Goal: Information Seeking & Learning: Check status

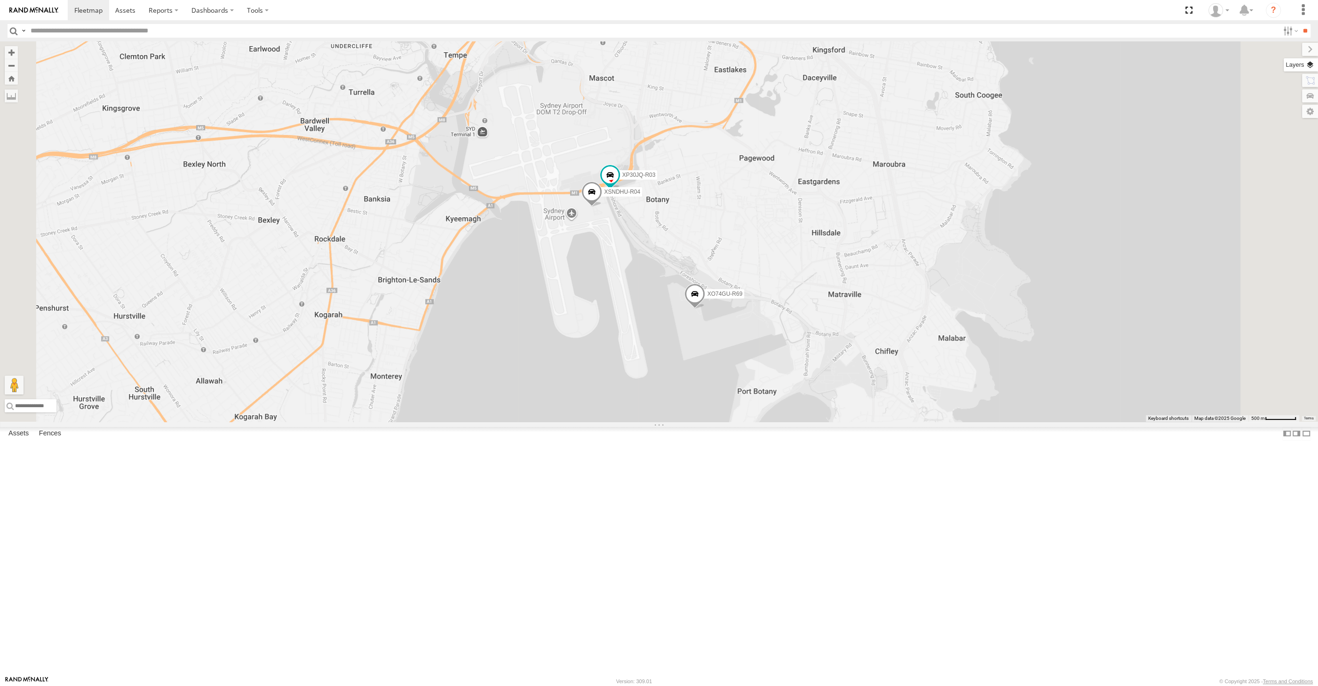
click at [1307, 66] on label at bounding box center [1300, 64] width 34 height 13
click at [0, 0] on span "Basemaps" at bounding box center [0, 0] width 0 height 0
click at [0, 0] on span "Satellite + Roadmap" at bounding box center [0, 0] width 0 height 0
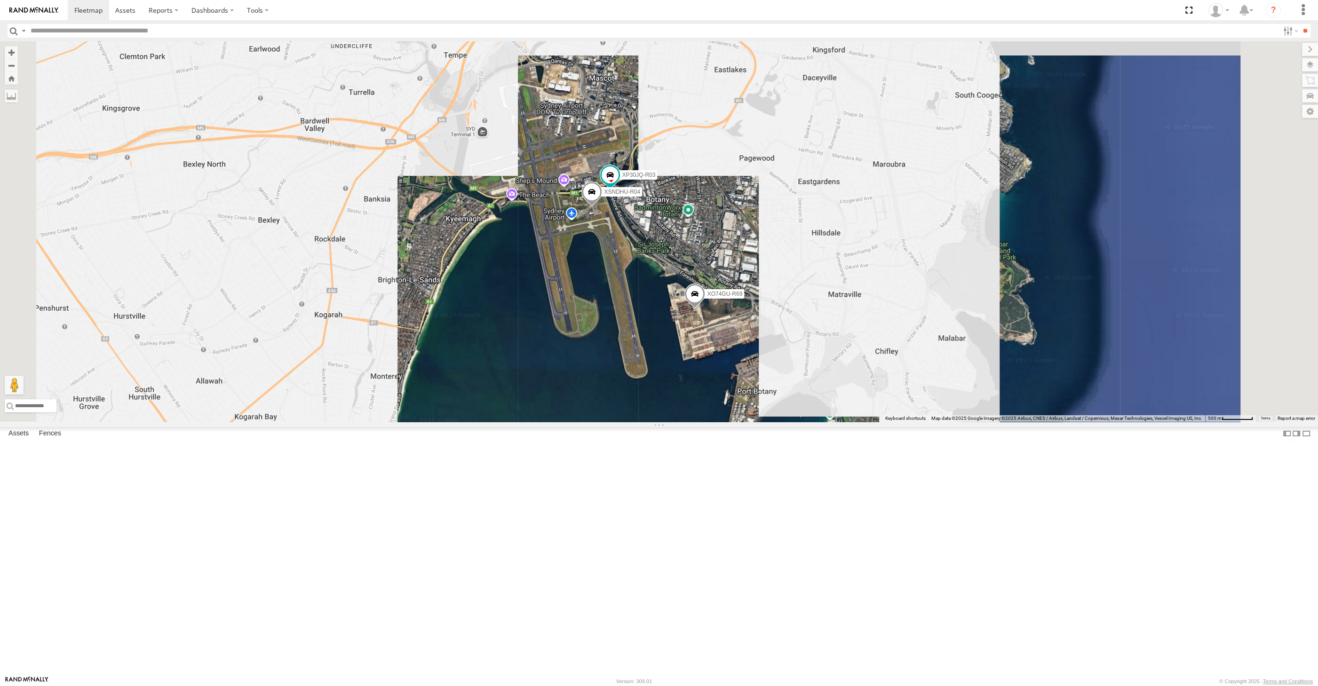
click at [0, 0] on span "Overlays" at bounding box center [0, 0] width 0 height 0
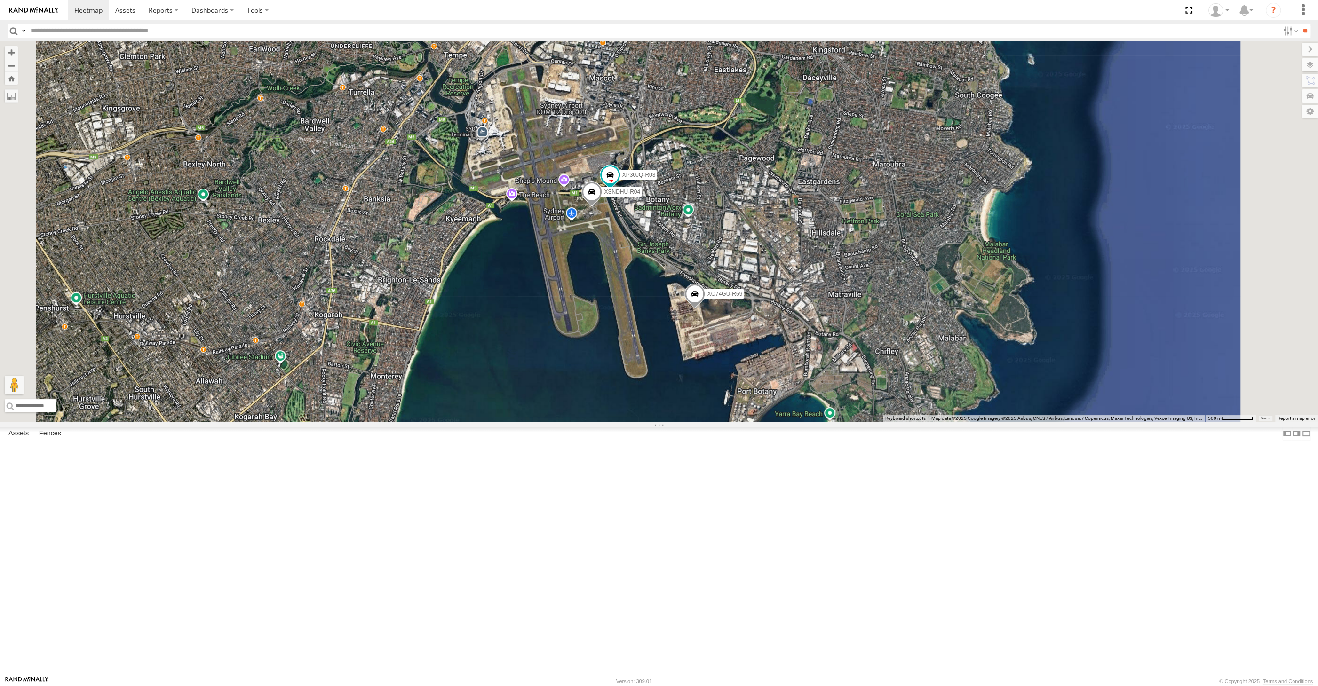
click at [0, 0] on span "Traffic" at bounding box center [0, 0] width 0 height 0
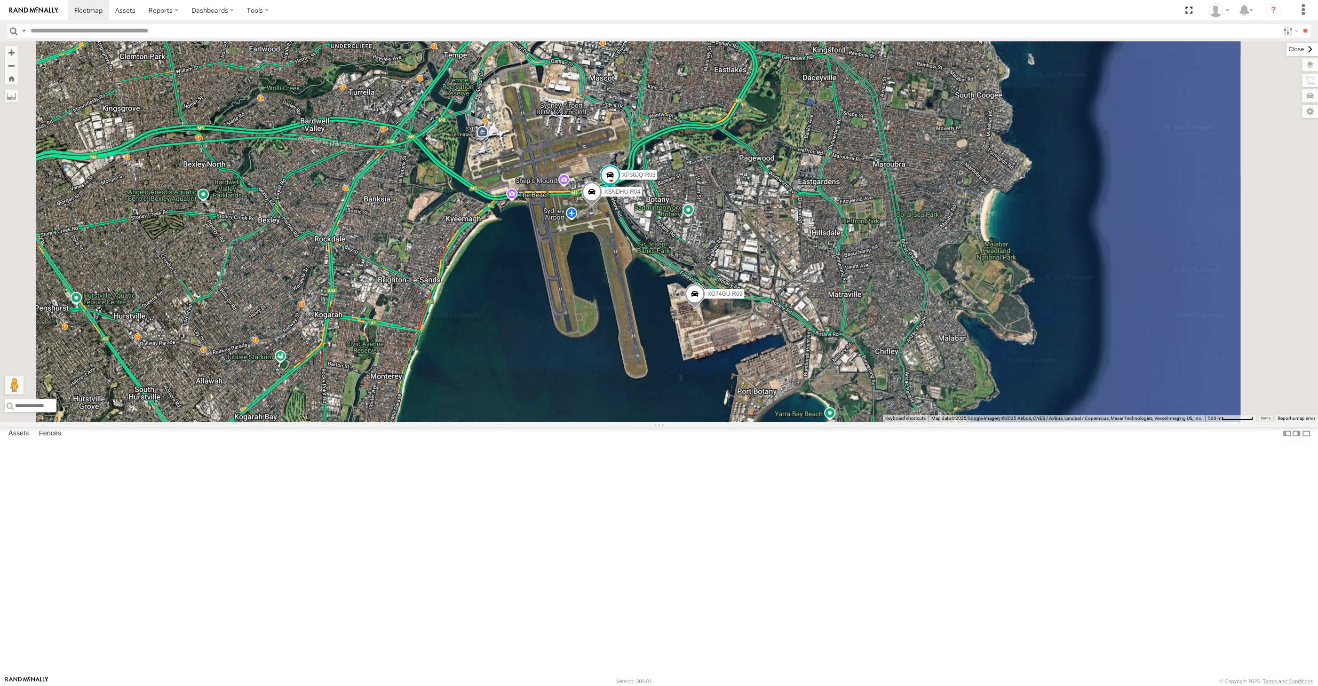
click at [1286, 51] on label at bounding box center [1302, 49] width 32 height 13
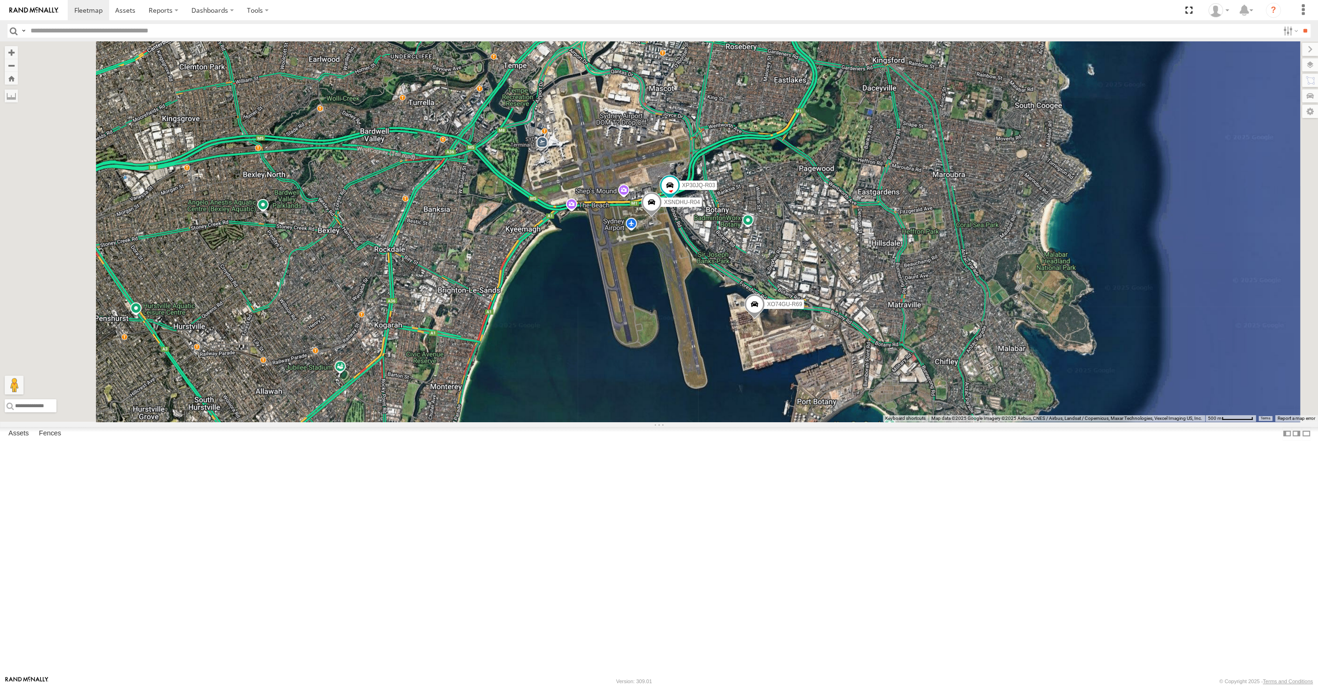
drag, startPoint x: 709, startPoint y: 443, endPoint x: 833, endPoint y: 454, distance: 124.6
click at [813, 422] on div "RJ5911-R79 XP81FE-R59 XO74GU-R69 XP30JQ-R03 XSNDHU-R04" at bounding box center [659, 231] width 1318 height 380
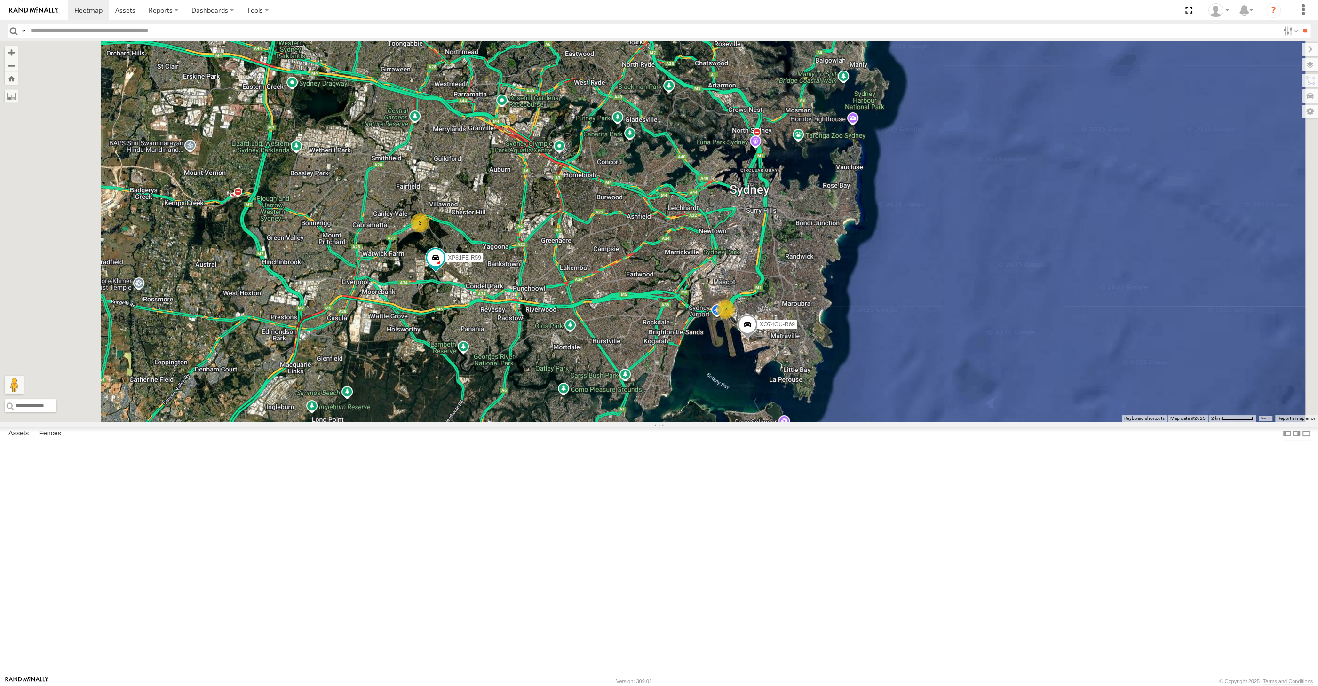
drag, startPoint x: 758, startPoint y: 459, endPoint x: 770, endPoint y: 474, distance: 20.1
click at [770, 422] on div "RJ5911-R79 XP81FE-R59 XO74GU-R69 2 3" at bounding box center [659, 231] width 1318 height 380
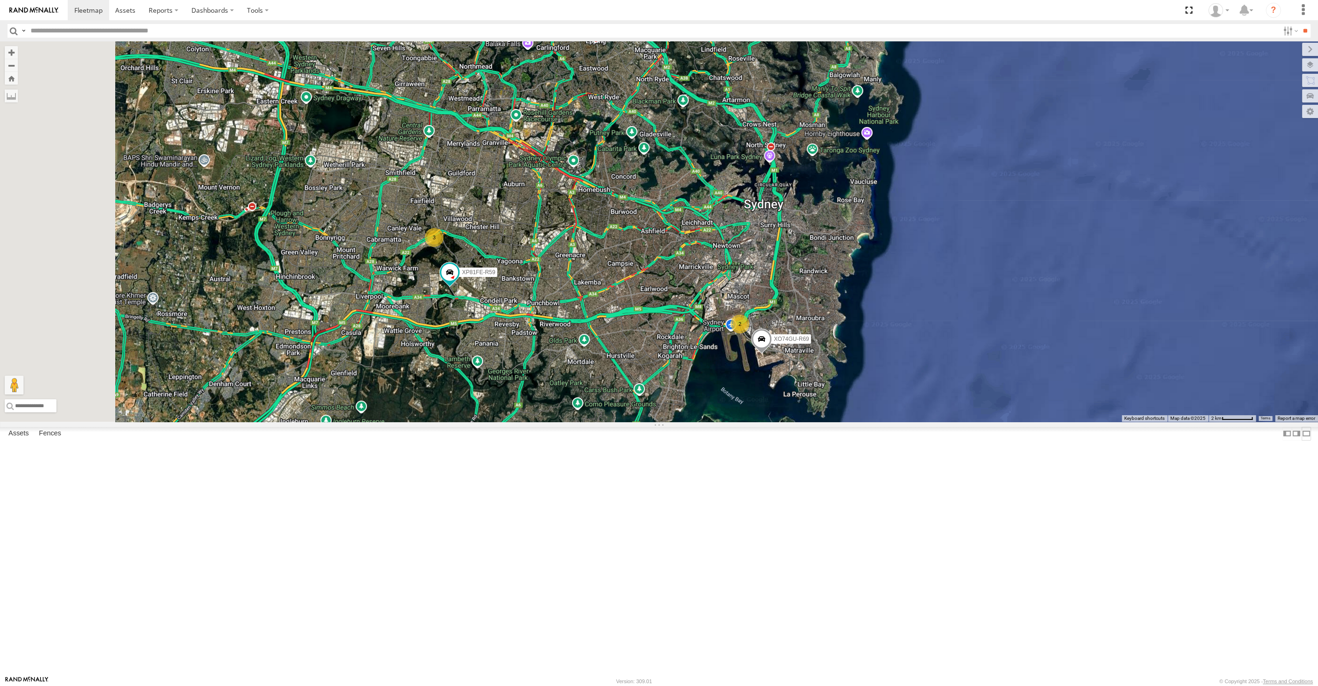
click at [1301, 441] on label at bounding box center [1305, 434] width 9 height 14
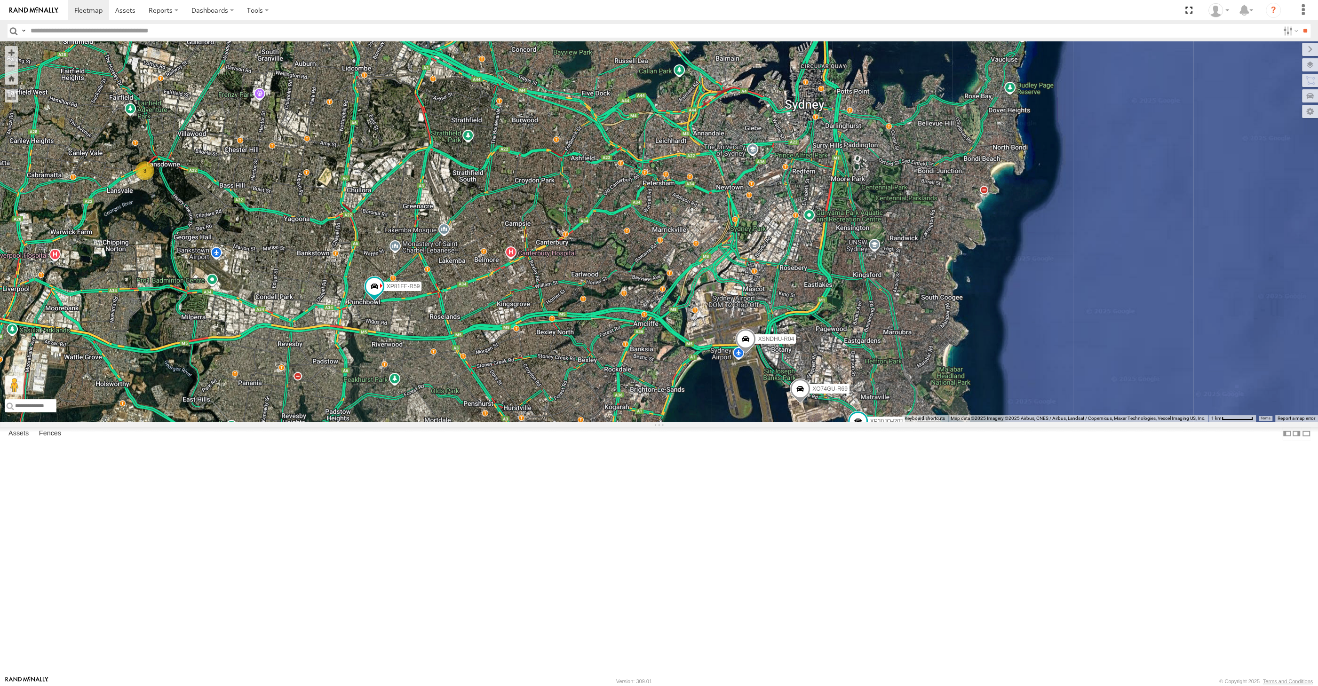
drag, startPoint x: 734, startPoint y: 544, endPoint x: 742, endPoint y: 535, distance: 12.3
click at [741, 422] on div "XP30JQ-R03 XSNDHU-R04 RJ5911-R79 XP81FE-R59 XO74GU-R69 3" at bounding box center [659, 231] width 1318 height 380
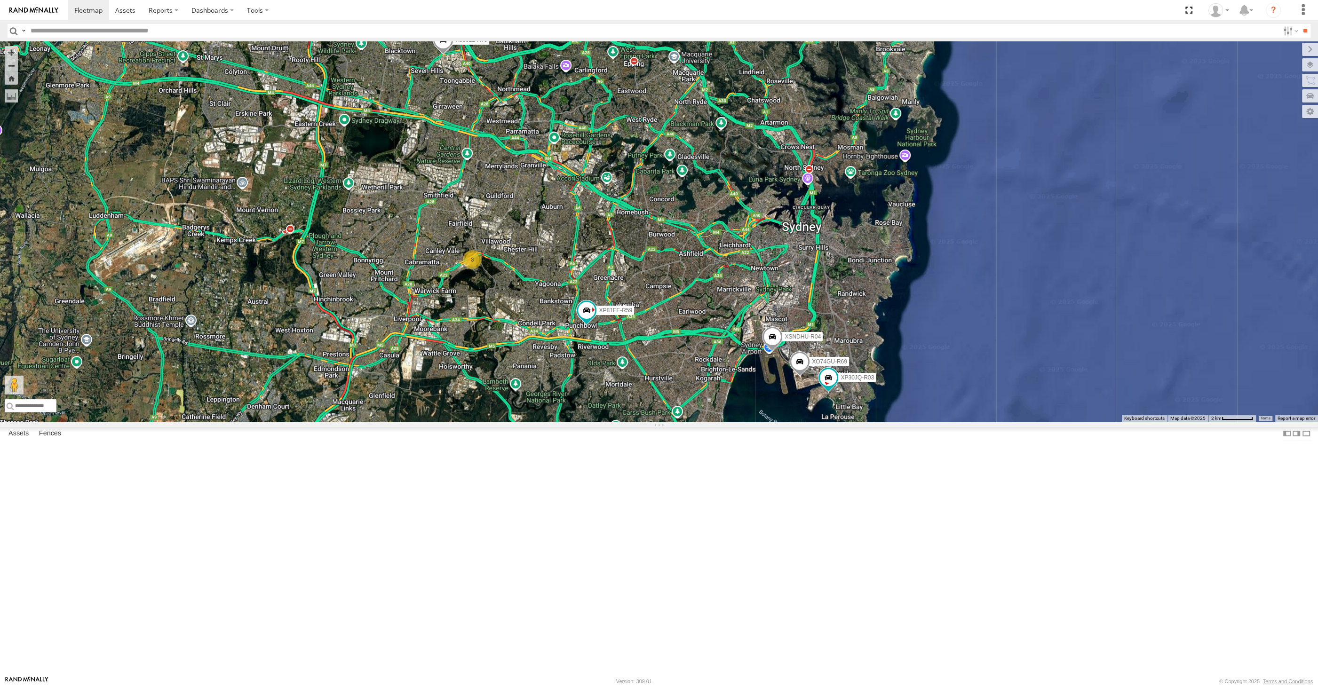
drag, startPoint x: 648, startPoint y: 432, endPoint x: 672, endPoint y: 406, distance: 35.3
click at [672, 406] on div "XP30JQ-R03 XSNDHU-R04 RJ5911-R79 XP81FE-R59 XO74GU-R69 3" at bounding box center [659, 231] width 1318 height 380
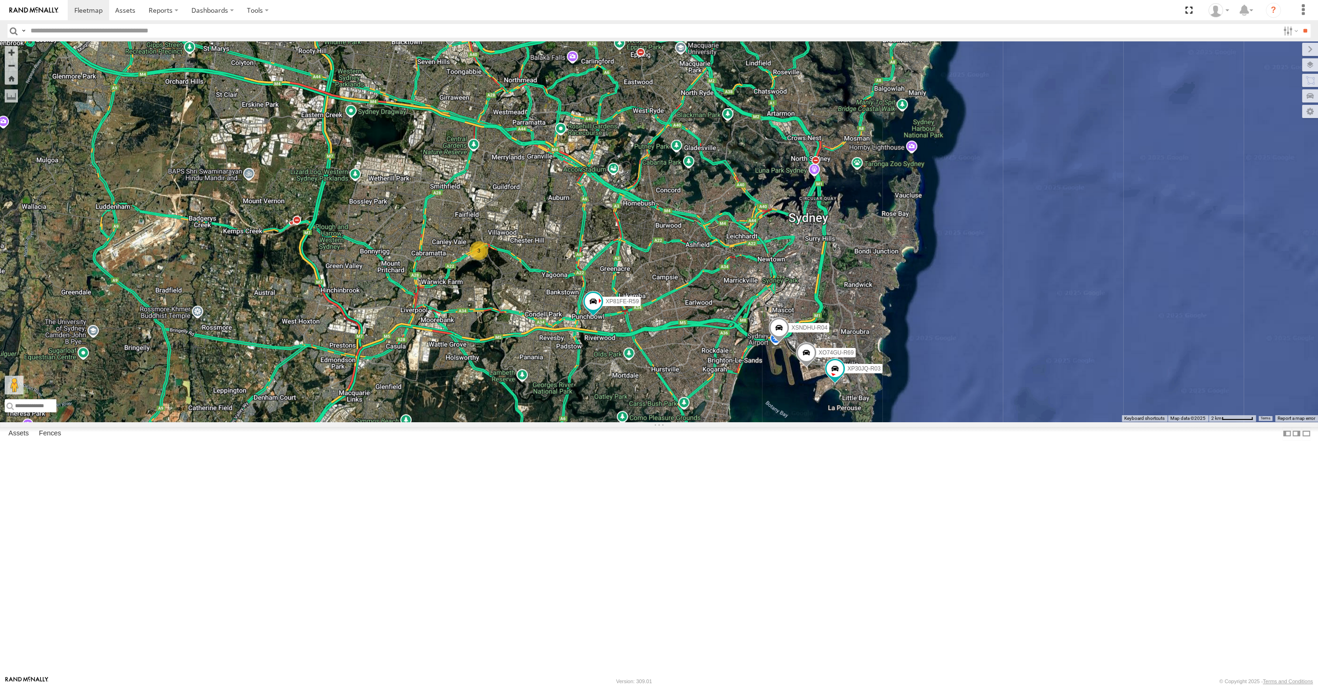
click at [445, 46] on span at bounding box center [449, 32] width 21 height 25
click at [494, 232] on div "XP30JQ-R03 XSNDHU-R04 RJ5911-R79 XP81FE-R59 XO74GU-R69 3 RJ5911-R79 All Assets …" at bounding box center [659, 231] width 1318 height 380
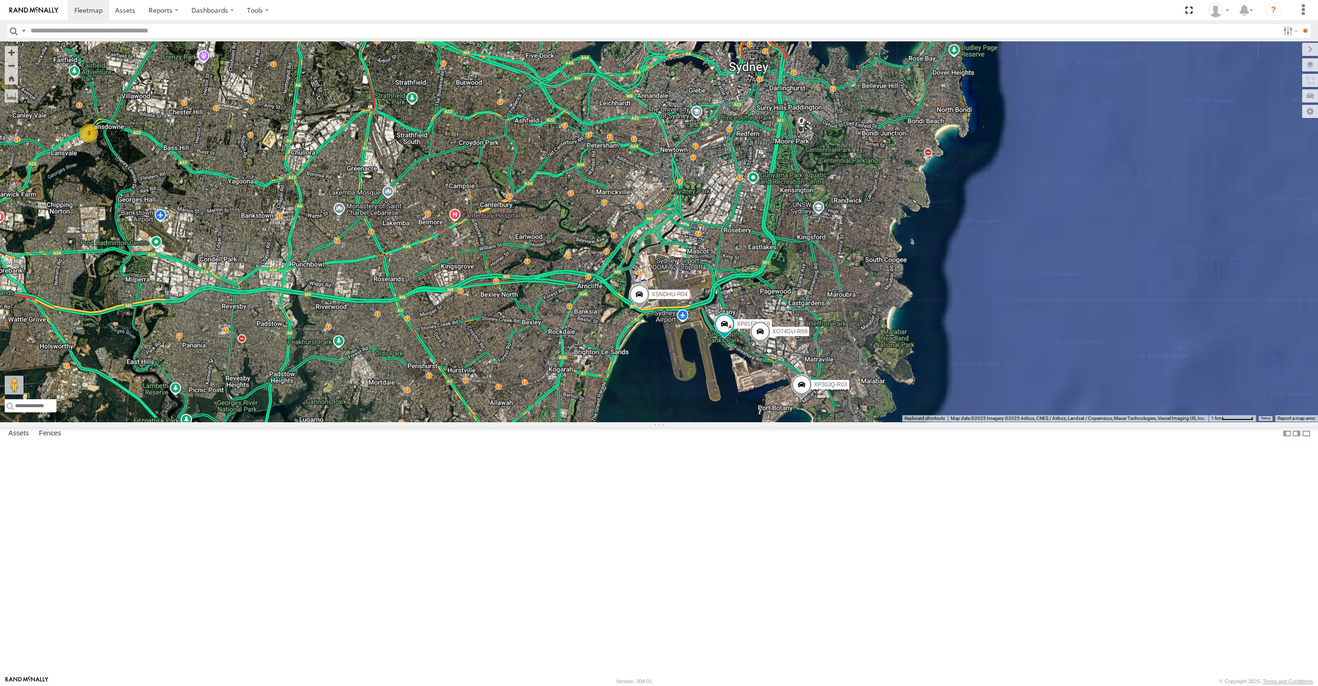
drag, startPoint x: 789, startPoint y: 557, endPoint x: 798, endPoint y: 541, distance: 18.1
click at [798, 422] on div "XP30JQ-R03 XSNDHU-R04 RJ5911-R79 XP81FE-R59 XO74GU-R69 3" at bounding box center [659, 231] width 1318 height 380
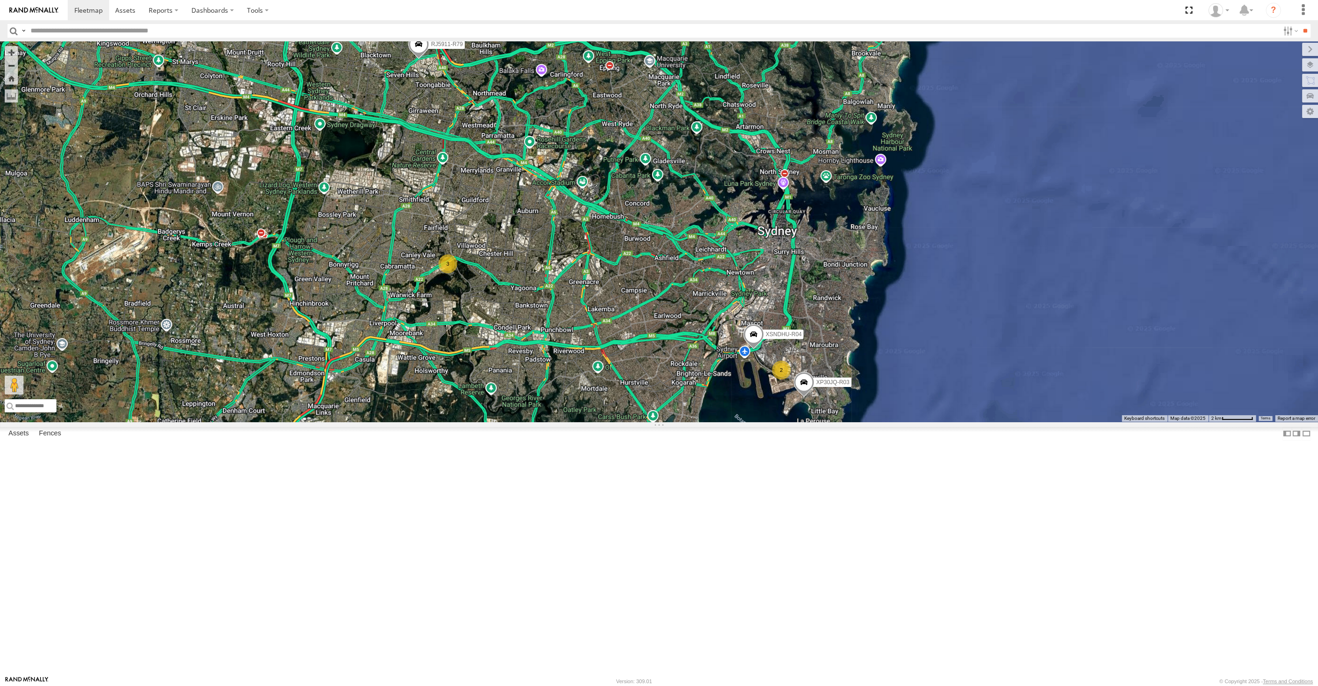
drag, startPoint x: 442, startPoint y: 332, endPoint x: 478, endPoint y: 360, distance: 46.0
click at [478, 360] on div "XP30JQ-R03 XSNDHU-R04 3 RJ5911-R79 2" at bounding box center [659, 231] width 1318 height 380
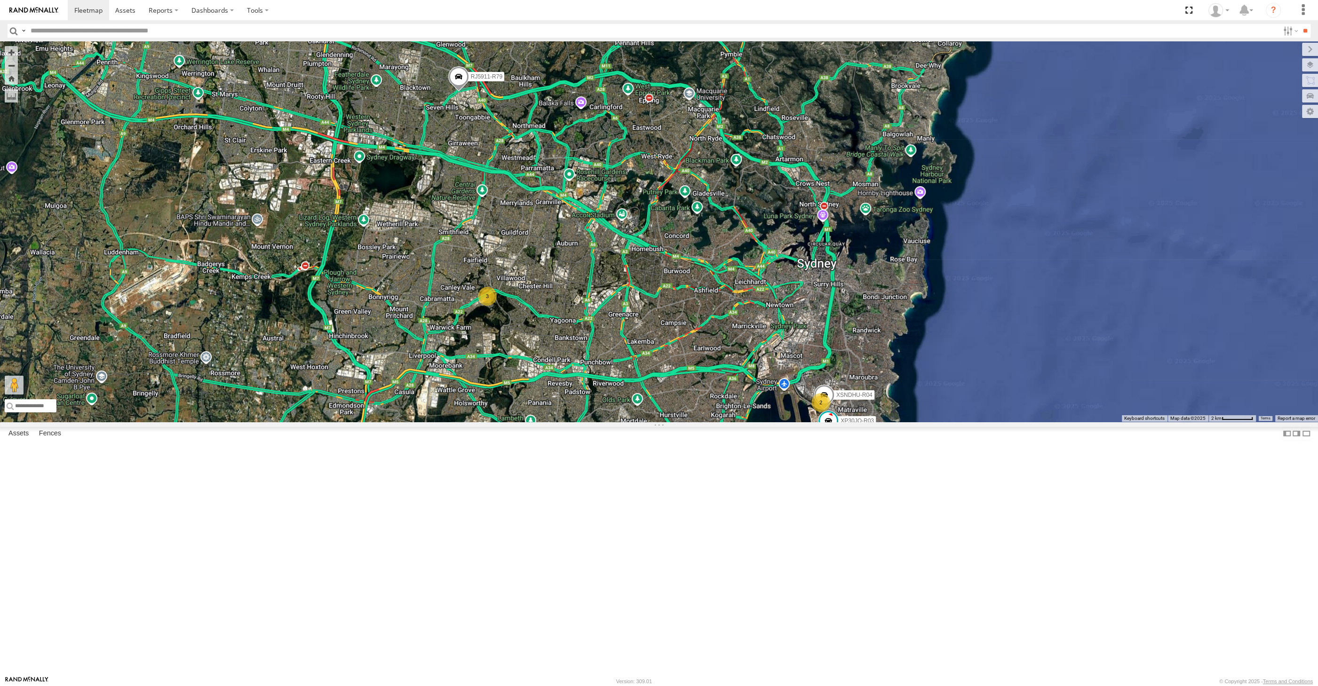
click at [455, 92] on span at bounding box center [458, 78] width 21 height 25
click at [486, 256] on div "XP30JQ-R03 XSNDHU-R04 3 RJ5911-R79 2 RJ5911-R79 -33.7685 , 150.94412 0 06:03:45…" at bounding box center [659, 231] width 1318 height 380
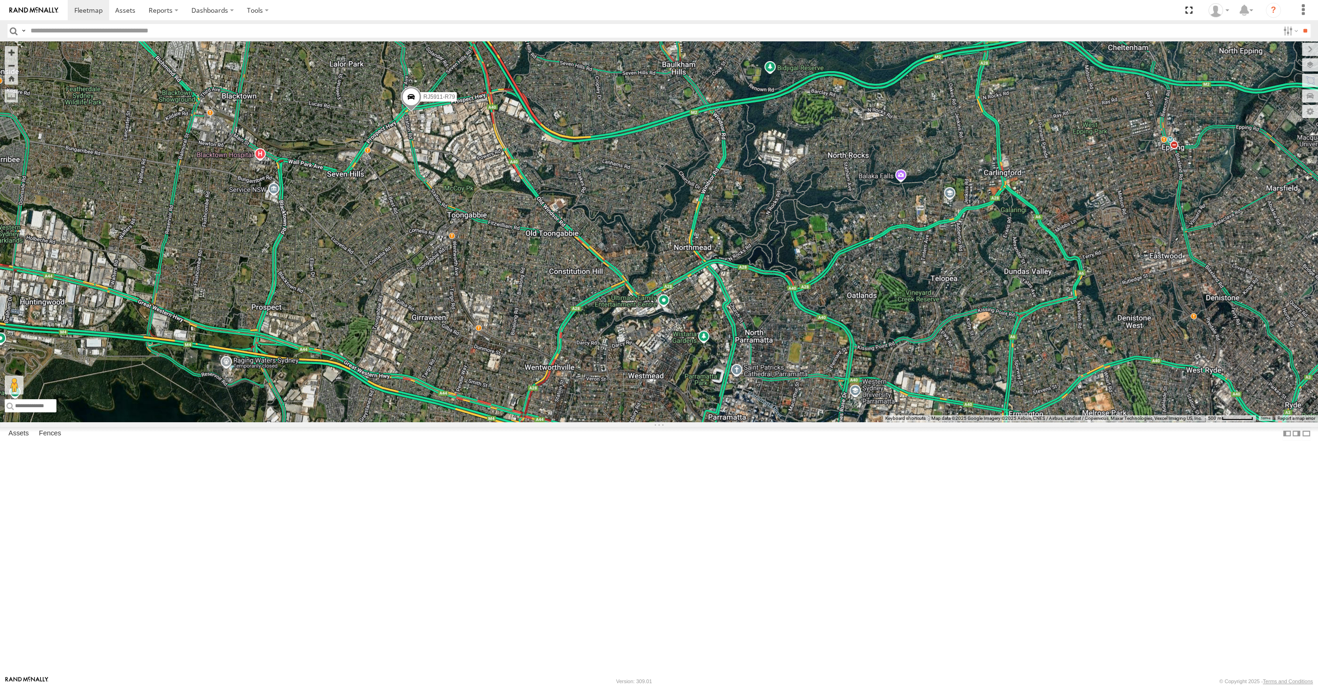
click at [705, 346] on div "RJ5911-R79" at bounding box center [659, 231] width 1318 height 380
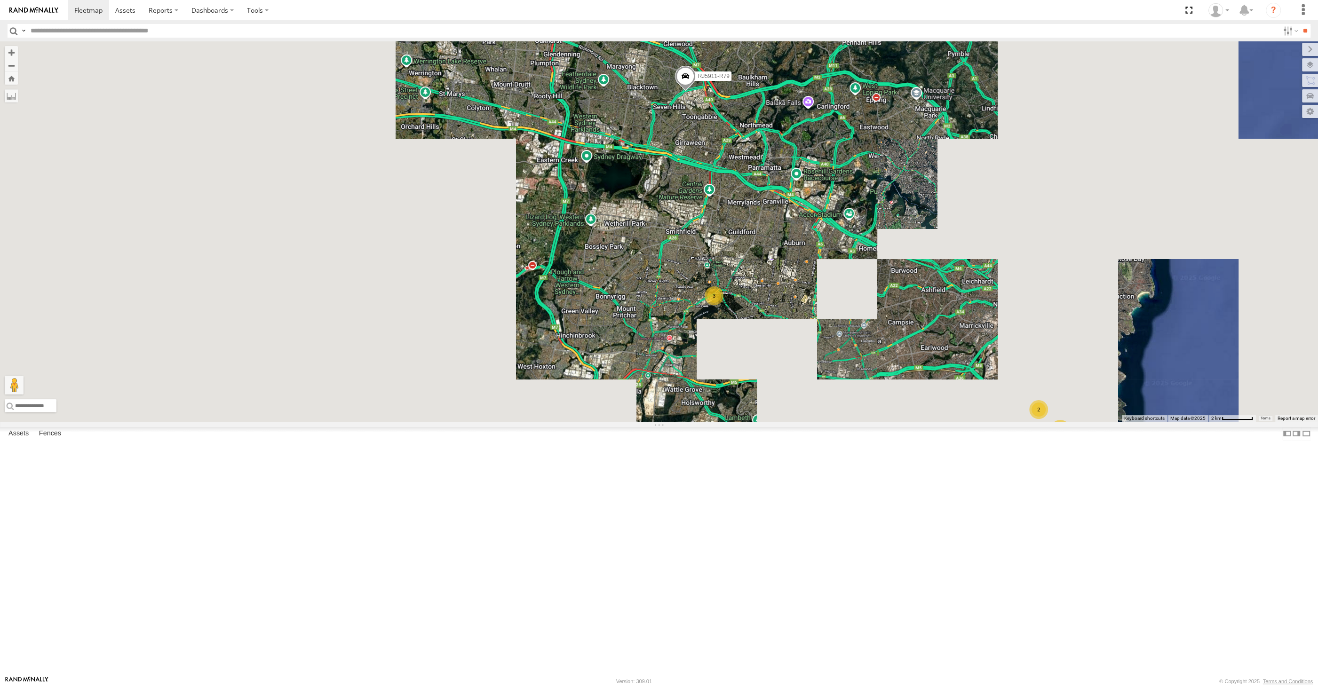
drag, startPoint x: 775, startPoint y: 437, endPoint x: 771, endPoint y: 384, distance: 53.3
click at [773, 387] on div "RJ5911-R79 2 3 2" at bounding box center [659, 231] width 1318 height 380
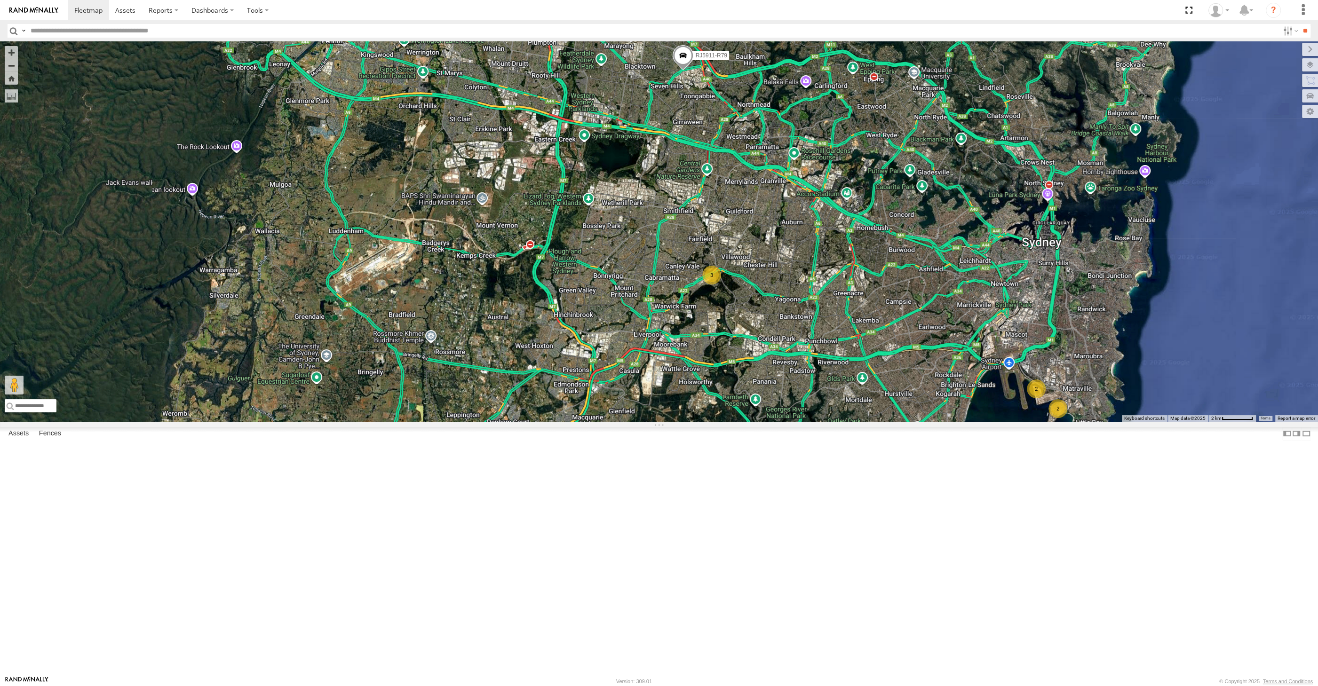
drag, startPoint x: 858, startPoint y: 451, endPoint x: 825, endPoint y: 435, distance: 36.4
click at [825, 422] on div "RJ5911-R79 2 3 2" at bounding box center [659, 231] width 1318 height 380
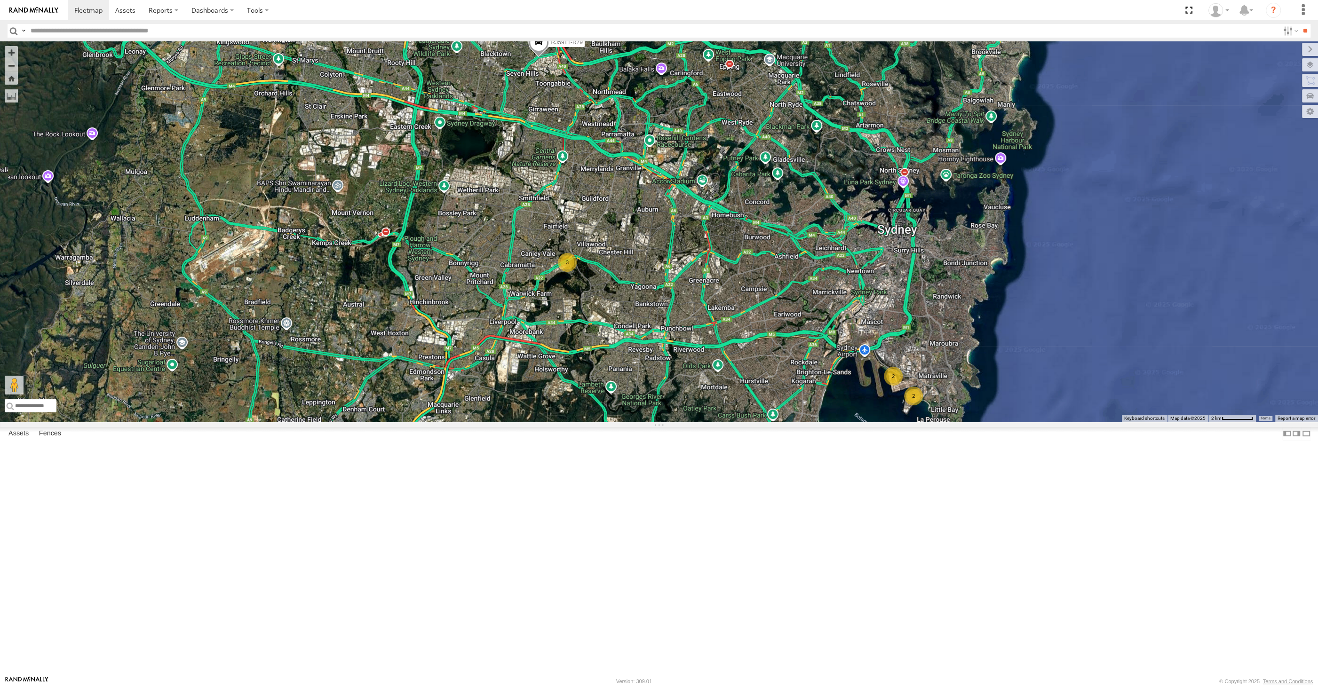
drag, startPoint x: 867, startPoint y: 477, endPoint x: 762, endPoint y: 482, distance: 105.5
click at [762, 422] on div "2 3 RJ5911-R79 2" at bounding box center [659, 231] width 1318 height 380
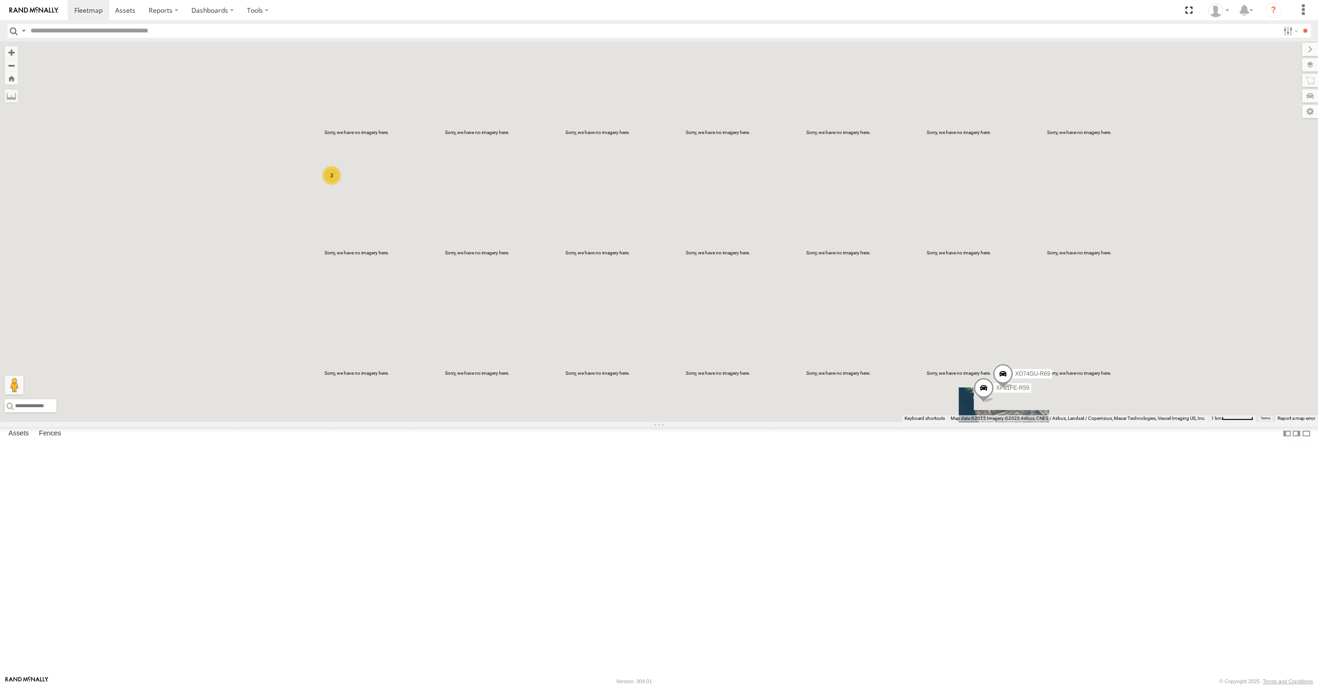
drag, startPoint x: 771, startPoint y: 490, endPoint x: 787, endPoint y: 492, distance: 16.1
click at [786, 422] on div "RJ5911-R79 XP81FE-R59 XO74GU-R69 2 3" at bounding box center [659, 231] width 1318 height 380
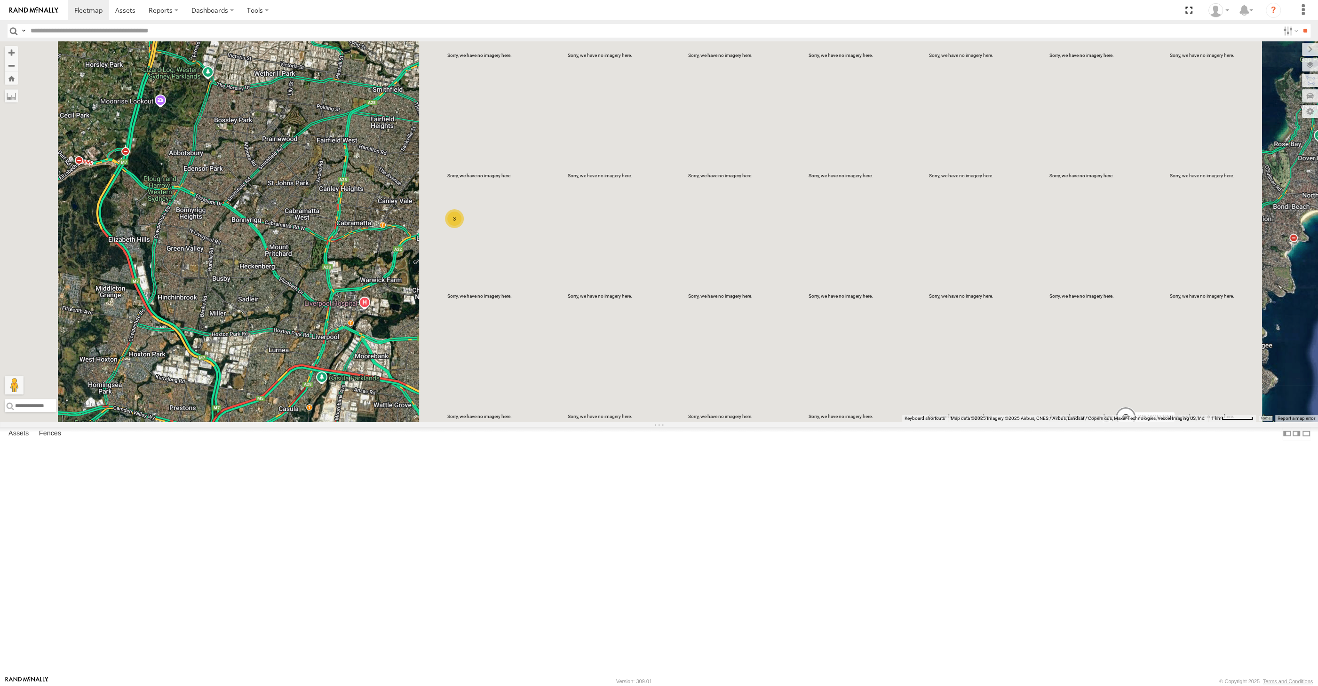
drag, startPoint x: 539, startPoint y: 414, endPoint x: 729, endPoint y: 475, distance: 200.0
click at [729, 422] on div "RJ5911-R79 XP81FE-R59 XO74GU-R69 2 3" at bounding box center [659, 231] width 1318 height 380
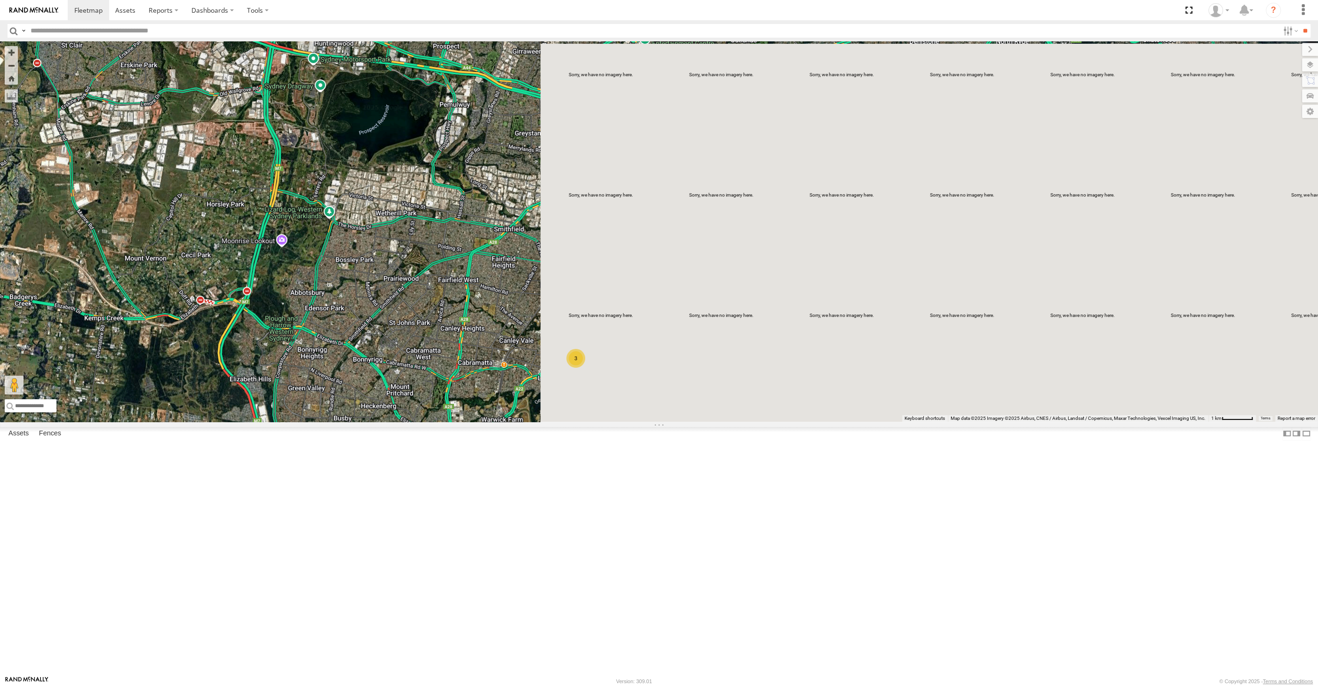
drag, startPoint x: 490, startPoint y: 227, endPoint x: 544, endPoint y: 378, distance: 160.3
click at [544, 378] on div "RJ5911-R79 XP81FE-R59 XO74GU-R69 2 3" at bounding box center [659, 231] width 1318 height 380
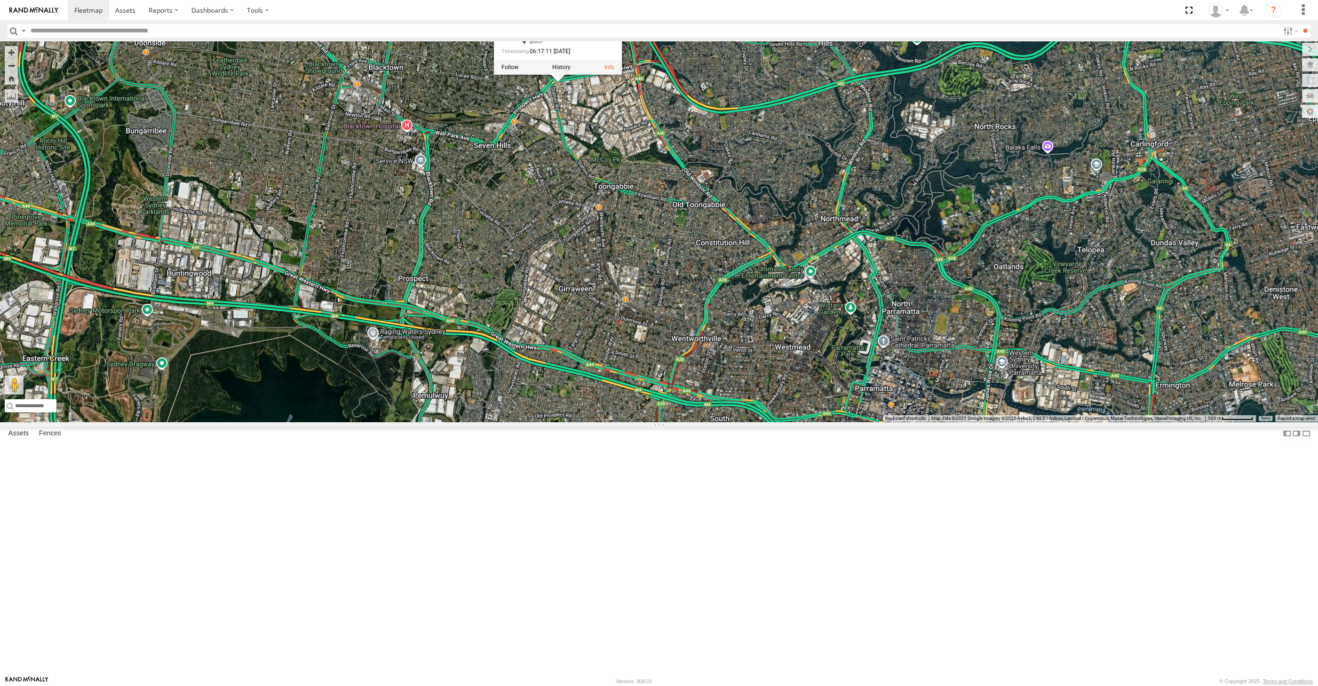
drag, startPoint x: 585, startPoint y: 175, endPoint x: 599, endPoint y: 290, distance: 115.1
click at [599, 290] on div "RJ5911-R79 XP81FE-R59 XO74GU-R69 RJ5911-R79 All Assets Abbott Rd Seven Hills -3…" at bounding box center [659, 231] width 1318 height 380
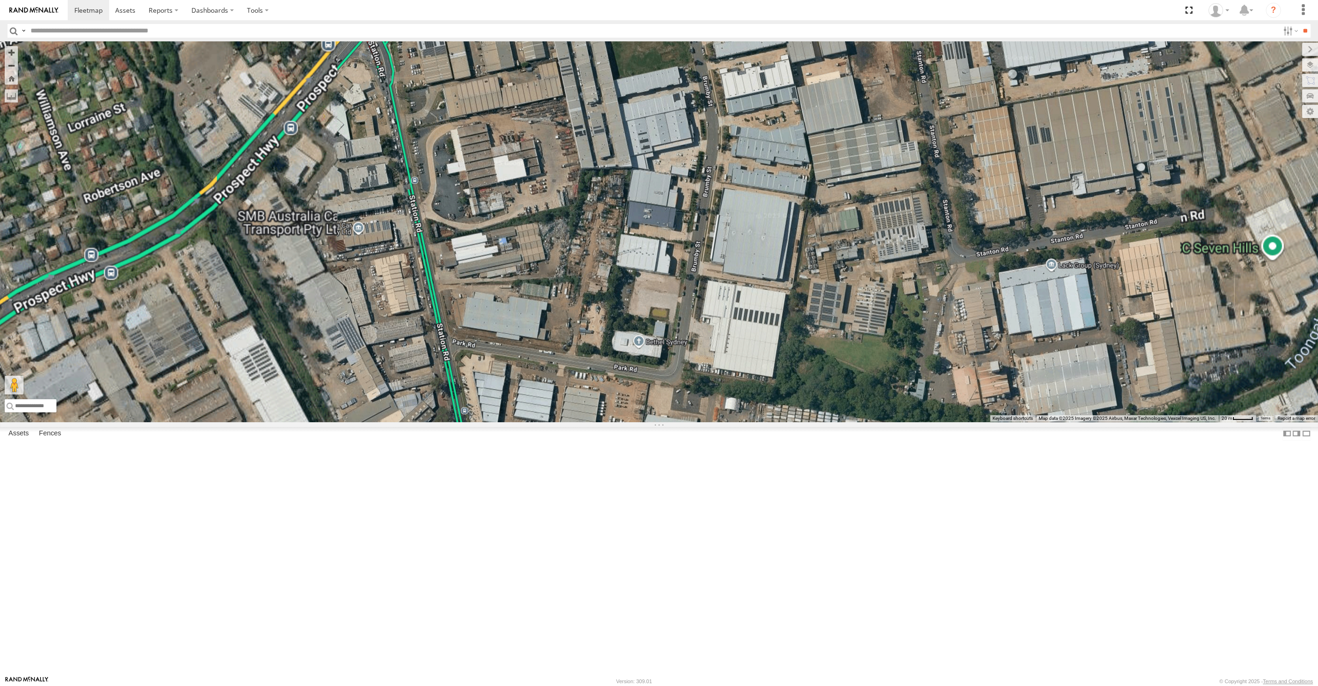
click at [519, 203] on div "RJ5911-R79 XP81FE-R59 XO74GU-R69 RJ5911-R79 All Assets Abbott Rd Seven Hills -3…" at bounding box center [659, 231] width 1318 height 380
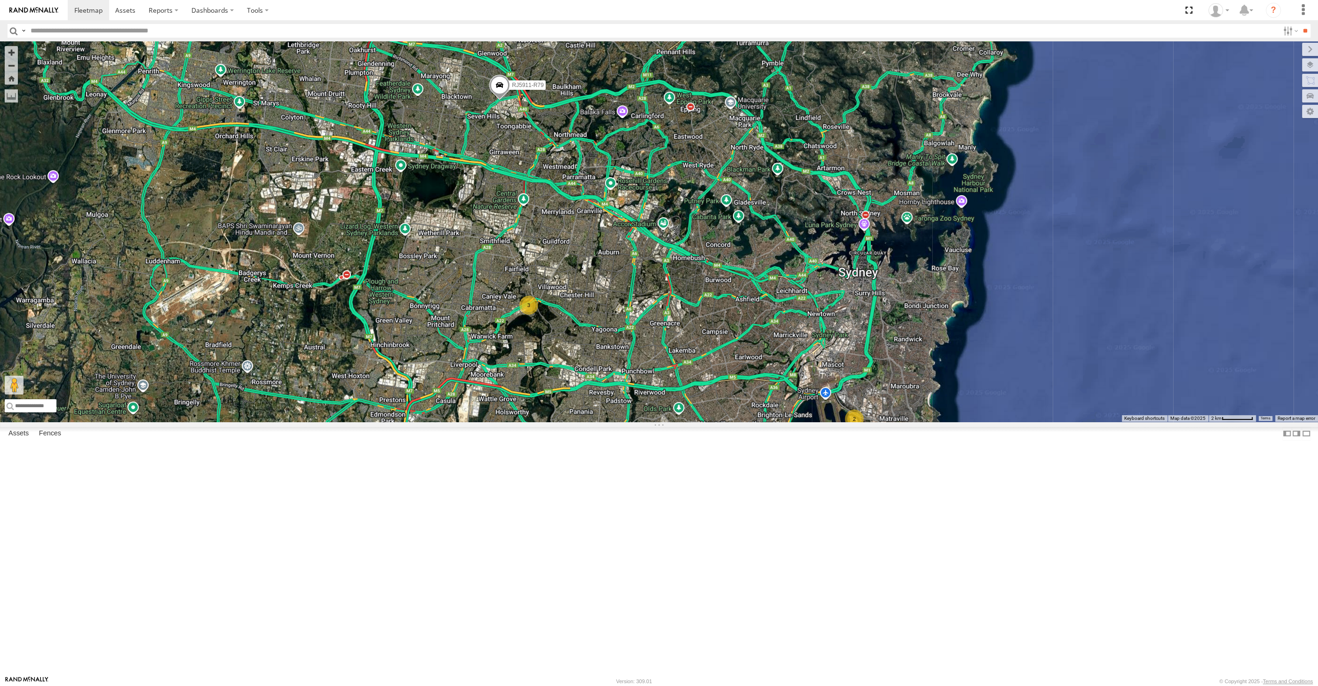
drag, startPoint x: 684, startPoint y: 411, endPoint x: 645, endPoint y: 384, distance: 46.7
click at [645, 384] on div "RJ5911-R79 2 3 2" at bounding box center [659, 231] width 1318 height 380
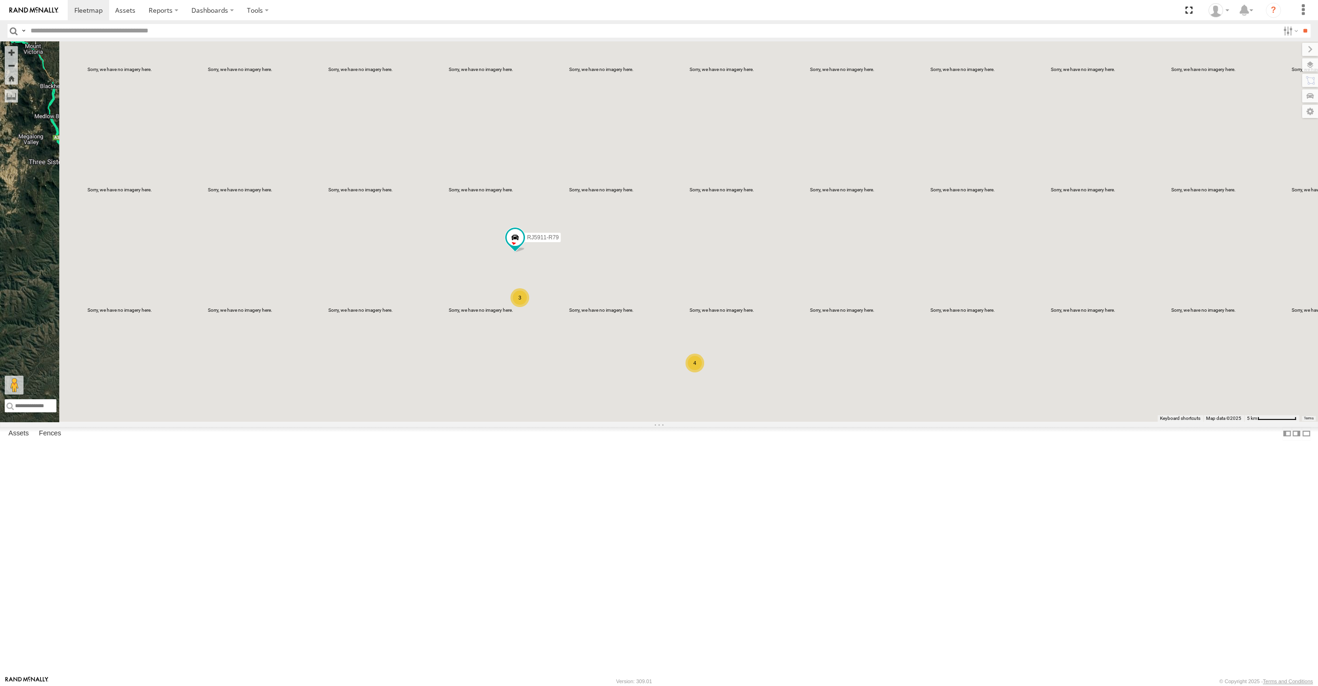
click at [608, 422] on div "RJ5911-R79 4 3" at bounding box center [659, 231] width 1318 height 380
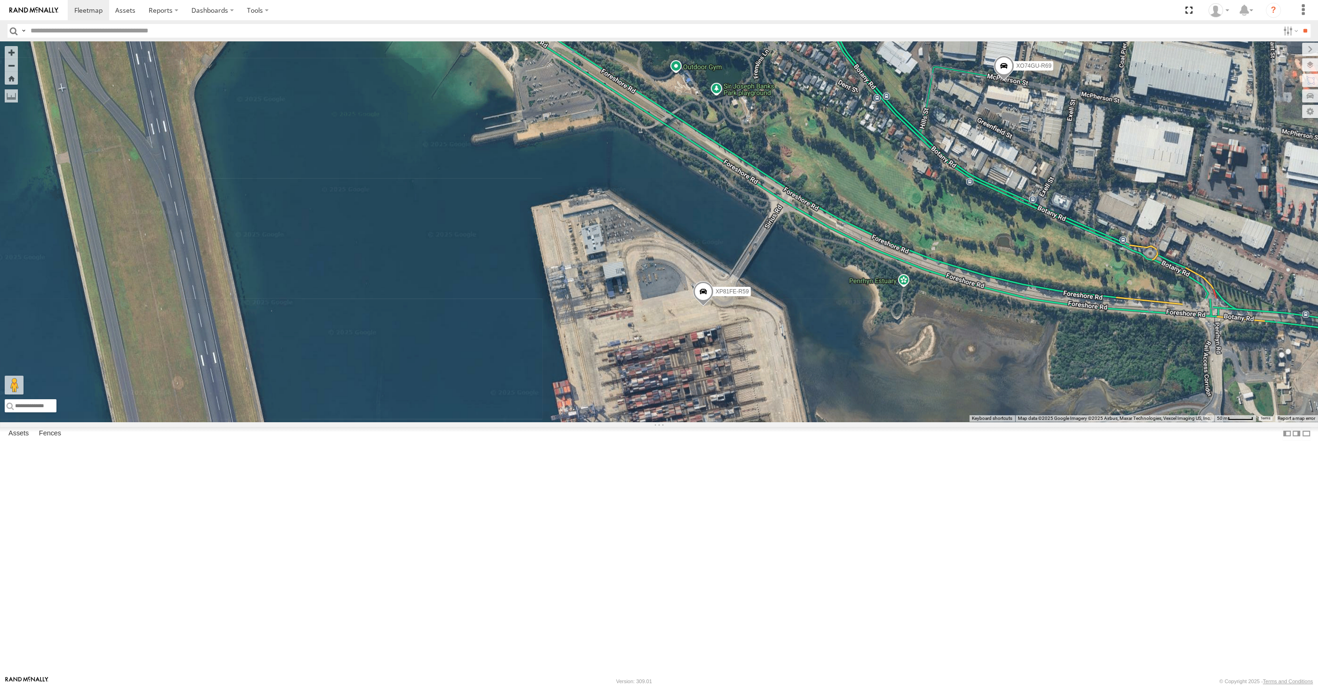
click at [702, 307] on span at bounding box center [703, 293] width 21 height 25
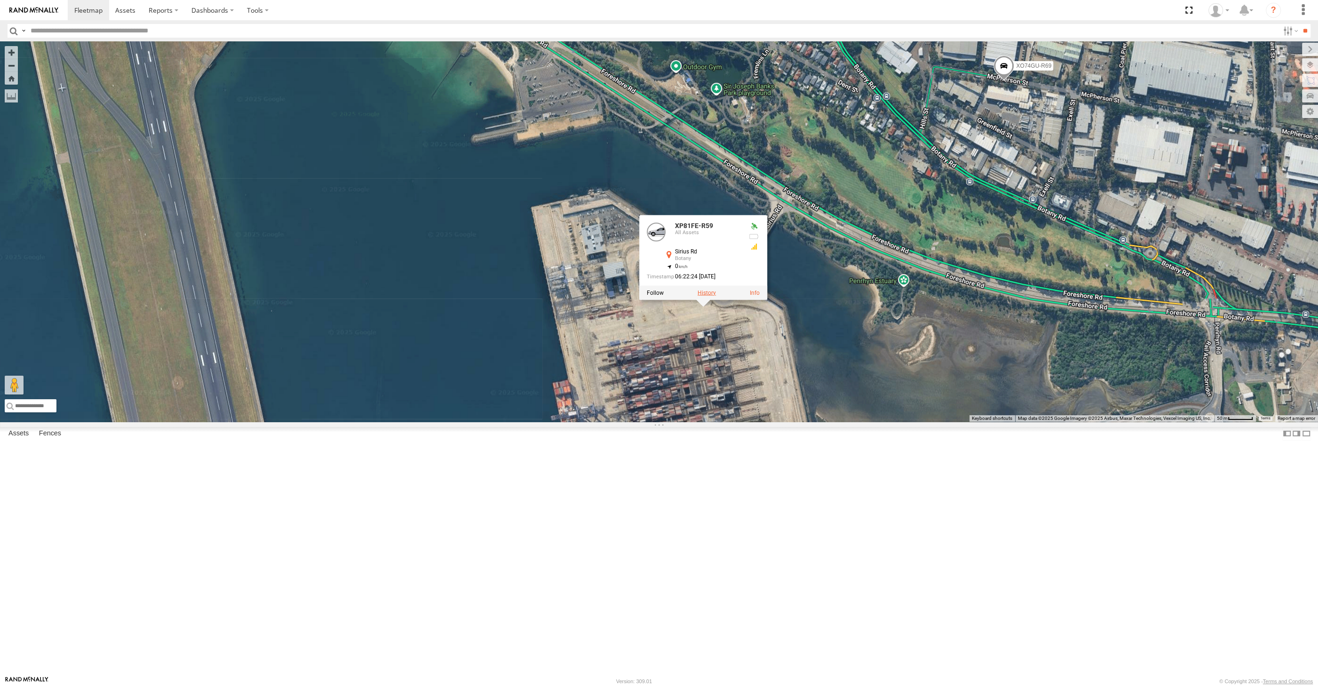
click at [707, 296] on label at bounding box center [706, 292] width 18 height 7
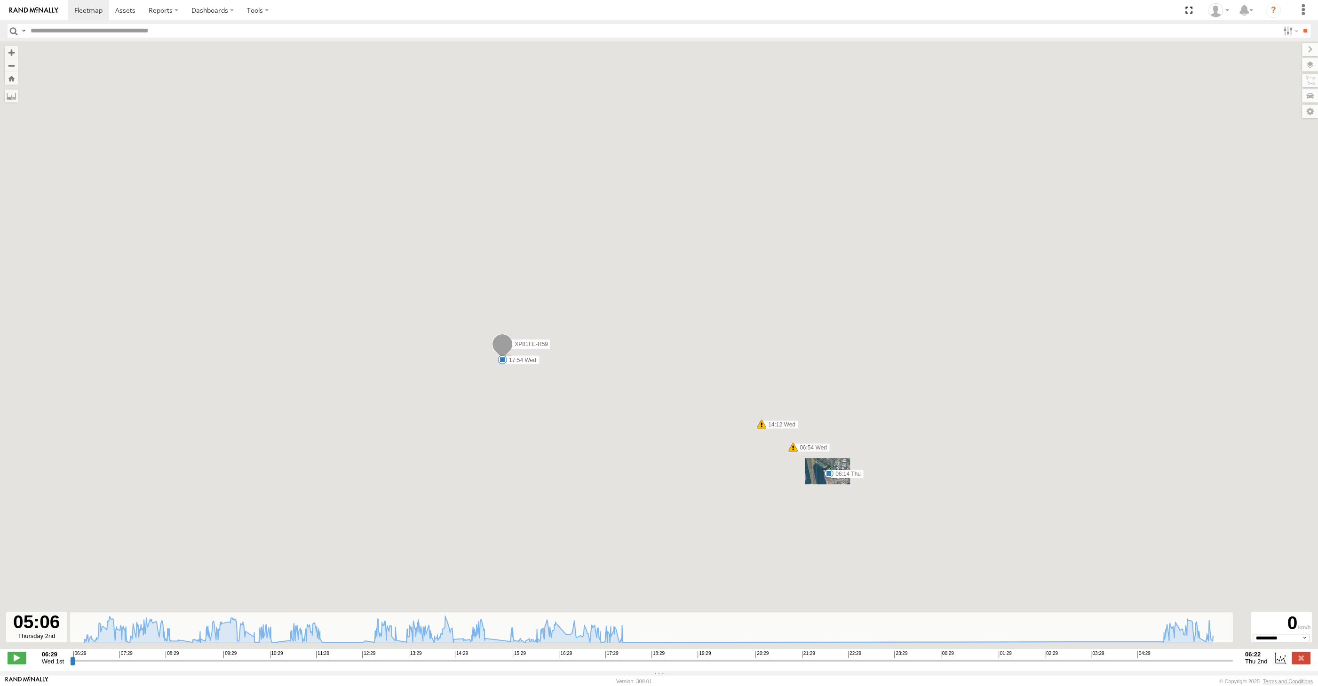
click at [1169, 661] on input "range" at bounding box center [651, 660] width 1162 height 9
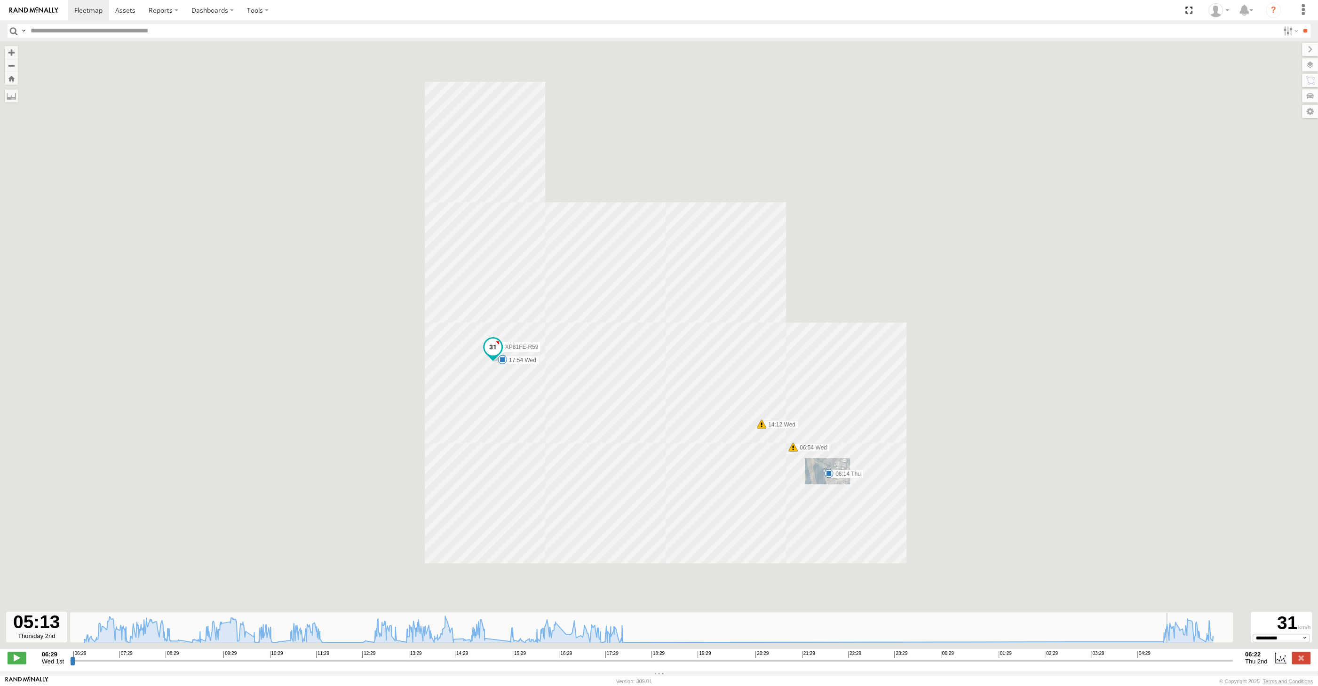
click at [1175, 662] on input "range" at bounding box center [651, 660] width 1162 height 9
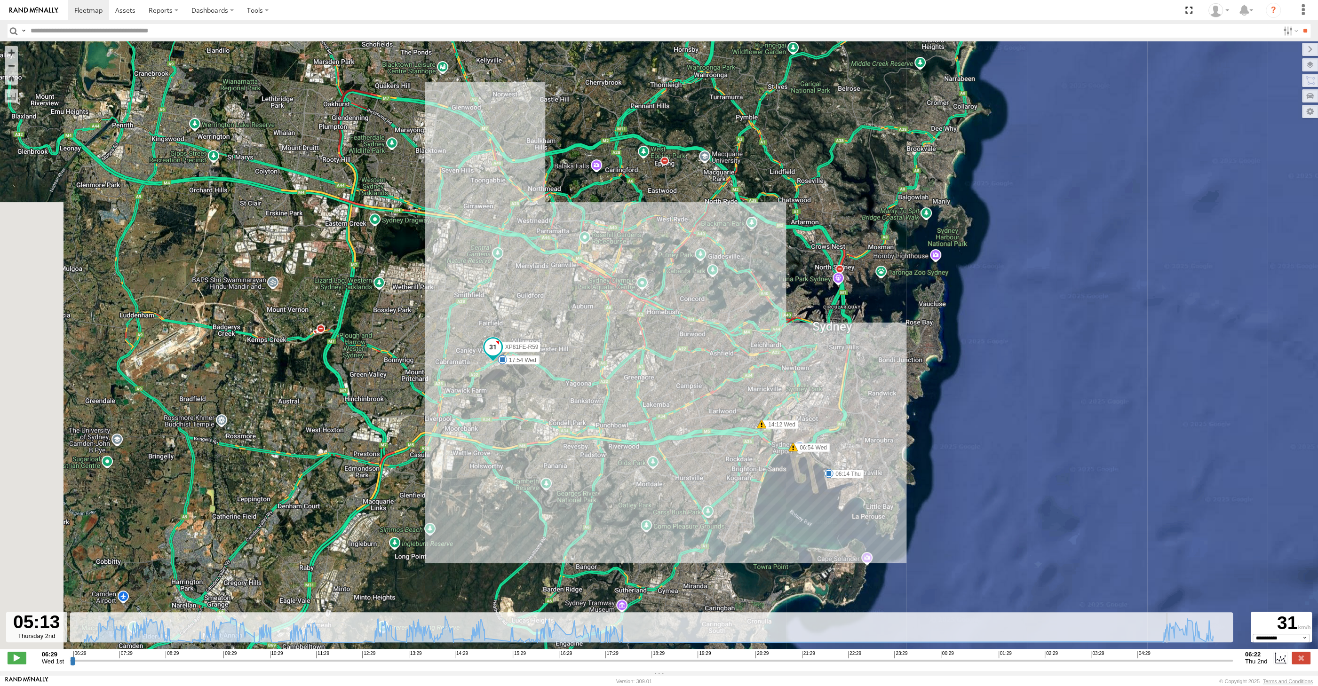
click at [1184, 660] on input "range" at bounding box center [651, 660] width 1162 height 9
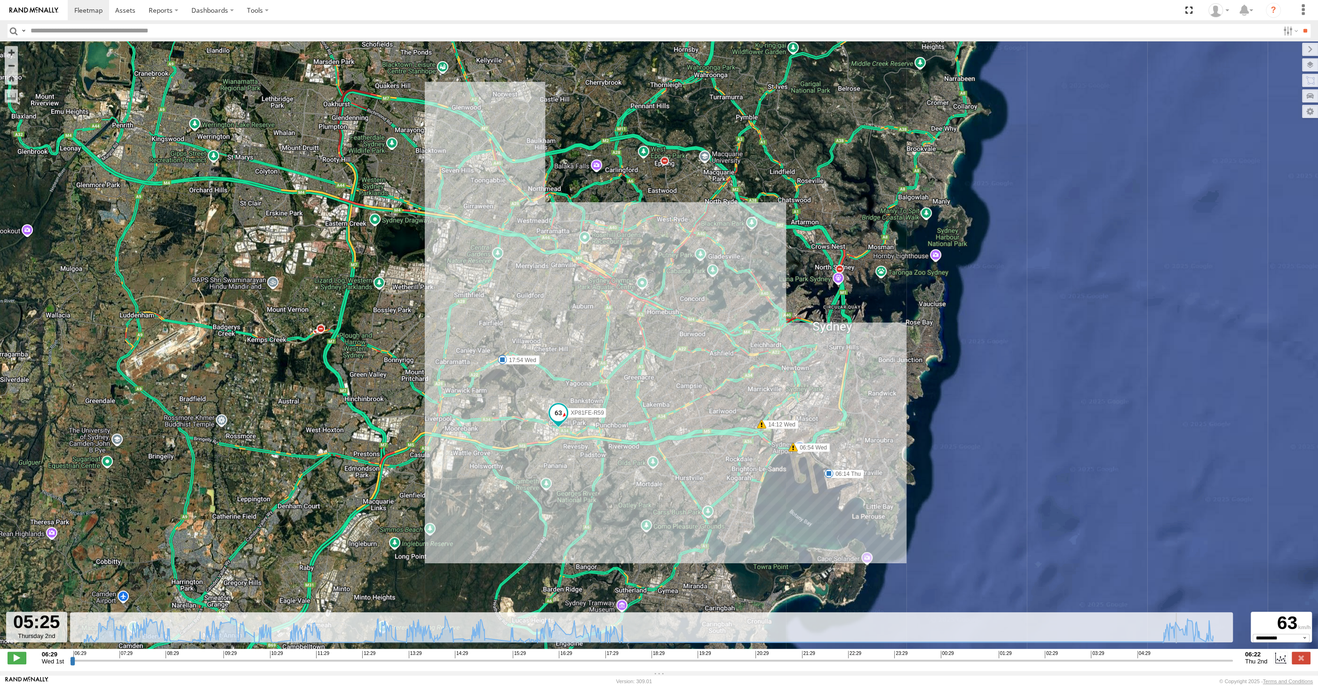
click at [1203, 659] on input "range" at bounding box center [651, 660] width 1162 height 9
click at [1210, 657] on input "range" at bounding box center [651, 660] width 1162 height 9
click at [1212, 661] on input "range" at bounding box center [651, 660] width 1162 height 9
click at [1218, 660] on input "range" at bounding box center [651, 660] width 1162 height 9
click at [1222, 660] on input "range" at bounding box center [651, 660] width 1162 height 9
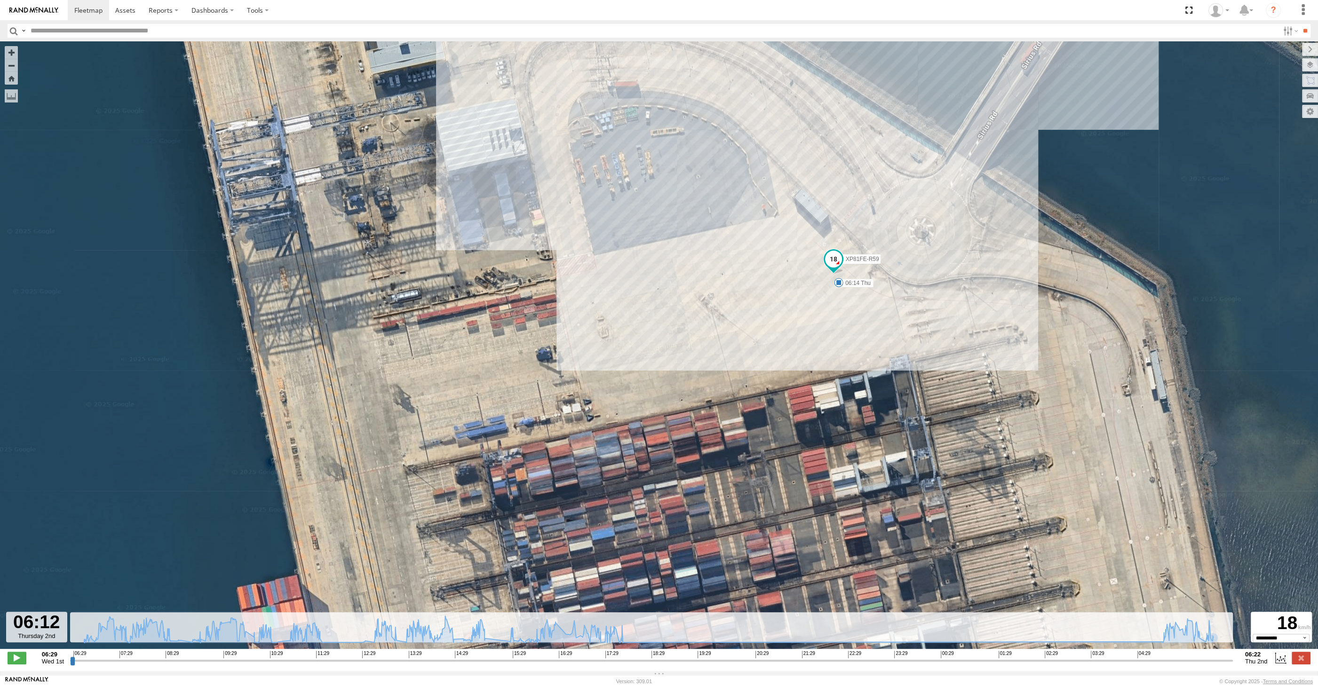
click at [1225, 662] on input "range" at bounding box center [651, 660] width 1162 height 9
drag, startPoint x: 1229, startPoint y: 662, endPoint x: 1257, endPoint y: 660, distance: 28.7
click at [1233, 660] on input "range" at bounding box center [651, 660] width 1162 height 9
click at [1301, 658] on label at bounding box center [1300, 658] width 19 height 12
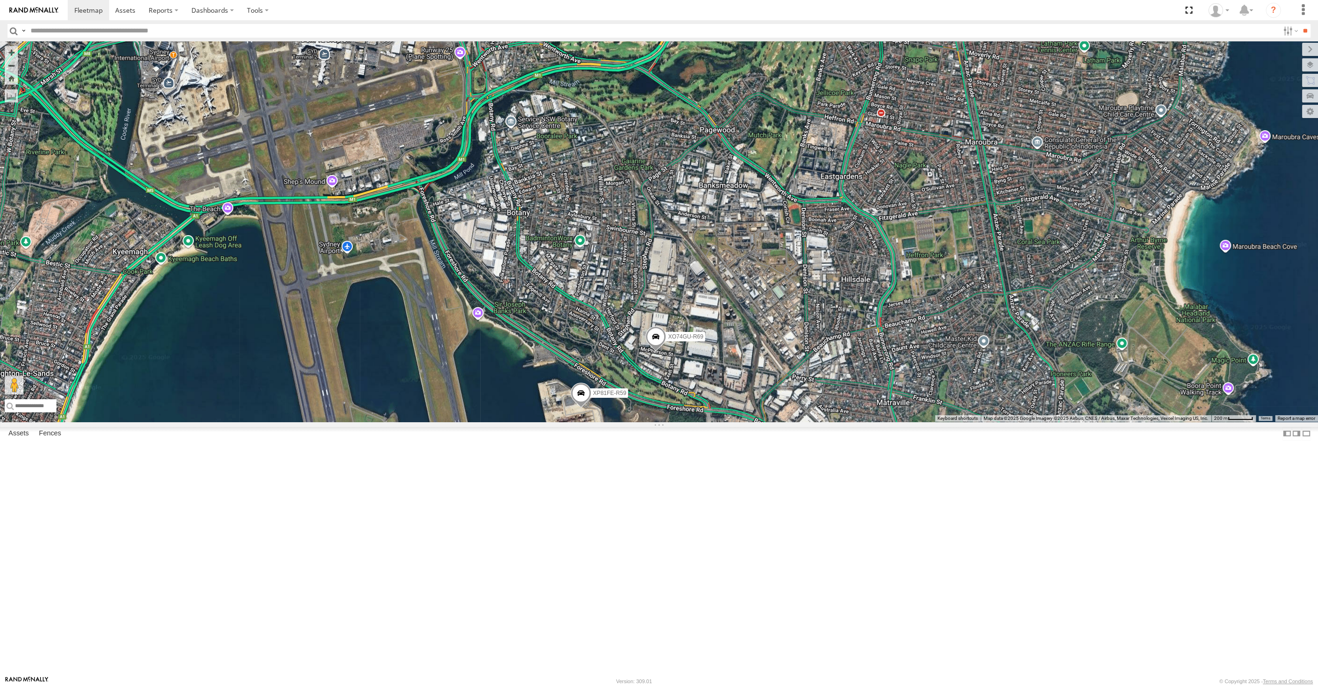
drag, startPoint x: 374, startPoint y: 568, endPoint x: 472, endPoint y: 531, distance: 104.5
click at [472, 422] on div "XP81FE-R59 XO74GU-R69 2" at bounding box center [659, 231] width 1318 height 380
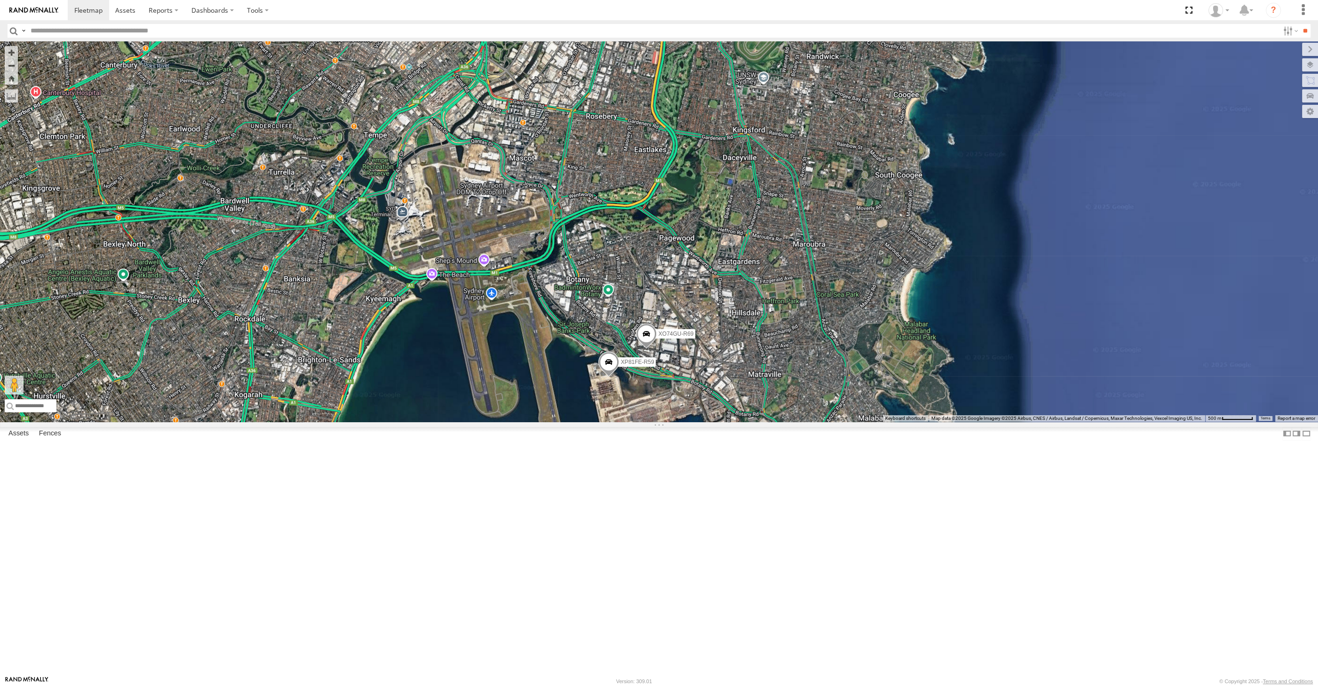
drag, startPoint x: 451, startPoint y: 549, endPoint x: 525, endPoint y: 548, distance: 74.3
click at [521, 422] on div "XP81FE-R59 XO74GU-R69 2" at bounding box center [659, 231] width 1318 height 380
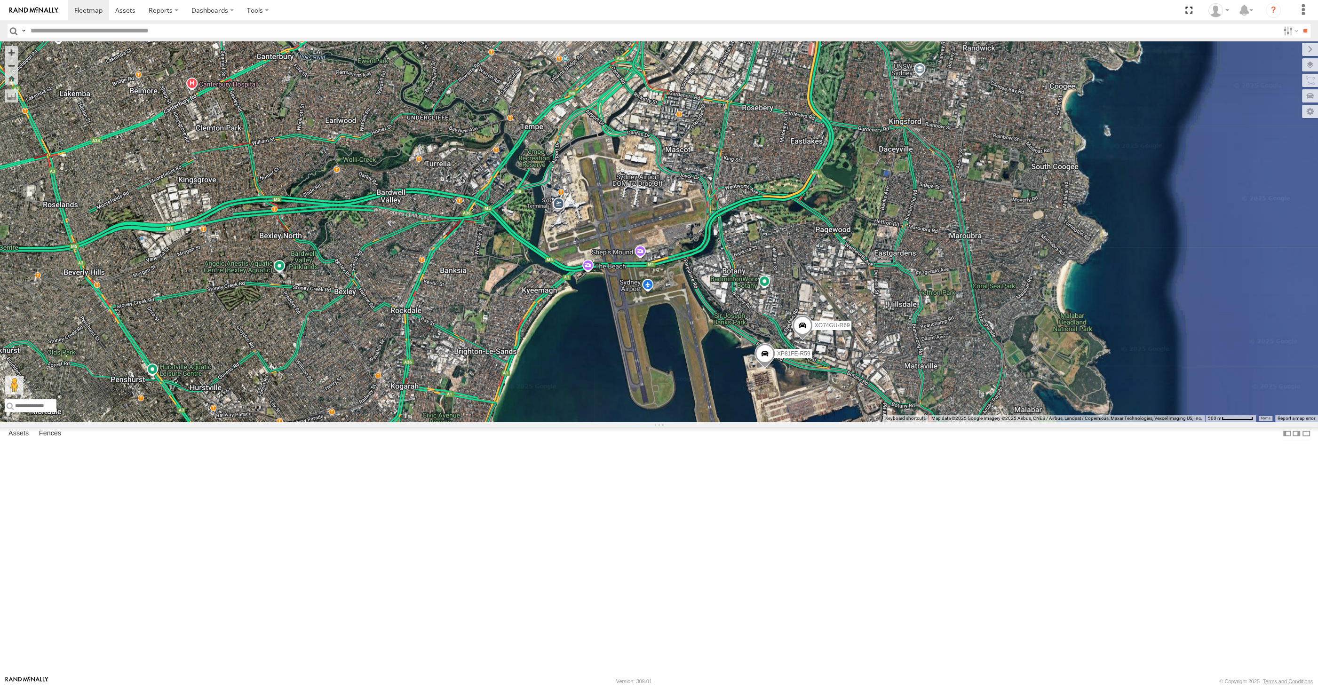
click at [758, 369] on span at bounding box center [764, 355] width 21 height 25
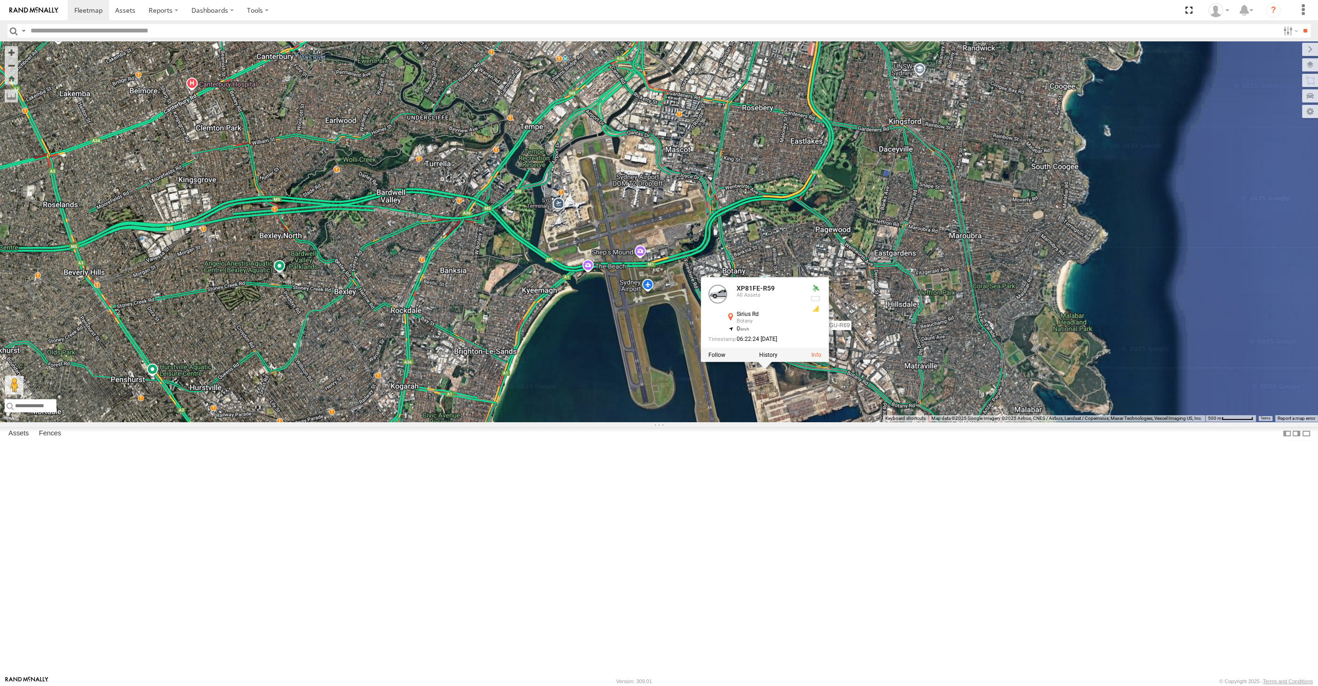
click at [787, 422] on div "XP81FE-R59 XO74GU-R69 2 XP81FE-R59 All Assets Sirius Rd Botany -33.96174 , 151.…" at bounding box center [659, 231] width 1318 height 380
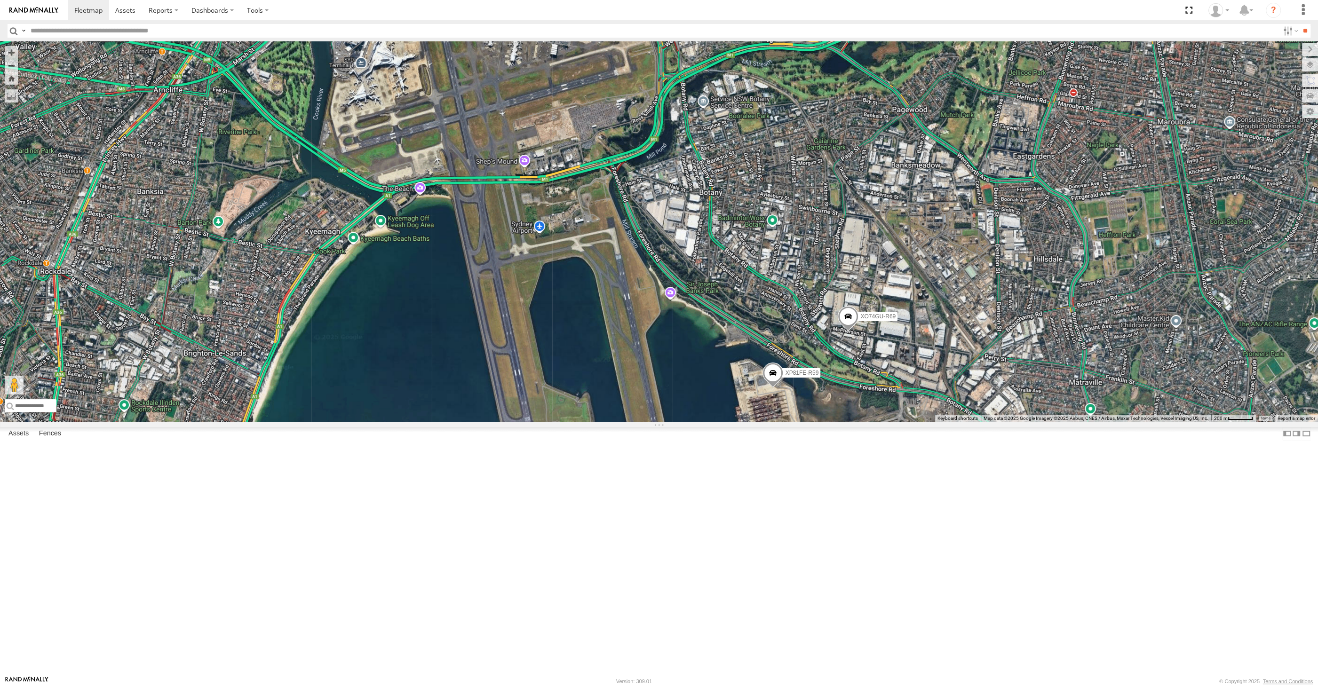
click at [849, 332] on span at bounding box center [848, 318] width 21 height 25
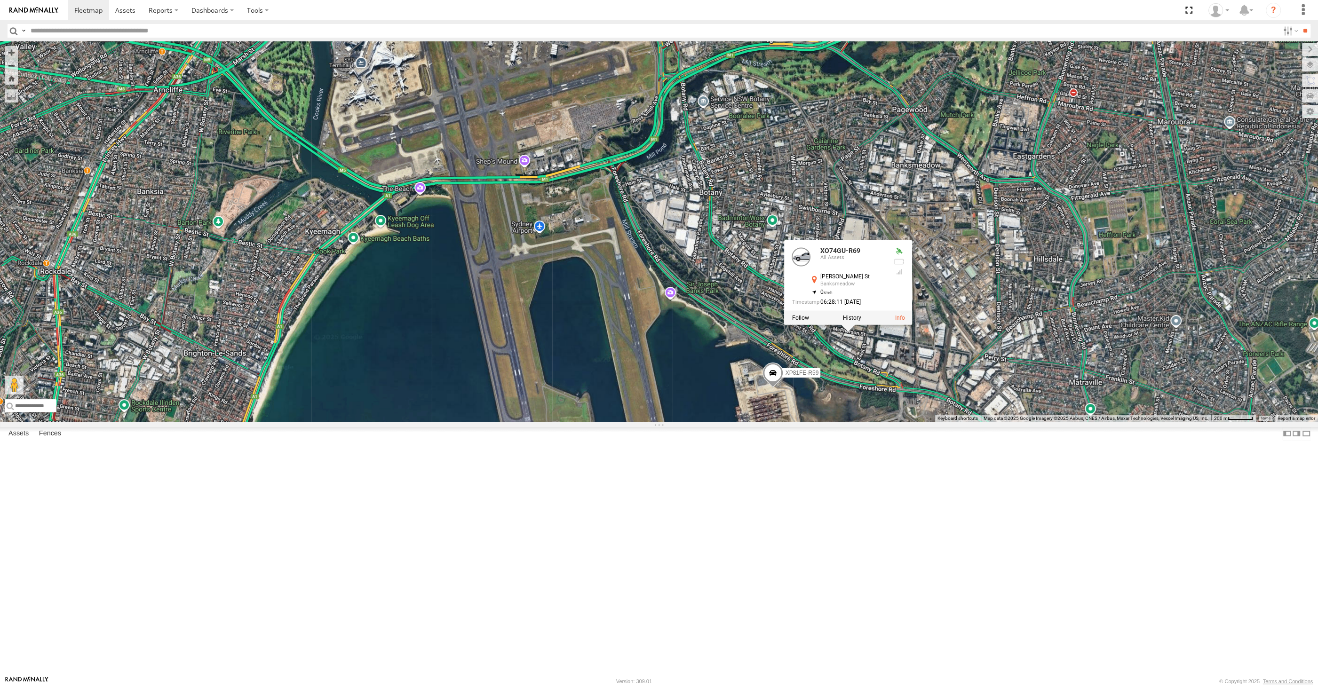
click at [876, 422] on div "XP81FE-R59 XO74GU-R69 2 XO74GU-R69 All Assets McPherson St Banksmeadow -33.9574…" at bounding box center [659, 231] width 1318 height 380
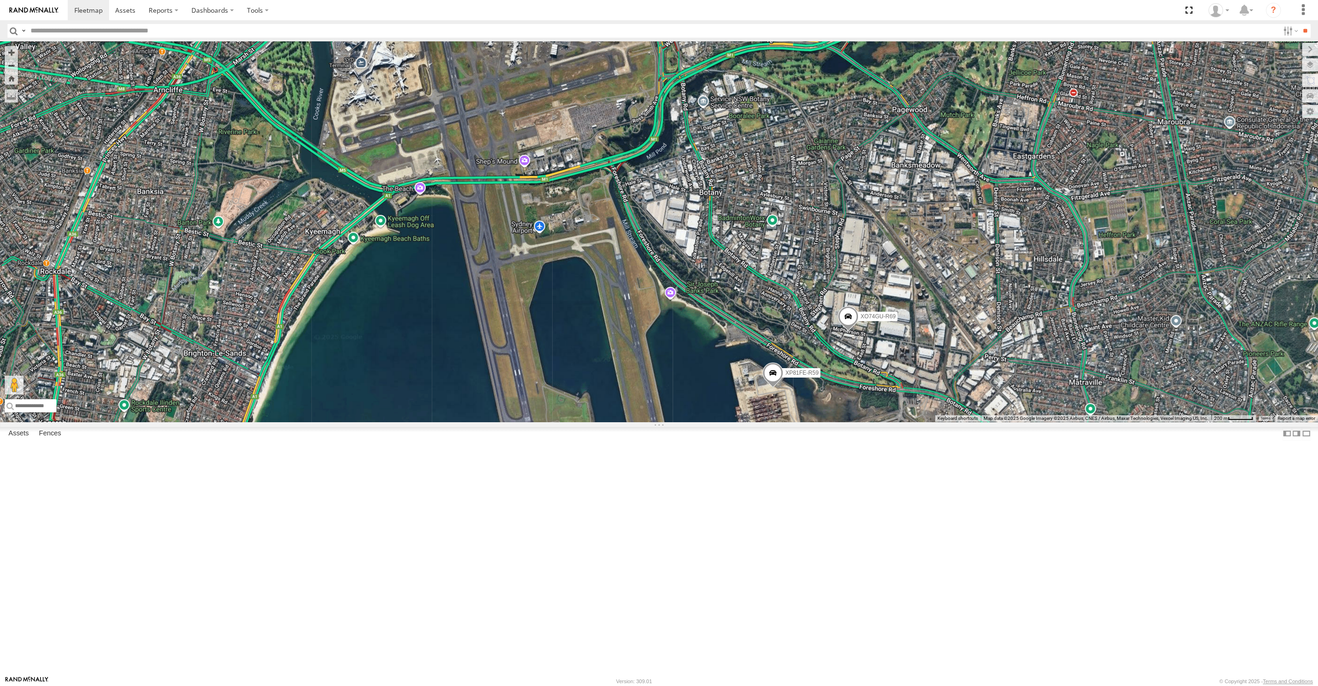
drag, startPoint x: 889, startPoint y: 571, endPoint x: 899, endPoint y: 565, distance: 11.0
click at [894, 422] on div "XP81FE-R59 XO74GU-R69 2" at bounding box center [659, 231] width 1318 height 380
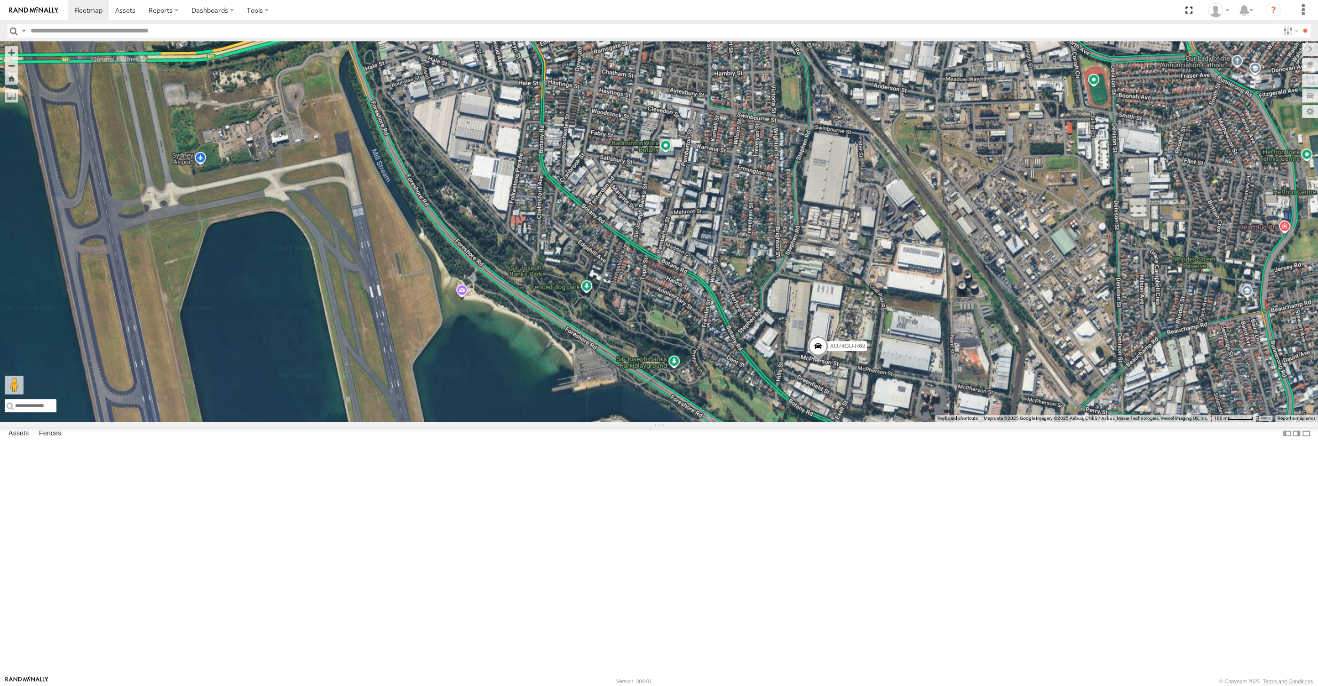
drag, startPoint x: 870, startPoint y: 545, endPoint x: 827, endPoint y: 495, distance: 66.0
click at [845, 422] on div "XP81FE-R59 XO74GU-R69 RJ5911-R79" at bounding box center [659, 231] width 1318 height 380
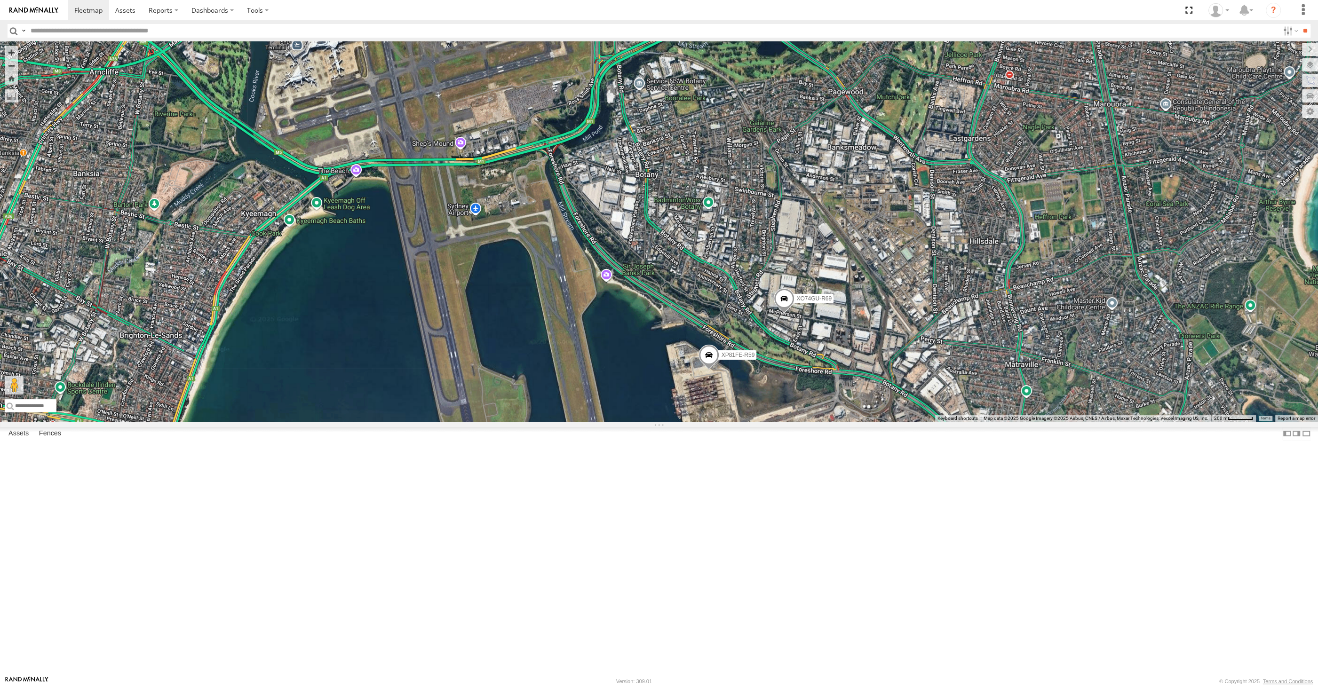
click at [805, 422] on div "XP81FE-R59 XO74GU-R69 RJ5911-R79 2" at bounding box center [659, 231] width 1318 height 380
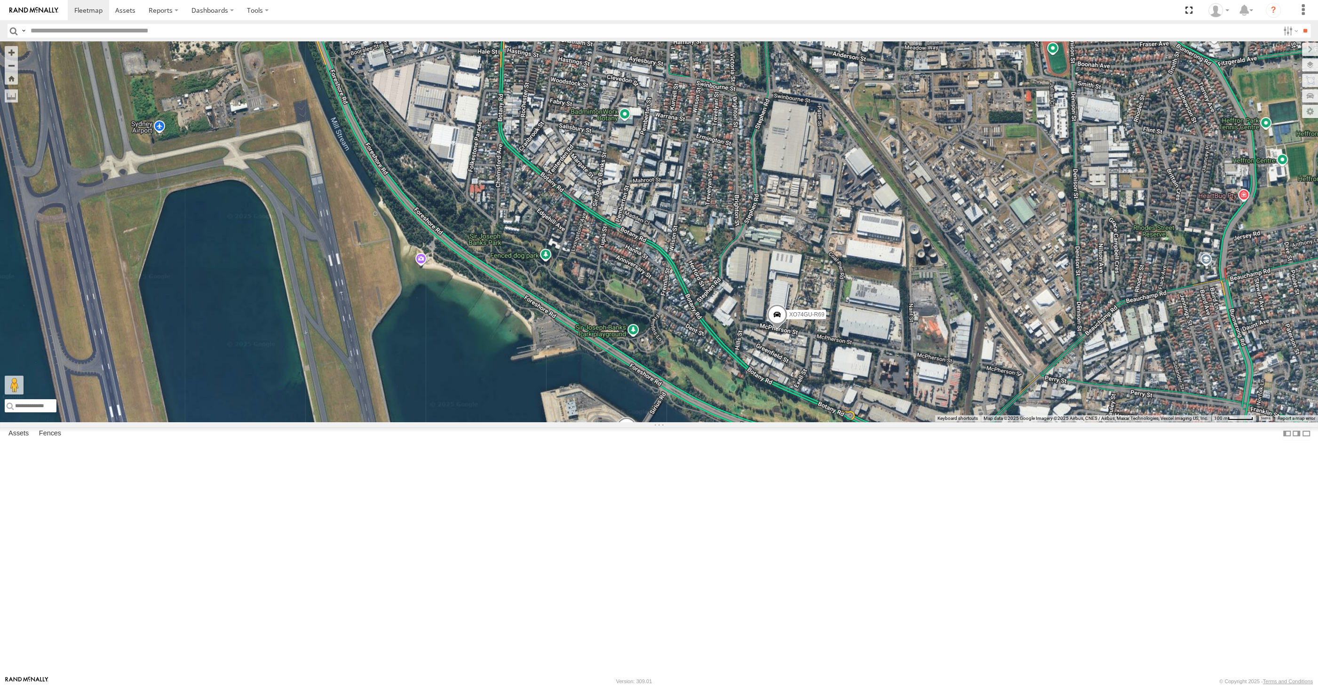
drag, startPoint x: 819, startPoint y: 537, endPoint x: 821, endPoint y: 500, distance: 36.3
click at [822, 422] on div "XP81FE-R59 XO74GU-R69 RJ5911-R79" at bounding box center [659, 231] width 1318 height 380
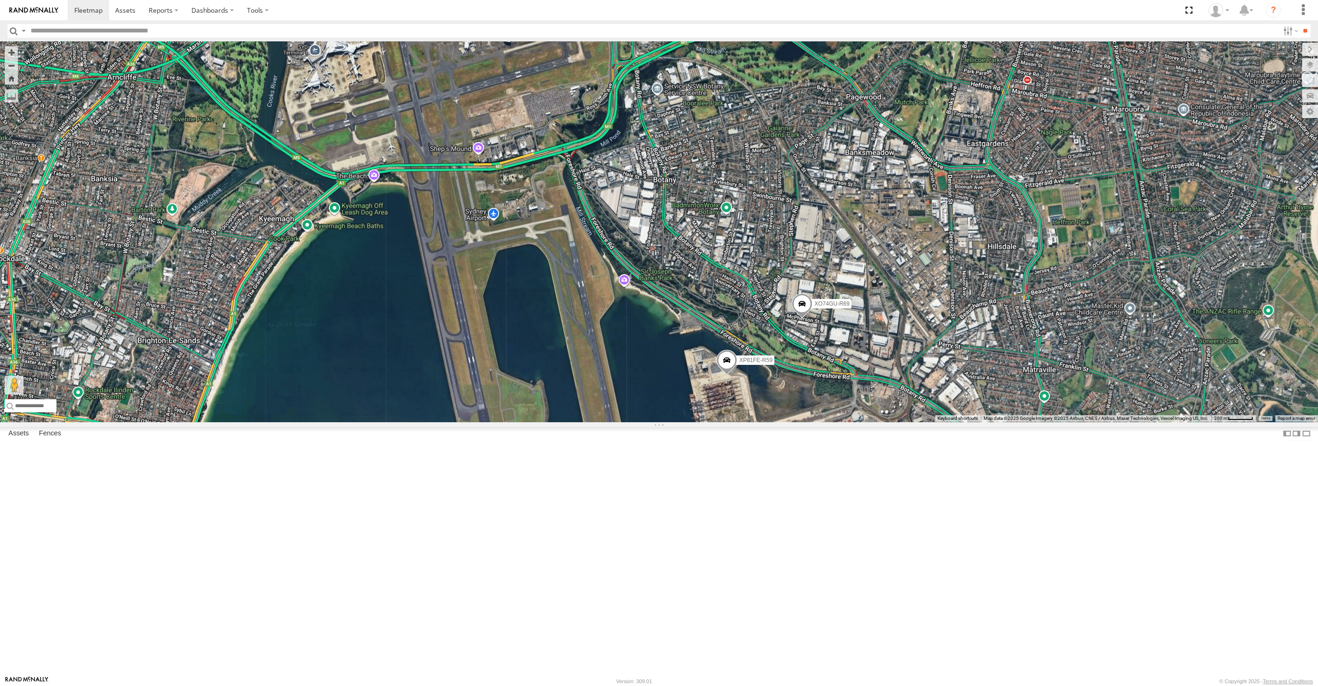
drag, startPoint x: 769, startPoint y: 531, endPoint x: 781, endPoint y: 530, distance: 11.4
click at [778, 422] on div "XP81FE-R59 XO74GU-R69 RJ5911-R79 2" at bounding box center [659, 231] width 1318 height 380
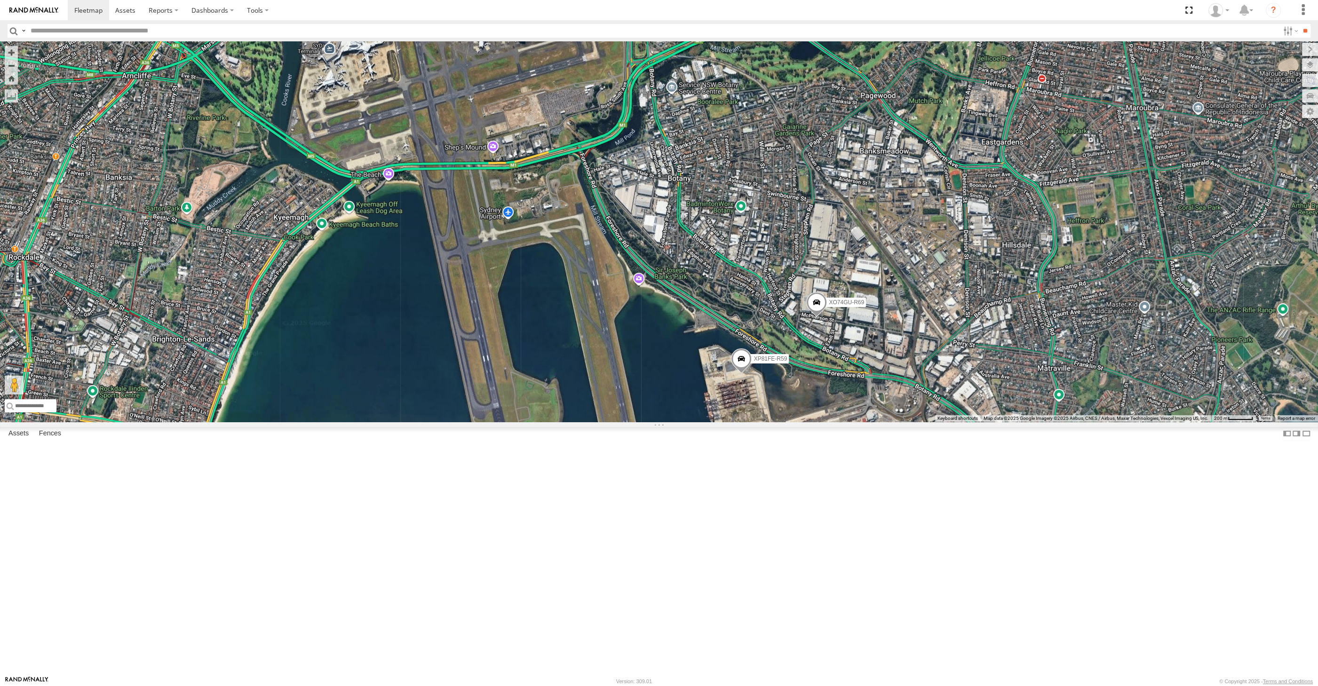
drag, startPoint x: 848, startPoint y: 530, endPoint x: 848, endPoint y: 513, distance: 16.9
click at [849, 422] on div "XP81FE-R59 XO74GU-R69 RJ5911-R79 2" at bounding box center [659, 231] width 1318 height 380
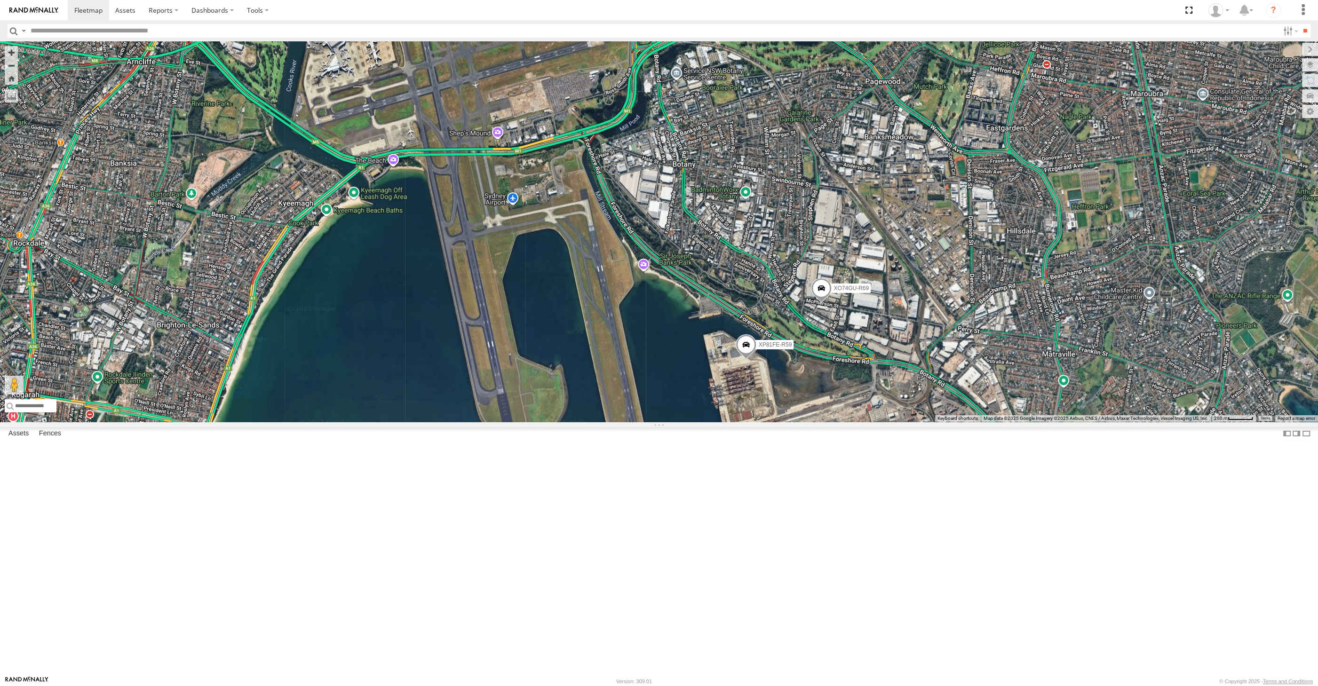
drag, startPoint x: 810, startPoint y: 525, endPoint x: 847, endPoint y: 521, distance: 36.9
click at [821, 422] on div "XP81FE-R59 XO74GU-R69 RJ5911-R79 2" at bounding box center [659, 231] width 1318 height 380
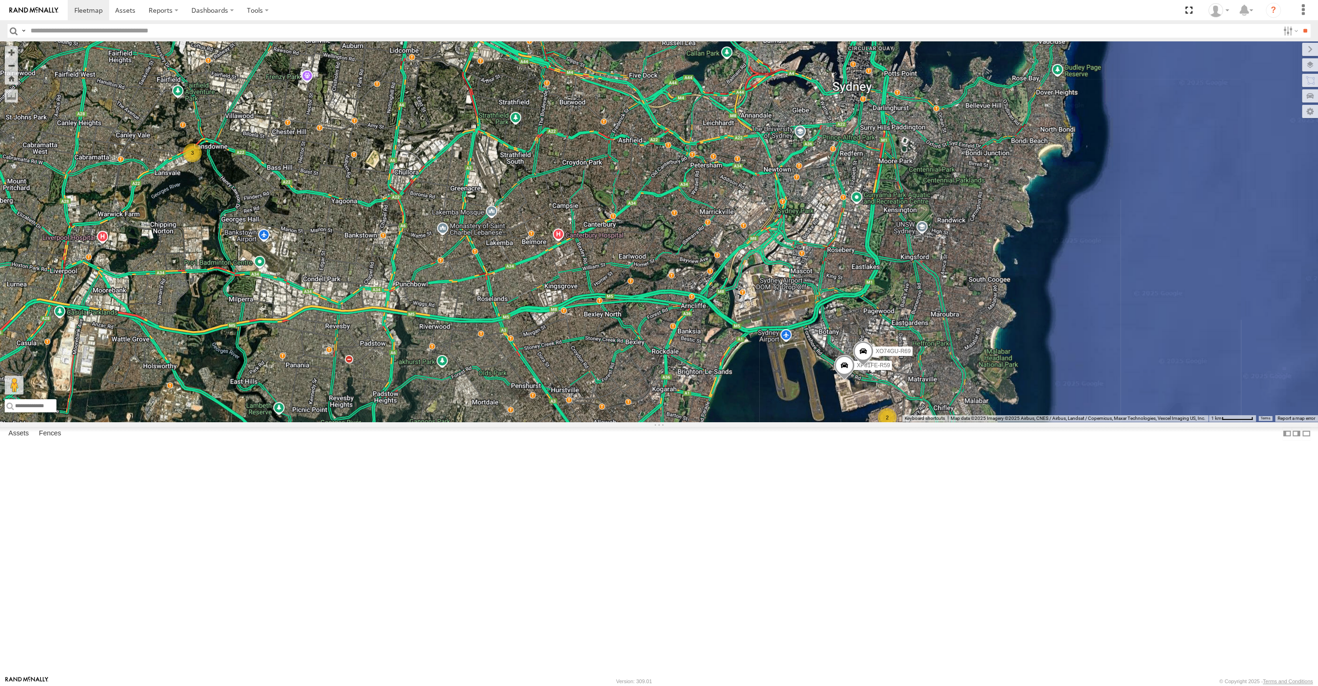
drag, startPoint x: 685, startPoint y: 548, endPoint x: 723, endPoint y: 548, distance: 38.1
click at [719, 422] on div "XP81FE-R59 XO74GU-R69 RJ5911-R79 2 3" at bounding box center [659, 231] width 1318 height 380
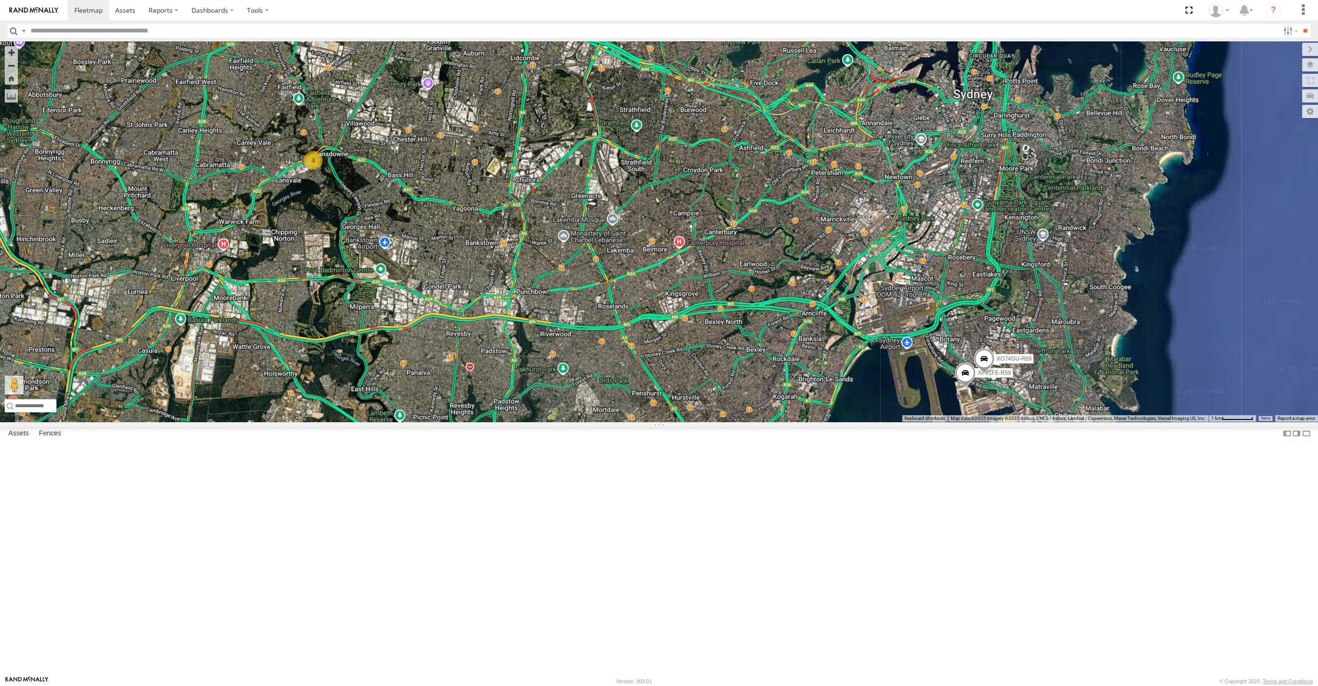
drag, startPoint x: 916, startPoint y: 552, endPoint x: 899, endPoint y: 566, distance: 22.0
click at [899, 422] on div "RJ5911-R79 2 3 XP81FE-R59 XO74GU-R69" at bounding box center [659, 231] width 1318 height 380
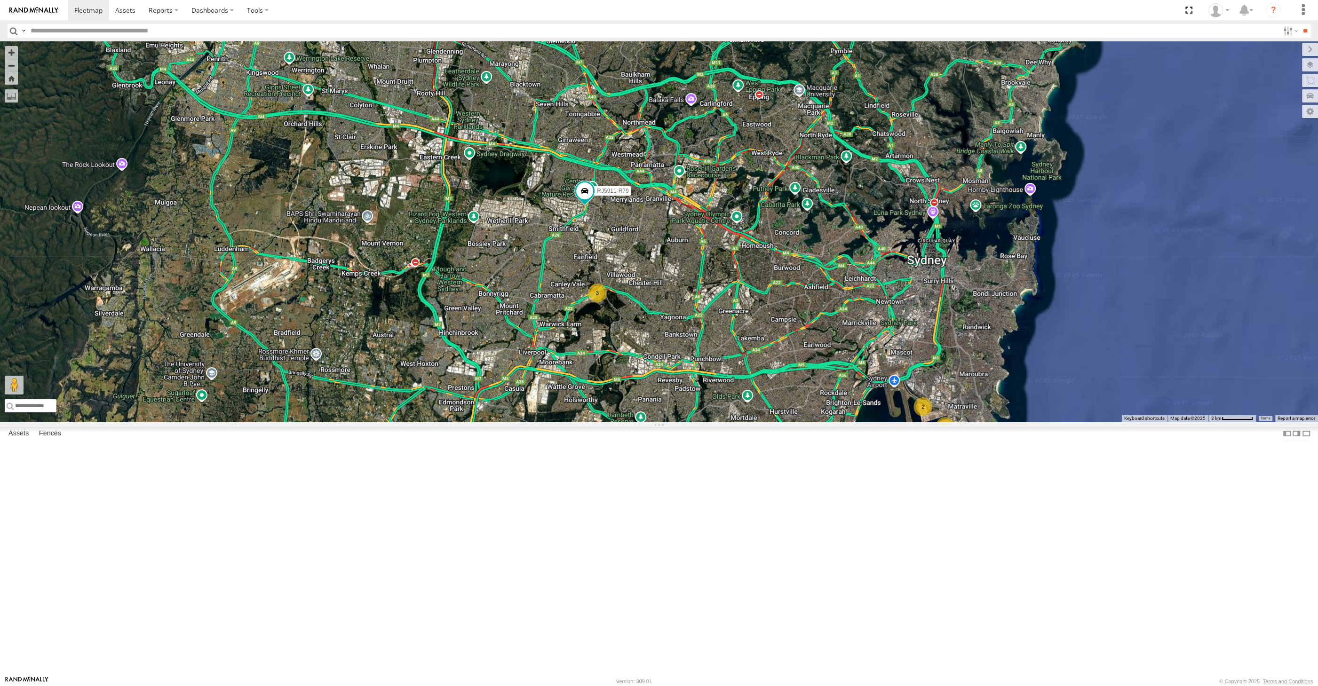
drag, startPoint x: 876, startPoint y: 573, endPoint x: 861, endPoint y: 555, distance: 23.7
click at [872, 422] on div "RJ5911-R79 2 3 2" at bounding box center [659, 231] width 1318 height 380
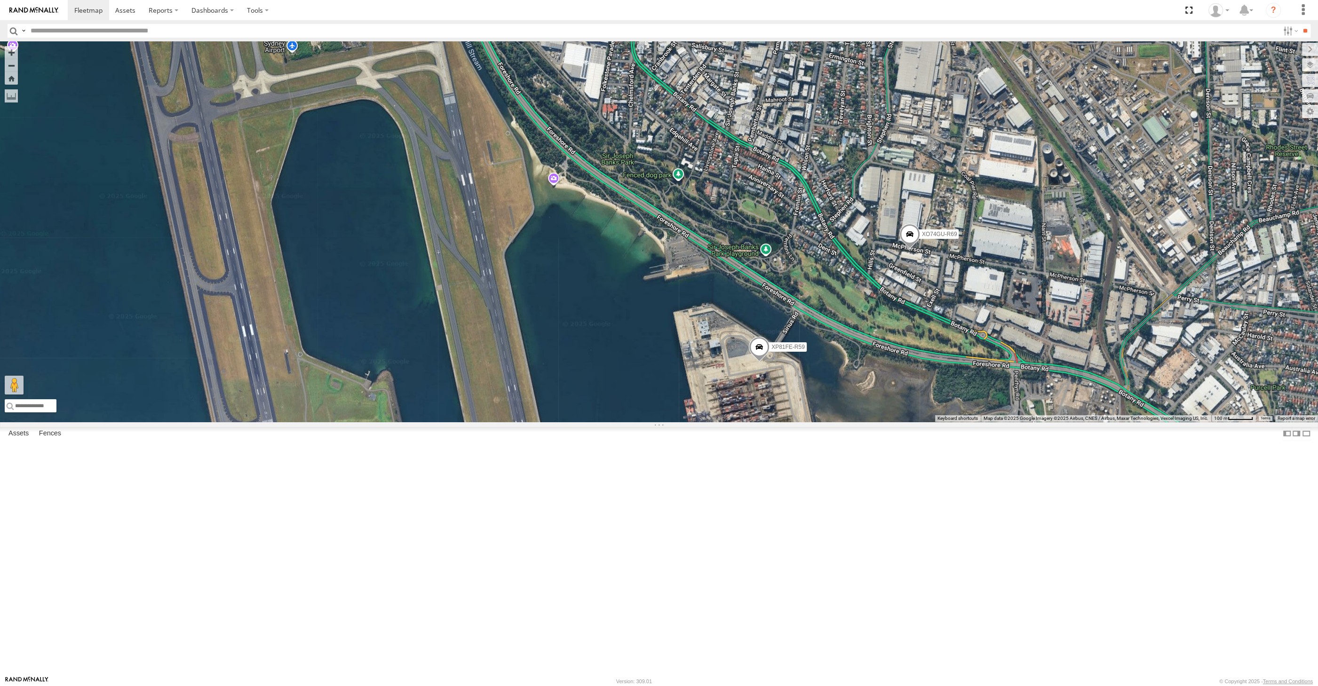
click at [758, 362] on span at bounding box center [759, 348] width 21 height 25
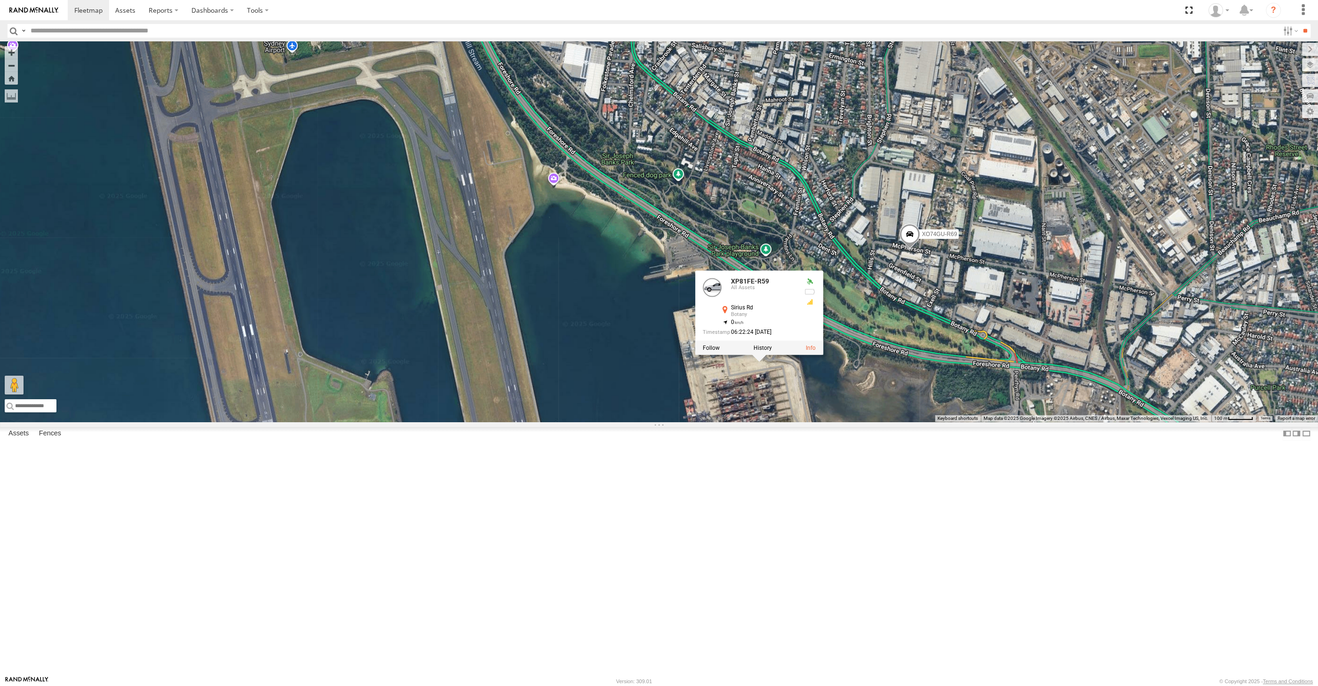
click at [824, 422] on div "RJ5911-R79 XP30JQ-R03 XSNDHU-R04 XP81FE-R59 XO74GU-R69 XP81FE-R59 All Assets Si…" at bounding box center [659, 231] width 1318 height 380
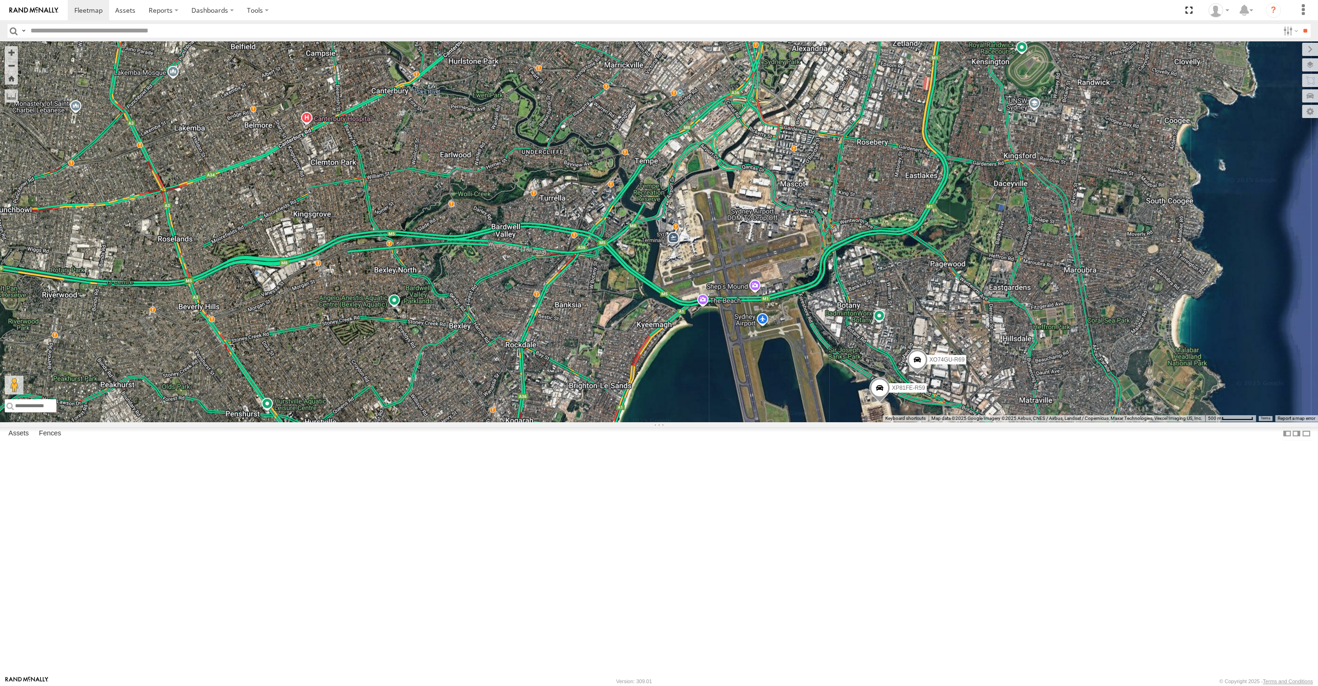
drag, startPoint x: 674, startPoint y: 569, endPoint x: 694, endPoint y: 569, distance: 19.8
click at [694, 422] on div "RJ5911-R79 XP30JQ-R03 XSNDHU-R04 XP81FE-R59 XO74GU-R69" at bounding box center [659, 231] width 1318 height 380
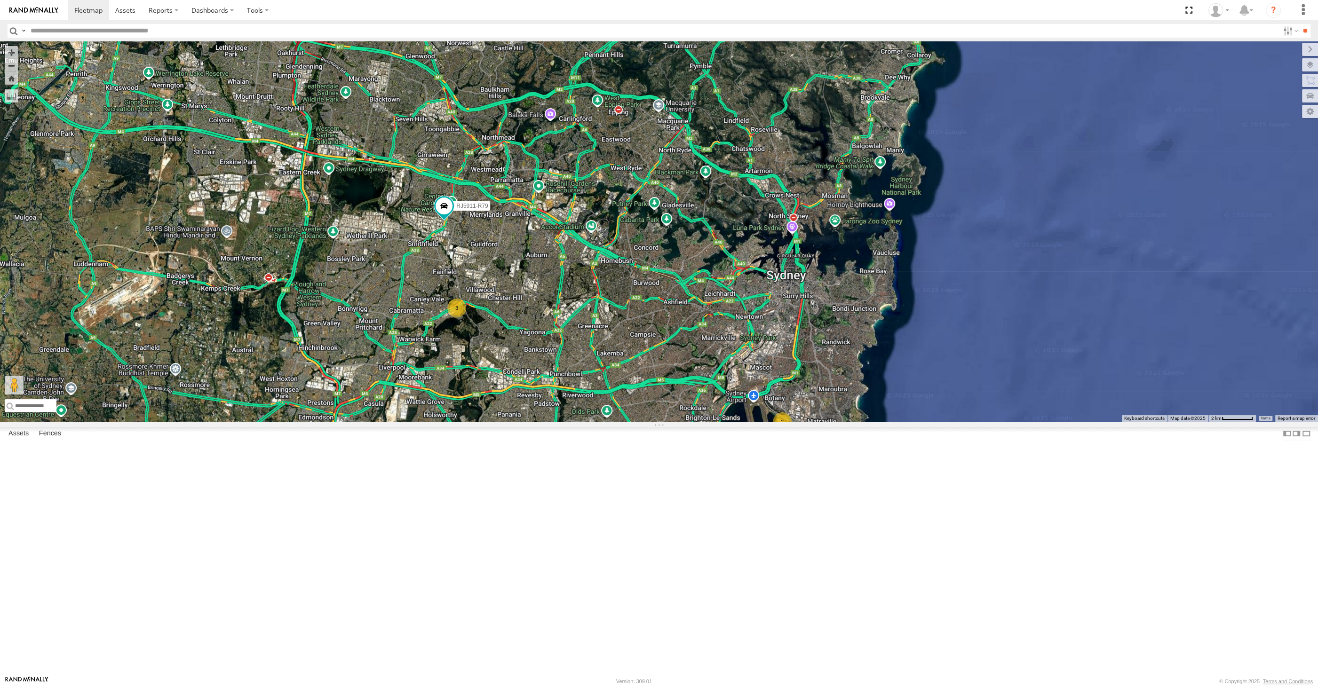
drag, startPoint x: 649, startPoint y: 610, endPoint x: 656, endPoint y: 602, distance: 11.0
click at [656, 422] on div "RJ5911-R79 2 3 2" at bounding box center [659, 231] width 1318 height 380
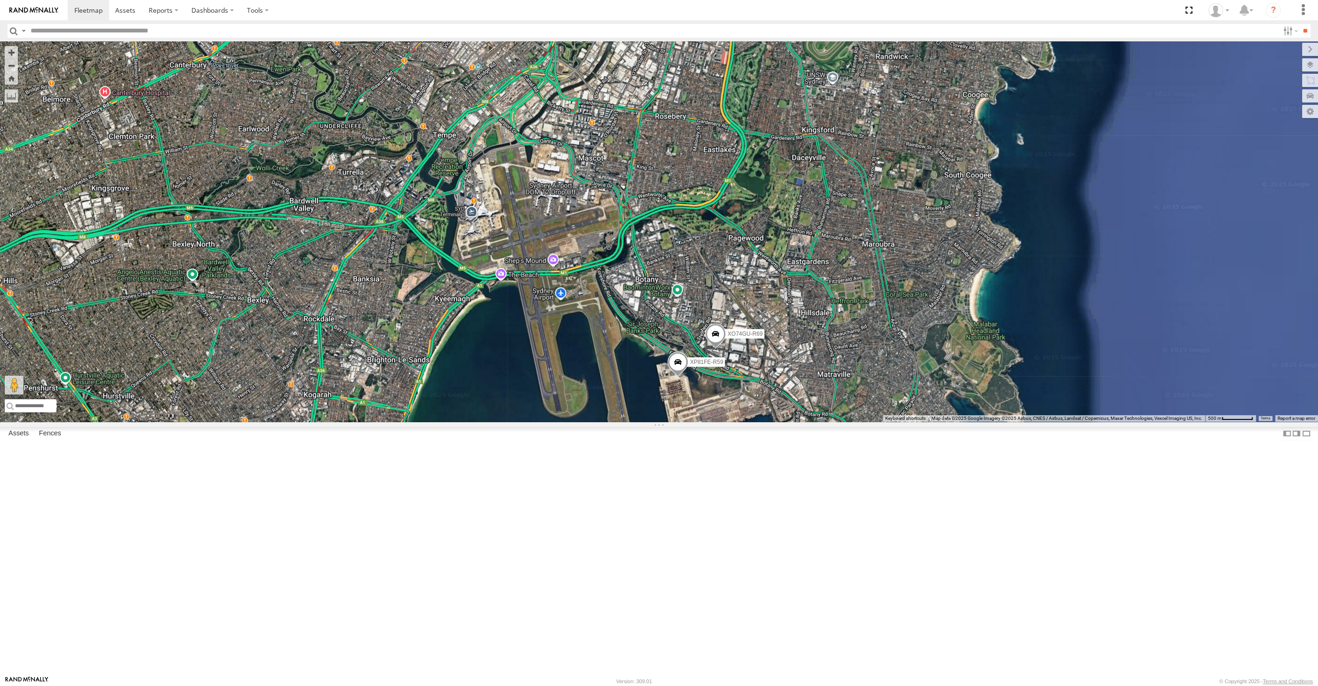
drag, startPoint x: 753, startPoint y: 570, endPoint x: 756, endPoint y: 558, distance: 12.5
click at [756, 422] on div "RJ5911-R79 2 XP81FE-R59 XO74GU-R69" at bounding box center [659, 231] width 1318 height 380
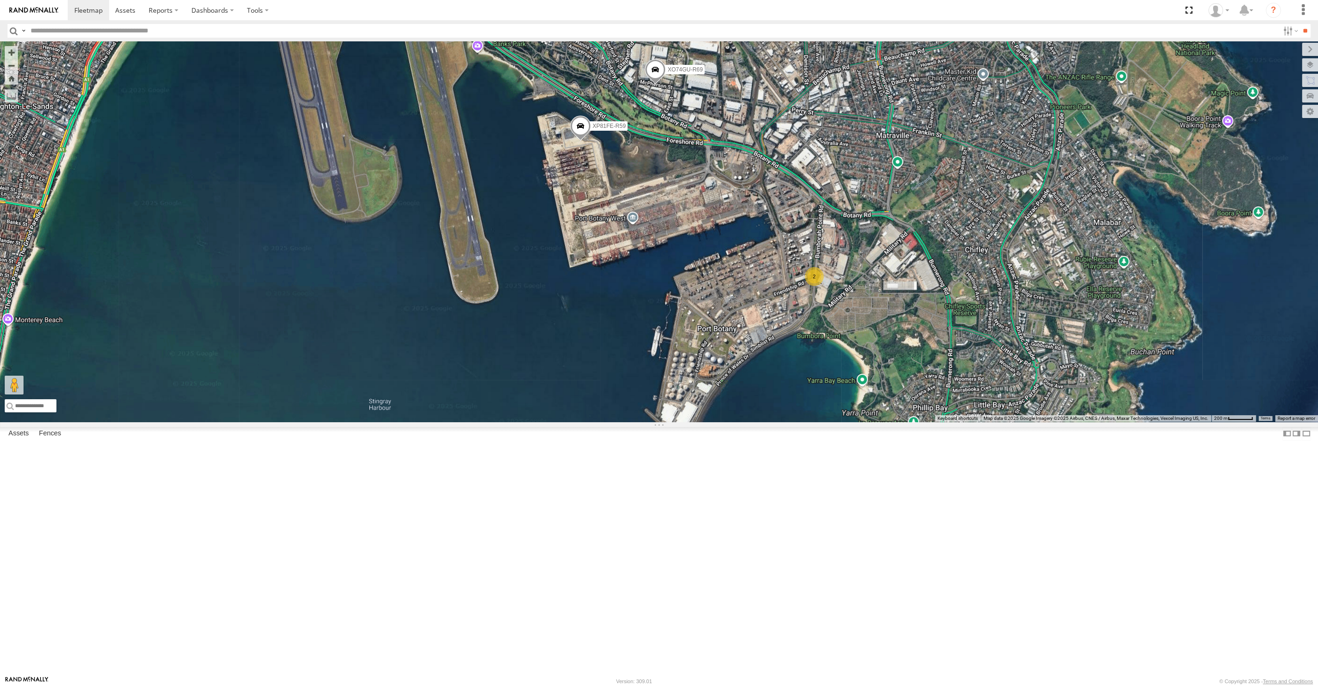
click at [585, 141] on span at bounding box center [580, 128] width 21 height 25
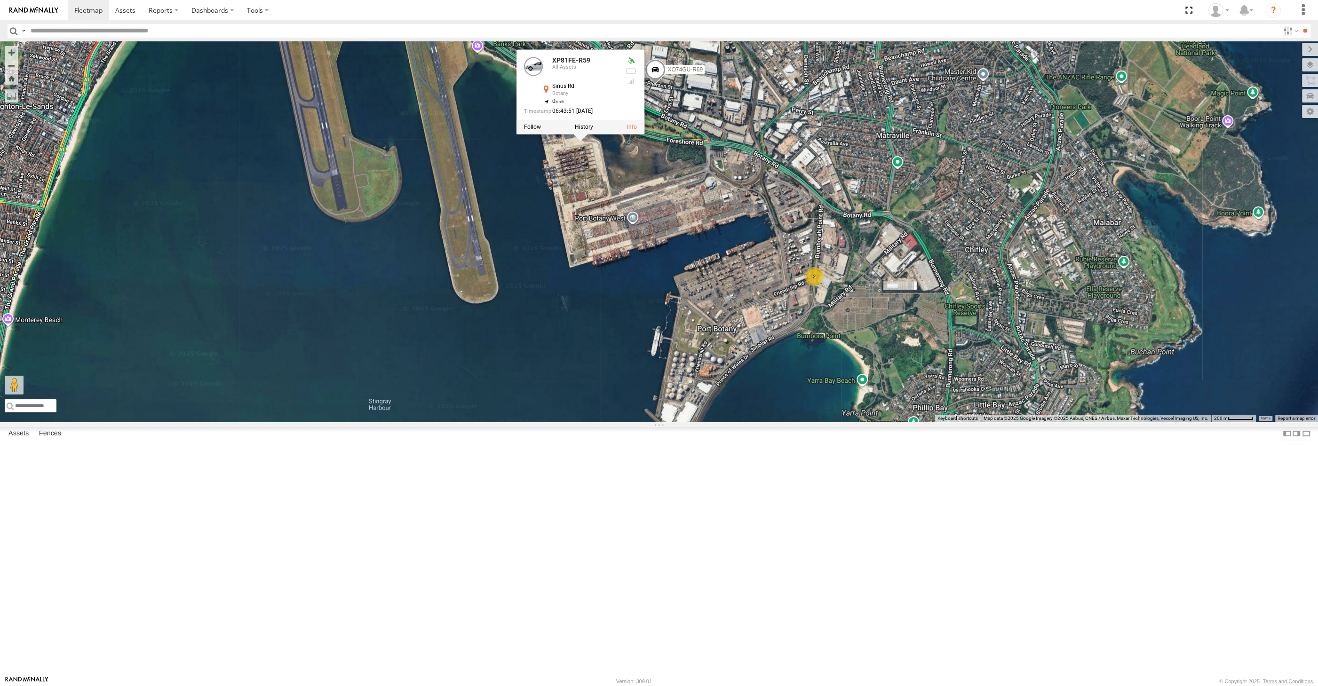
click at [638, 294] on div "RJ5911-R79 XP81FE-R59 XO74GU-R69 2 XP81FE-R59 All Assets Sirius Rd Botany -33.9…" at bounding box center [659, 231] width 1318 height 380
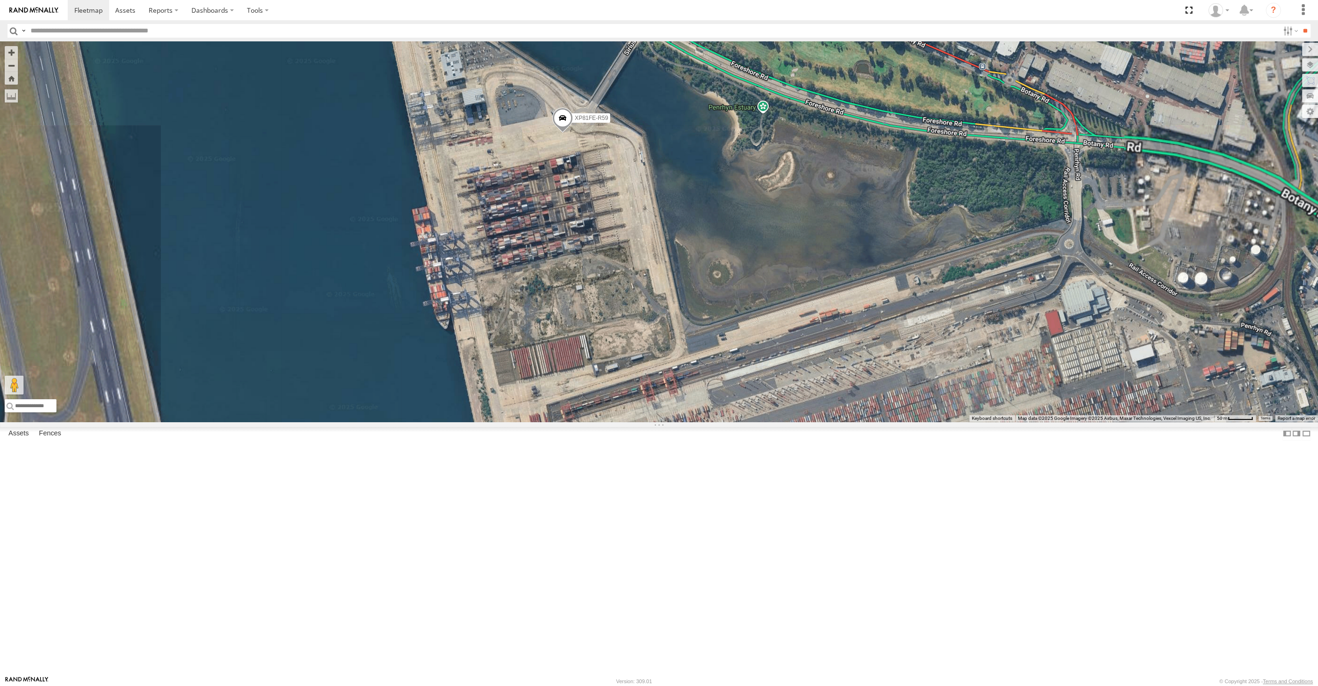
click at [561, 133] on span at bounding box center [562, 120] width 21 height 25
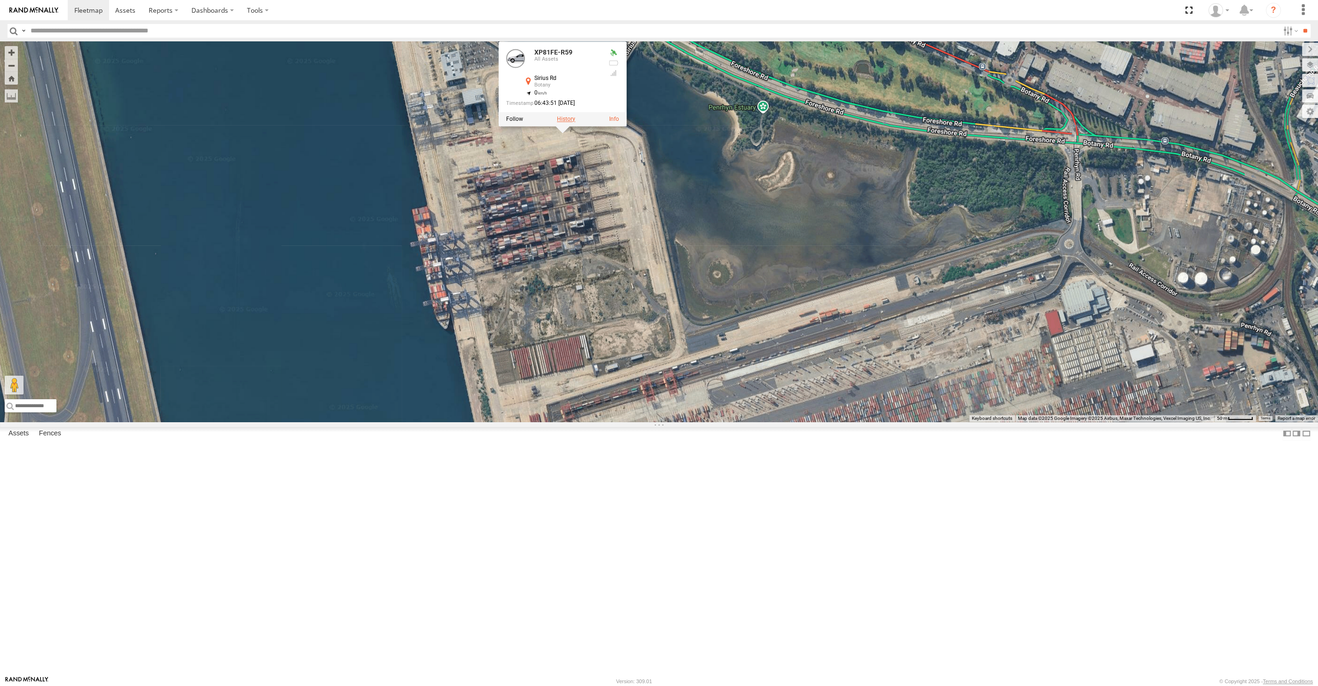
click at [567, 122] on label at bounding box center [566, 119] width 18 height 7
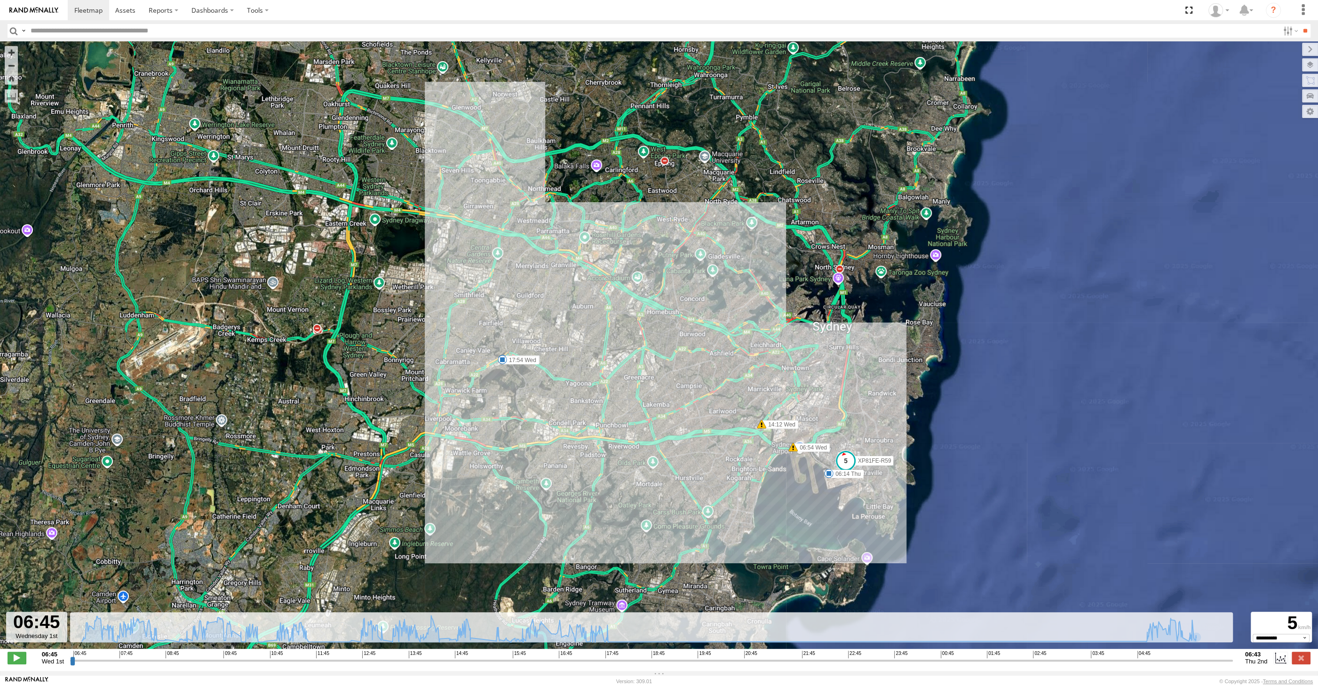
click at [1220, 663] on input "range" at bounding box center [651, 660] width 1162 height 9
drag, startPoint x: 1225, startPoint y: 658, endPoint x: 1255, endPoint y: 654, distance: 29.9
click at [1233, 657] on input "range" at bounding box center [651, 660] width 1162 height 9
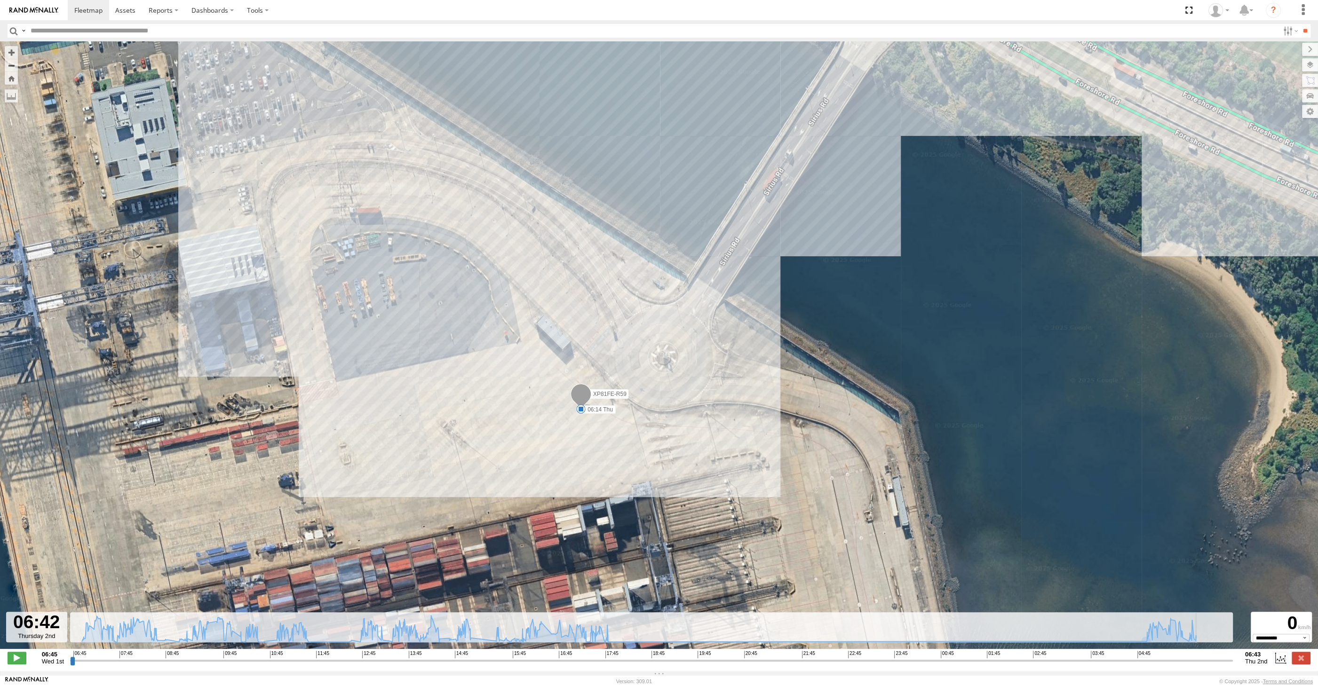
click at [1229, 662] on input "range" at bounding box center [651, 660] width 1162 height 9
click at [1229, 661] on input "range" at bounding box center [651, 660] width 1162 height 9
click at [1220, 659] on input "range" at bounding box center [651, 660] width 1162 height 9
click at [1224, 659] on input "range" at bounding box center [651, 660] width 1162 height 9
click at [1234, 660] on div "06:45 Wed 1st Created with Highcharts 6.0.7 Highcharts.com 06:45 07:45 08:45 09…" at bounding box center [659, 658] width 1303 height 14
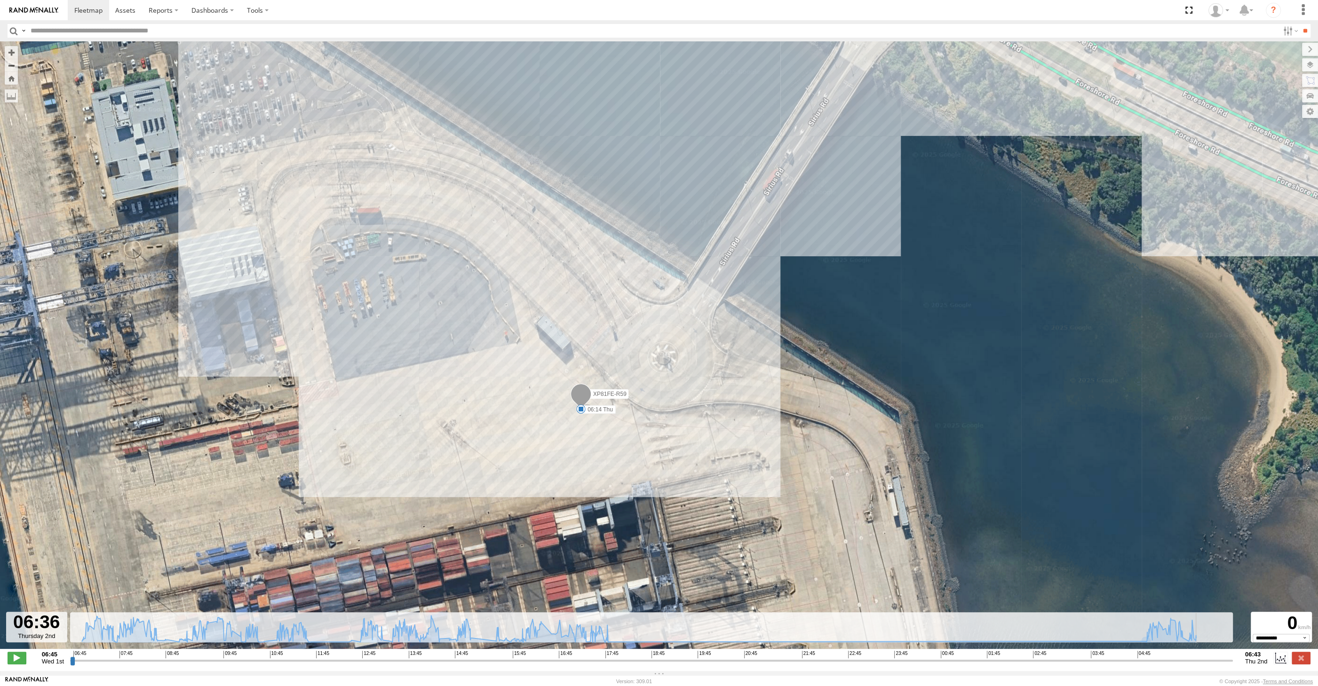
click at [1240, 660] on div "06:45 Wed 1st Created with Highcharts 6.0.7 Highcharts.com 06:45 07:45 08:45 09…" at bounding box center [659, 658] width 1303 height 14
drag, startPoint x: 1227, startPoint y: 662, endPoint x: 1239, endPoint y: 661, distance: 11.8
type input "**********"
click at [1233, 661] on input "range" at bounding box center [651, 660] width 1162 height 9
click at [1299, 656] on label at bounding box center [1300, 658] width 19 height 12
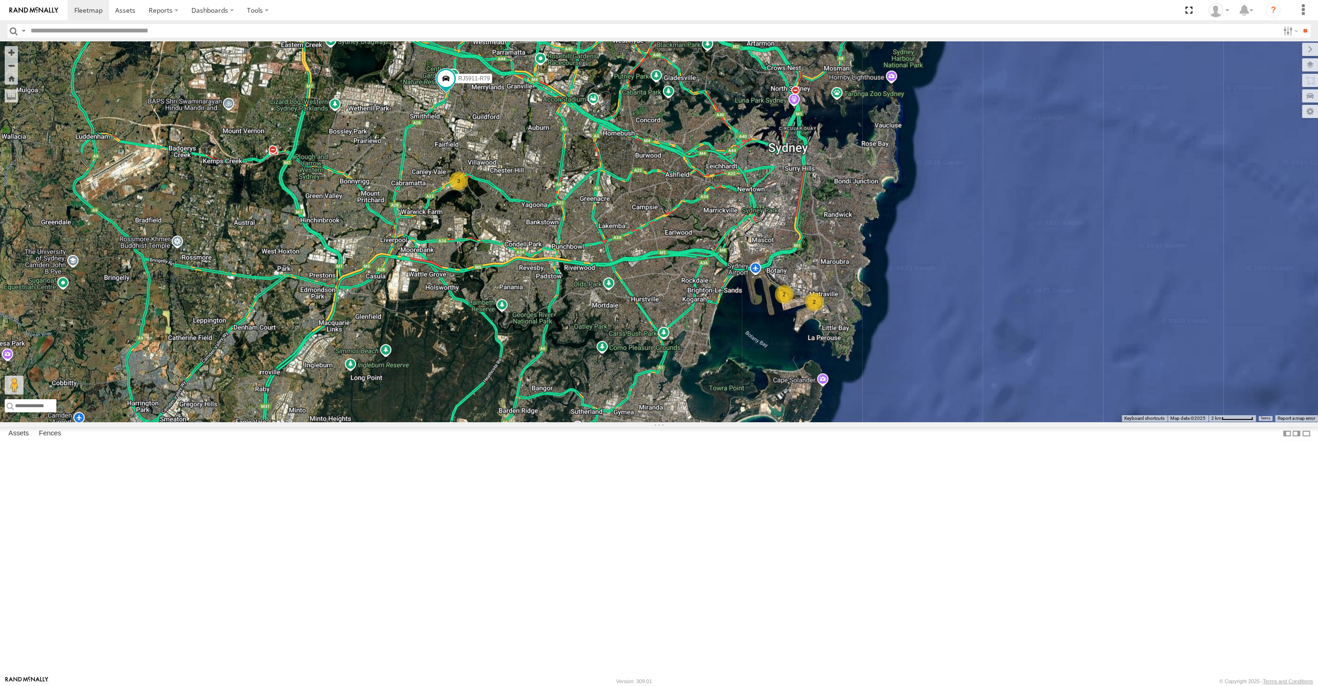
click at [783, 422] on div "2 3 RJ5911-R79 2" at bounding box center [659, 231] width 1318 height 380
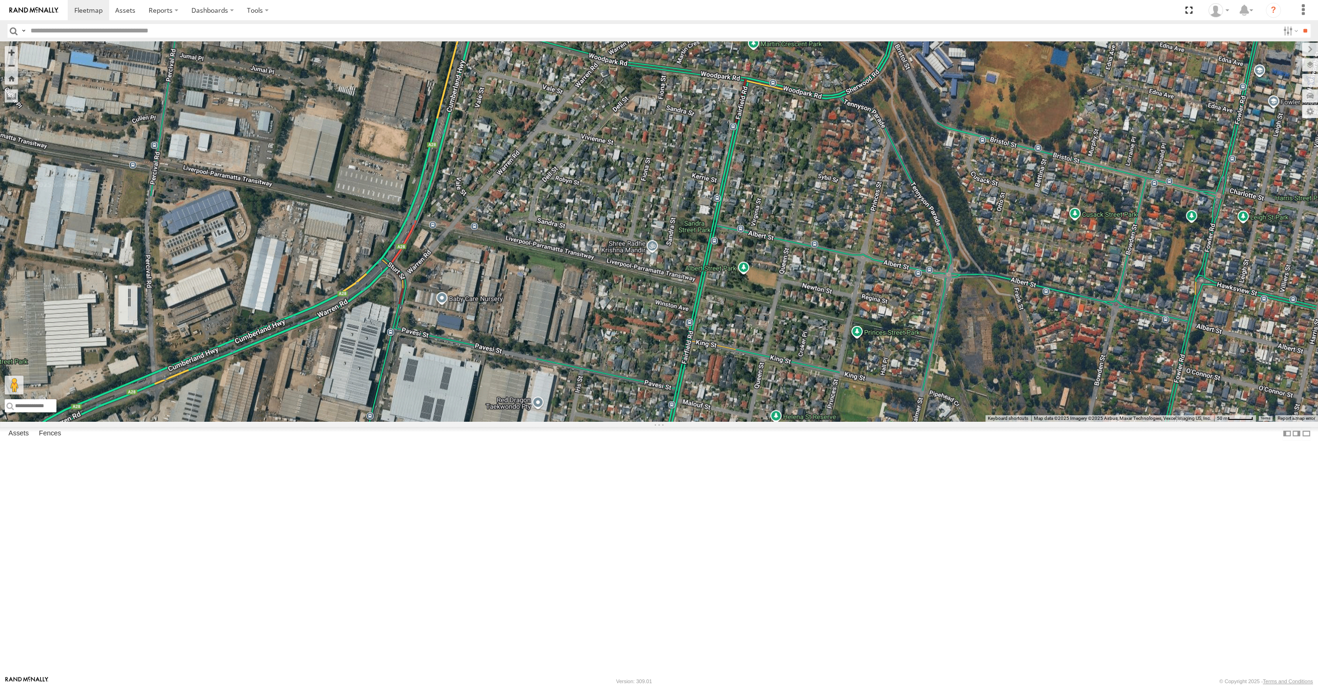
drag, startPoint x: 407, startPoint y: 199, endPoint x: 439, endPoint y: 281, distance: 88.0
click at [435, 280] on div "RJ5911-R79" at bounding box center [659, 231] width 1318 height 380
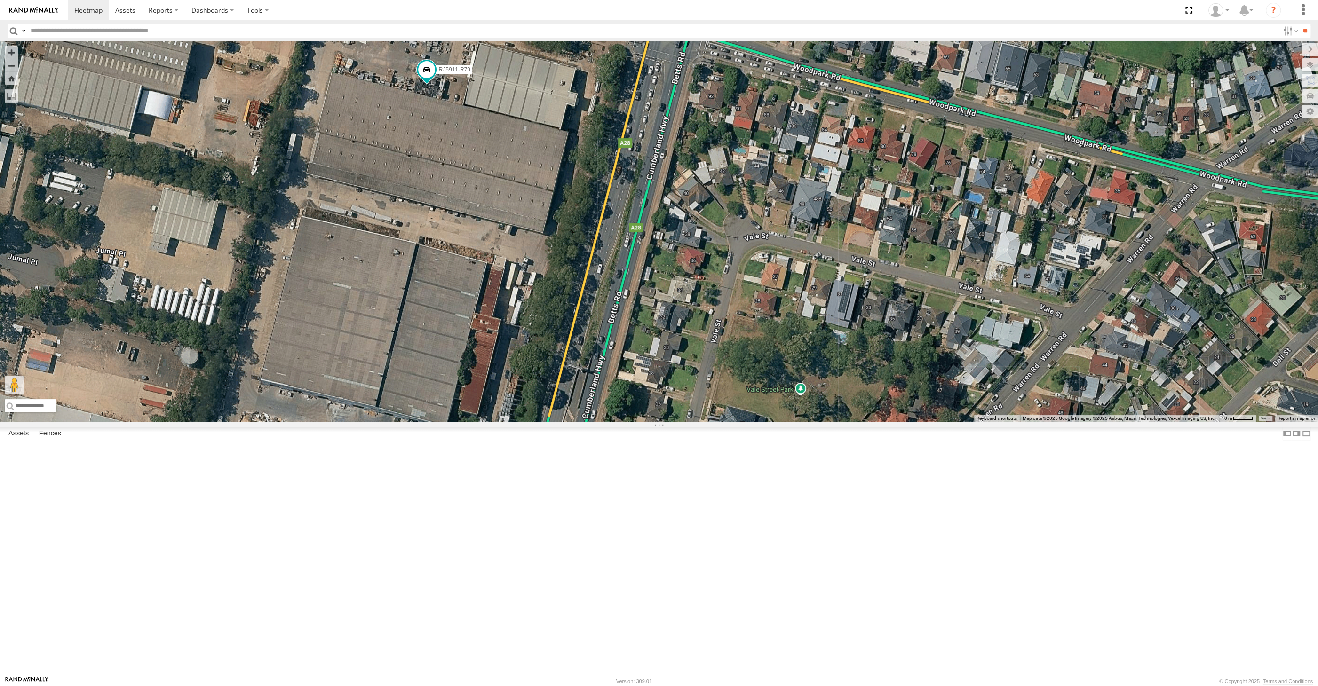
drag, startPoint x: 476, startPoint y: 333, endPoint x: 503, endPoint y: 296, distance: 45.2
click at [500, 302] on div "RJ5911-R79" at bounding box center [659, 231] width 1318 height 380
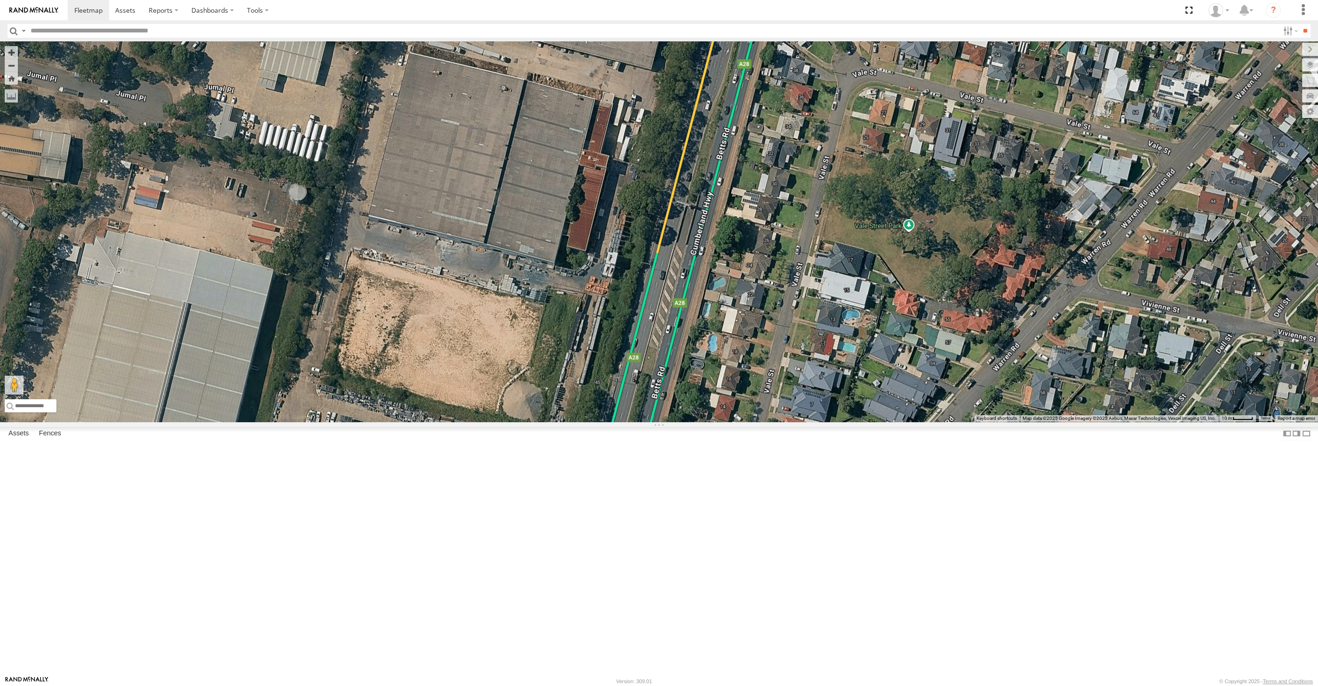
drag, startPoint x: 561, startPoint y: 478, endPoint x: 580, endPoint y: 395, distance: 84.8
click at [580, 397] on div "RJ5911-R79" at bounding box center [659, 231] width 1318 height 380
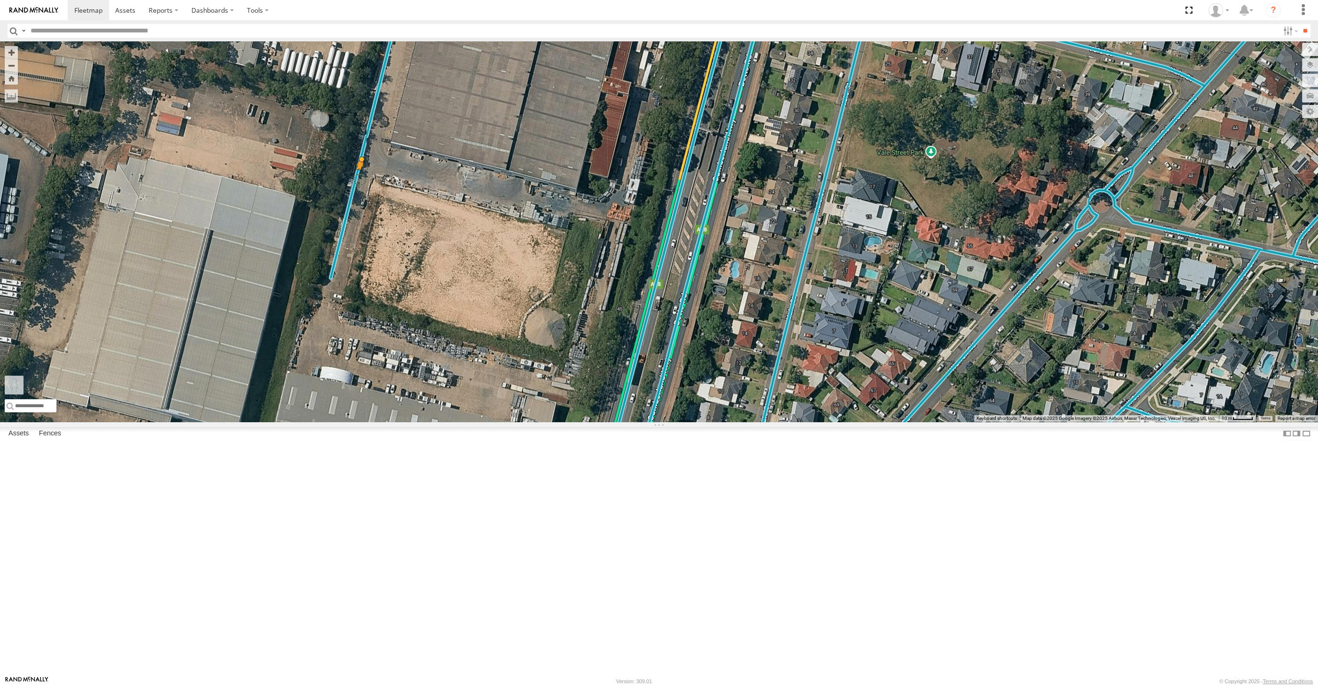
drag, startPoint x: 21, startPoint y: 638, endPoint x: 361, endPoint y: 303, distance: 476.9
click at [361, 303] on div "RJ5911-R79 To activate drag with keyboard, press Alt + Enter. Once in keyboard …" at bounding box center [659, 231] width 1318 height 380
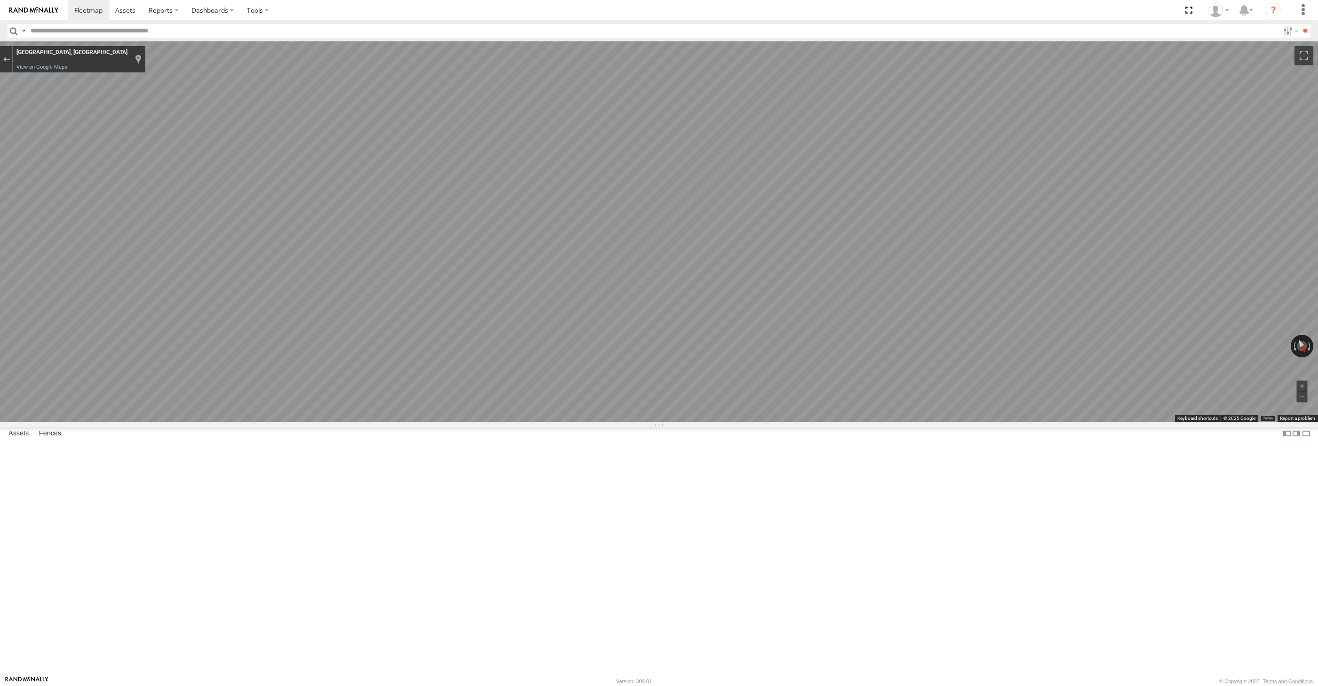
select select "**********"
click at [3, 58] on div "Exit the Street View" at bounding box center [6, 59] width 7 height 6
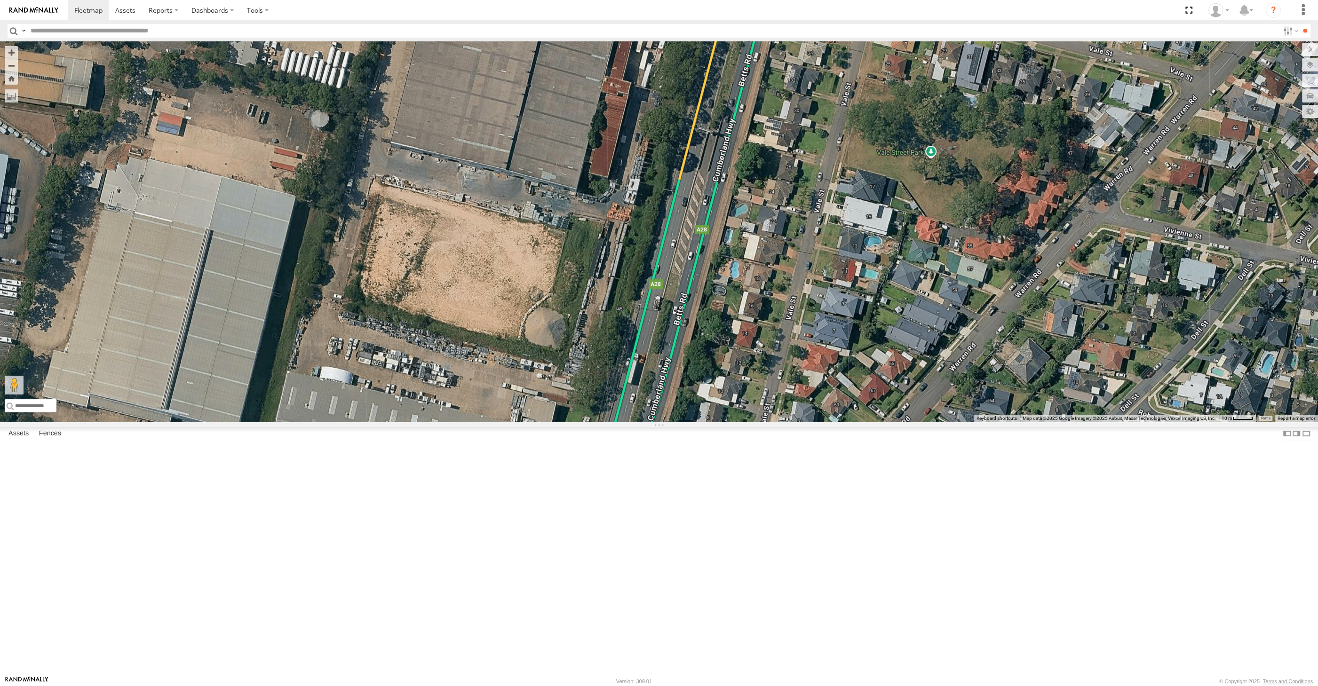
drag, startPoint x: 795, startPoint y: 507, endPoint x: 807, endPoint y: 486, distance: 24.2
click at [803, 422] on div "RJ5911-R79 Loading..." at bounding box center [659, 231] width 1318 height 380
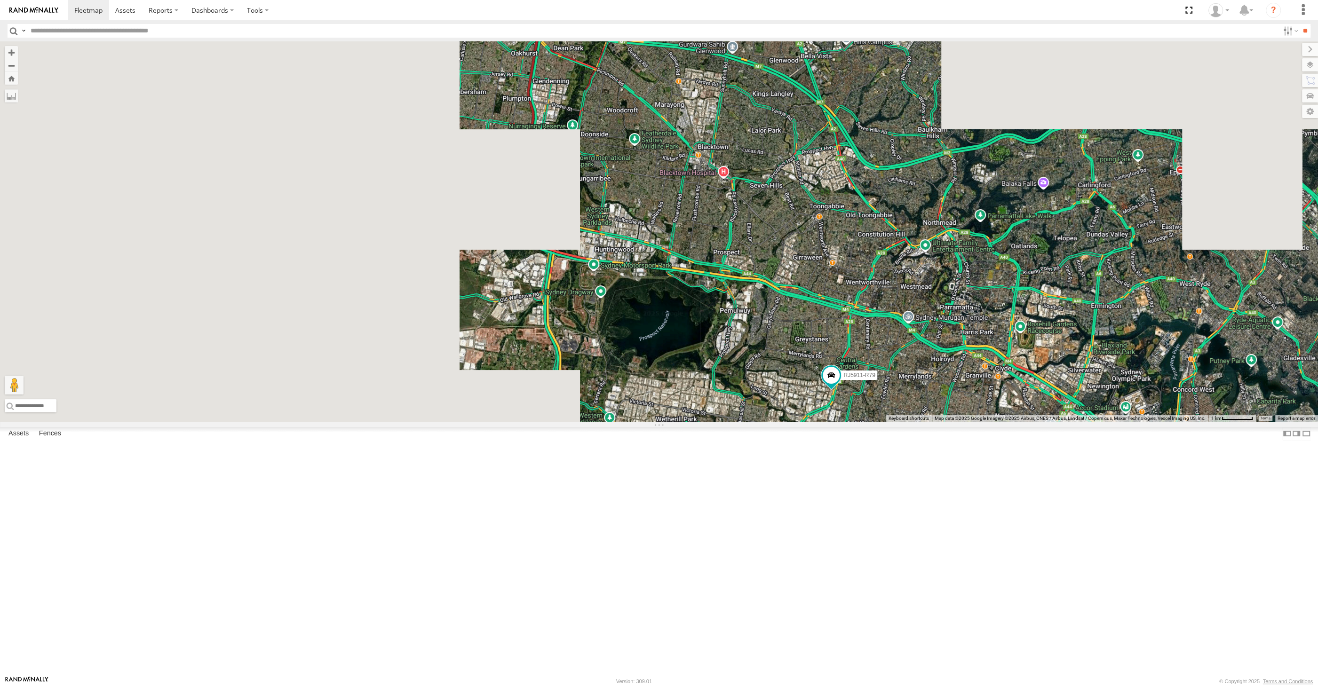
drag, startPoint x: 896, startPoint y: 541, endPoint x: 884, endPoint y: 513, distance: 30.9
click at [891, 422] on div "RJ5911-R79 Loading..." at bounding box center [659, 231] width 1318 height 380
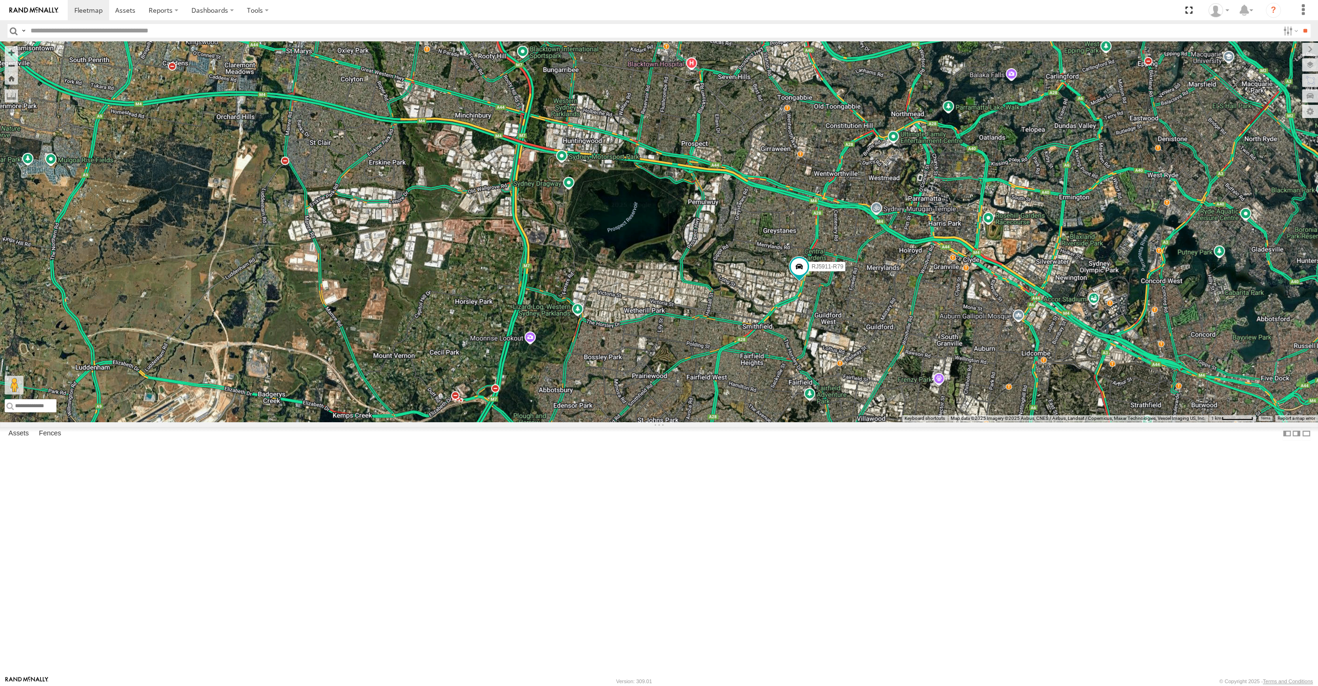
drag, startPoint x: 944, startPoint y: 544, endPoint x: 887, endPoint y: 482, distance: 83.5
click at [907, 422] on div "RJ5911-R79 3 Loading..." at bounding box center [659, 231] width 1318 height 380
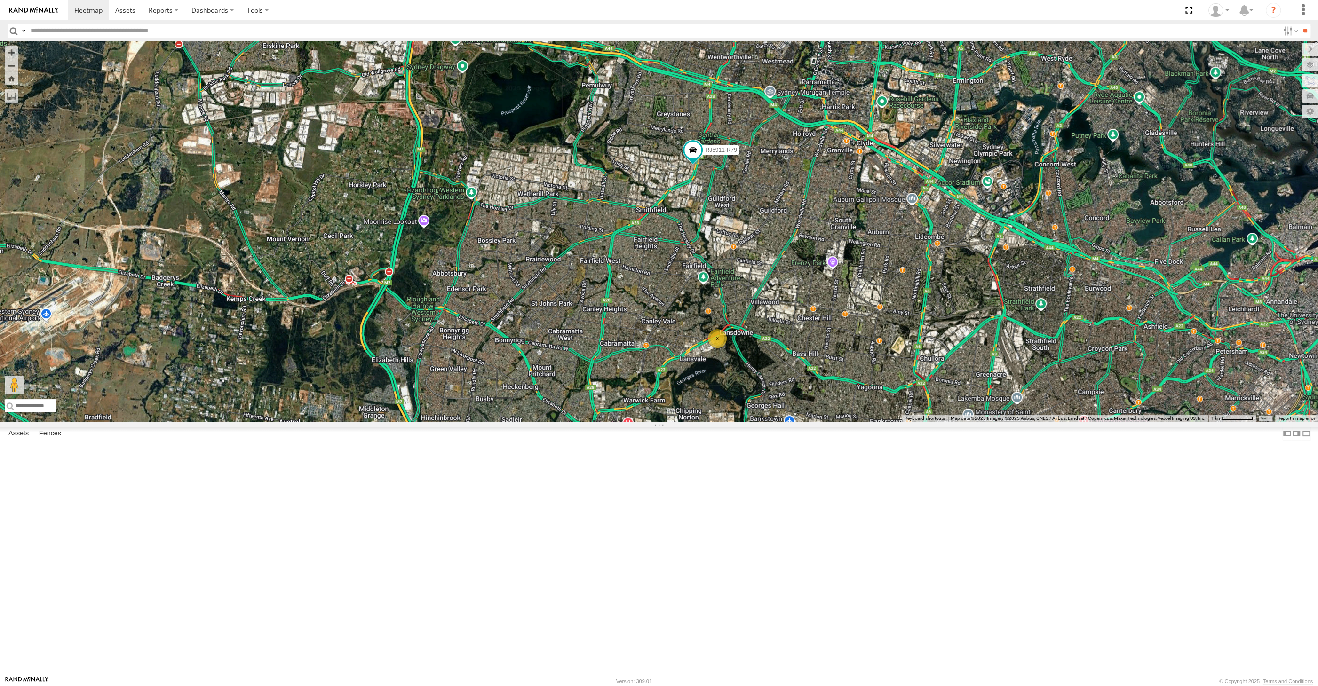
drag, startPoint x: 888, startPoint y: 531, endPoint x: 825, endPoint y: 488, distance: 76.4
click at [847, 422] on div "RJ5911-R79 3 Loading..." at bounding box center [659, 231] width 1318 height 380
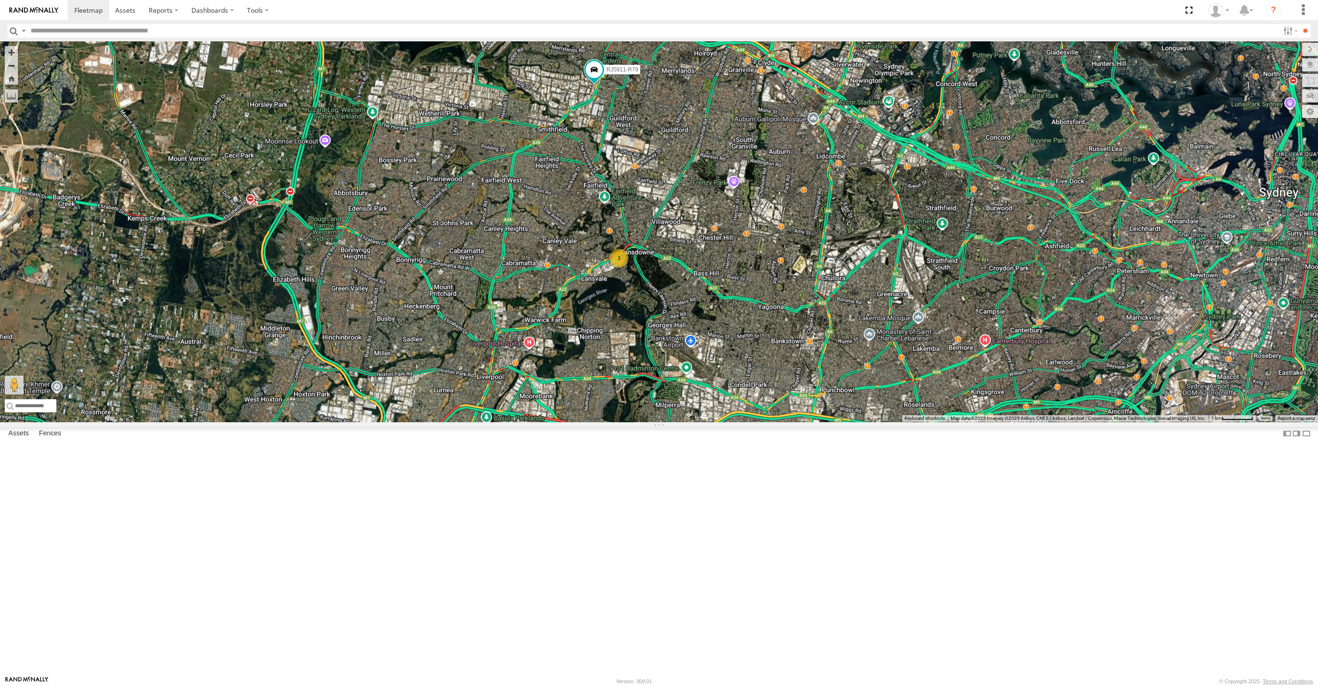
drag, startPoint x: 1059, startPoint y: 543, endPoint x: 969, endPoint y: 501, distance: 98.9
click at [959, 422] on div "RJ5911-R79 3 2 XP81FE-R59 XO74GU-R69 Loading..." at bounding box center [659, 231] width 1318 height 380
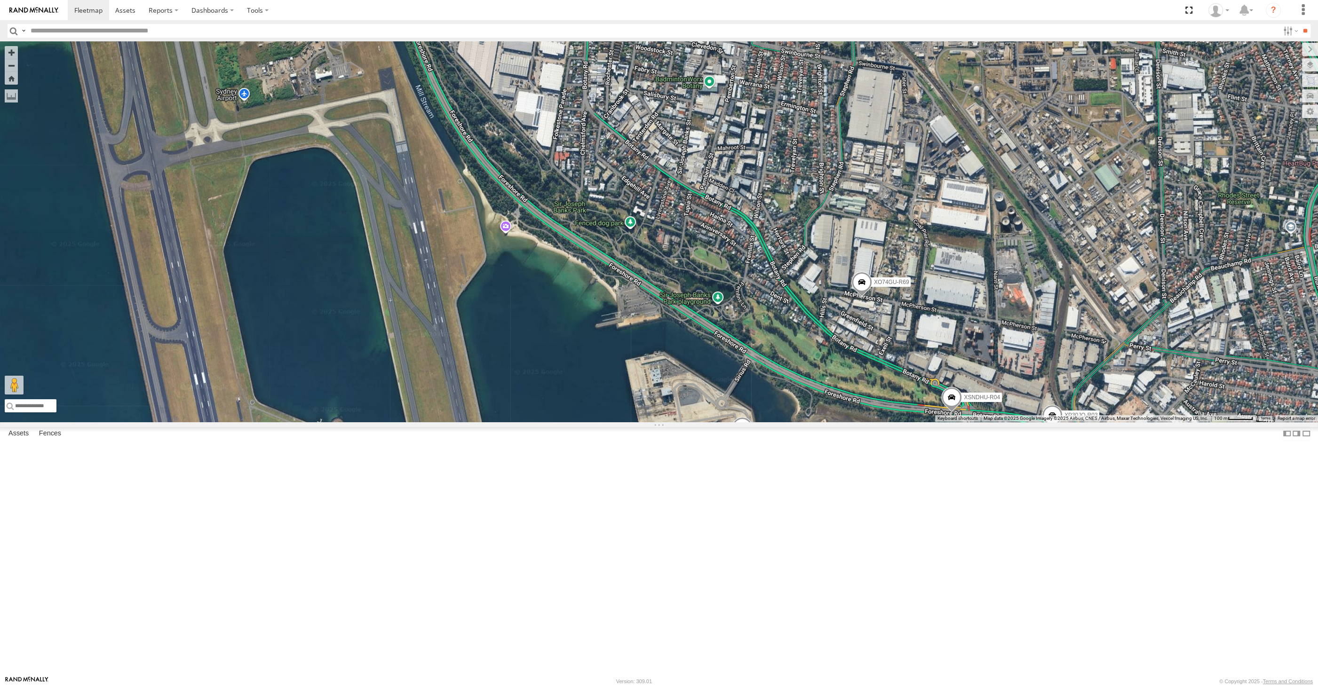
click at [862, 297] on span at bounding box center [861, 284] width 21 height 25
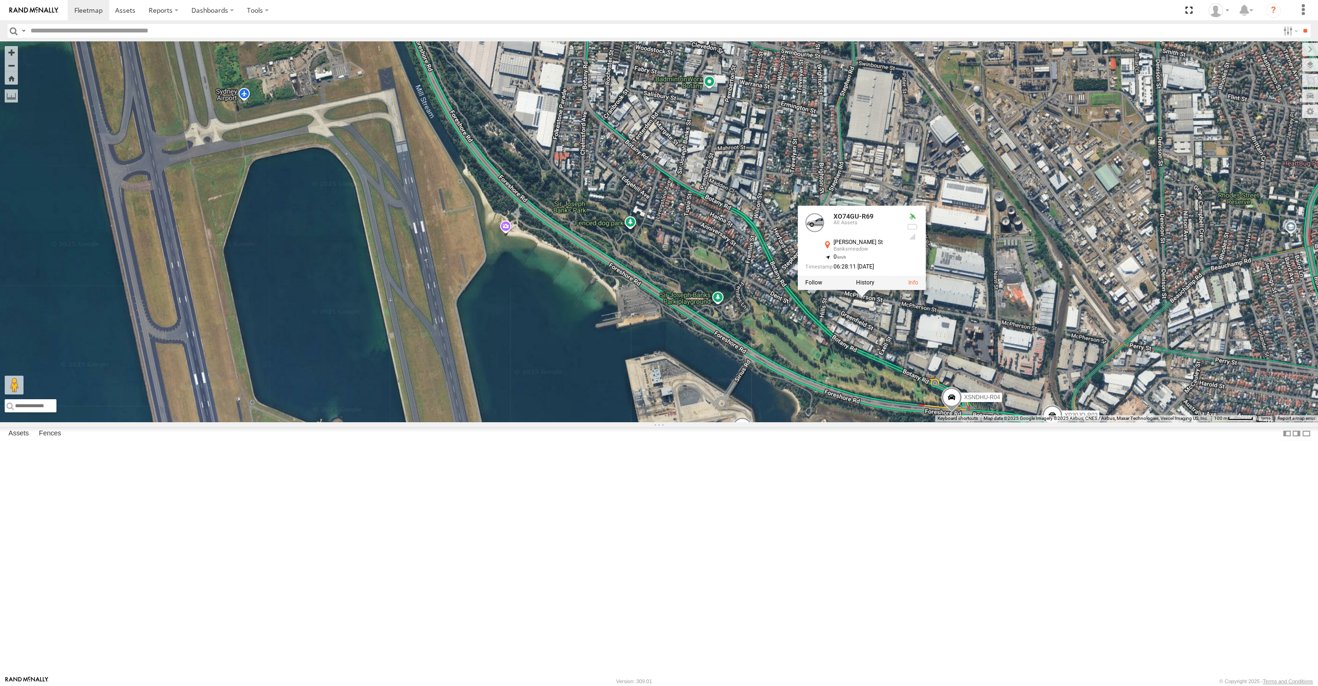
click at [874, 422] on div "RJ5911-R79 XP81FE-R59 XO74GU-R69 XP30JQ-R03 XSNDHU-R04 XO74GU-R69 All Assets Mc…" at bounding box center [659, 231] width 1318 height 380
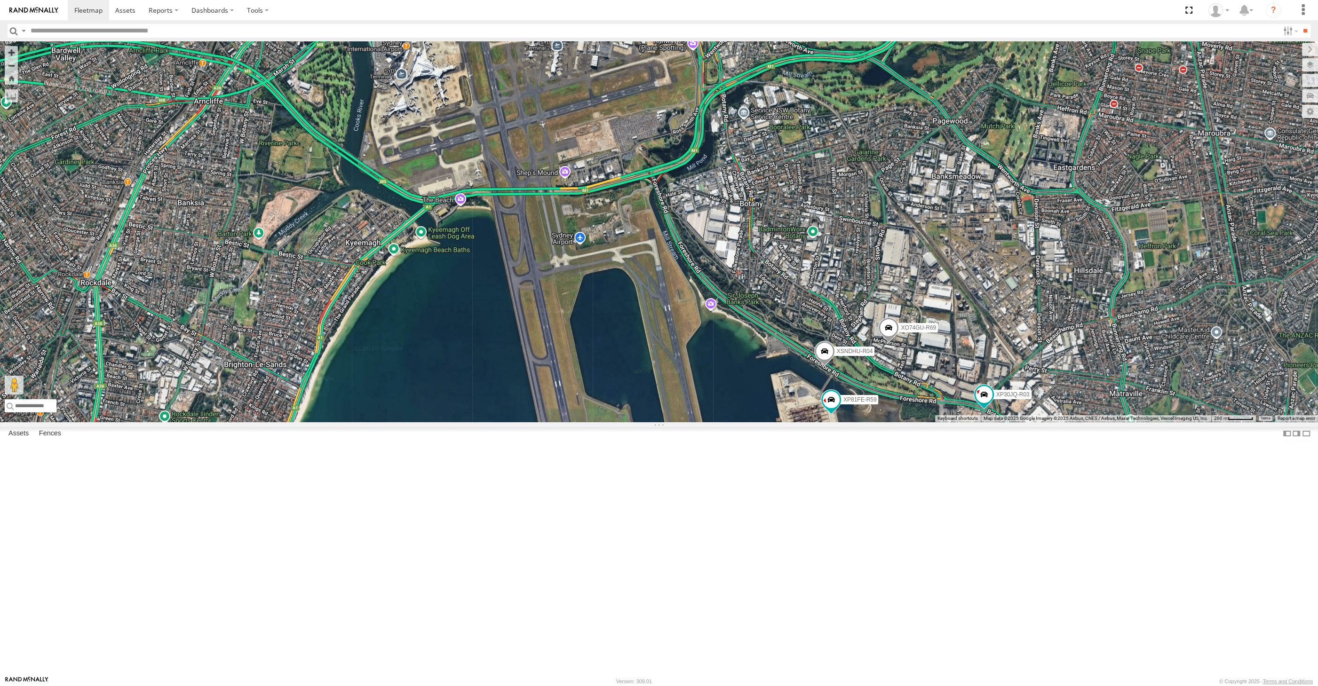
drag, startPoint x: 831, startPoint y: 577, endPoint x: 886, endPoint y: 562, distance: 56.9
click at [874, 422] on div "XP30JQ-R03 XSNDHU-R04 XP81FE-R59 XO74GU-R69 Loading..." at bounding box center [659, 231] width 1318 height 380
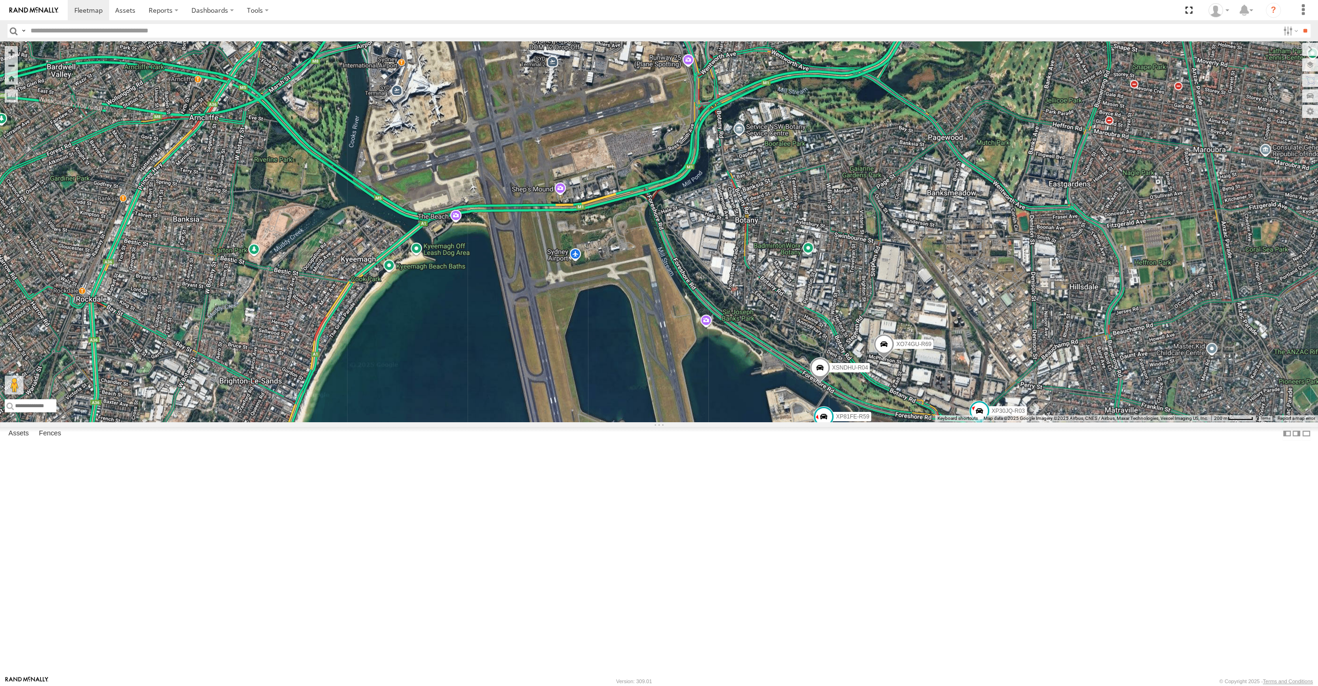
drag, startPoint x: 859, startPoint y: 580, endPoint x: 882, endPoint y: 566, distance: 27.3
click at [880, 422] on div "XP30JQ-R03 XO74GU-R69 RJ5911-R79 XSNDHU-R04 XP81FE-R59 Loading..." at bounding box center [659, 231] width 1318 height 380
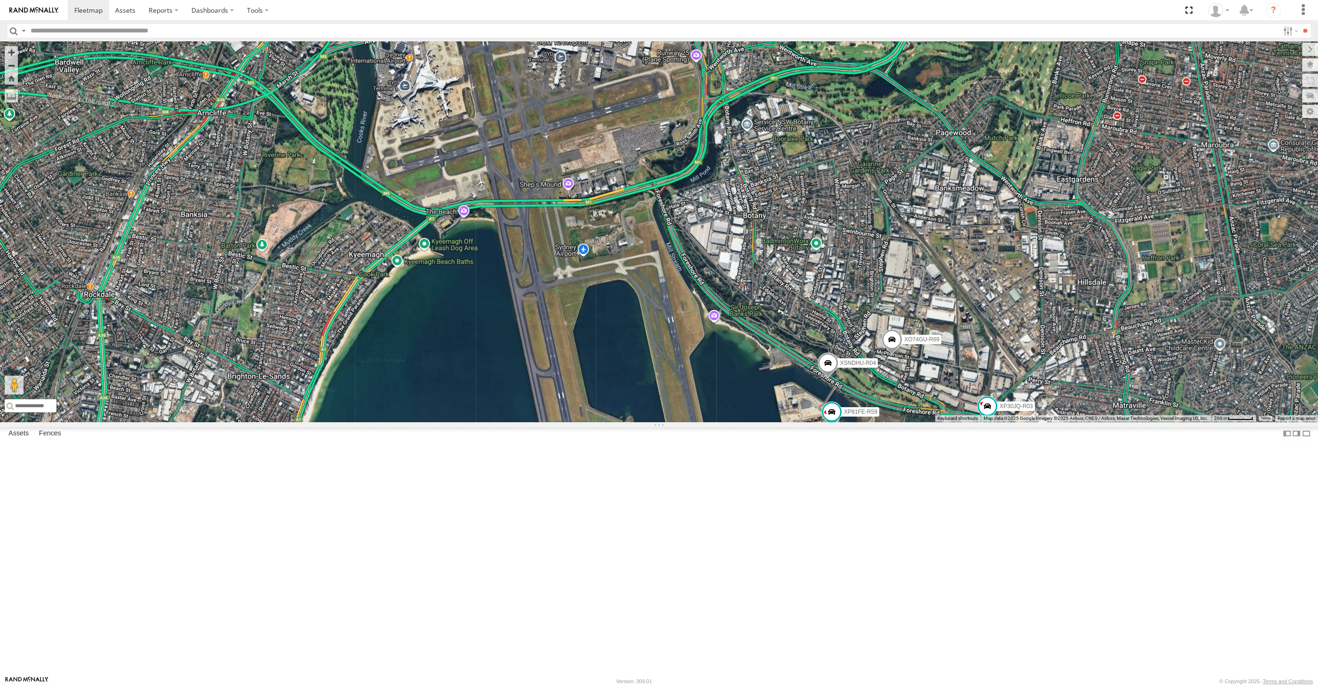
drag, startPoint x: 694, startPoint y: 537, endPoint x: 879, endPoint y: 522, distance: 186.3
click at [846, 422] on div "XP30JQ-R03 XO74GU-R69 RJ5911-R79 XSNDHU-R04 XP81FE-R59 Loading..." at bounding box center [659, 231] width 1318 height 380
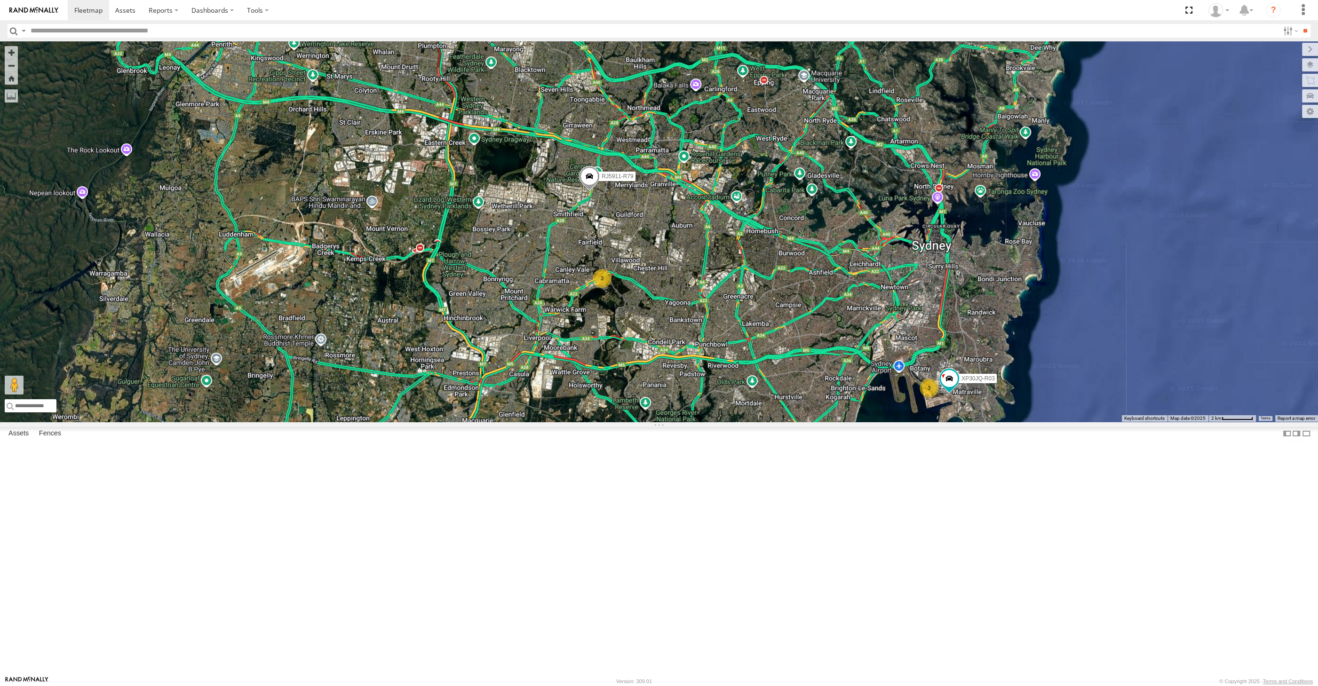
drag, startPoint x: 783, startPoint y: 564, endPoint x: 780, endPoint y: 556, distance: 8.4
click at [780, 422] on div "XP30JQ-R03 RJ5911-R79 3 3 Loading..." at bounding box center [659, 231] width 1318 height 380
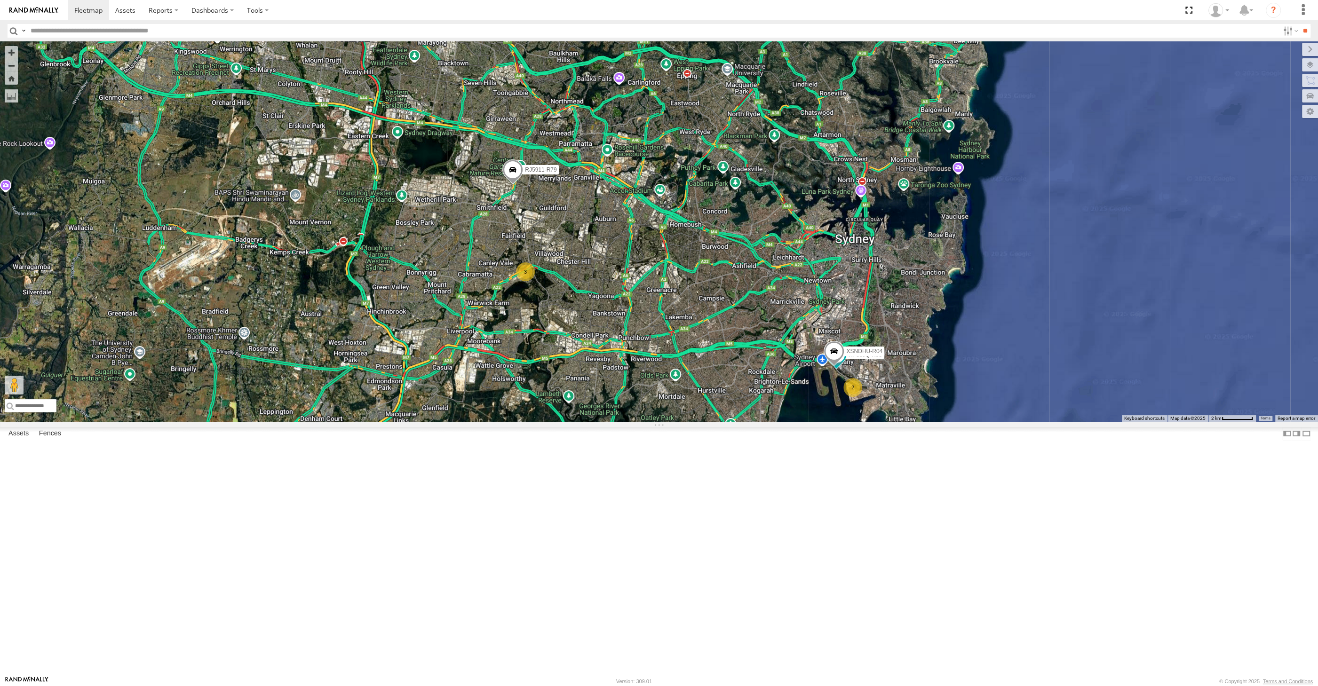
drag, startPoint x: 769, startPoint y: 497, endPoint x: 696, endPoint y: 500, distance: 73.0
click at [696, 422] on div "XP30JQ-R03 RJ5911-R79 XSNDHU-R04 3 2 Loading..." at bounding box center [659, 231] width 1318 height 380
drag, startPoint x: 614, startPoint y: 425, endPoint x: 608, endPoint y: 419, distance: 8.3
click at [609, 420] on div "XP30JQ-R03 RJ5911-R79 XSNDHU-R04 3 2 Loading..." at bounding box center [659, 231] width 1318 height 380
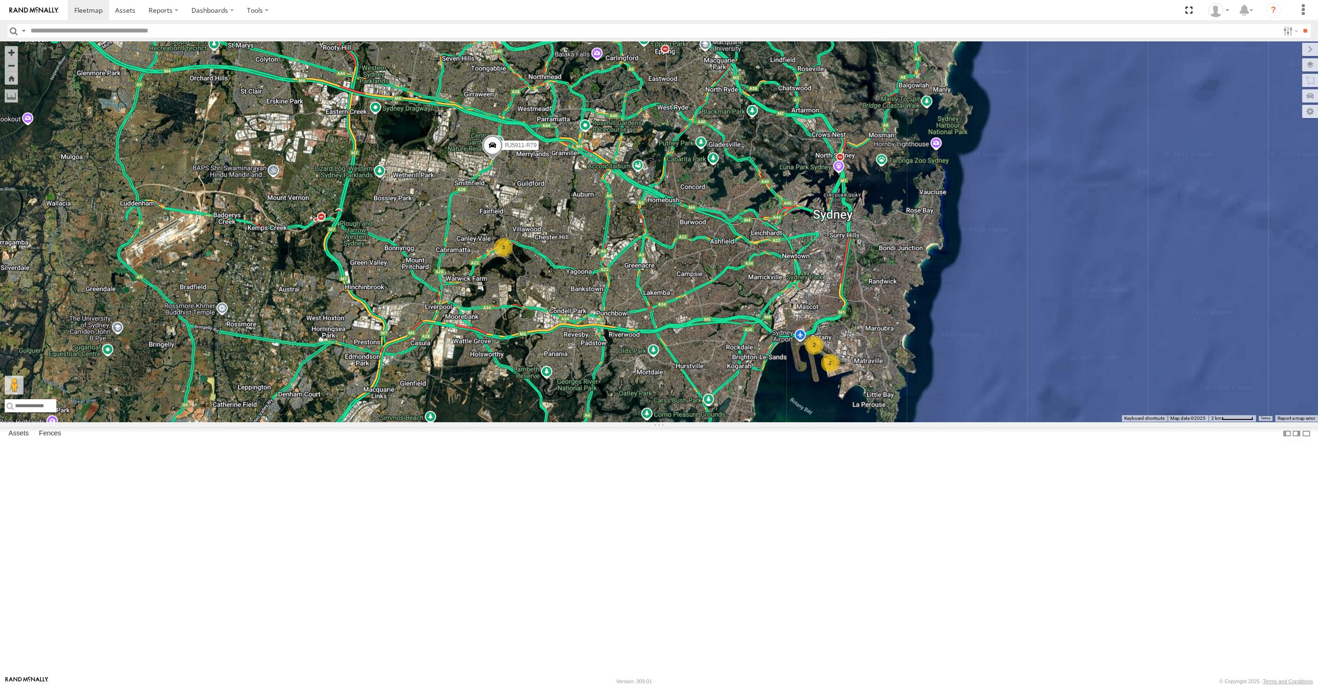
drag, startPoint x: 651, startPoint y: 462, endPoint x: 641, endPoint y: 457, distance: 11.4
click at [641, 422] on div "2 3 RJ5911-R79 2 Loading..." at bounding box center [659, 231] width 1318 height 380
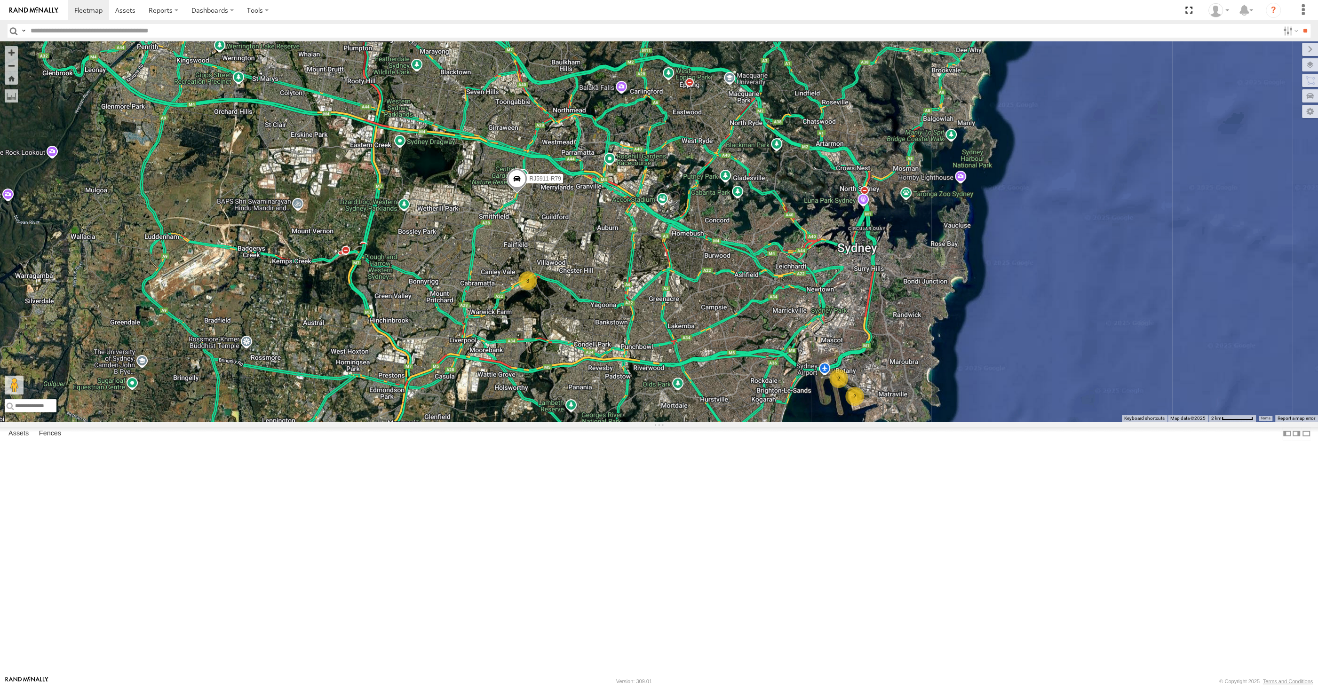
drag, startPoint x: 751, startPoint y: 467, endPoint x: 747, endPoint y: 478, distance: 11.5
click at [747, 422] on div "RJ5911-R79 2 3 2 Loading..." at bounding box center [659, 231] width 1318 height 380
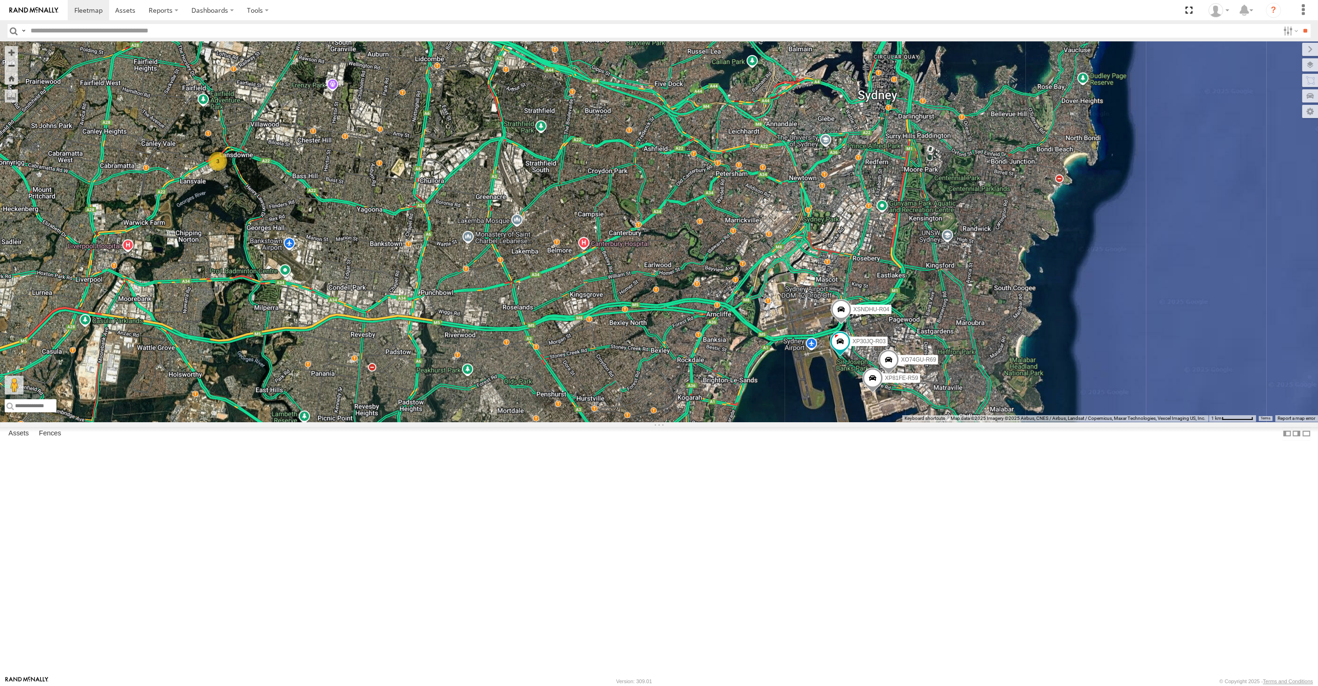
drag, startPoint x: 624, startPoint y: 564, endPoint x: 672, endPoint y: 552, distance: 49.5
click at [668, 422] on div "RJ5911-R79 XP30JQ-R03 XSNDHU-R04 XP81FE-R59 XO74GU-R69 3 Loading..." at bounding box center [659, 231] width 1318 height 380
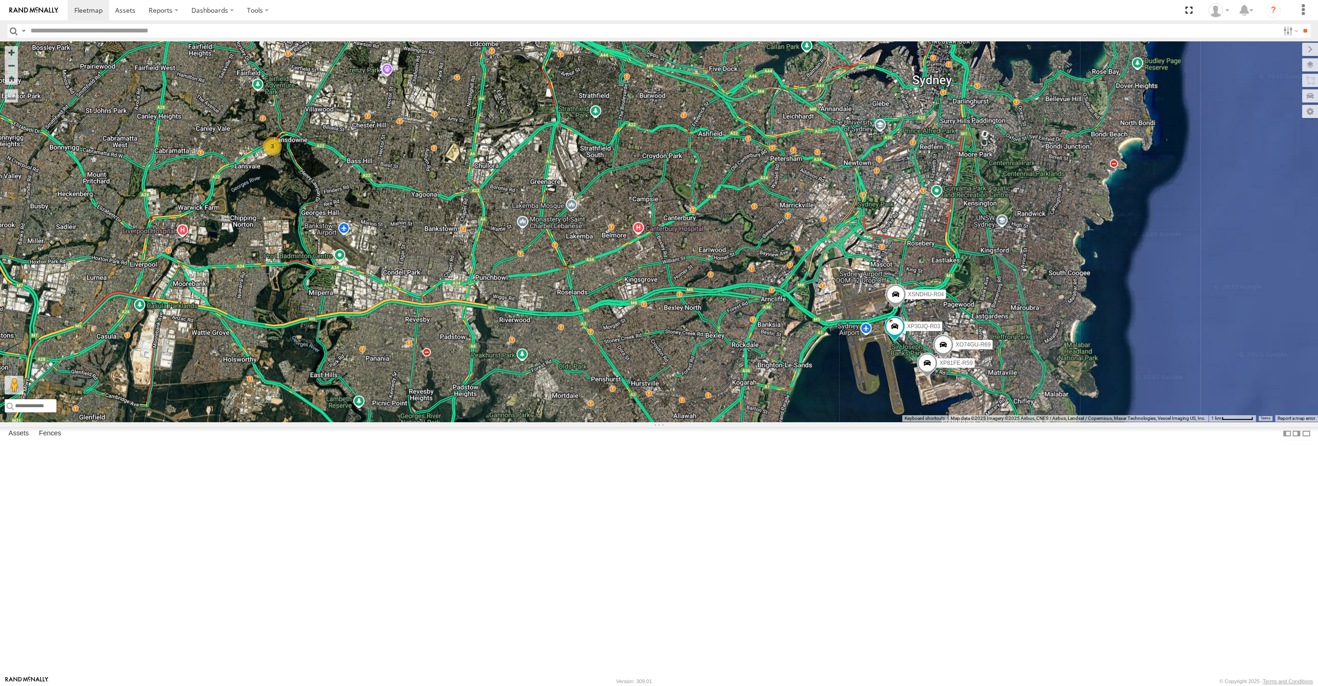
drag, startPoint x: 694, startPoint y: 544, endPoint x: 728, endPoint y: 523, distance: 40.3
click at [725, 422] on div "RJ5911-R79 XP30JQ-R03 XSNDHU-R04 XP81FE-R59 XO74GU-R69 3 Loading..." at bounding box center [659, 231] width 1318 height 380
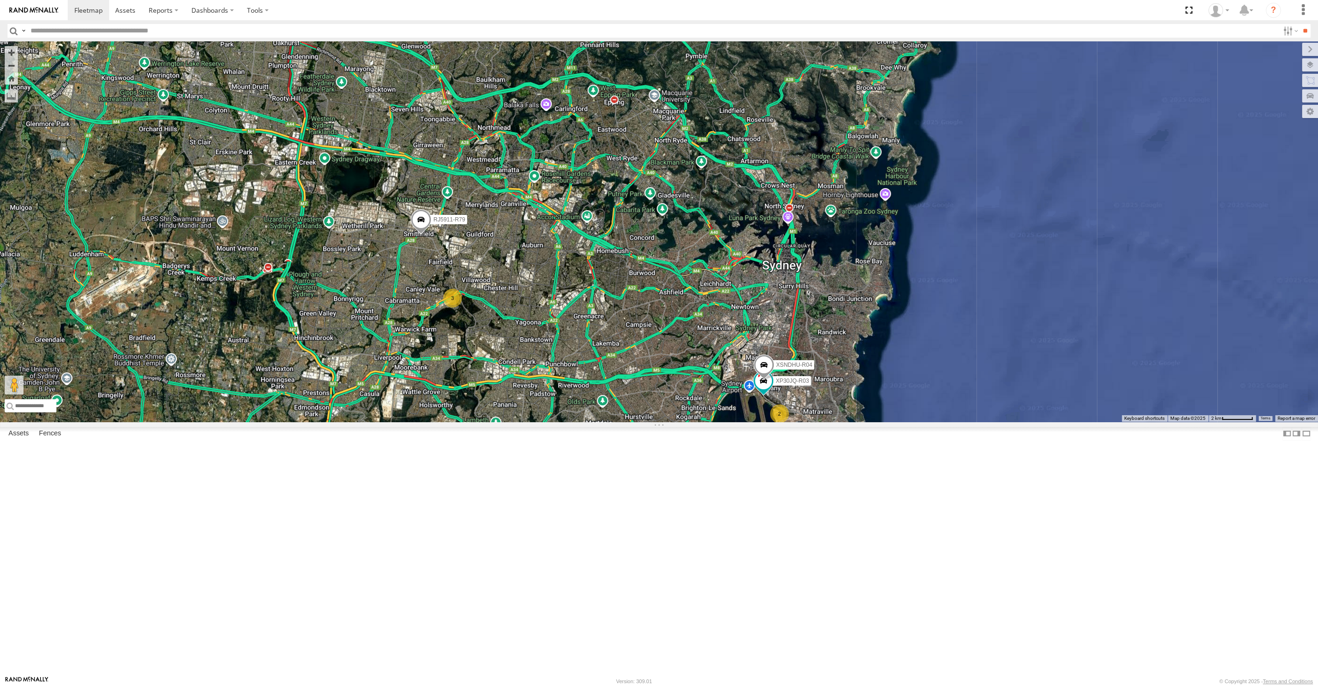
drag, startPoint x: 728, startPoint y: 557, endPoint x: 727, endPoint y: 530, distance: 26.8
click at [728, 422] on div "RJ5911-R79 XP30JQ-R03 XSNDHU-R04 3 2 Loading..." at bounding box center [659, 231] width 1318 height 380
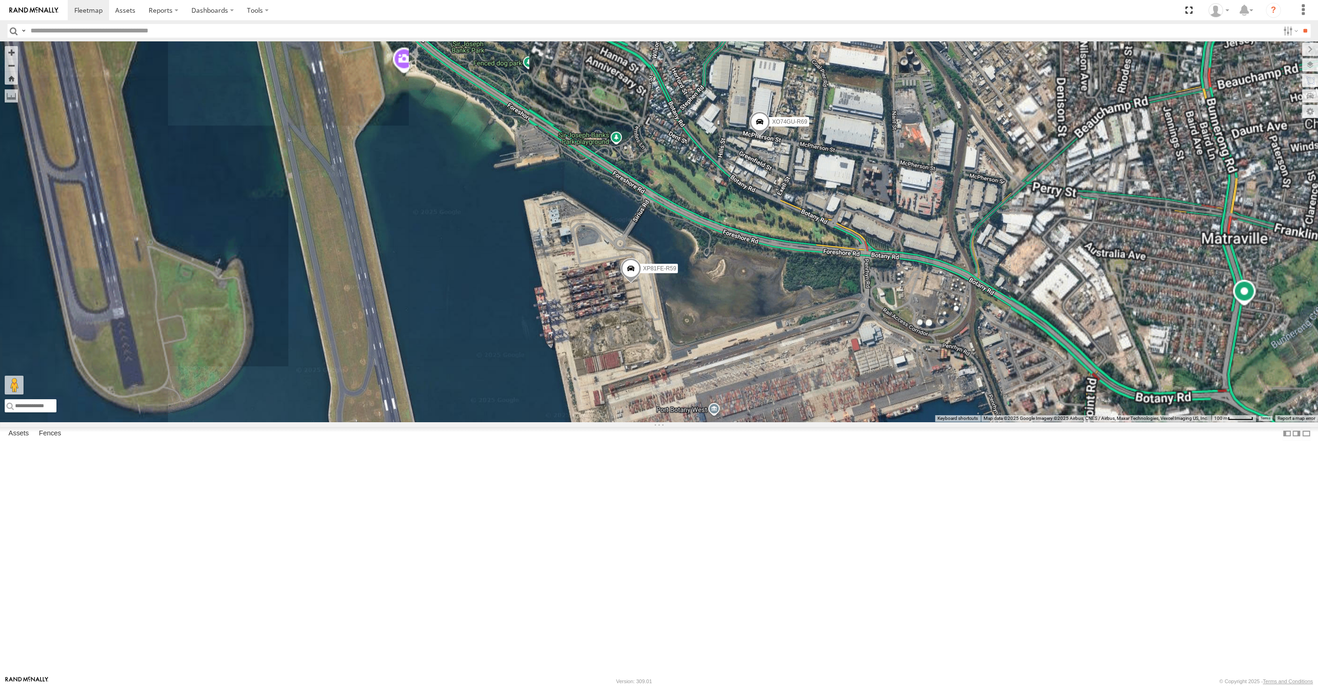
click at [626, 284] on span at bounding box center [630, 270] width 21 height 25
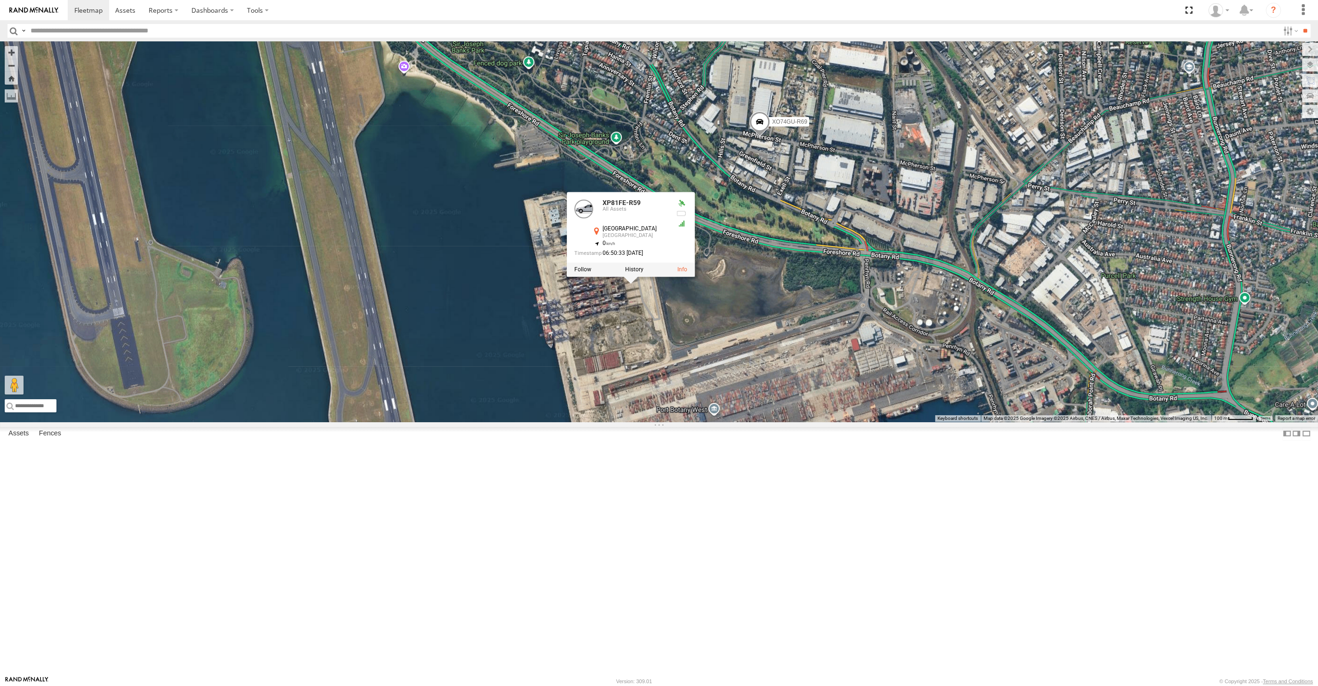
click at [528, 422] on div "RJ5911-R79 XP30JQ-R03 XSNDHU-R04 XP81FE-R59 XO74GU-R69 XP81FE-R59 All Assets Sy…" at bounding box center [659, 231] width 1318 height 380
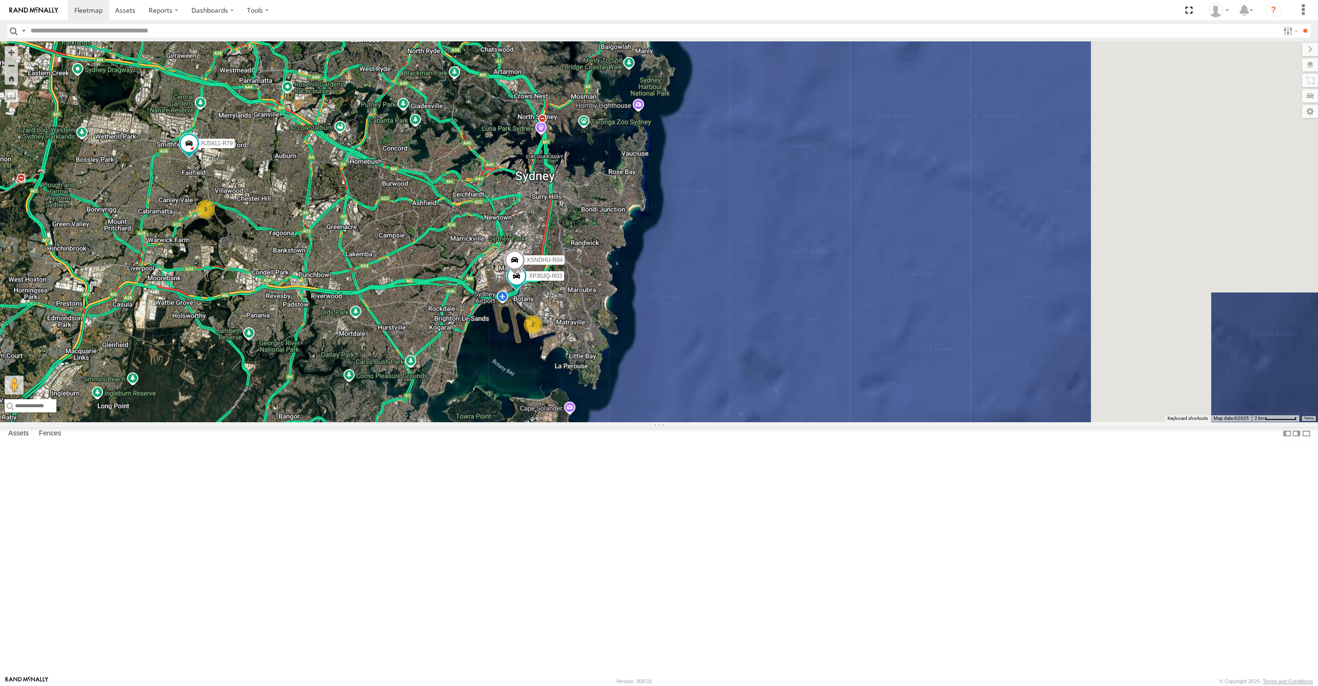
drag, startPoint x: 431, startPoint y: 466, endPoint x: 483, endPoint y: 474, distance: 52.8
click at [476, 422] on div "RJ5911-R79 XP30JQ-R03 XSNDHU-R04 3 2 Loading..." at bounding box center [659, 231] width 1318 height 380
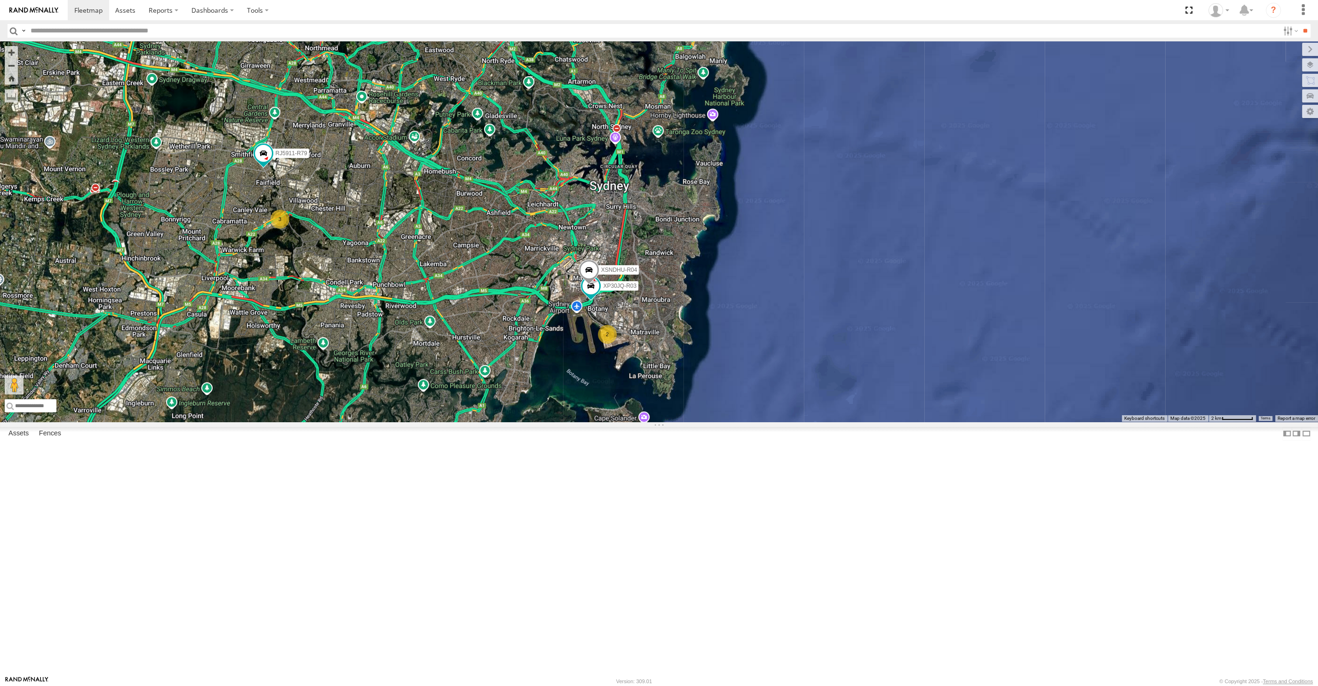
drag, startPoint x: 420, startPoint y: 425, endPoint x: 441, endPoint y: 428, distance: 21.5
click at [441, 422] on div "RJ5911-R79 XP30JQ-R03 XSNDHU-R04 3 2 Loading..." at bounding box center [659, 231] width 1318 height 380
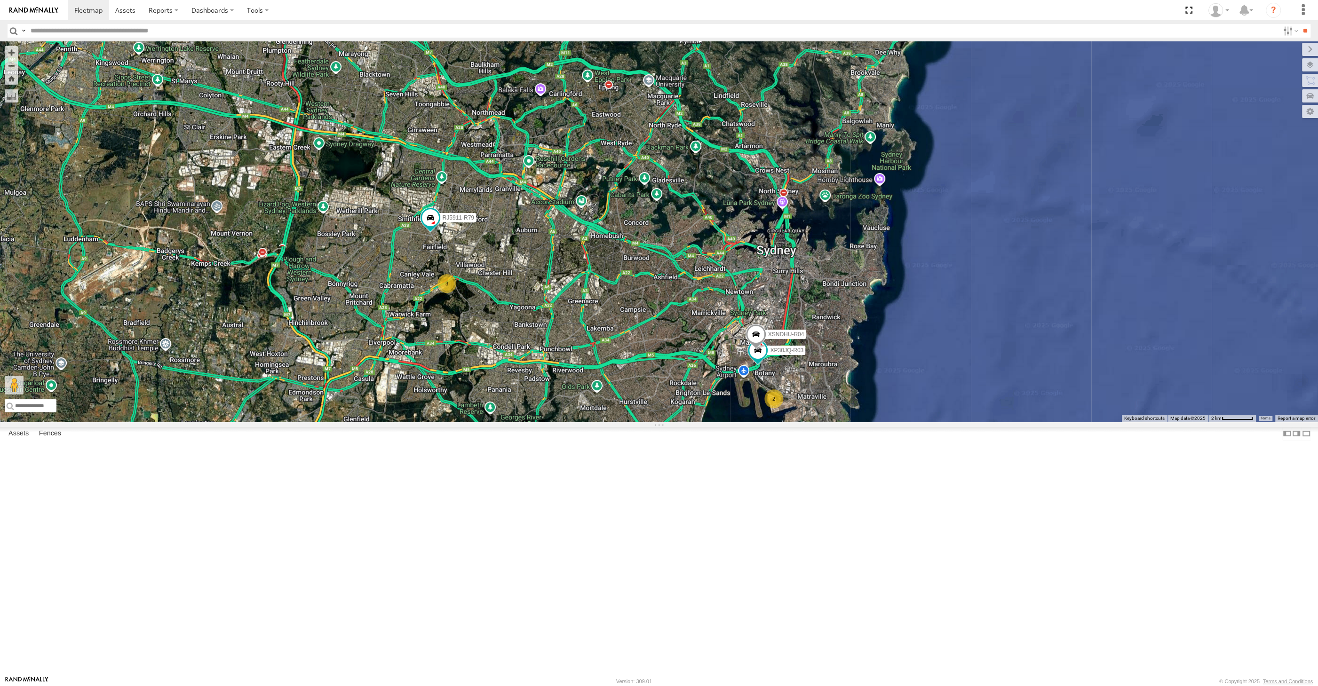
drag, startPoint x: 441, startPoint y: 417, endPoint x: 544, endPoint y: 471, distance: 116.3
click at [542, 422] on div "RJ5911-R79 XP30JQ-R03 XSNDHU-R04 3 2 Loading..." at bounding box center [659, 231] width 1318 height 380
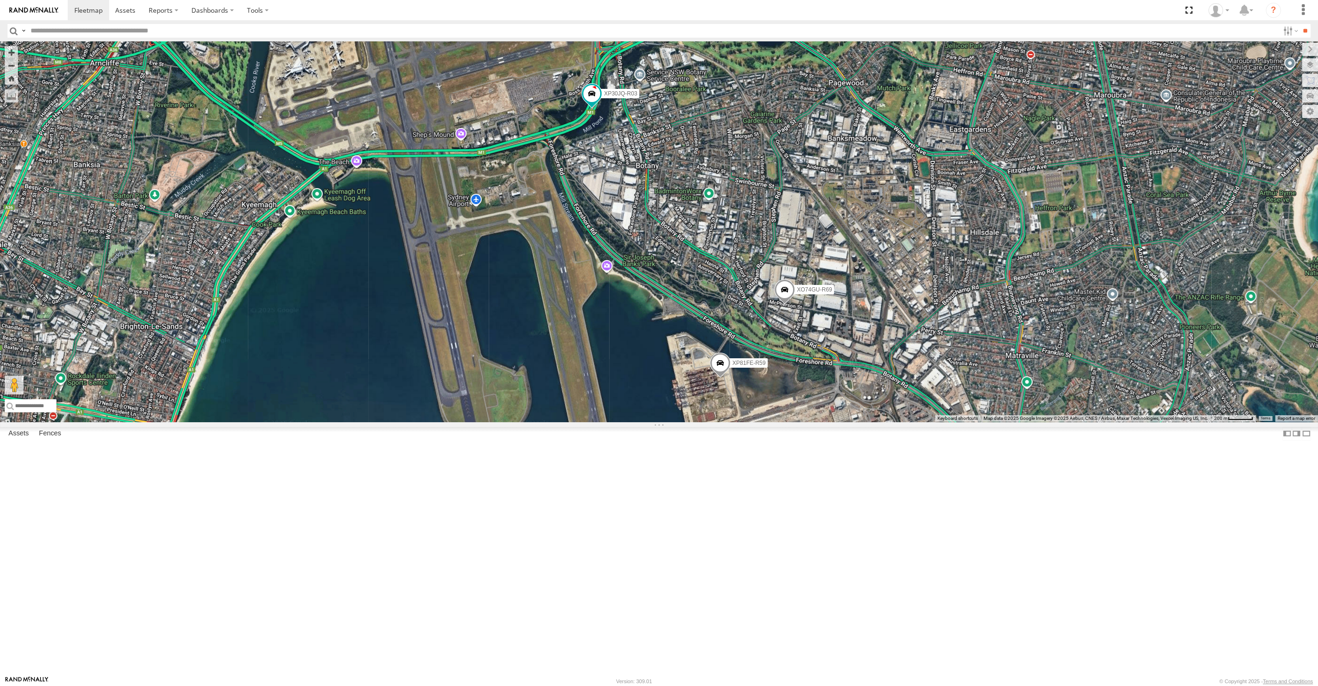
click at [710, 422] on div "RJ5911-R79 XP30JQ-R03 XSNDHU-R04 XP81FE-R59 XO74GU-R69 Loading..." at bounding box center [659, 231] width 1318 height 380
click at [715, 378] on span at bounding box center [720, 365] width 21 height 25
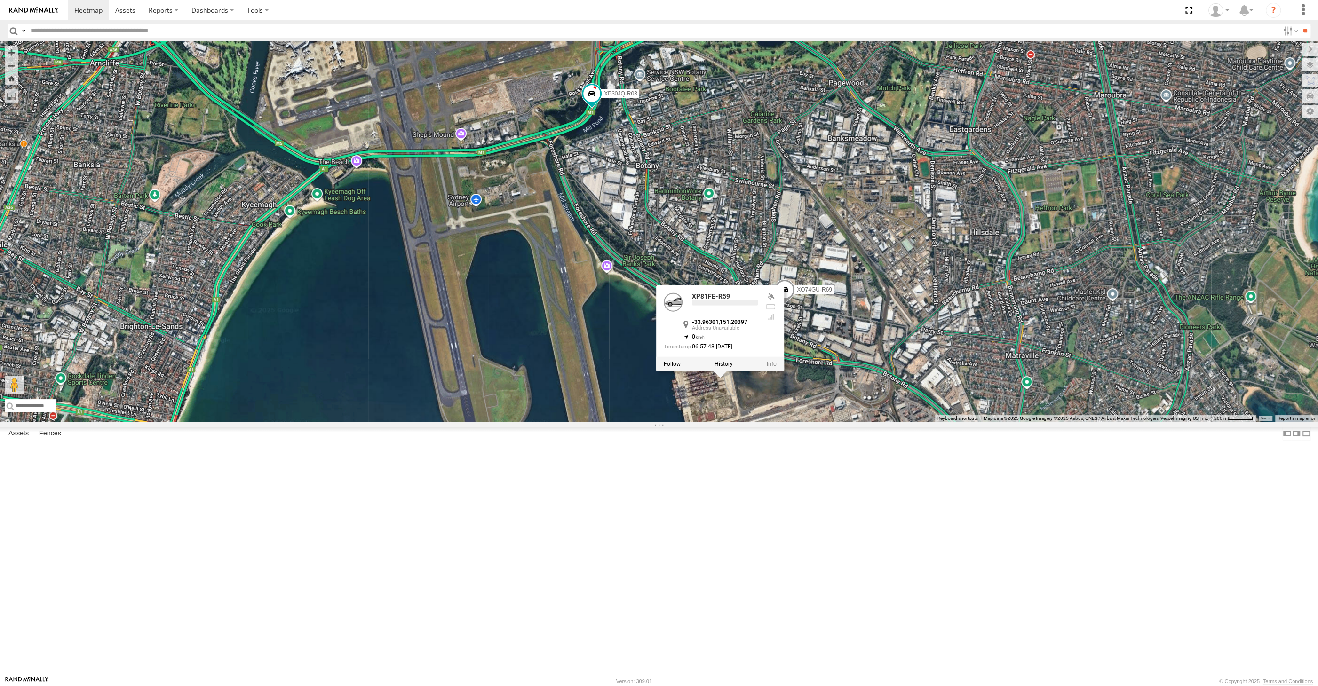
drag, startPoint x: 843, startPoint y: 511, endPoint x: 1008, endPoint y: 481, distance: 167.3
click at [843, 422] on div "RJ5911-R79 XP30JQ-R03 XSNDHU-R04 XP81FE-R59 XO74GU-R69 XP81FE-R59 -33.96301 , 1…" at bounding box center [659, 231] width 1318 height 380
click at [770, 422] on div "RJ5911-R79 XP30JQ-R03 XSNDHU-R04 XP81FE-R59 XO74GU-R69 XP81FE-R59 All Assets Sy…" at bounding box center [659, 231] width 1318 height 380
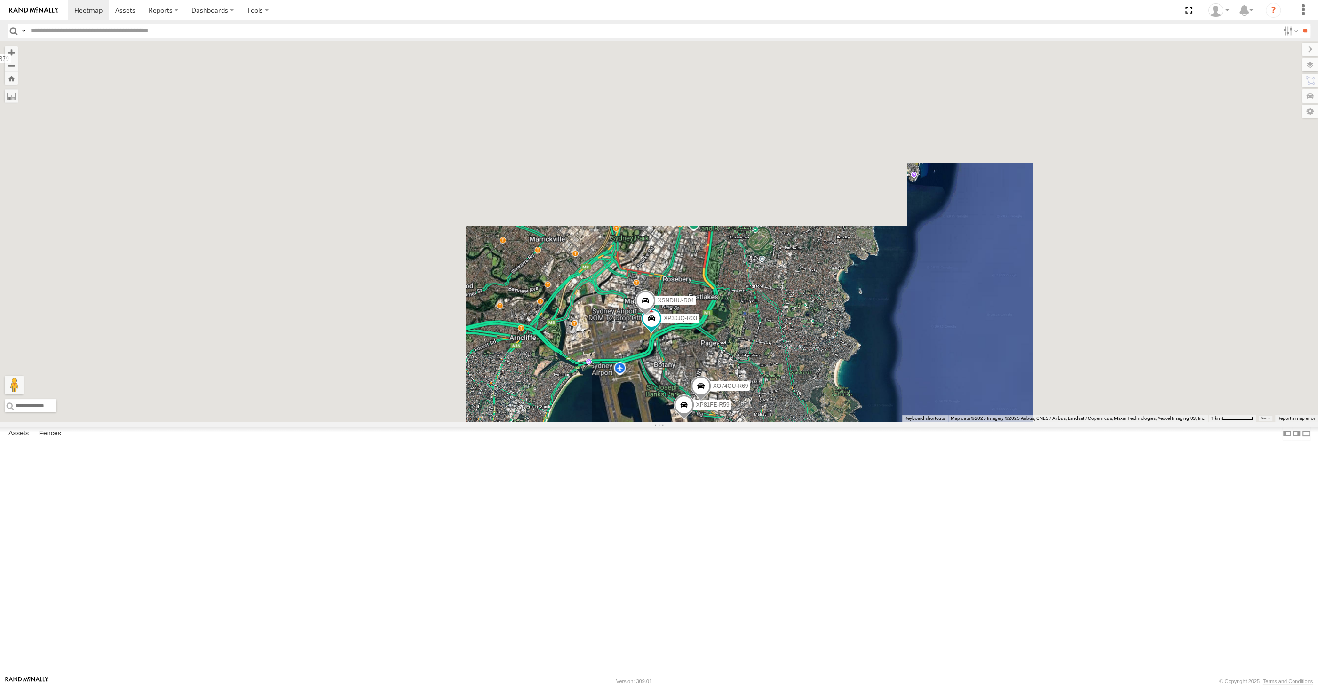
drag, startPoint x: 596, startPoint y: 552, endPoint x: 651, endPoint y: 548, distance: 55.1
click at [651, 422] on div "RJ5911-R79 XP30JQ-R03 XSNDHU-R04 XP81FE-R59 XO74GU-R69 Loading..." at bounding box center [659, 231] width 1318 height 380
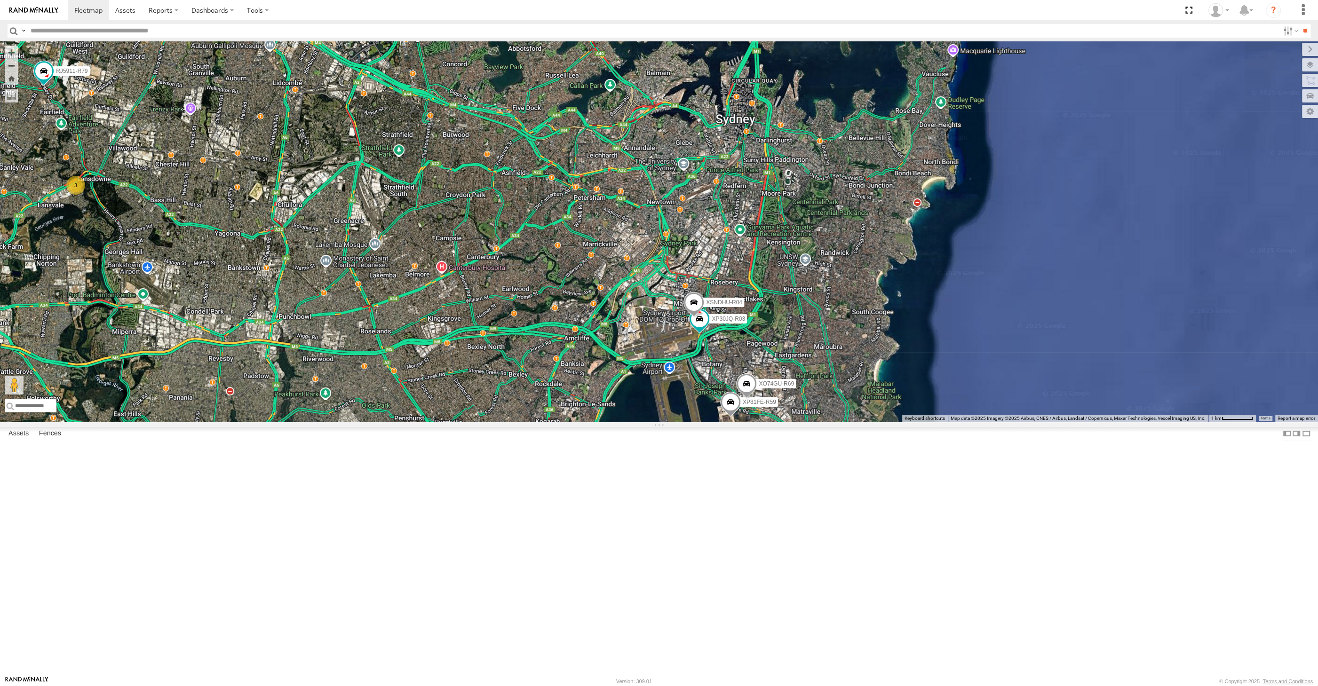
drag, startPoint x: 593, startPoint y: 540, endPoint x: 735, endPoint y: 546, distance: 142.6
click at [735, 422] on div "RJ5911-R79 XP30JQ-R03 XSNDHU-R04 XP81FE-R59 XO74GU-R69 3 Loading..." at bounding box center [659, 231] width 1318 height 380
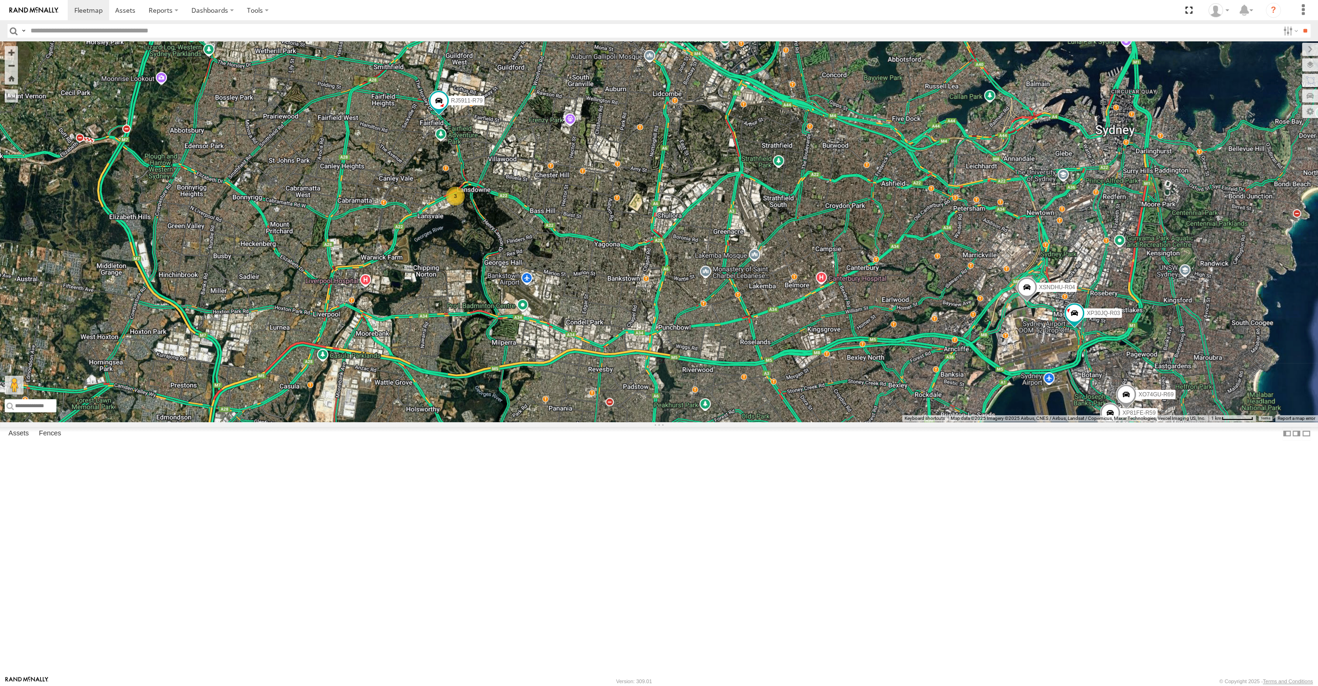
click at [851, 422] on div "RJ5911-R79 XP30JQ-R03 XSNDHU-R04 XP81FE-R59 XO74GU-R69 3 Loading..." at bounding box center [659, 231] width 1318 height 380
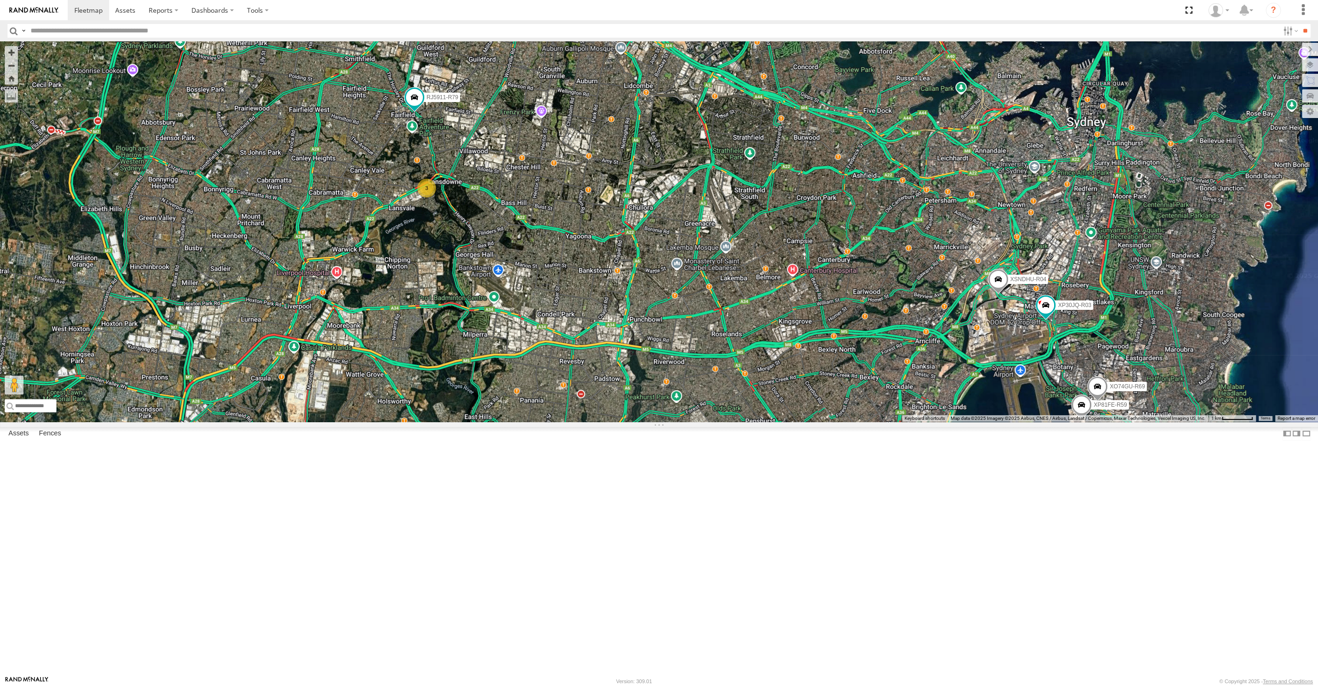
click at [779, 422] on div "RJ5911-R79 XP30JQ-R03 XSNDHU-R04 XP81FE-R59 XO74GU-R69 3 Loading..." at bounding box center [659, 231] width 1318 height 380
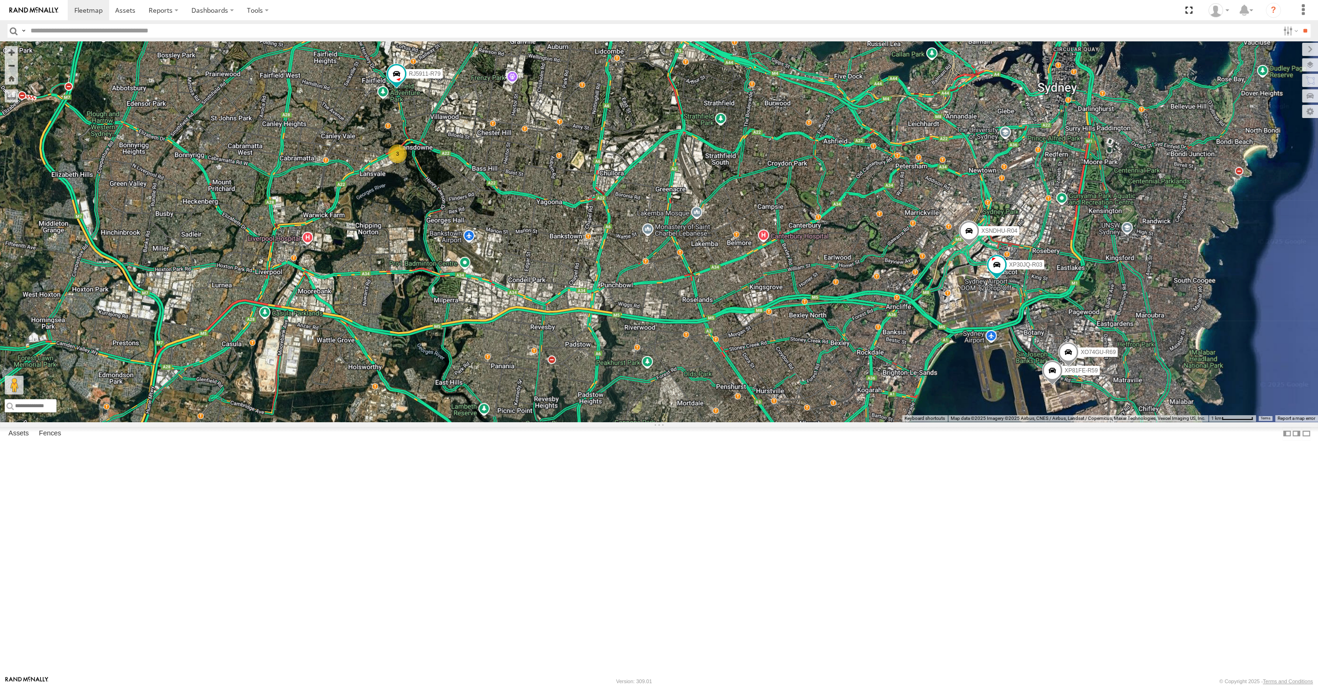
drag, startPoint x: 858, startPoint y: 482, endPoint x: 849, endPoint y: 450, distance: 33.8
click at [849, 422] on div "XP30JQ-R03 XSNDHU-R04 RJ5911-R79 XP81FE-R59 XO74GU-R69 3 Loading..." at bounding box center [659, 231] width 1318 height 380
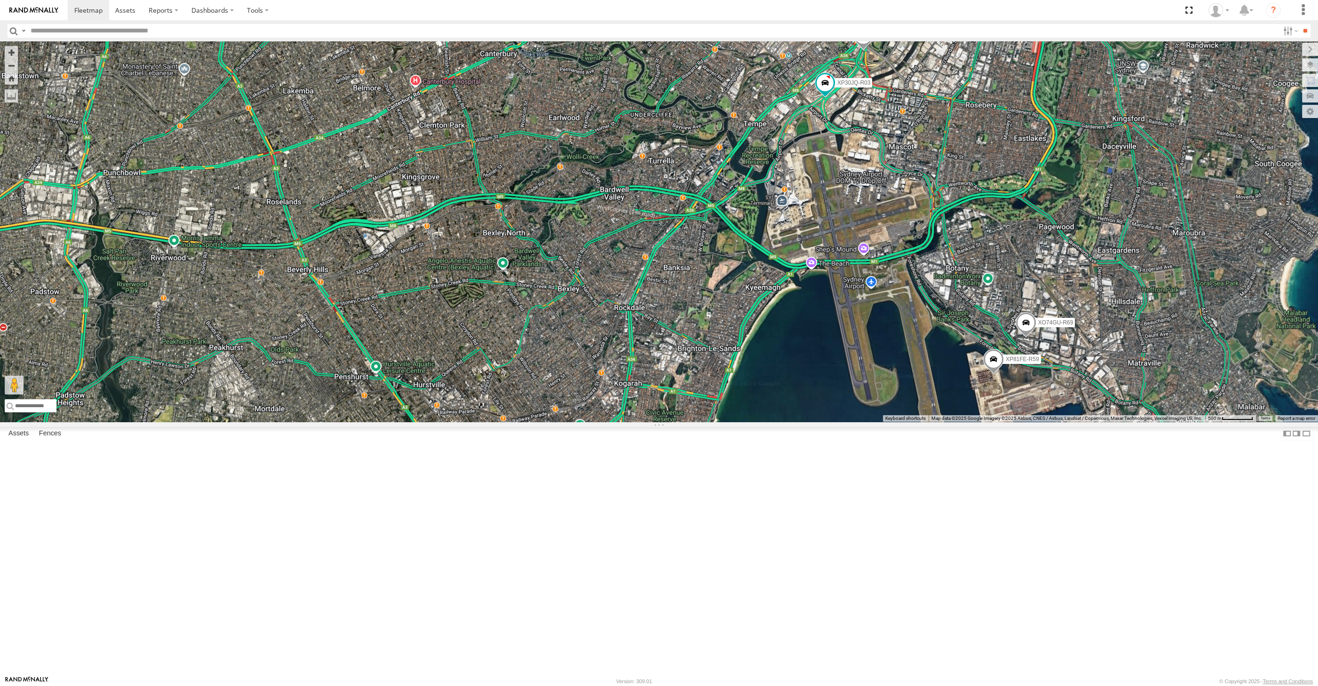
click at [990, 374] on span at bounding box center [993, 361] width 21 height 25
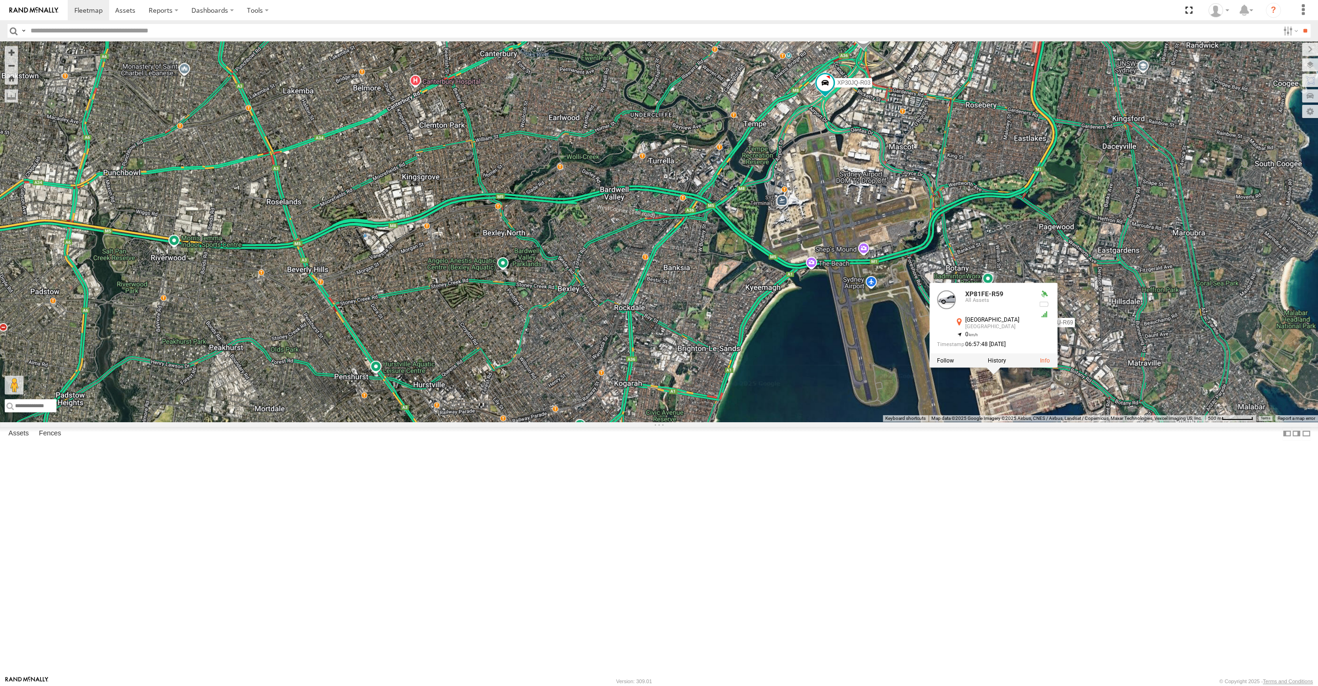
click at [1039, 422] on div "XP30JQ-R03 XSNDHU-R04 RJ5911-R79 XP81FE-R59 XO74GU-R69 XP81FE-R59 All Assets Sy…" at bounding box center [659, 231] width 1318 height 380
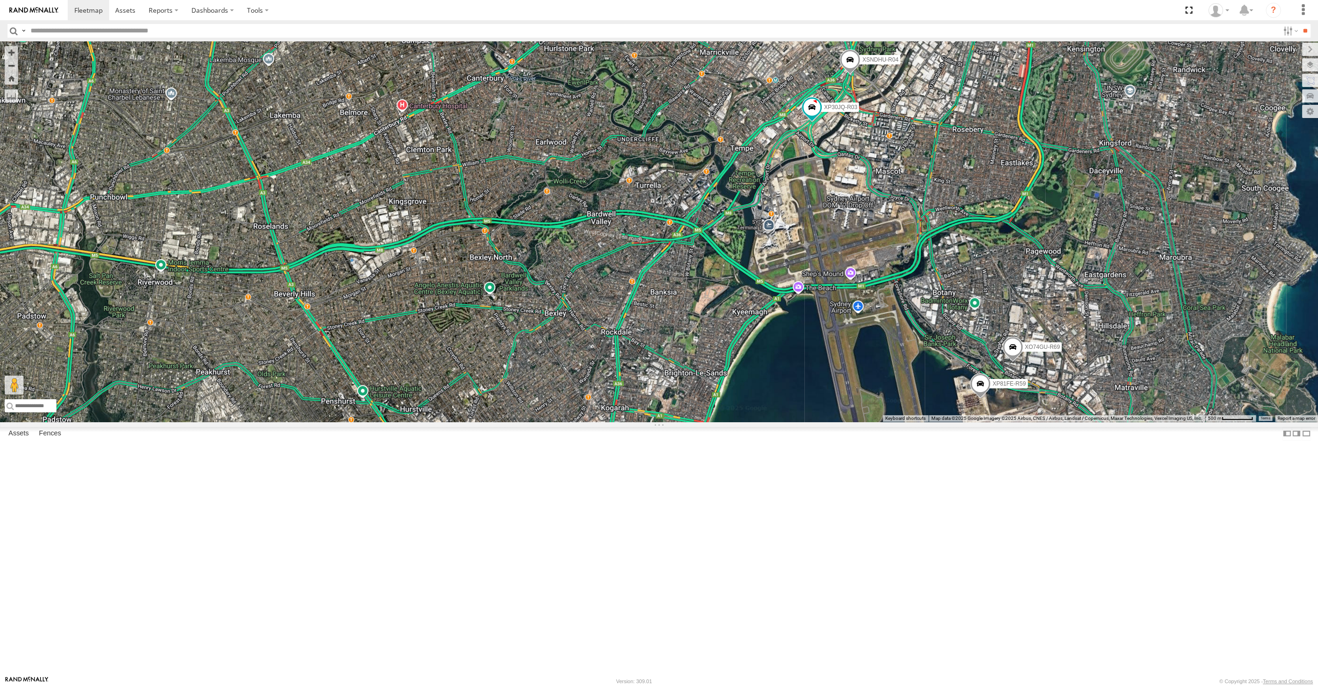
drag, startPoint x: 626, startPoint y: 473, endPoint x: 913, endPoint y: 499, distance: 288.5
click at [899, 422] on div "XP30JQ-R03 XSNDHU-R04 XP81FE-R59 XO74GU-R69 Loading..." at bounding box center [659, 231] width 1318 height 380
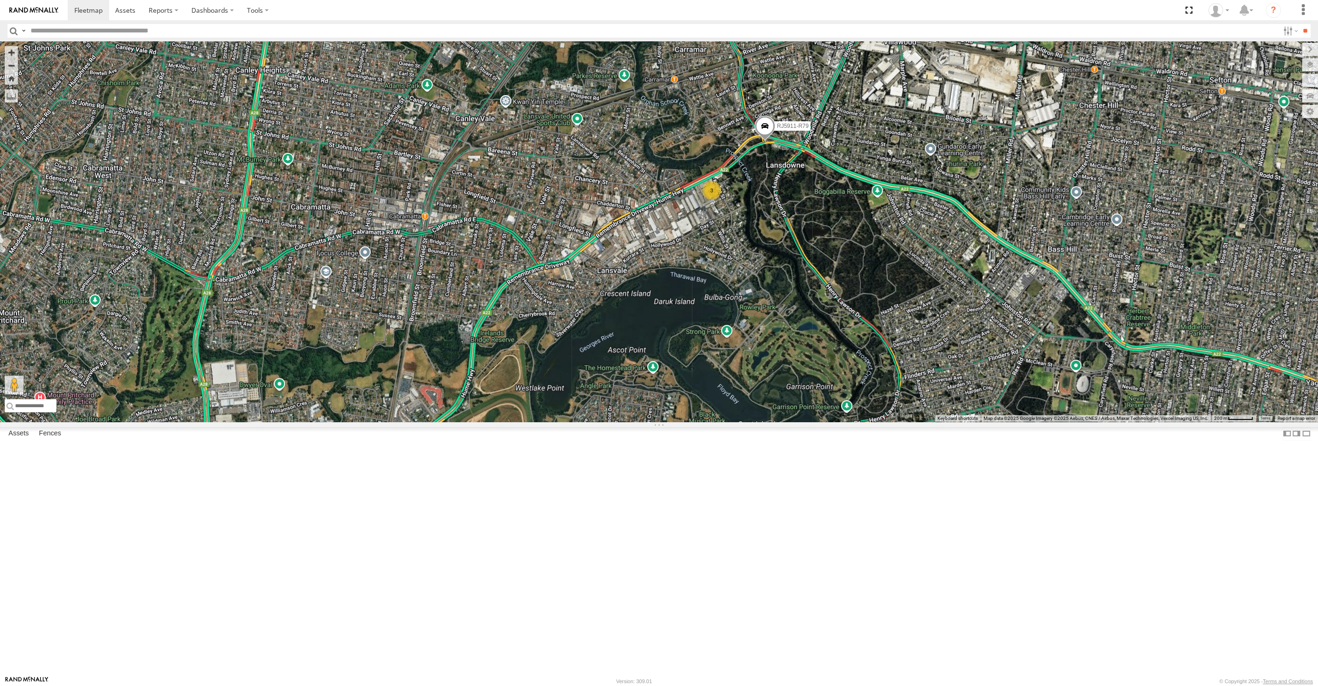
drag, startPoint x: 762, startPoint y: 367, endPoint x: 748, endPoint y: 358, distance: 16.7
click at [751, 364] on div "XP30JQ-R03 XSNDHU-R04 XP81FE-R59 XO74GU-R69 RJ5911-R79 3 Loading..." at bounding box center [659, 231] width 1318 height 380
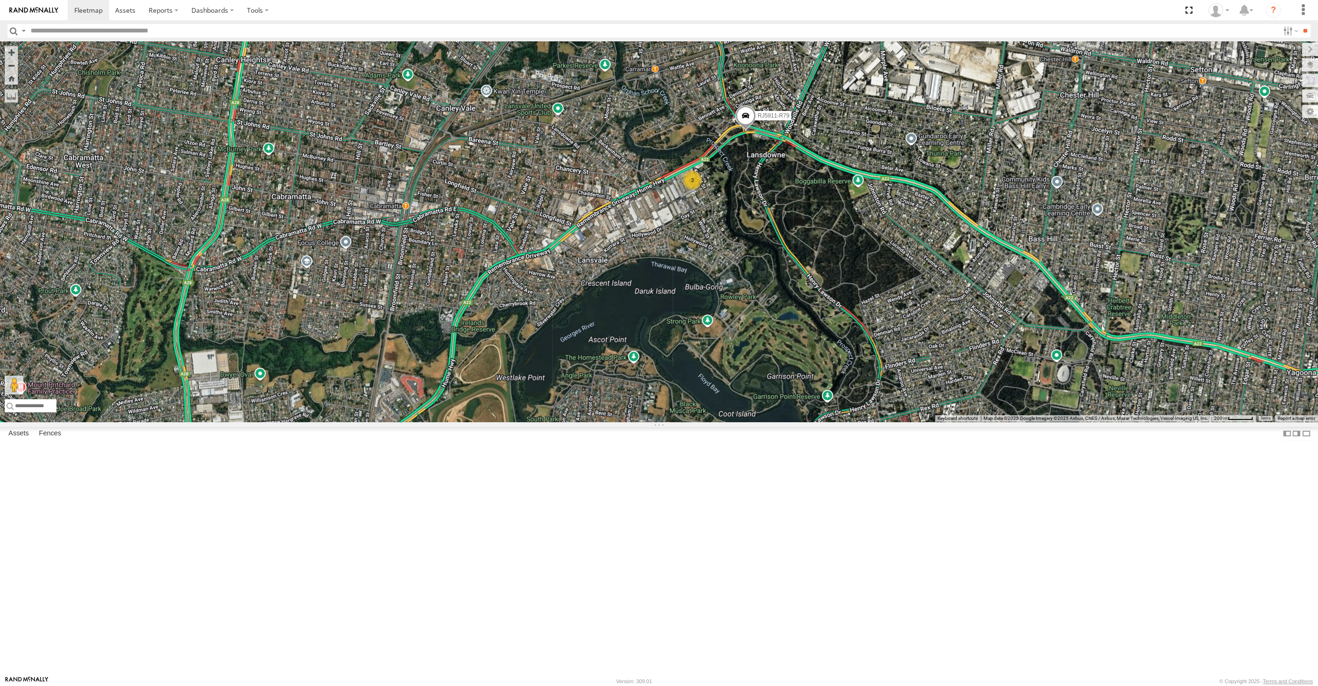
drag, startPoint x: 1040, startPoint y: 475, endPoint x: 981, endPoint y: 402, distance: 94.4
click at [1004, 422] on div "XP30JQ-R03 XSNDHU-R04 XP81FE-R59 XO74GU-R69 RJ5911-R79 3 Loading..." at bounding box center [659, 231] width 1318 height 380
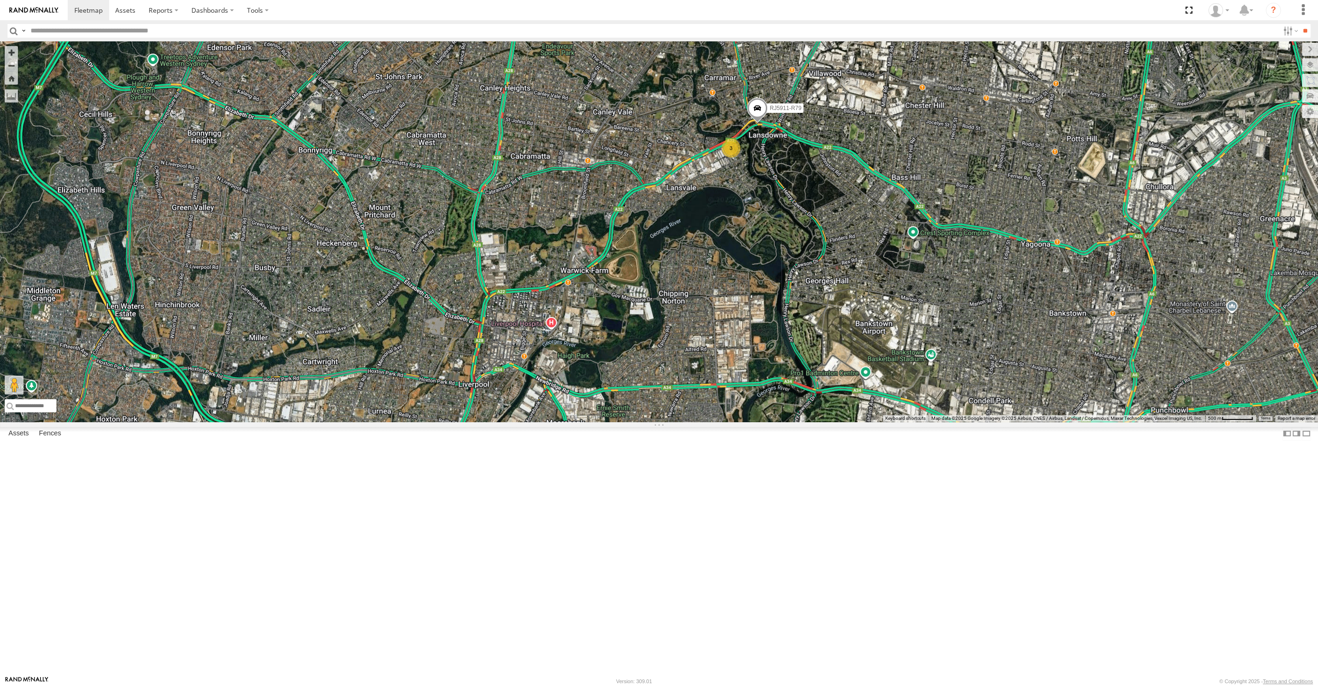
drag, startPoint x: 996, startPoint y: 520, endPoint x: 986, endPoint y: 514, distance: 11.8
click at [987, 422] on div "XP30JQ-R03 XSNDHU-R04 XP81FE-R59 XO74GU-R69 RJ5911-R79 3 Loading..." at bounding box center [659, 231] width 1318 height 380
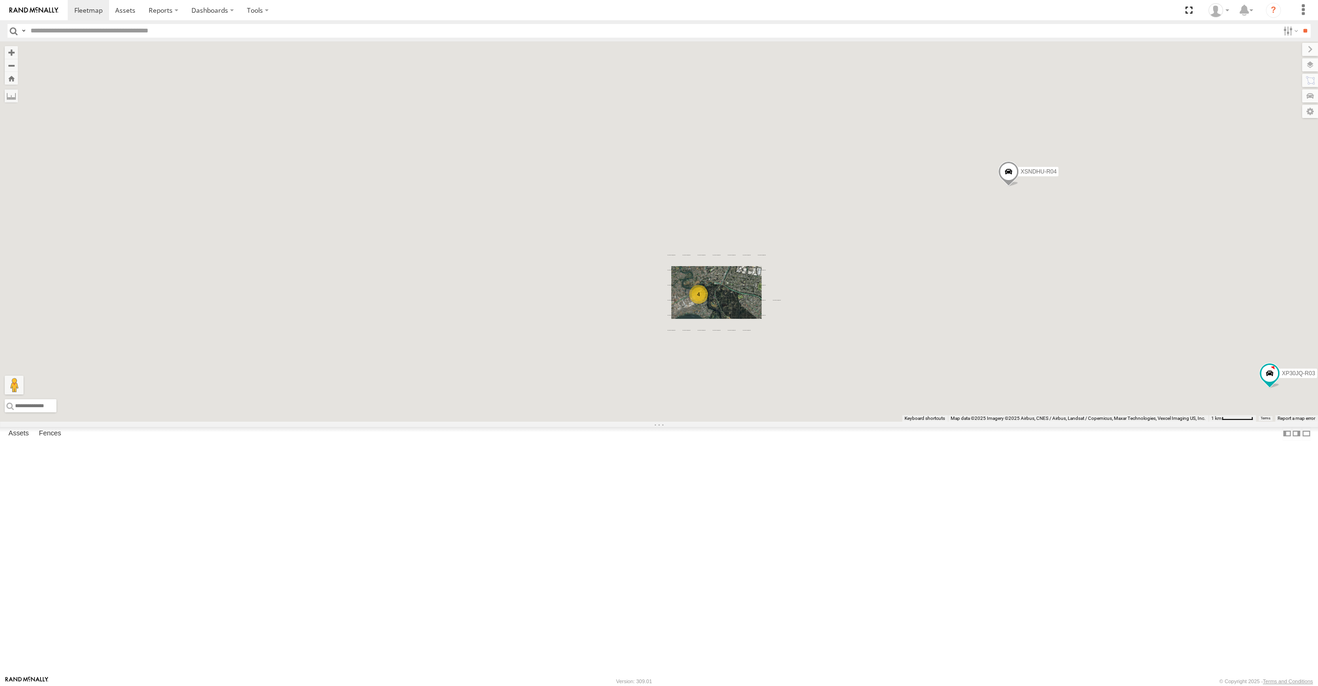
drag, startPoint x: 746, startPoint y: 542, endPoint x: 731, endPoint y: 490, distance: 54.0
click at [743, 422] on div "XP30JQ-R03 XSNDHU-R04 4 Loading..." at bounding box center [659, 231] width 1318 height 380
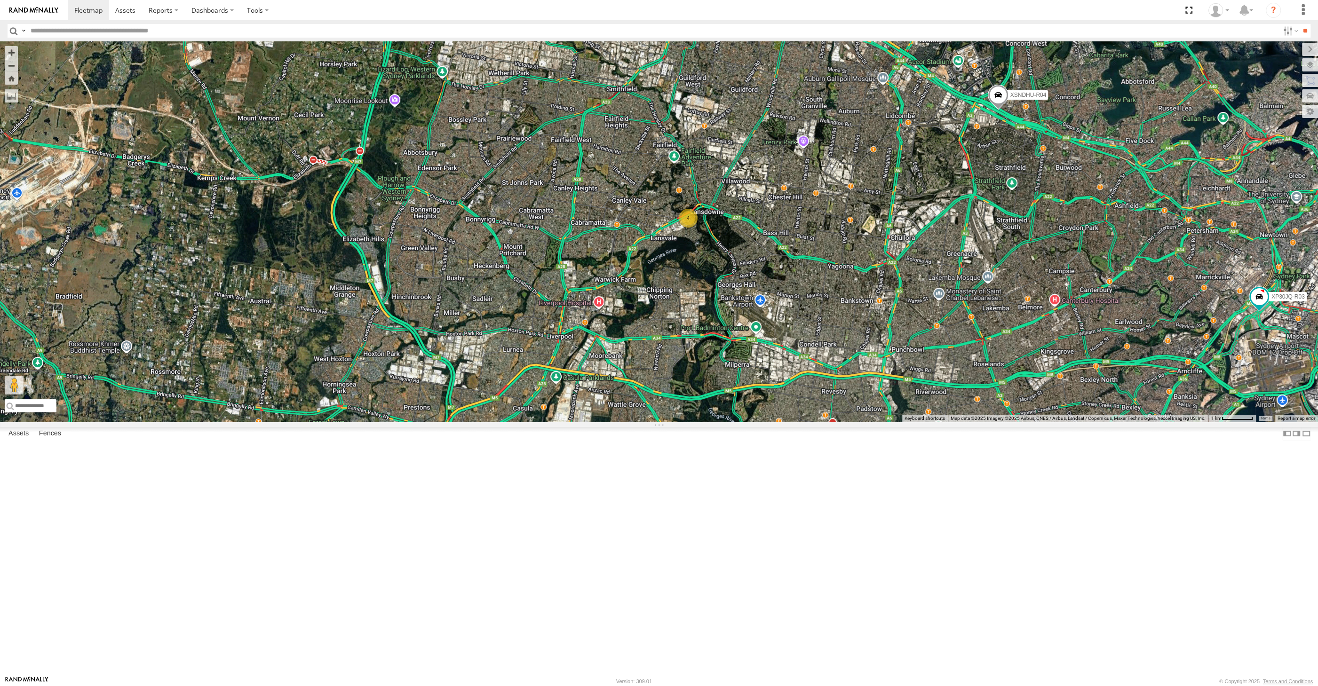
drag, startPoint x: 877, startPoint y: 543, endPoint x: 690, endPoint y: 445, distance: 210.8
click at [700, 422] on div "XP30JQ-R03 XSNDHU-R04 4 Loading..." at bounding box center [659, 231] width 1318 height 380
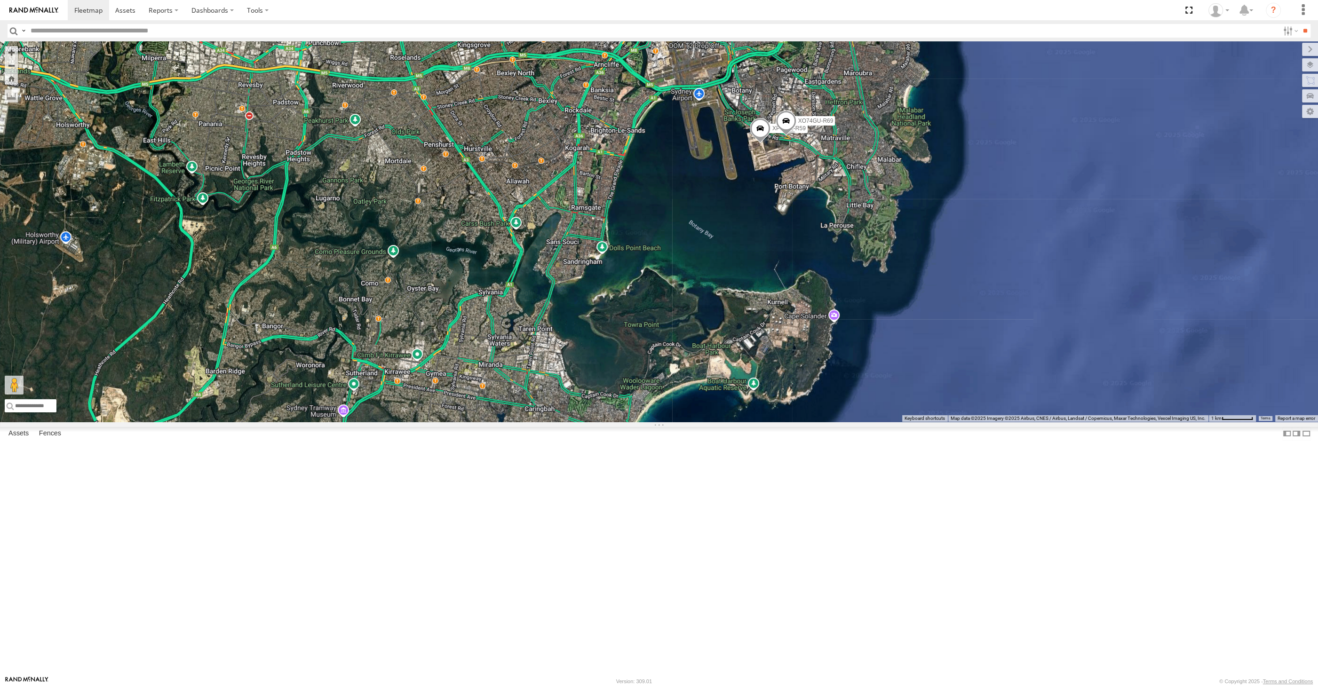
drag, startPoint x: 786, startPoint y: 333, endPoint x: 836, endPoint y: 339, distance: 50.2
click at [814, 334] on div "XP30JQ-R03 XSNDHU-R04 4 XP81FE-R59 XO74GU-R69 Loading..." at bounding box center [659, 231] width 1318 height 380
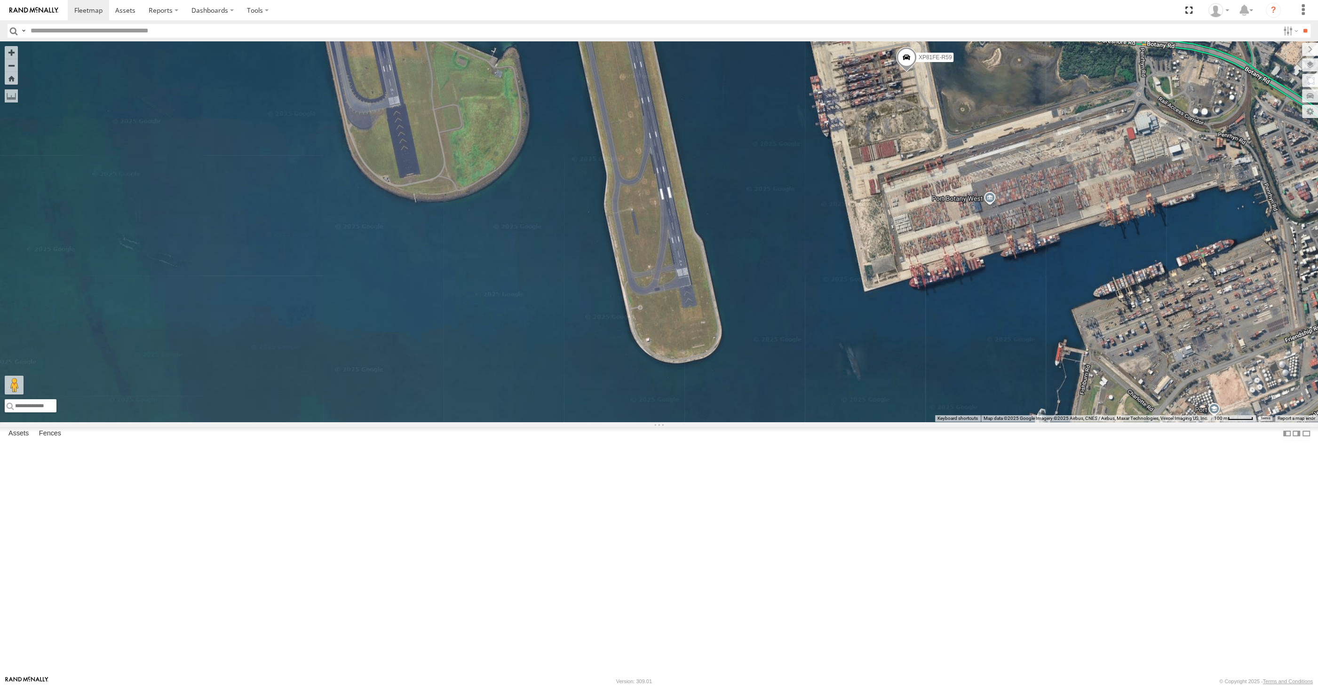
click at [906, 72] on span at bounding box center [906, 59] width 21 height 25
click at [929, 258] on div "XP30JQ-R03 XSNDHU-R04 XP81FE-R59 XO74GU-R69 XP81FE-R59 All Assets Sydney Sydney…" at bounding box center [659, 231] width 1318 height 380
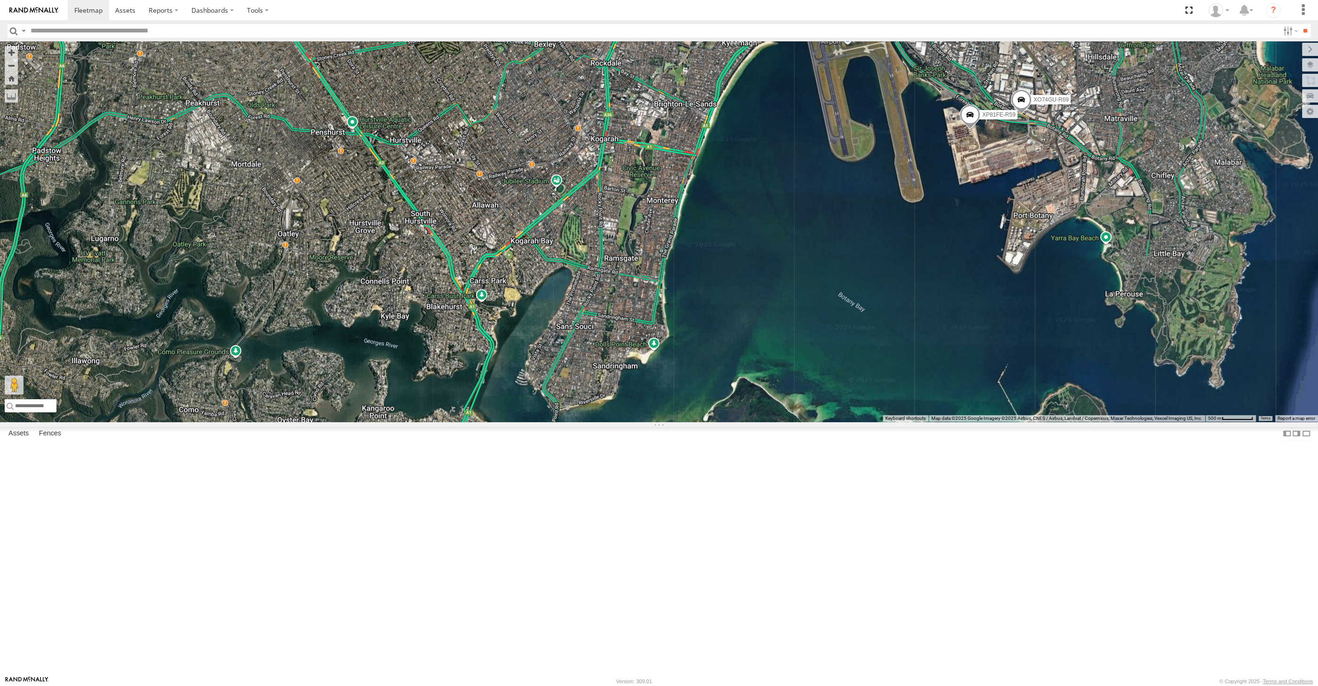
drag, startPoint x: 624, startPoint y: 482, endPoint x: 802, endPoint y: 522, distance: 182.7
click at [750, 422] on div "XP30JQ-R03 XSNDHU-R04 XP81FE-R59 XO74GU-R69 Loading..." at bounding box center [659, 231] width 1318 height 380
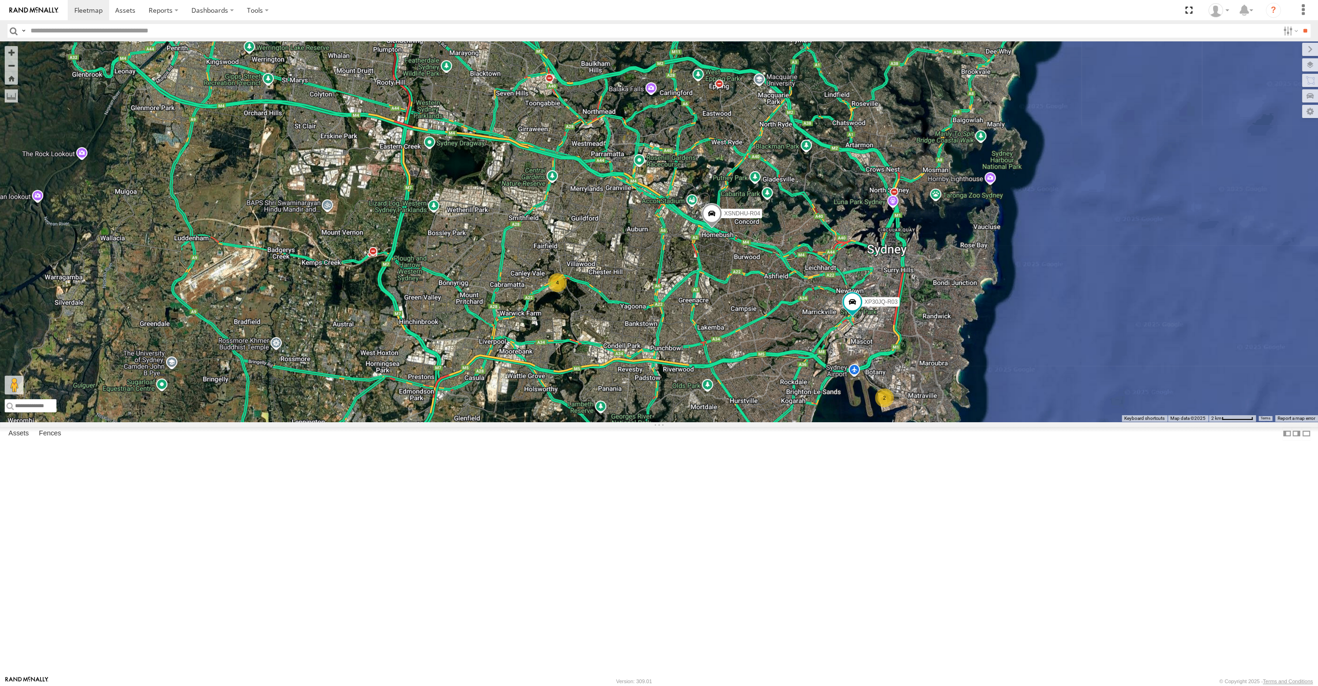
drag, startPoint x: 828, startPoint y: 474, endPoint x: 753, endPoint y: 518, distance: 86.2
click at [753, 422] on div "XP30JQ-R03 XSNDHU-R04 4 2 Loading..." at bounding box center [659, 231] width 1318 height 380
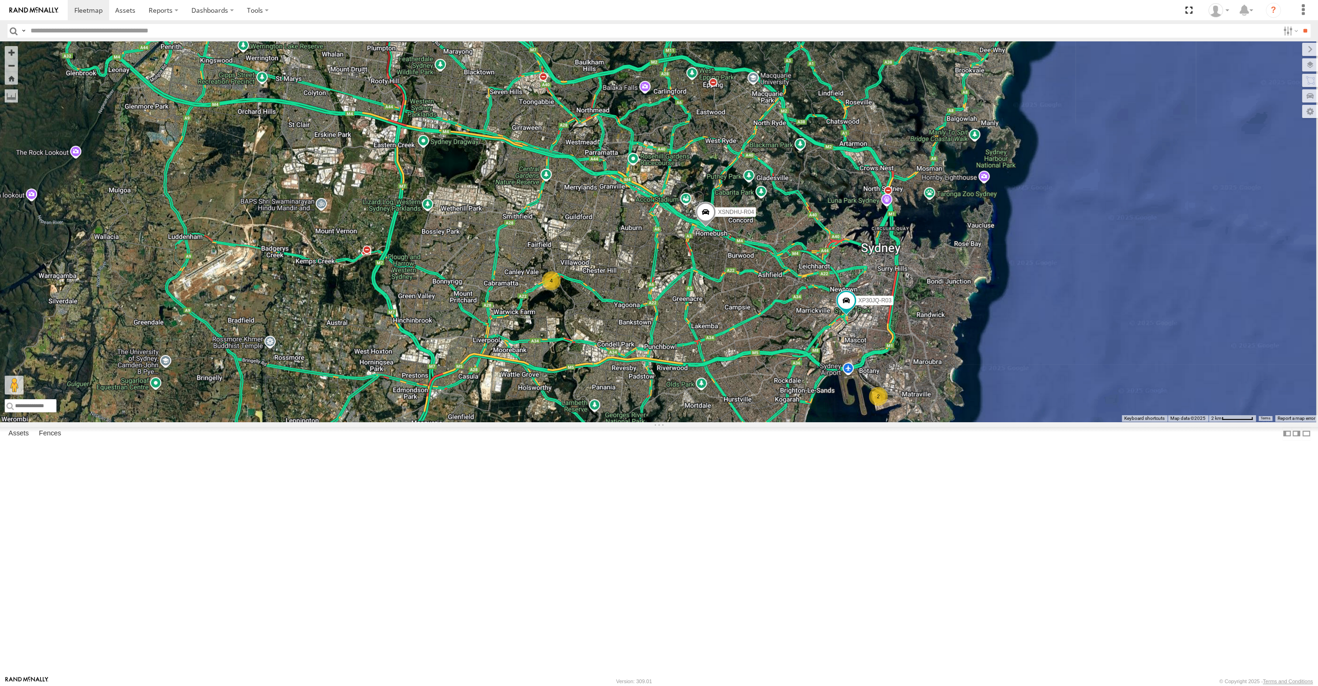
drag, startPoint x: 675, startPoint y: 533, endPoint x: 662, endPoint y: 527, distance: 14.3
click at [662, 422] on div "XP30JQ-R03 XSNDHU-R04 4 2 Loading..." at bounding box center [659, 231] width 1318 height 380
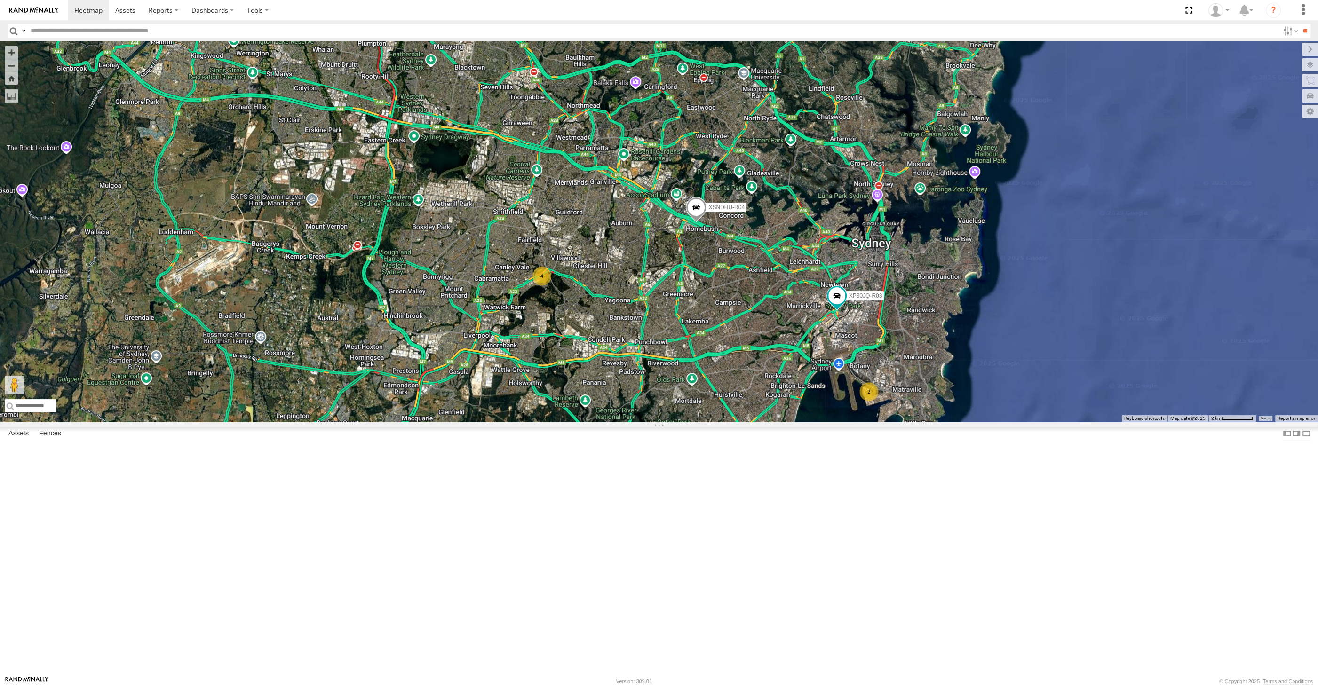
drag, startPoint x: 695, startPoint y: 557, endPoint x: 693, endPoint y: 552, distance: 5.3
click at [691, 422] on div "XP30JQ-R03 XSNDHU-R04 4 2 Loading..." at bounding box center [659, 231] width 1318 height 380
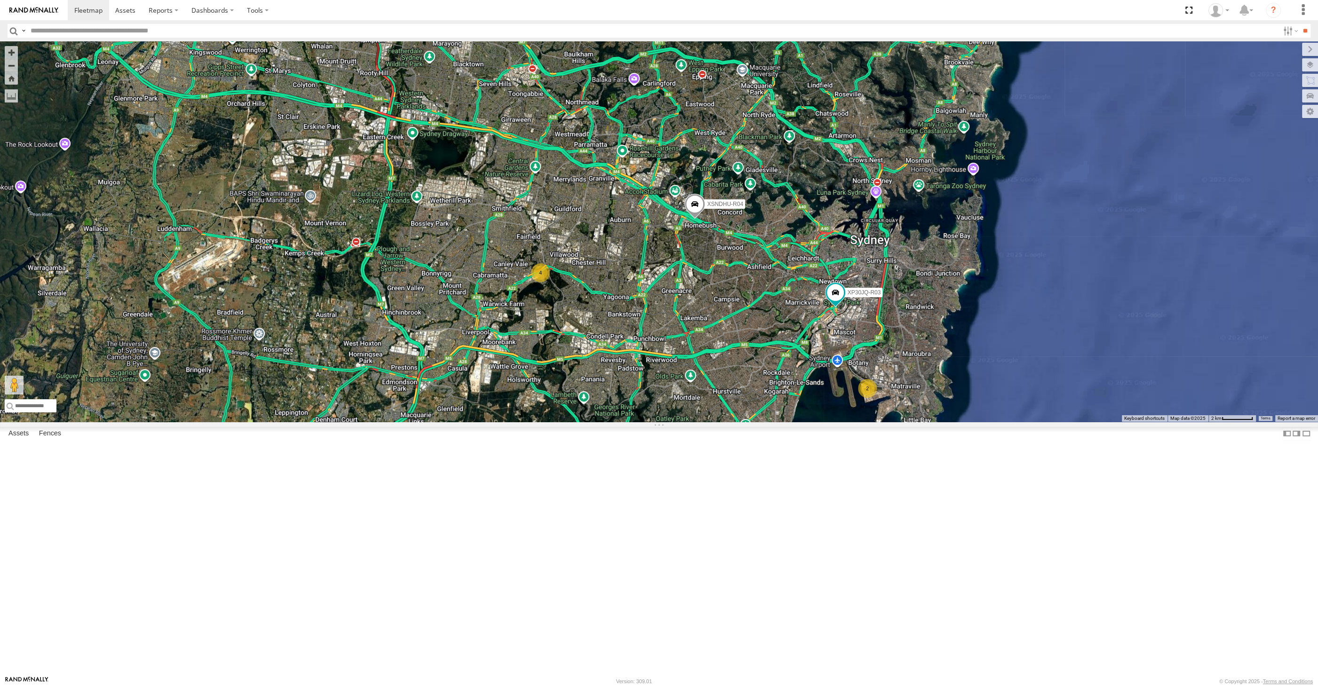
click at [809, 422] on div "XP30JQ-R03 XSNDHU-R04 4 2 Loading..." at bounding box center [659, 231] width 1318 height 380
drag, startPoint x: 707, startPoint y: 439, endPoint x: 704, endPoint y: 460, distance: 20.9
click at [704, 422] on div "XP30JQ-R03 XSNDHU-R04 4 2 Loading..." at bounding box center [659, 231] width 1318 height 380
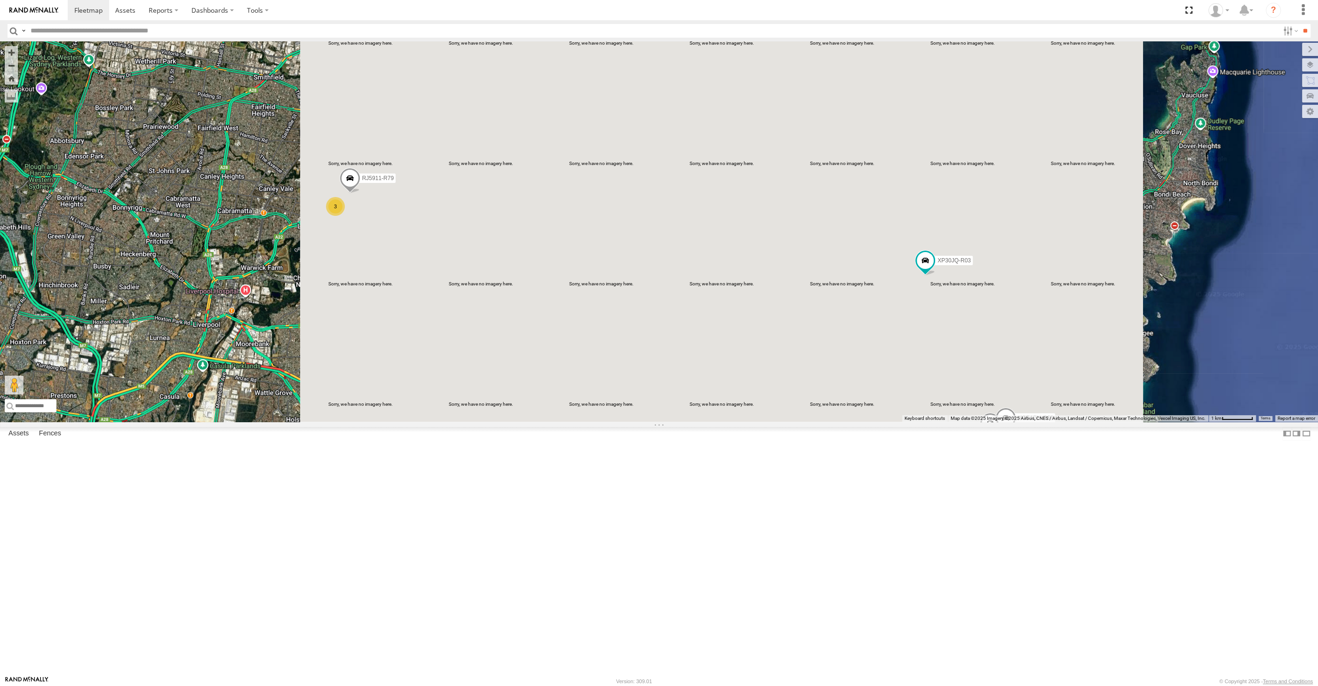
click at [348, 193] on span at bounding box center [350, 180] width 21 height 25
click at [437, 352] on div "XP30JQ-R03 XSNDHU-R04 3 RJ5911-R79 XP81FE-R59 XO74GU-R69 RJ5911-R79 All Assets …" at bounding box center [659, 231] width 1318 height 380
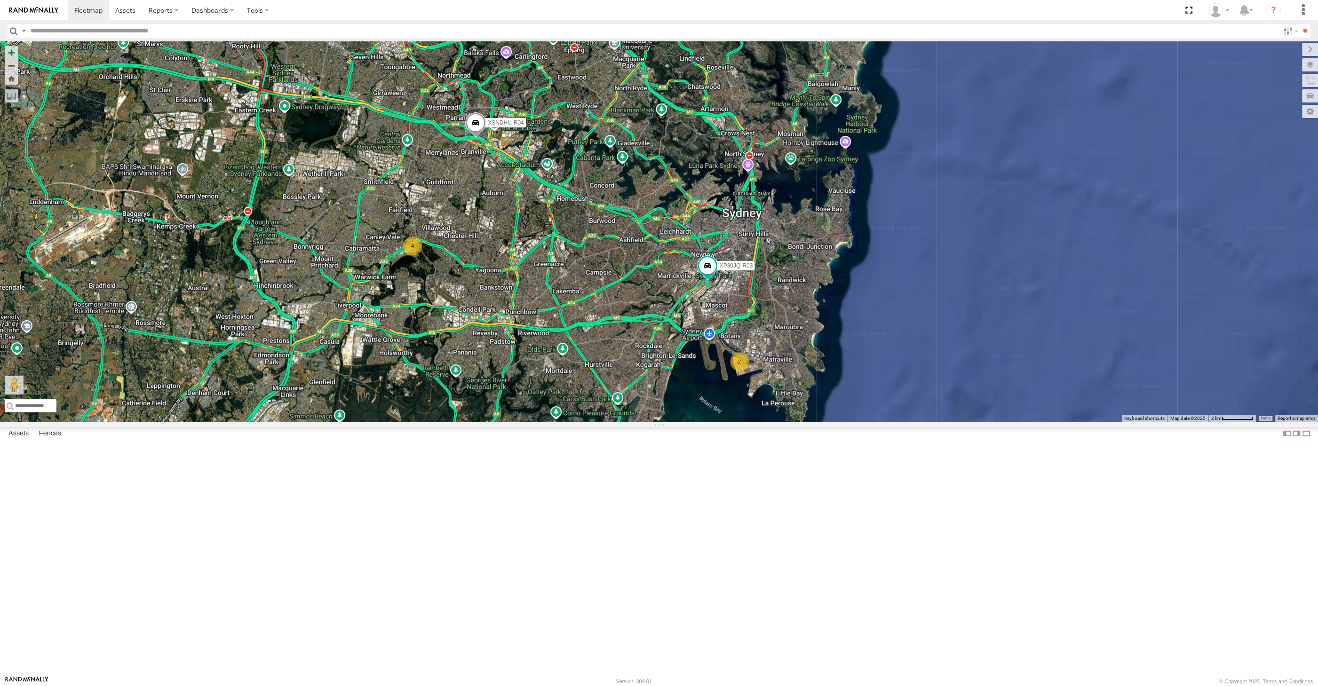
drag, startPoint x: 649, startPoint y: 494, endPoint x: 630, endPoint y: 481, distance: 23.2
click at [632, 422] on div "XP30JQ-R03 XSNDHU-R04 4 2 Loading..." at bounding box center [659, 231] width 1318 height 380
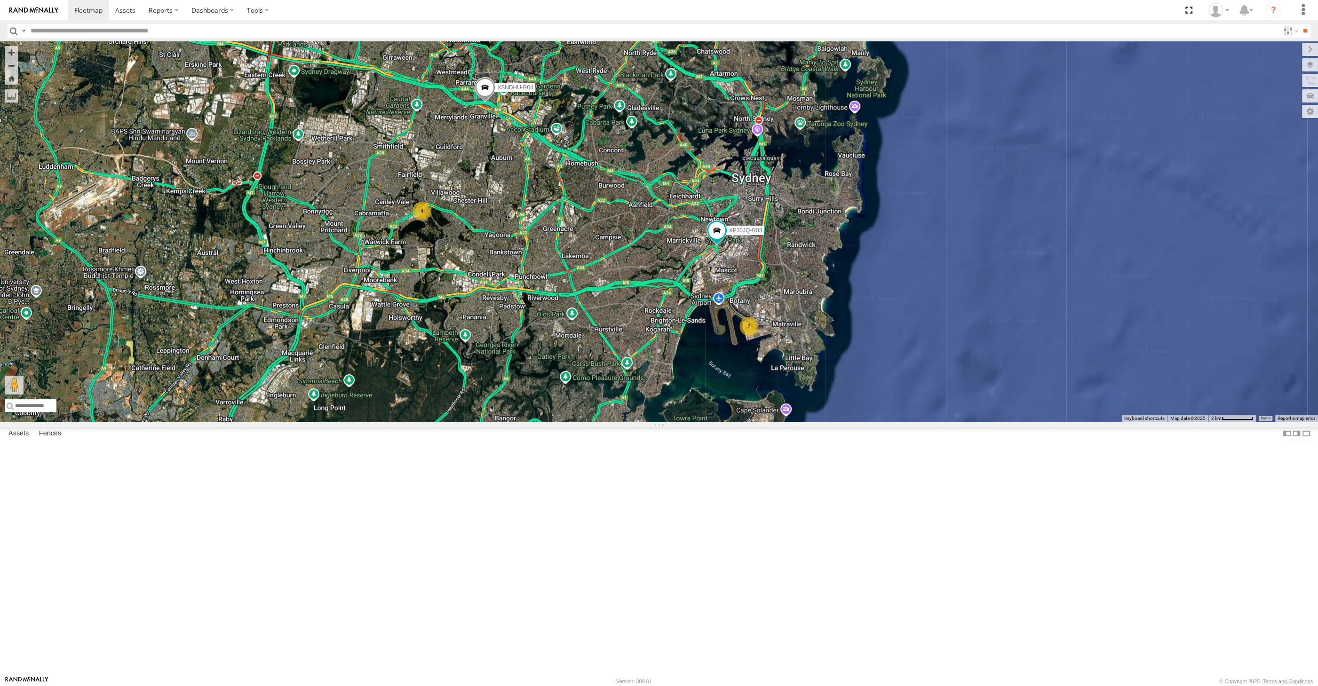
drag, startPoint x: 696, startPoint y: 477, endPoint x: 707, endPoint y: 477, distance: 10.8
click at [705, 422] on div "XP30JQ-R03 XSNDHU-R04 4 2 Loading..." at bounding box center [659, 231] width 1318 height 380
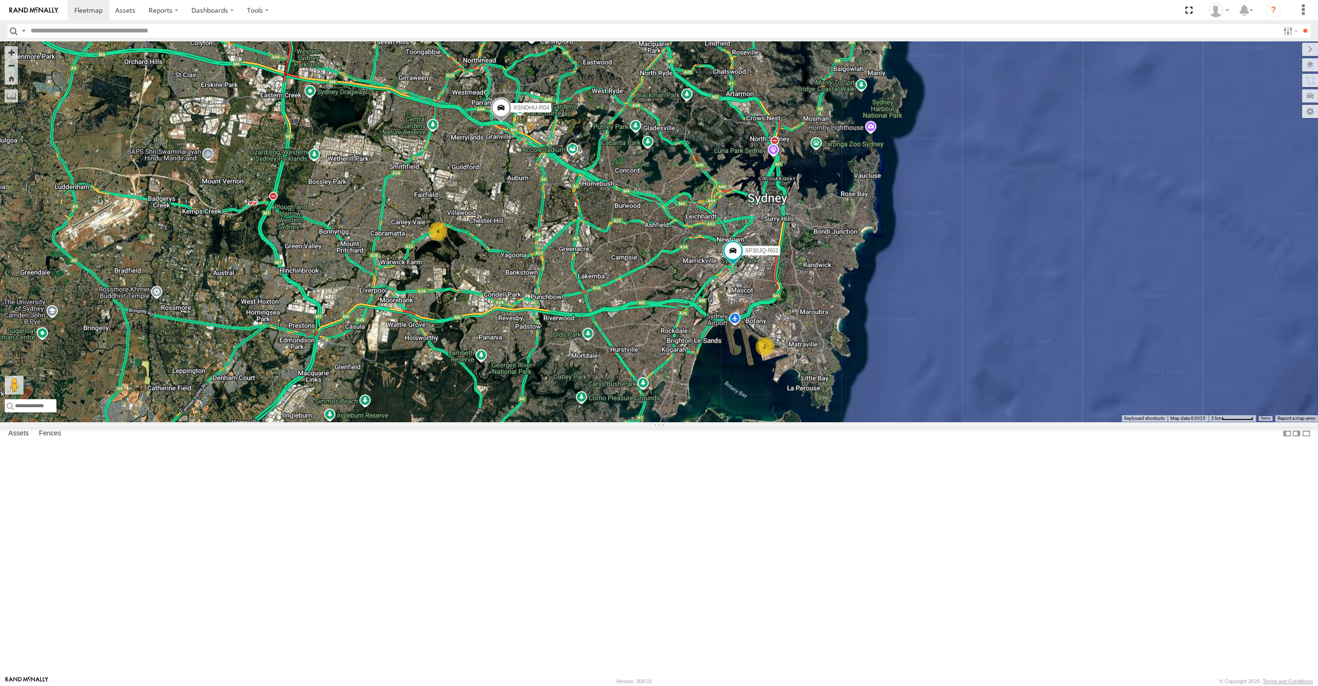
drag, startPoint x: 633, startPoint y: 425, endPoint x: 633, endPoint y: 448, distance: 23.5
click at [633, 422] on div "XP30JQ-R03 XSNDHU-R04 4 2 Loading..." at bounding box center [659, 231] width 1318 height 380
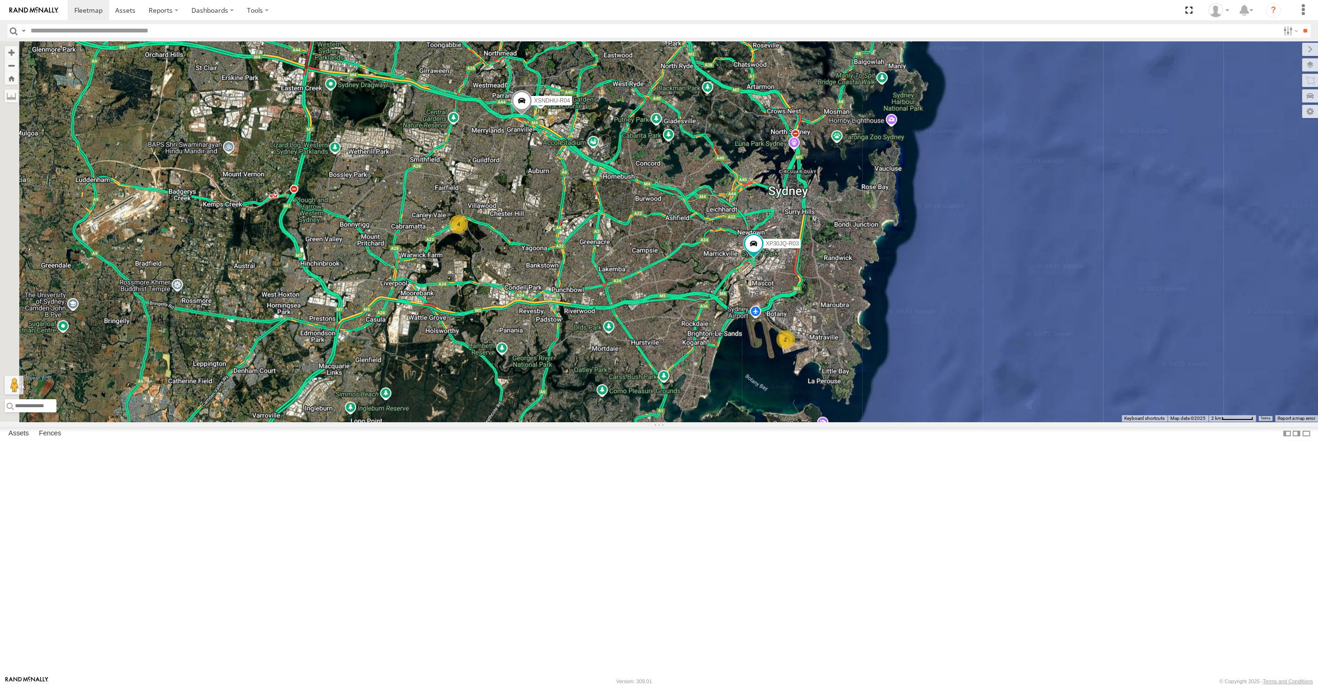
click at [663, 422] on div "XP30JQ-R03 XSNDHU-R04 4 2 Loading..." at bounding box center [659, 231] width 1318 height 380
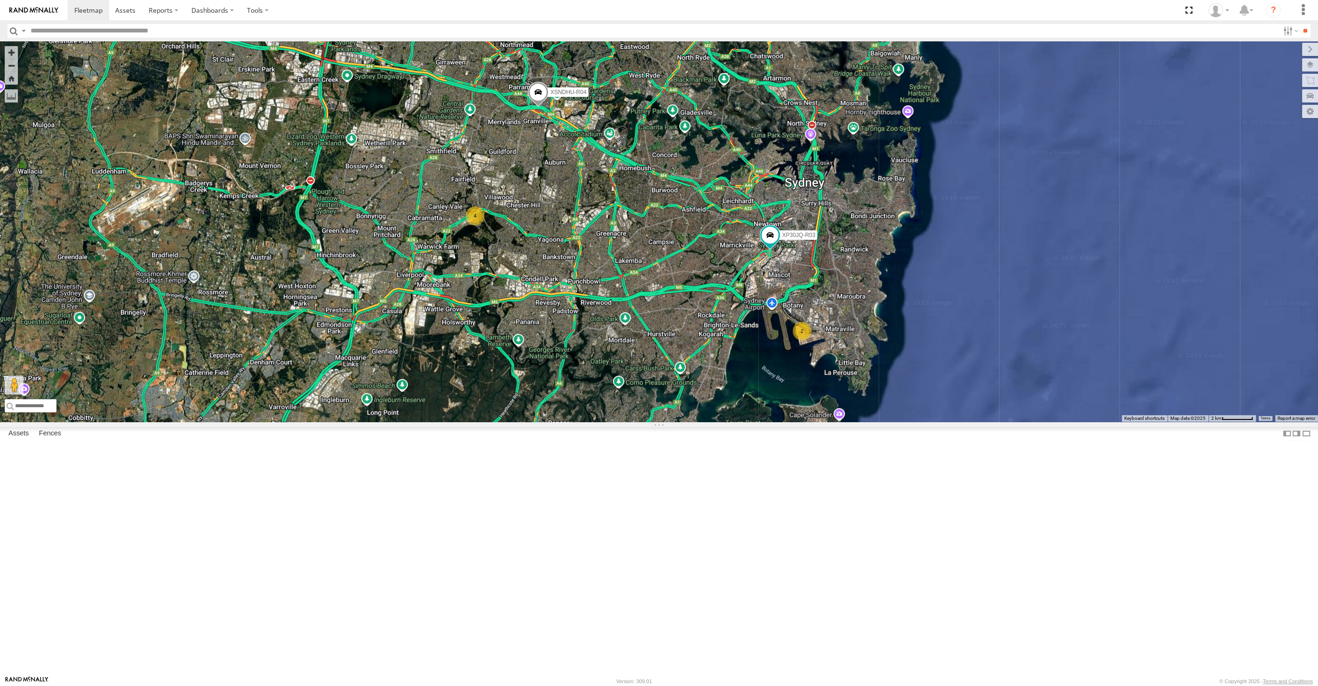
click at [667, 422] on div "XP30JQ-R03 XSNDHU-R04 4 2 Loading..." at bounding box center [659, 231] width 1318 height 380
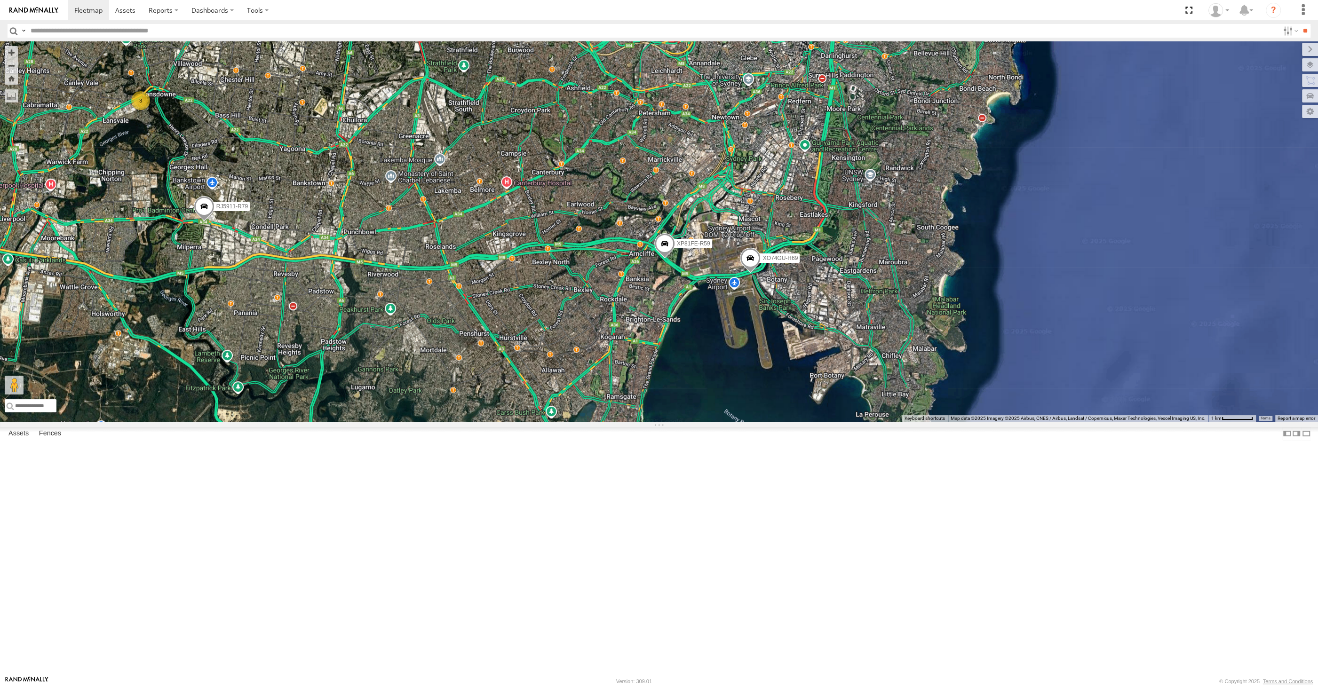
click at [771, 422] on div "XP30JQ-R03 XSNDHU-R04 RJ5911-R79 XP81FE-R59 XO74GU-R69 3 Loading..." at bounding box center [659, 231] width 1318 height 380
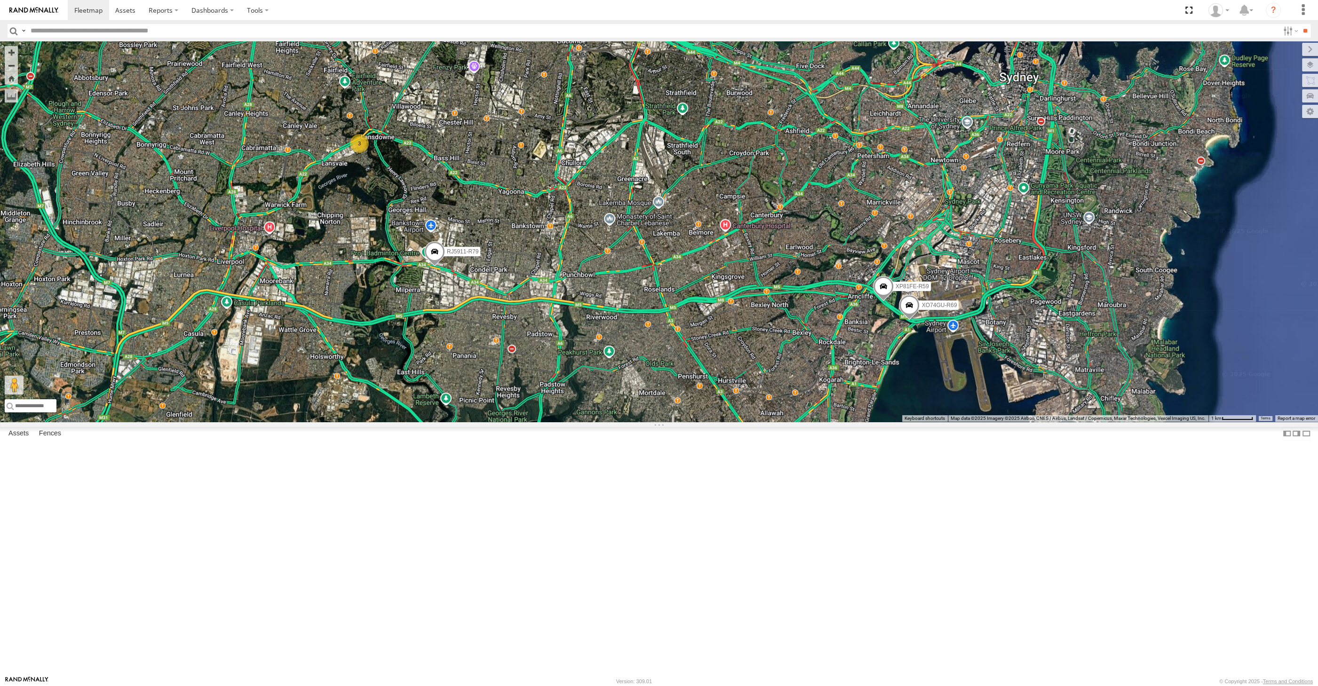
drag, startPoint x: 582, startPoint y: 467, endPoint x: 561, endPoint y: 467, distance: 21.2
click at [561, 422] on div "XP30JQ-R03 XSNDHU-R04 RJ5911-R79 XP81FE-R59 XO74GU-R69 3 Loading..." at bounding box center [659, 231] width 1318 height 380
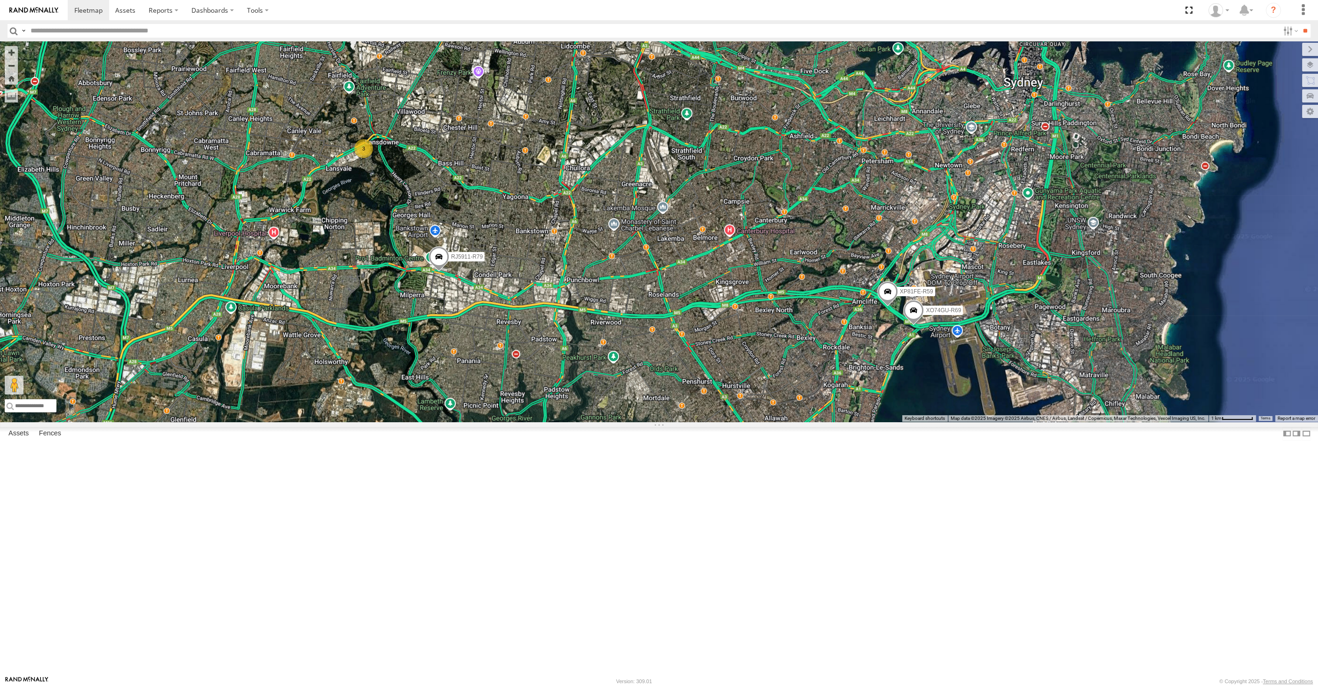
drag, startPoint x: 547, startPoint y: 444, endPoint x: 607, endPoint y: 517, distance: 93.9
click at [607, 422] on div "XP30JQ-R03 XSNDHU-R04 RJ5911-R79 XP81FE-R59 XO74GU-R69 3 Loading..." at bounding box center [659, 231] width 1318 height 380
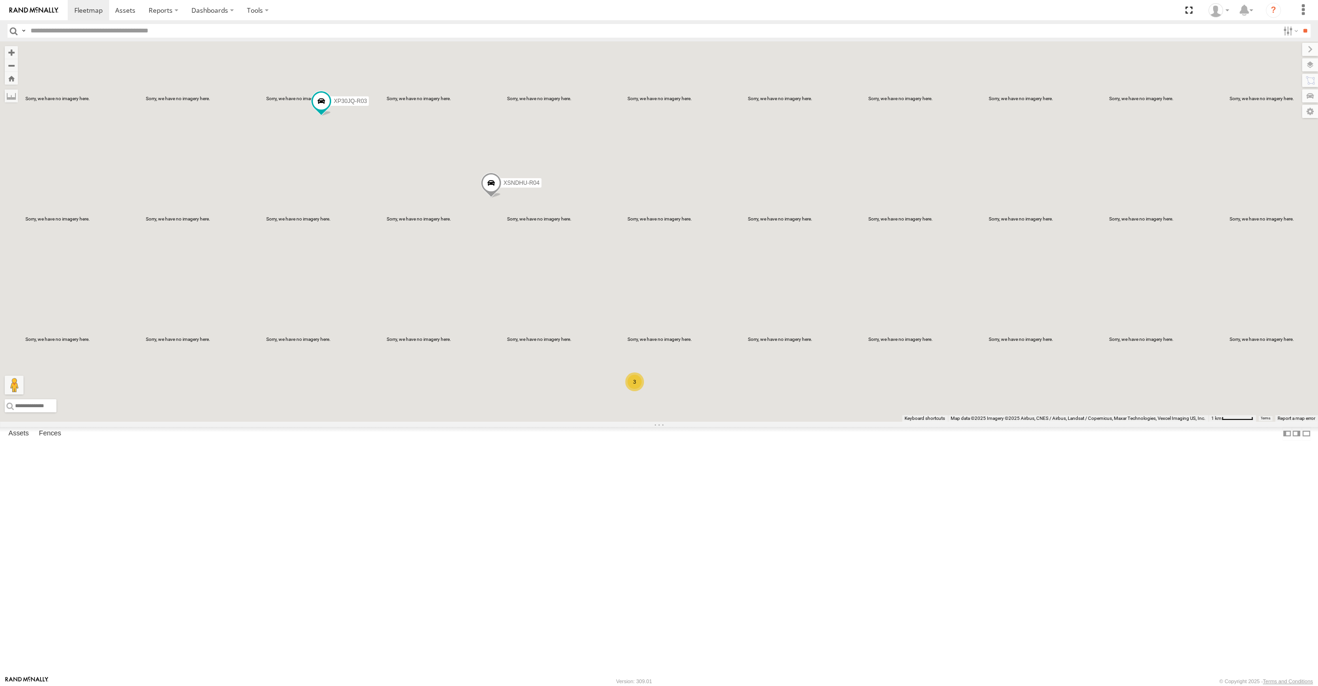
click at [386, 329] on div "XP30JQ-R03 XSNDHU-R04 RJ5911-R79 3 Loading..." at bounding box center [659, 231] width 1318 height 380
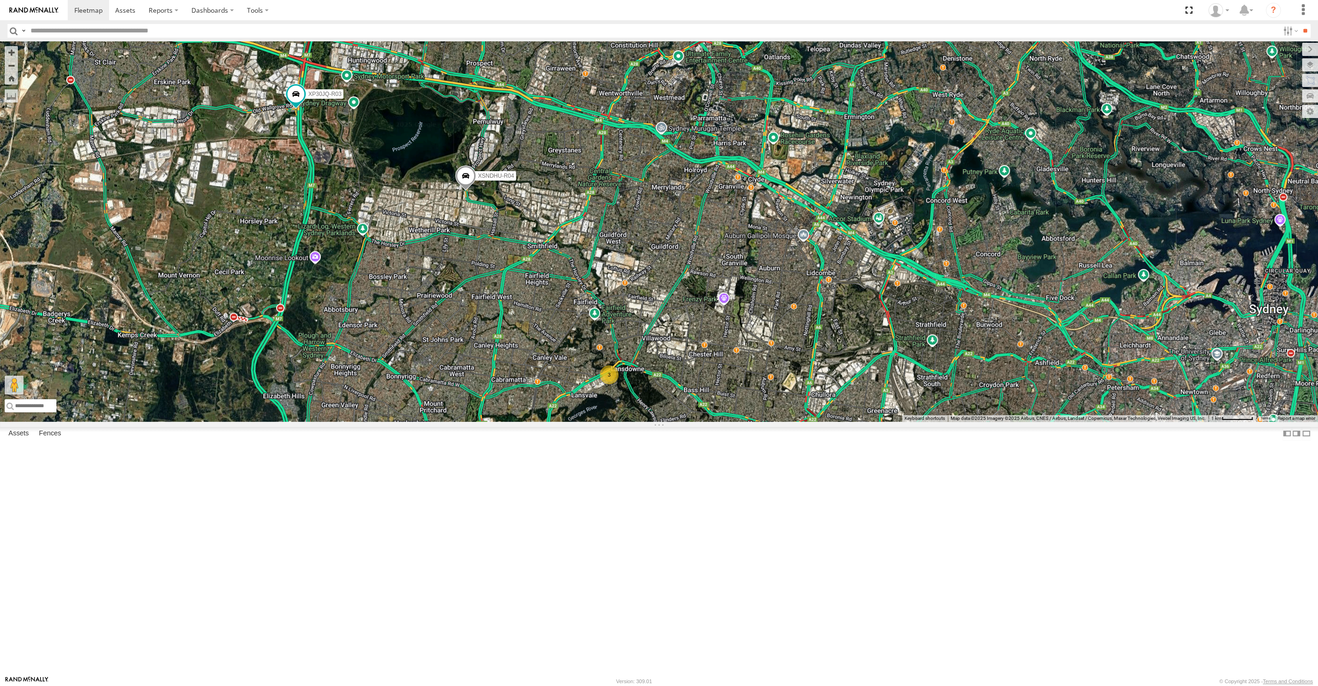
click at [690, 422] on div "XP30JQ-R03 XSNDHU-R04 RJ5911-R79 XP81FE-R59 3 Loading..." at bounding box center [659, 231] width 1318 height 380
drag, startPoint x: 793, startPoint y: 536, endPoint x: 771, endPoint y: 489, distance: 51.3
click at [777, 422] on div "XP30JQ-R03 XSNDHU-R04 RJ5911-R79 XP81FE-R59 3 Loading..." at bounding box center [659, 231] width 1318 height 380
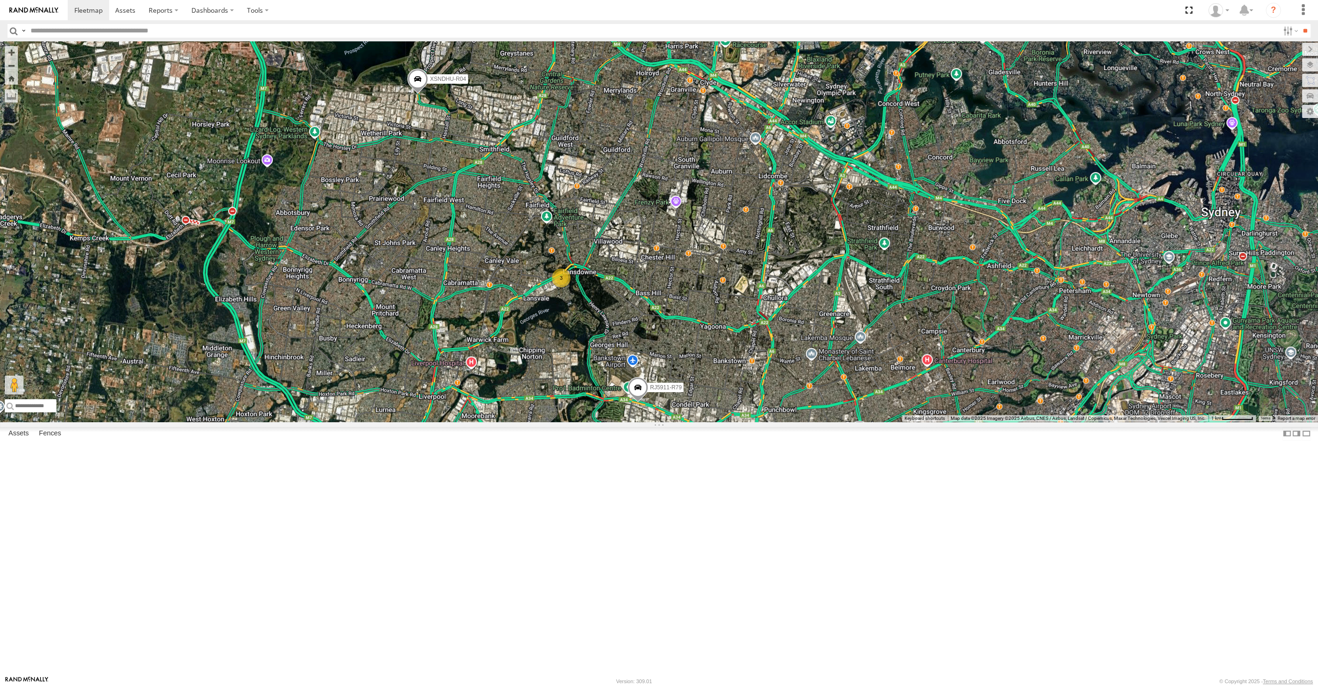
drag, startPoint x: 791, startPoint y: 616, endPoint x: 773, endPoint y: 591, distance: 30.9
click at [775, 422] on div "XP30JQ-R03 XSNDHU-R04 RJ5911-R79 XP81FE-R59 XO74GU-R69 3 Loading..." at bounding box center [659, 231] width 1318 height 380
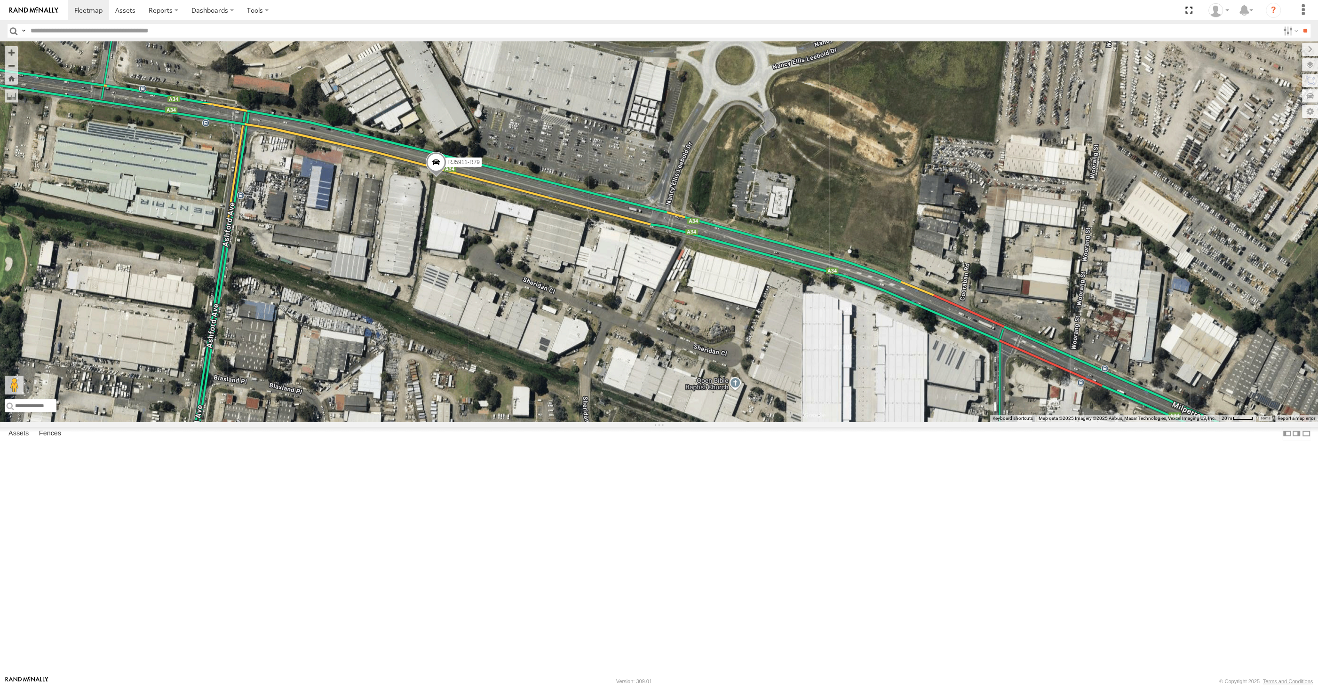
click at [435, 177] on span at bounding box center [436, 164] width 21 height 25
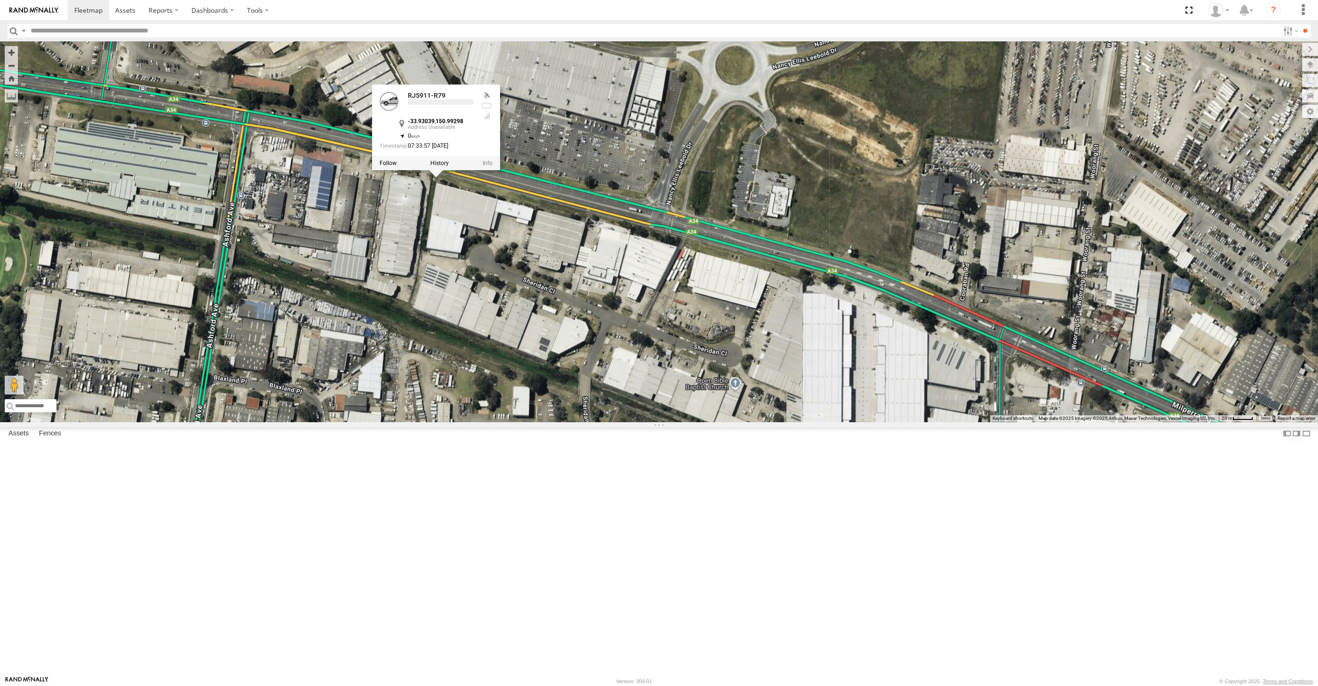
click at [482, 346] on div "XP30JQ-R03 XSNDHU-R04 RJ5911-R79 XP81FE-R59 XO74GU-R69 RJ5911-R79 -33.93039 , 1…" at bounding box center [659, 231] width 1318 height 380
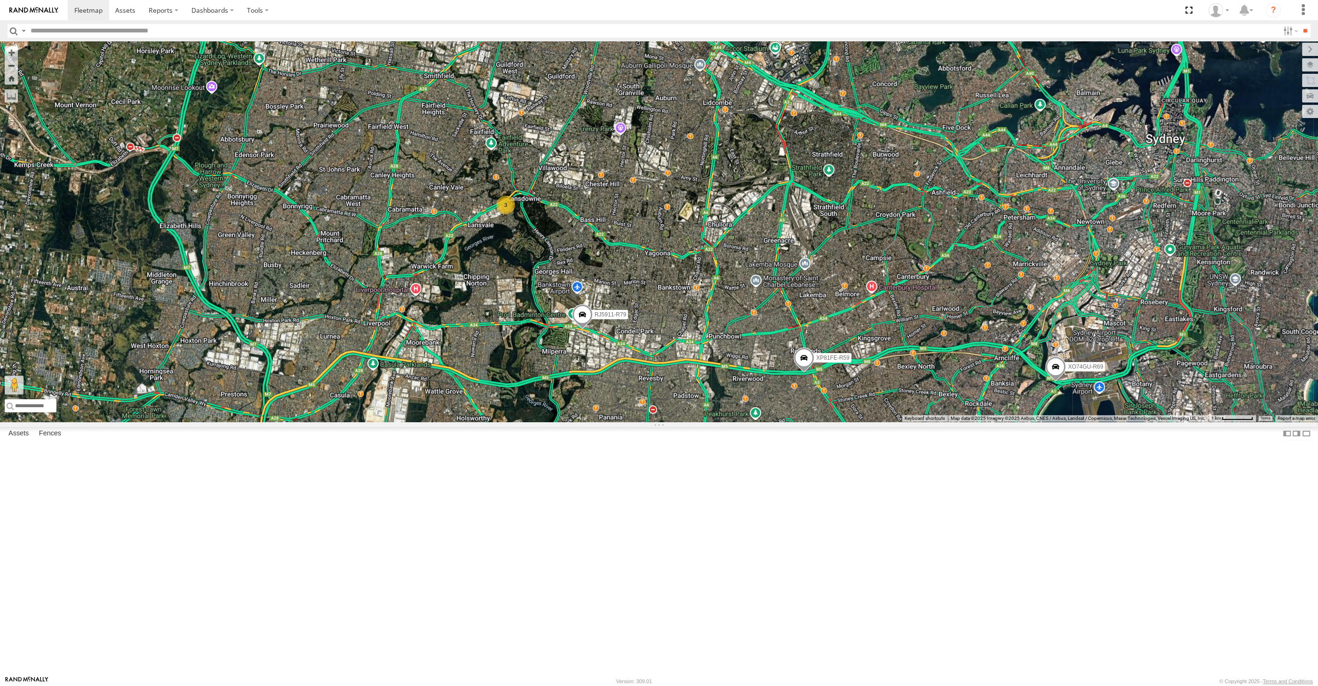
drag, startPoint x: 719, startPoint y: 624, endPoint x: 689, endPoint y: 599, distance: 39.4
click at [700, 422] on div "XP30JQ-R03 XSNDHU-R04 RJ5911-R79 XP81FE-R59 XO74GU-R69 3 Loading..." at bounding box center [659, 231] width 1318 height 380
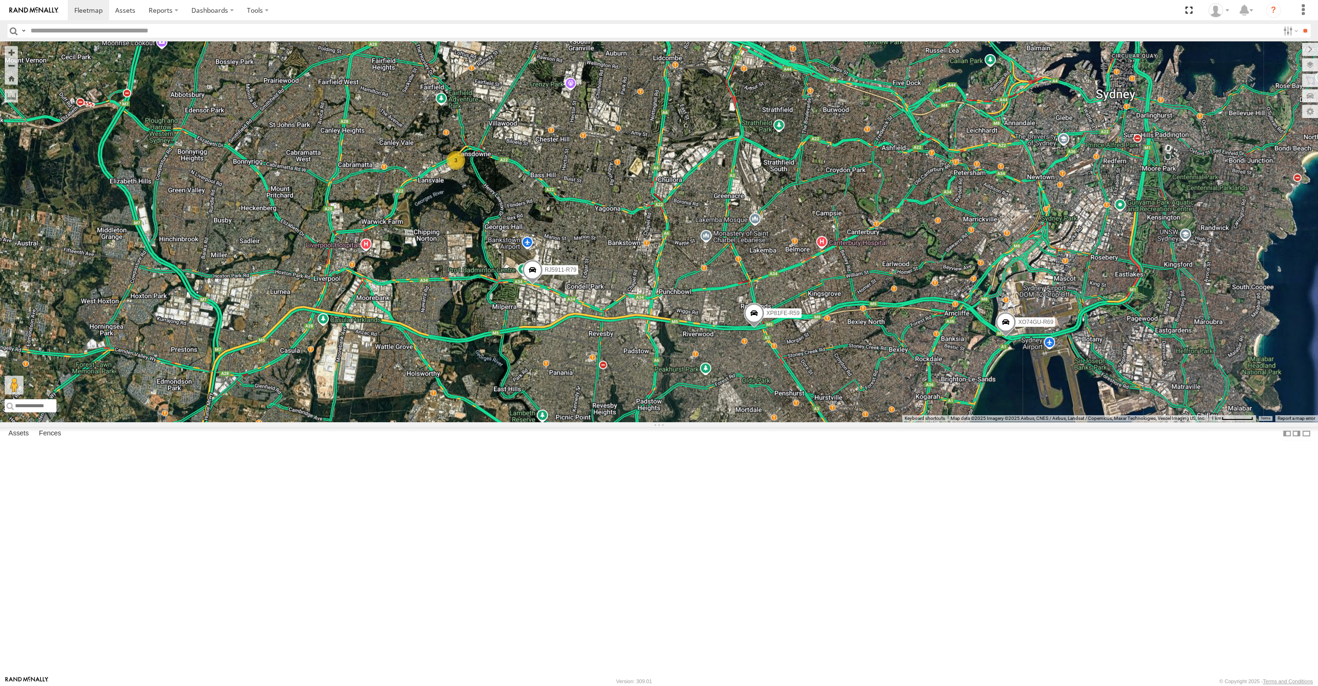
drag, startPoint x: 779, startPoint y: 601, endPoint x: 729, endPoint y: 581, distance: 53.8
click at [746, 422] on div "XP30JQ-R03 XSNDHU-R04 RJ5911-R79 XP81FE-R59 XO74GU-R69 3 Loading..." at bounding box center [659, 231] width 1318 height 380
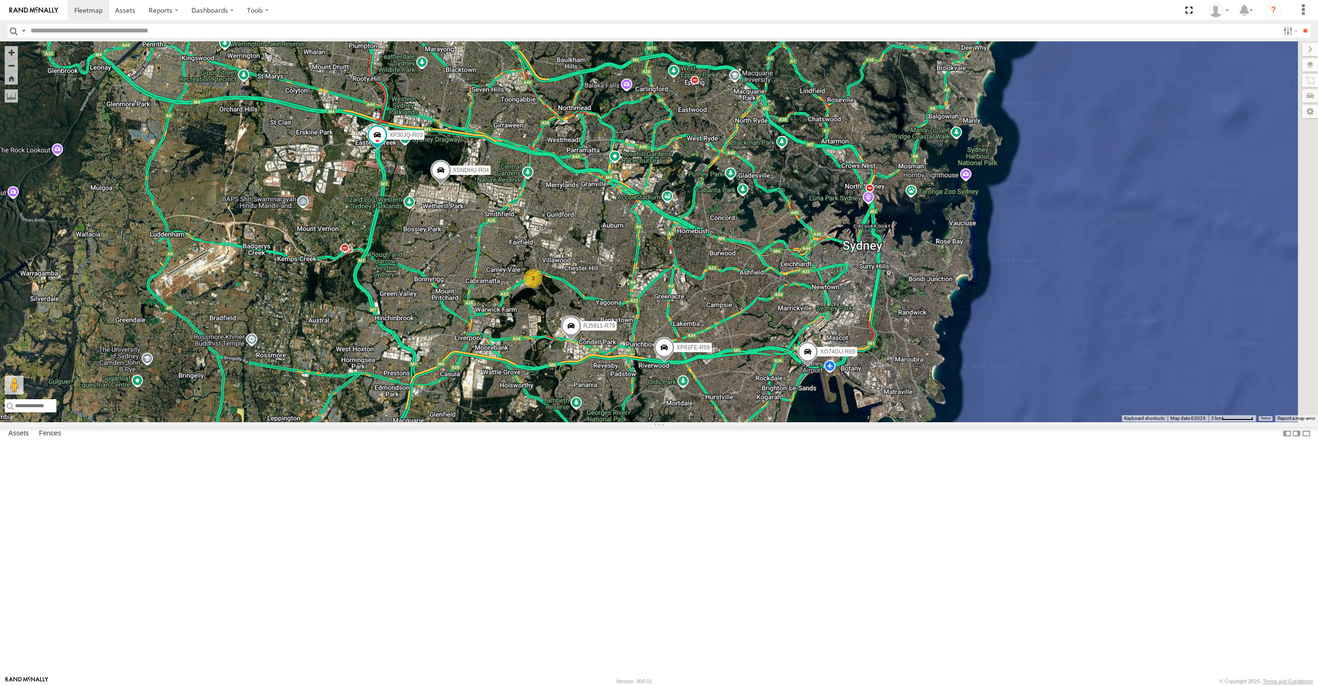
drag, startPoint x: 666, startPoint y: 411, endPoint x: 643, endPoint y: 405, distance: 23.5
click at [648, 408] on div "XP30JQ-R03 XSNDHU-R04 RJ5911-R79 XP81FE-R59 XO74GU-R69 3 Loading..." at bounding box center [659, 231] width 1318 height 380
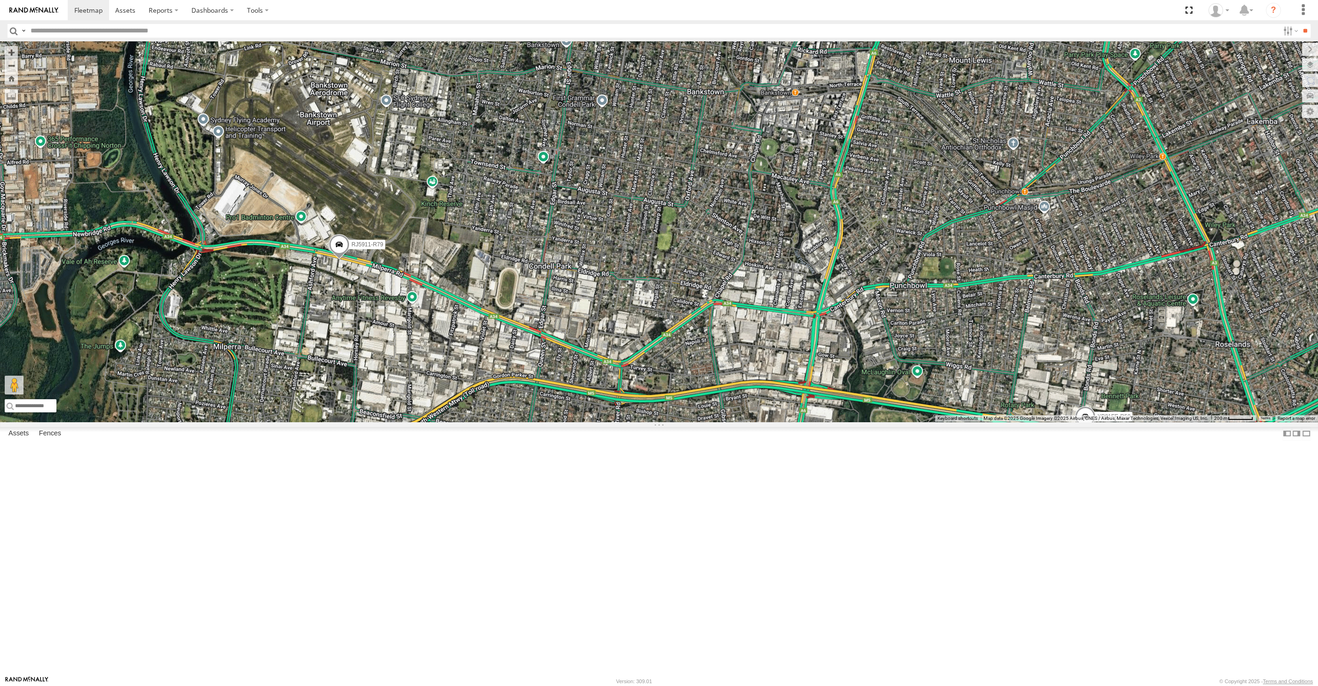
click at [340, 260] on span at bounding box center [339, 246] width 21 height 25
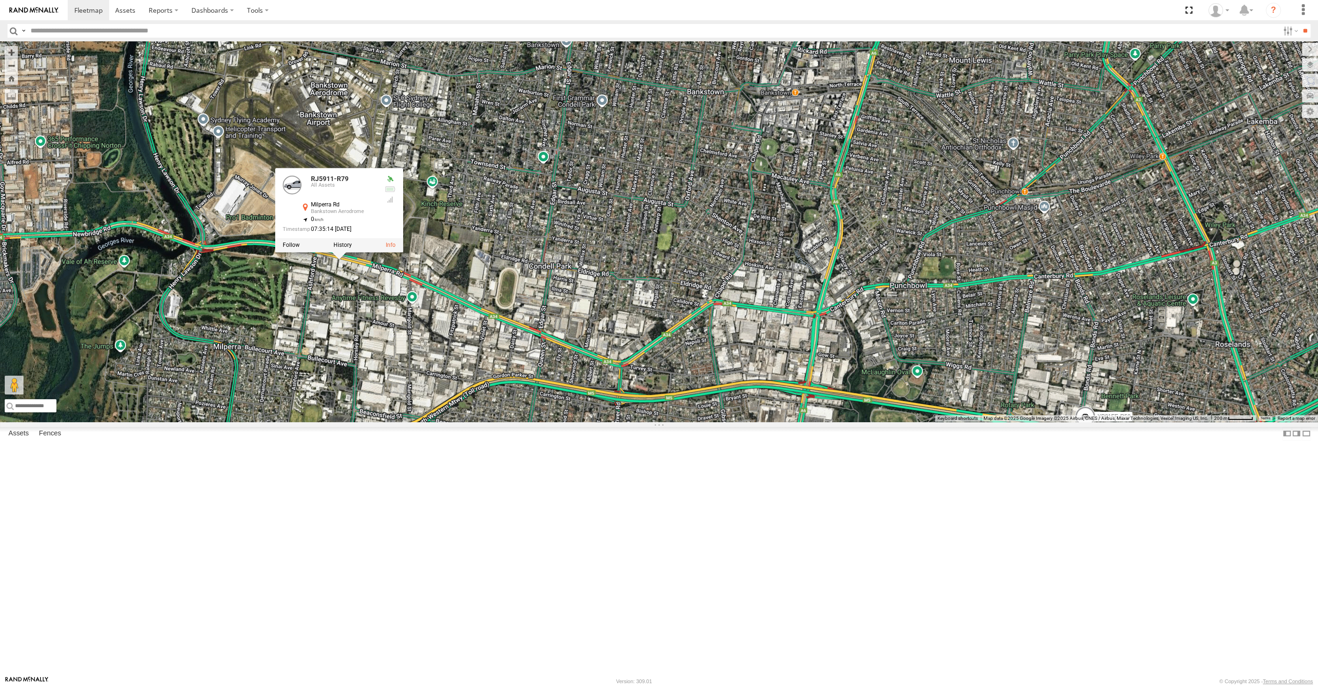
click at [391, 422] on div "XP30JQ-R03 XSNDHU-R04 RJ5911-R79 XP81FE-R59 XO74GU-R69 RJ5911-R79 All Assets Mi…" at bounding box center [659, 231] width 1318 height 380
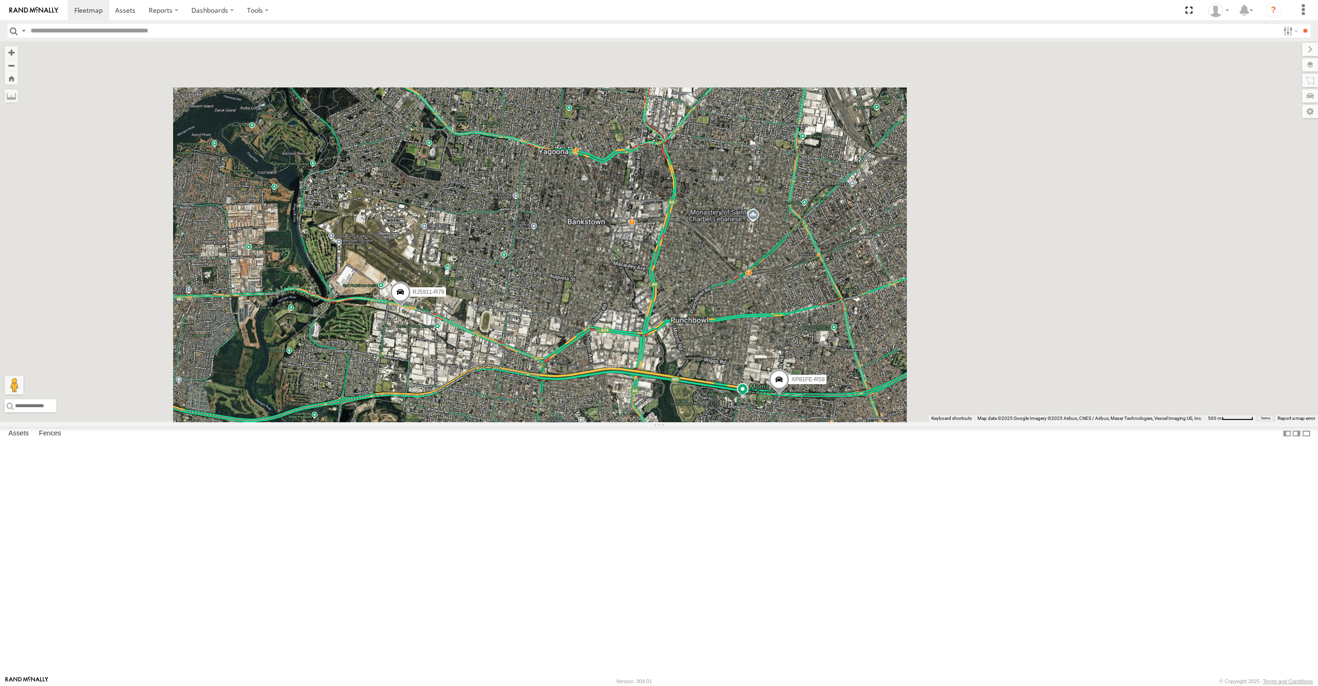
click at [582, 422] on div "XP30JQ-R03 XSNDHU-R04 RJ5911-R79 XP81FE-R59 XO74GU-R69 Loading..." at bounding box center [659, 231] width 1318 height 380
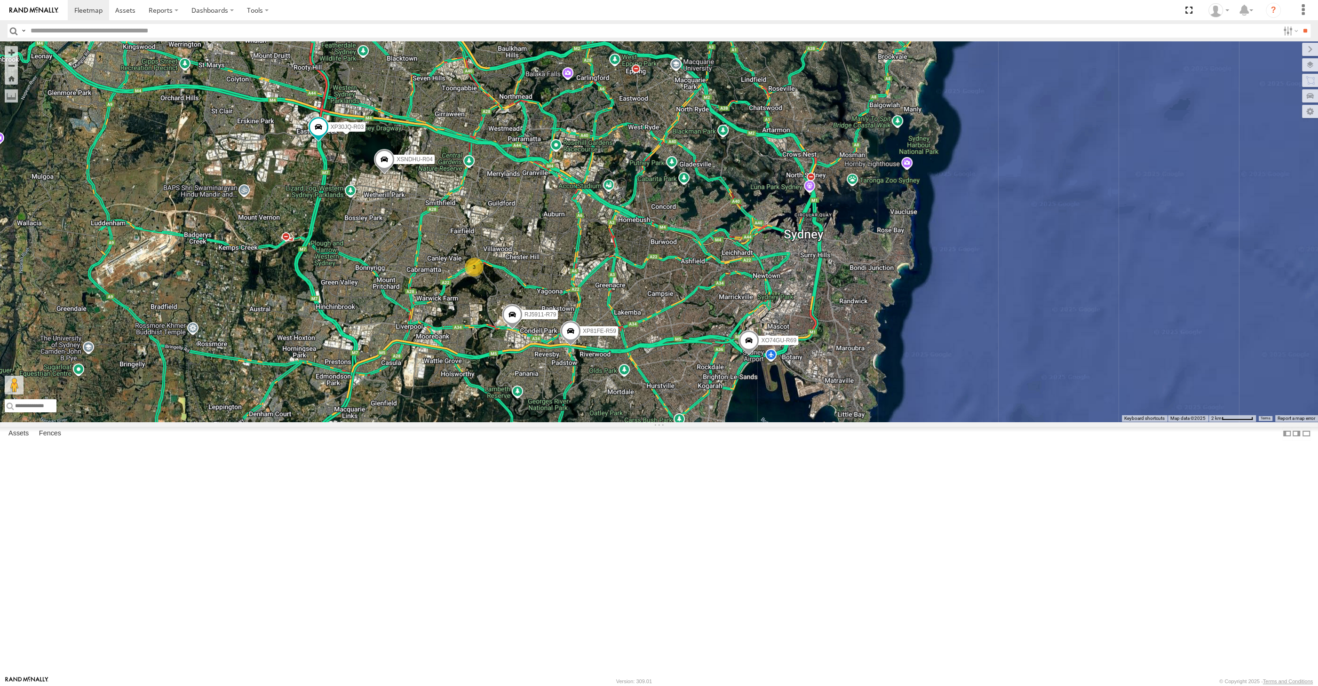
click at [647, 422] on div "XP30JQ-R03 XSNDHU-R04 RJ5911-R79 XP81FE-R59 XO74GU-R69 3 Loading..." at bounding box center [659, 231] width 1318 height 380
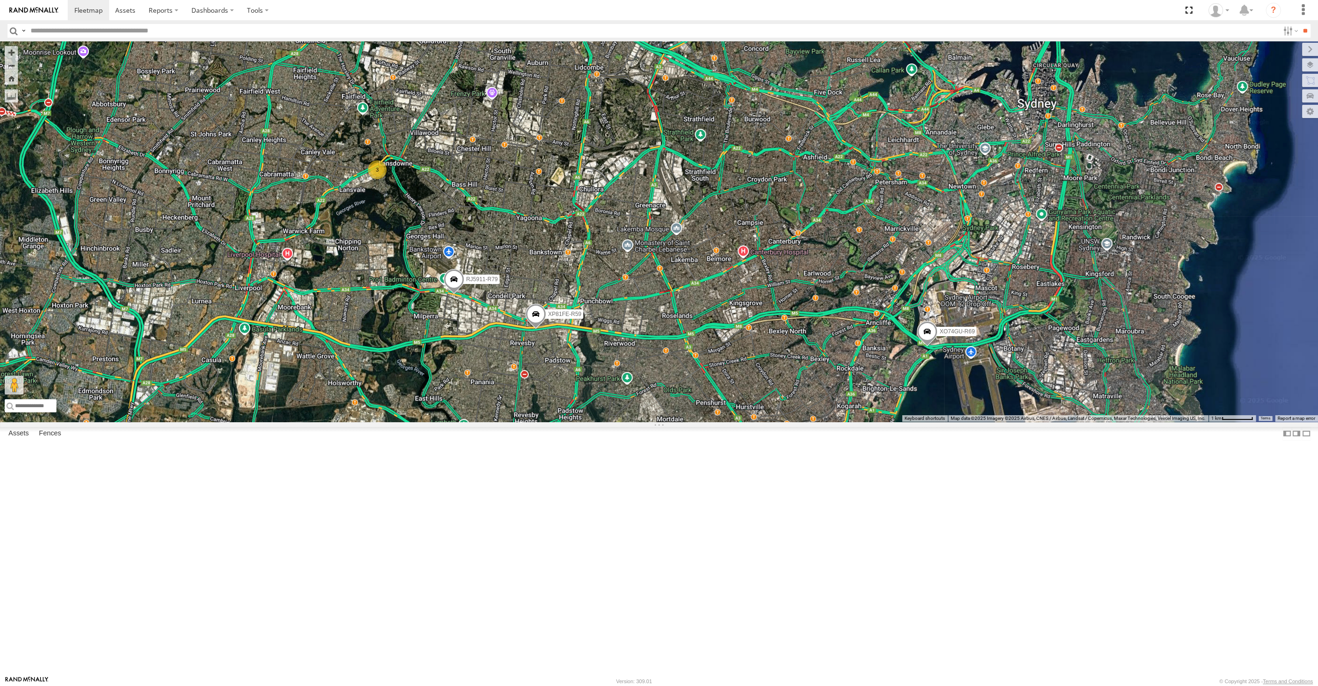
click at [715, 422] on div "XP30JQ-R03 XSNDHU-R04 RJ5911-R79 XP81FE-R59 XO74GU-R69 3 Loading..." at bounding box center [659, 231] width 1318 height 380
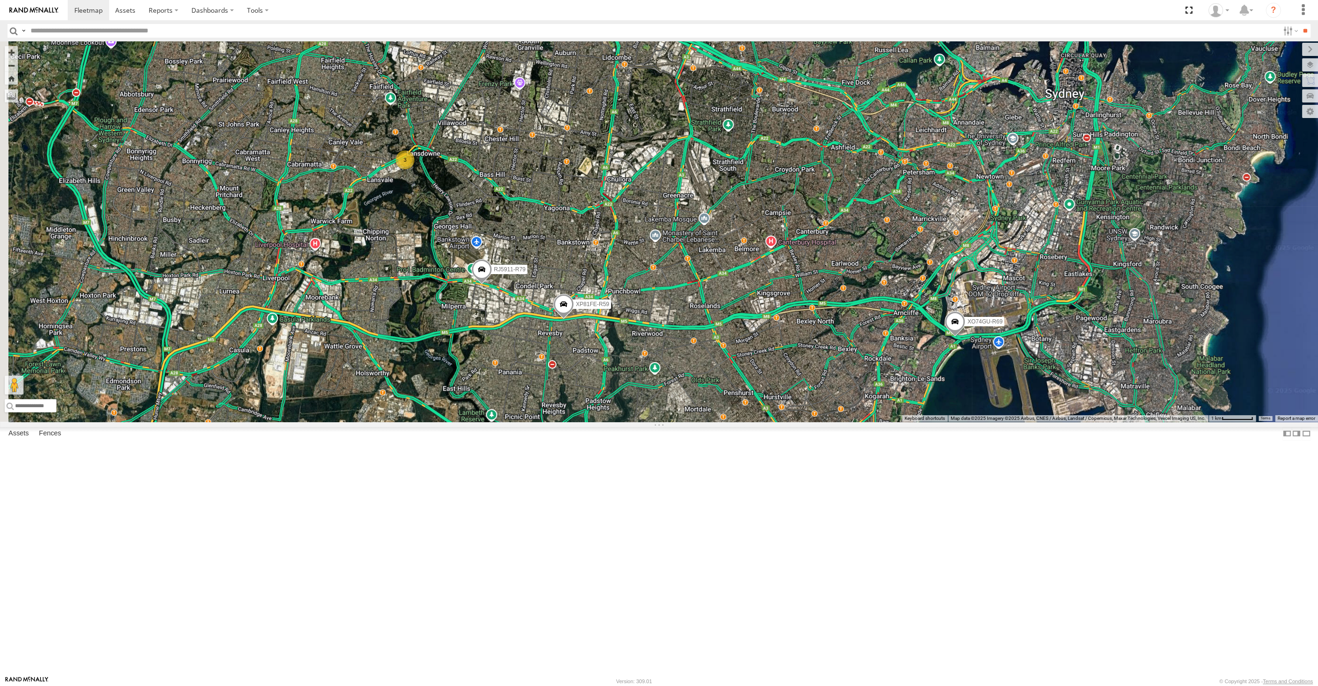
drag, startPoint x: 617, startPoint y: 507, endPoint x: 648, endPoint y: 497, distance: 31.8
click at [648, 422] on div "XP30JQ-R03 XSNDHU-R04 RJ5911-R79 XP81FE-R59 XO74GU-R69 3 Loading..." at bounding box center [659, 231] width 1318 height 380
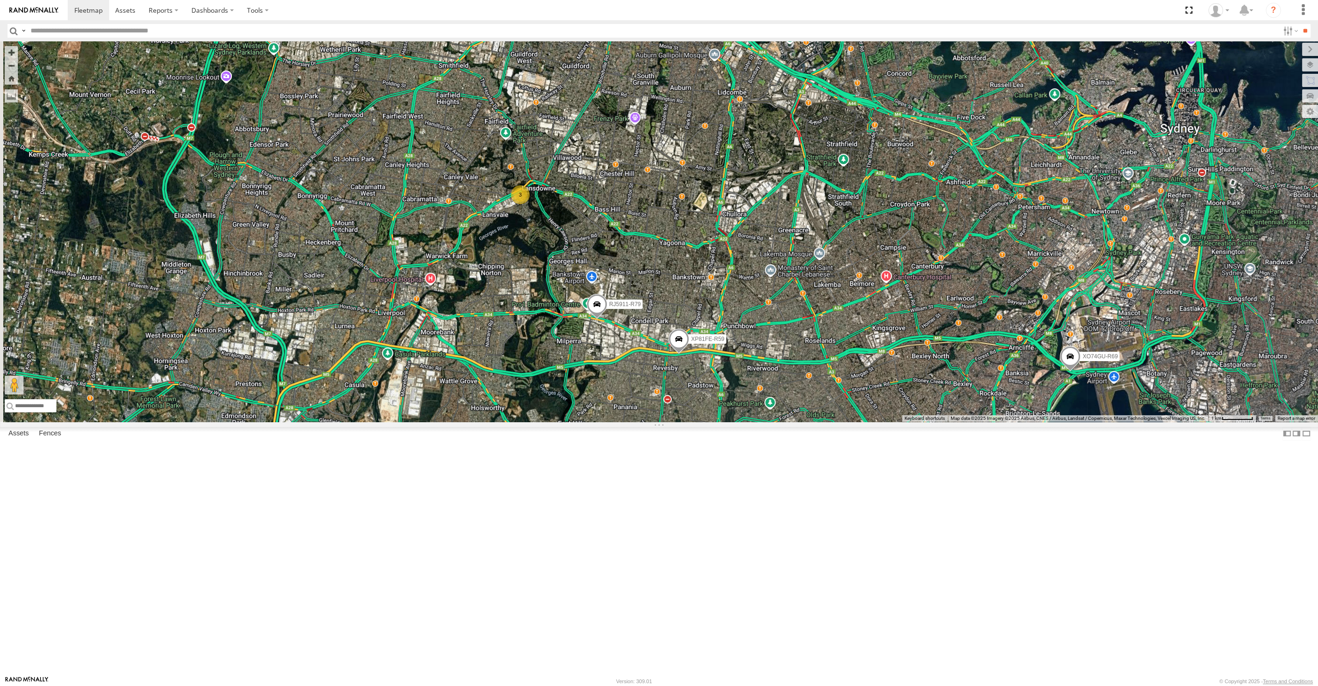
drag, startPoint x: 731, startPoint y: 487, endPoint x: 946, endPoint y: 555, distance: 225.5
click at [933, 422] on div "XP30JQ-R03 XSNDHU-R04 RJ5911-R79 XP81FE-R59 XO74GU-R69 3 Loading..." at bounding box center [659, 231] width 1318 height 380
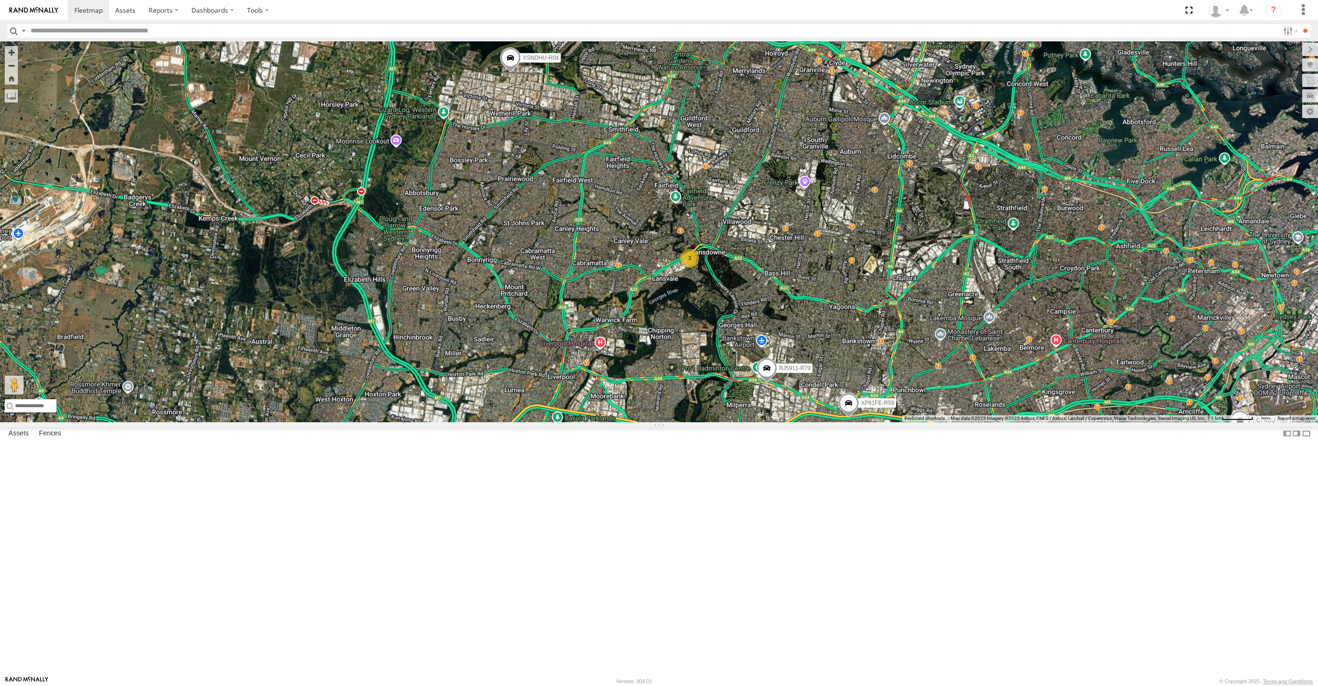
drag, startPoint x: 1005, startPoint y: 487, endPoint x: 1012, endPoint y: 500, distance: 15.2
click at [1012, 422] on div "XP30JQ-R03 XSNDHU-R04 RJ5911-R79 XP81FE-R59 XO74GU-R69 3 Loading..." at bounding box center [659, 231] width 1318 height 380
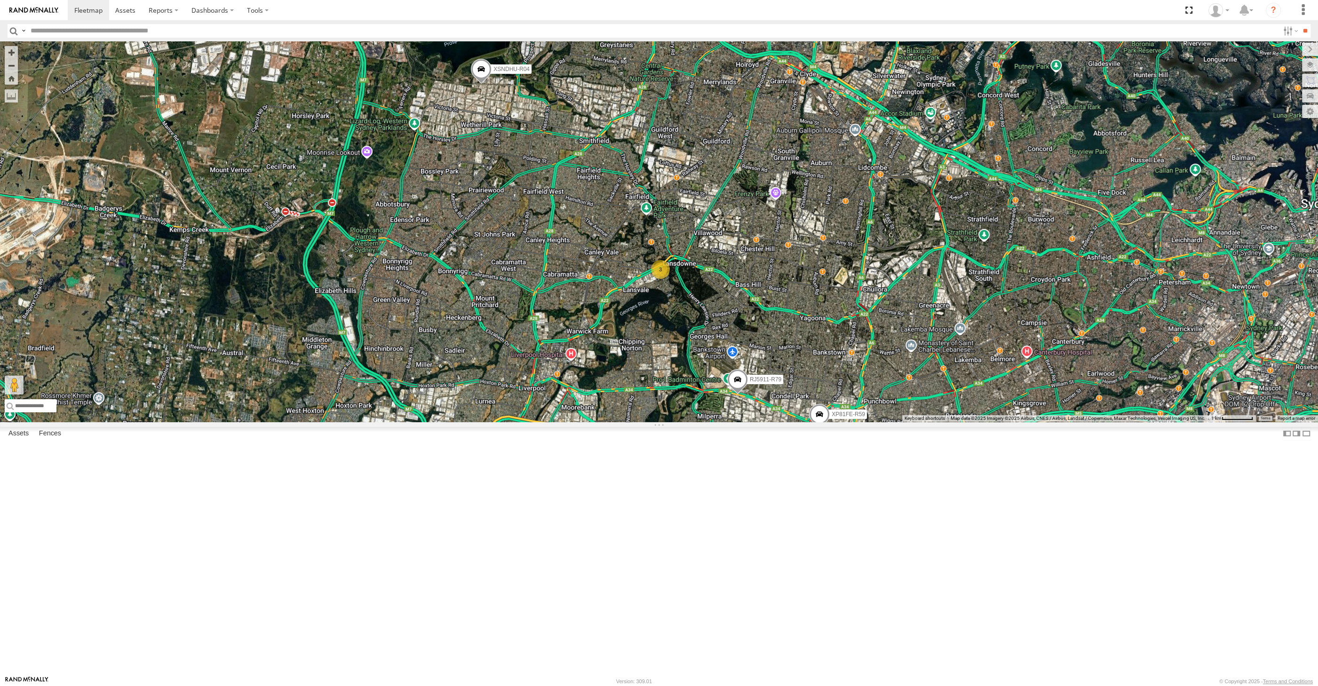
drag, startPoint x: 1018, startPoint y: 505, endPoint x: 980, endPoint y: 497, distance: 38.8
click at [980, 422] on div "XP30JQ-R03 XSNDHU-R04 RJ5911-R79 XP81FE-R59 XO74GU-R69 3 Loading..." at bounding box center [659, 231] width 1318 height 380
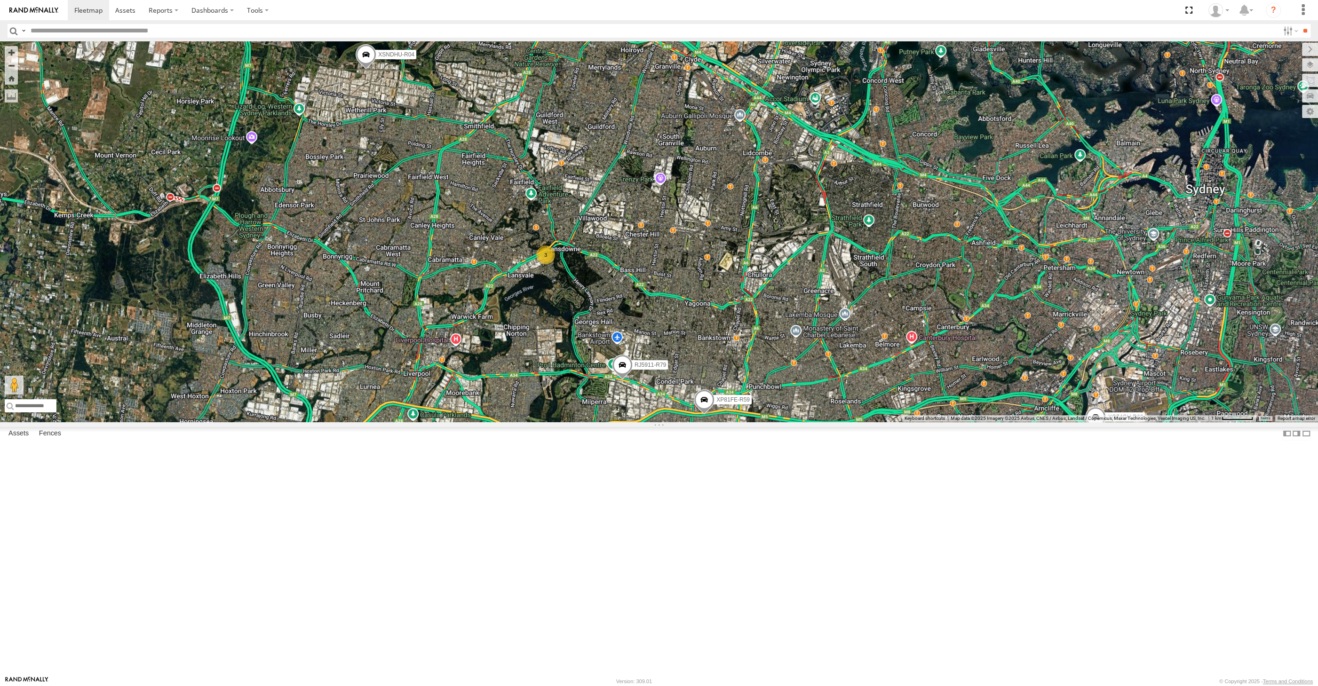
drag, startPoint x: 980, startPoint y: 497, endPoint x: 865, endPoint y: 482, distance: 115.2
click at [865, 422] on div "XP30JQ-R03 XSNDHU-R04 RJ5911-R79 XP81FE-R59 XO74GU-R69 3 Loading..." at bounding box center [659, 231] width 1318 height 380
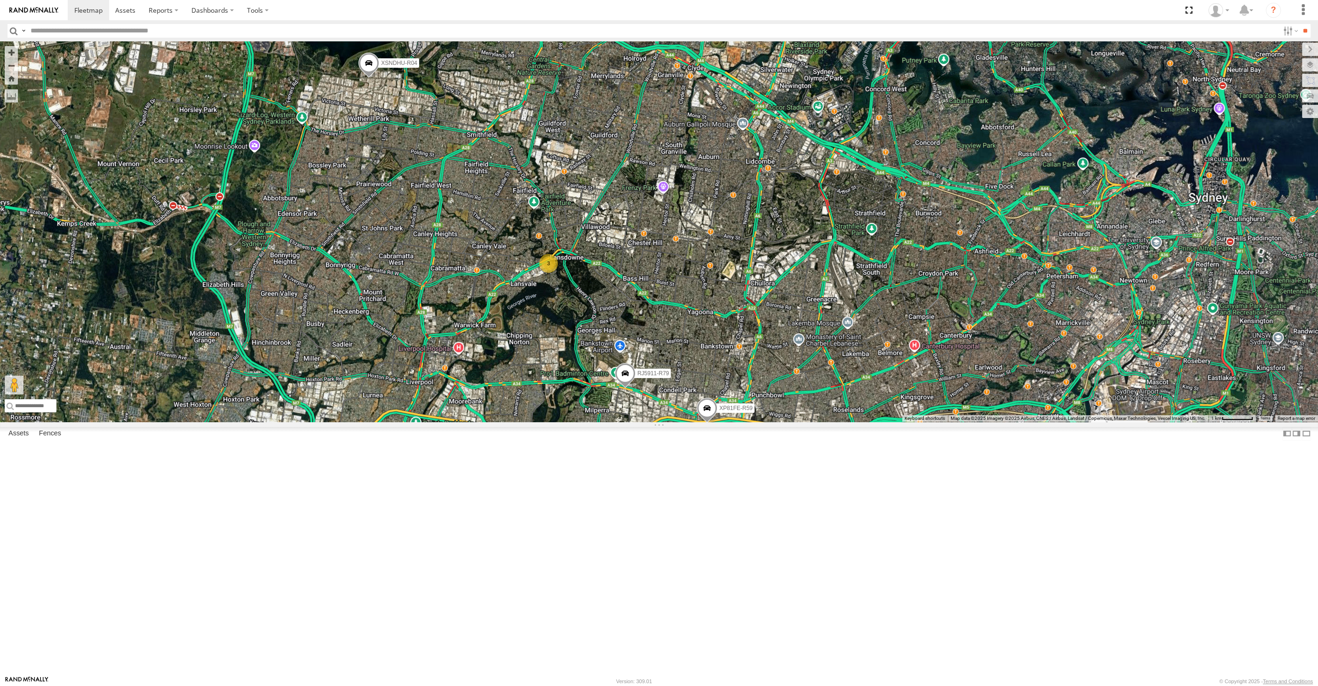
drag, startPoint x: 869, startPoint y: 462, endPoint x: 873, endPoint y: 472, distance: 11.2
click at [873, 422] on div "XP30JQ-R03 XSNDHU-R04 RJ5911-R79 XP81FE-R59 XO74GU-R69 3 Loading..." at bounding box center [659, 231] width 1318 height 380
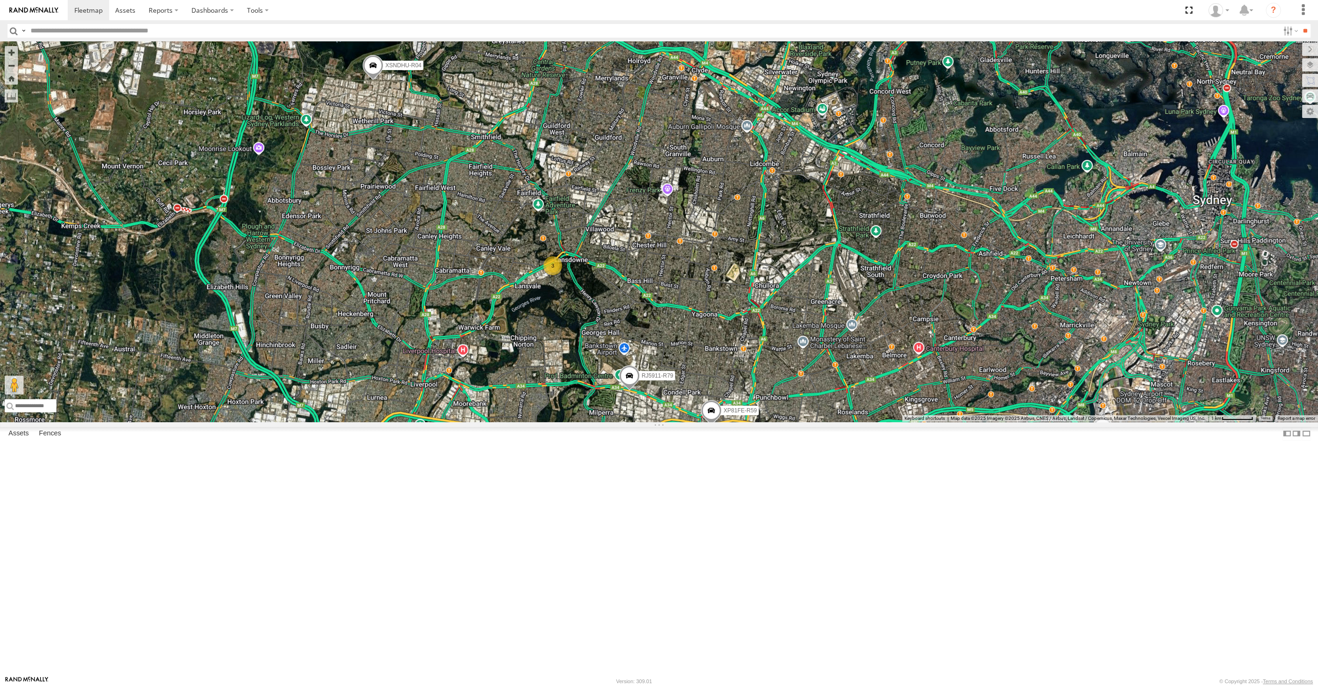
drag, startPoint x: 890, startPoint y: 598, endPoint x: 862, endPoint y: 614, distance: 32.4
click at [862, 422] on div "XP30JQ-R03 XSNDHU-R04 RJ5911-R79 XP81FE-R59 XO74GU-R69 3 Loading..." at bounding box center [659, 231] width 1318 height 380
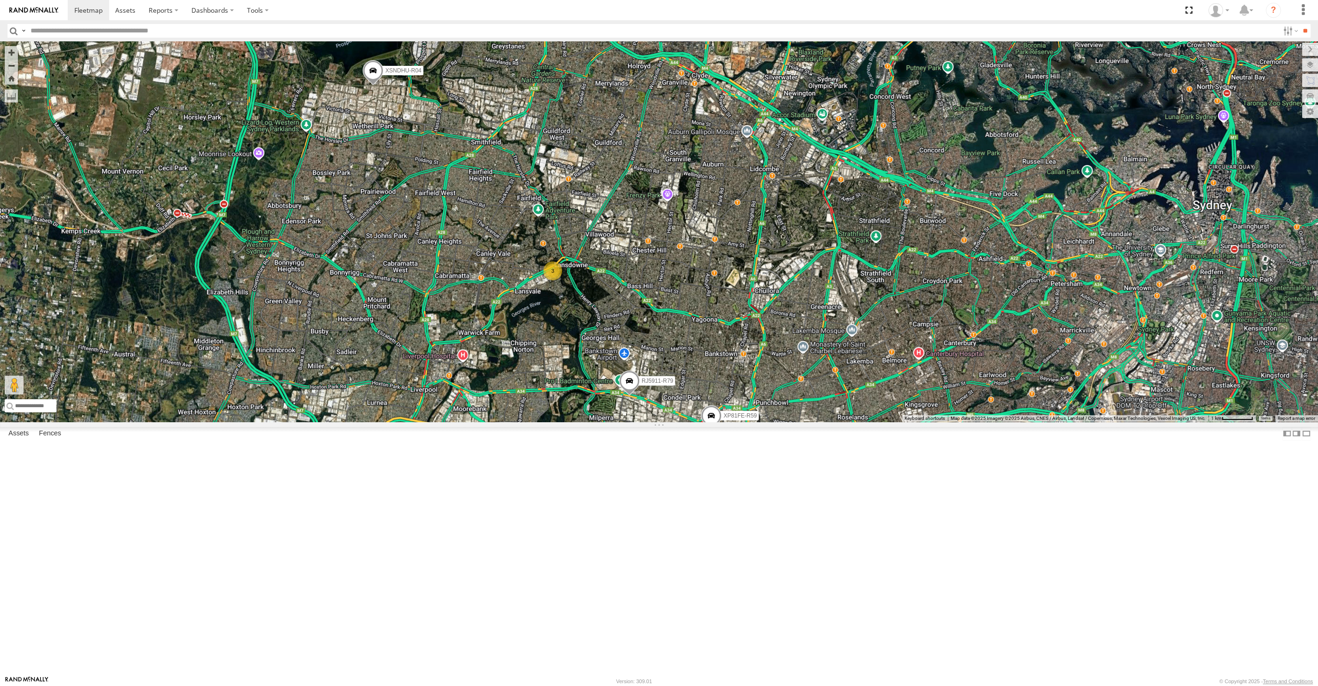
drag, startPoint x: 862, startPoint y: 614, endPoint x: 873, endPoint y: 614, distance: 11.3
click at [873, 422] on div "XP30JQ-R03 XSNDHU-R04 RJ5911-R79 XP81FE-R59 XO74GU-R69 3 Loading..." at bounding box center [659, 231] width 1318 height 380
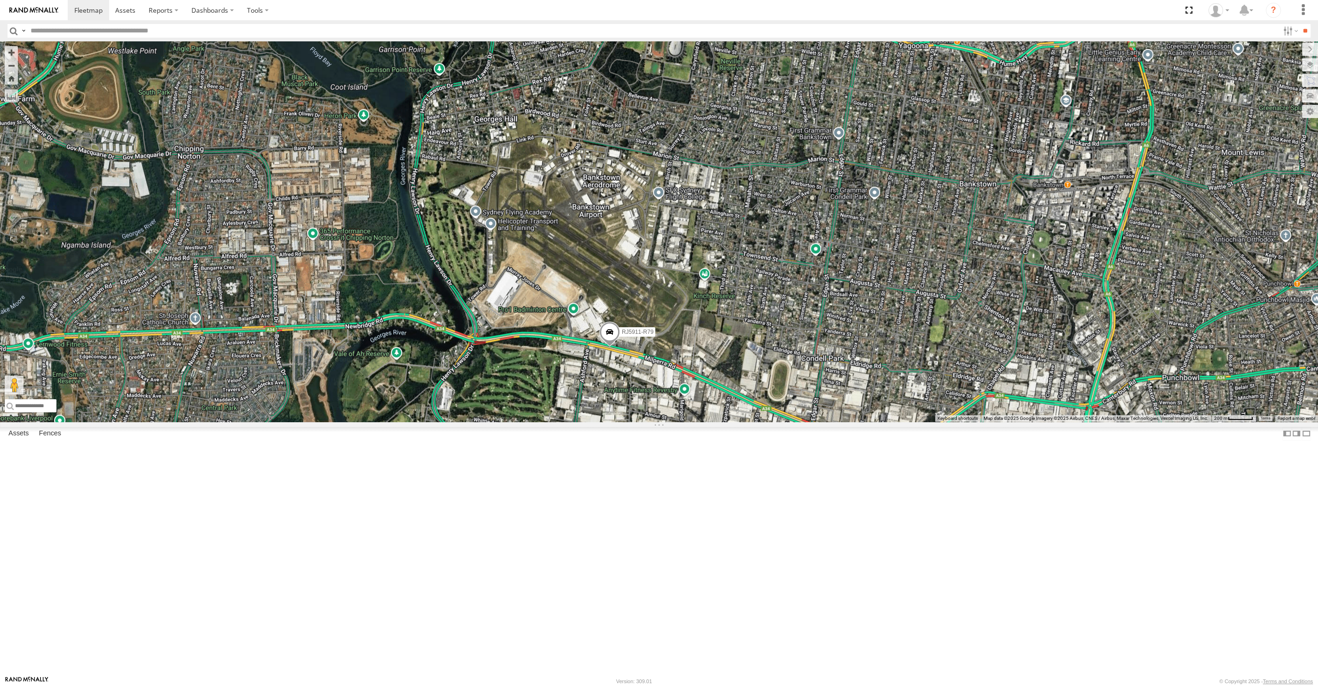
click at [608, 347] on span at bounding box center [609, 334] width 21 height 25
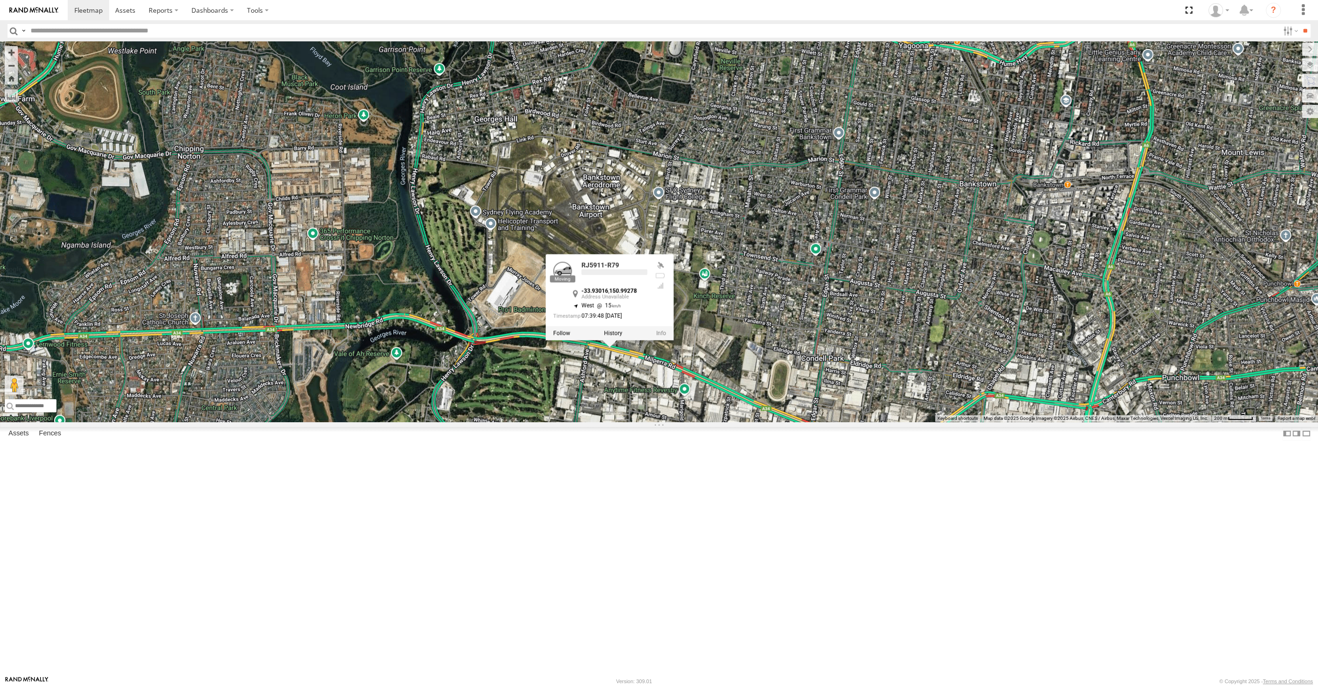
click at [627, 422] on div "XP30JQ-R03 XSNDHU-R04 RJ5911-R79 XP81FE-R59 XO74GU-R69 RJ5911-R79 -33.93016 , 1…" at bounding box center [659, 231] width 1318 height 380
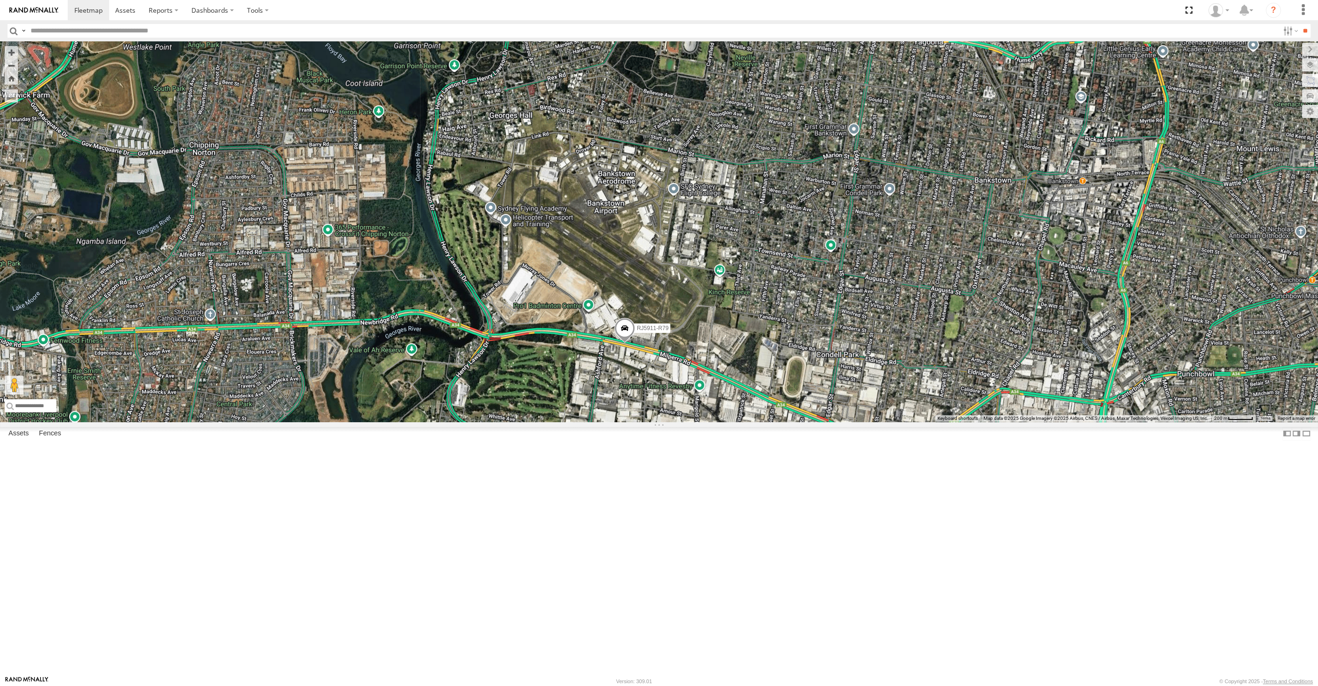
drag, startPoint x: 656, startPoint y: 538, endPoint x: 658, endPoint y: 510, distance: 27.8
click at [658, 422] on div "XP30JQ-R03 XSNDHU-R04 RJ5911-R79 XP81FE-R59 XO74GU-R69 Loading..." at bounding box center [659, 231] width 1318 height 380
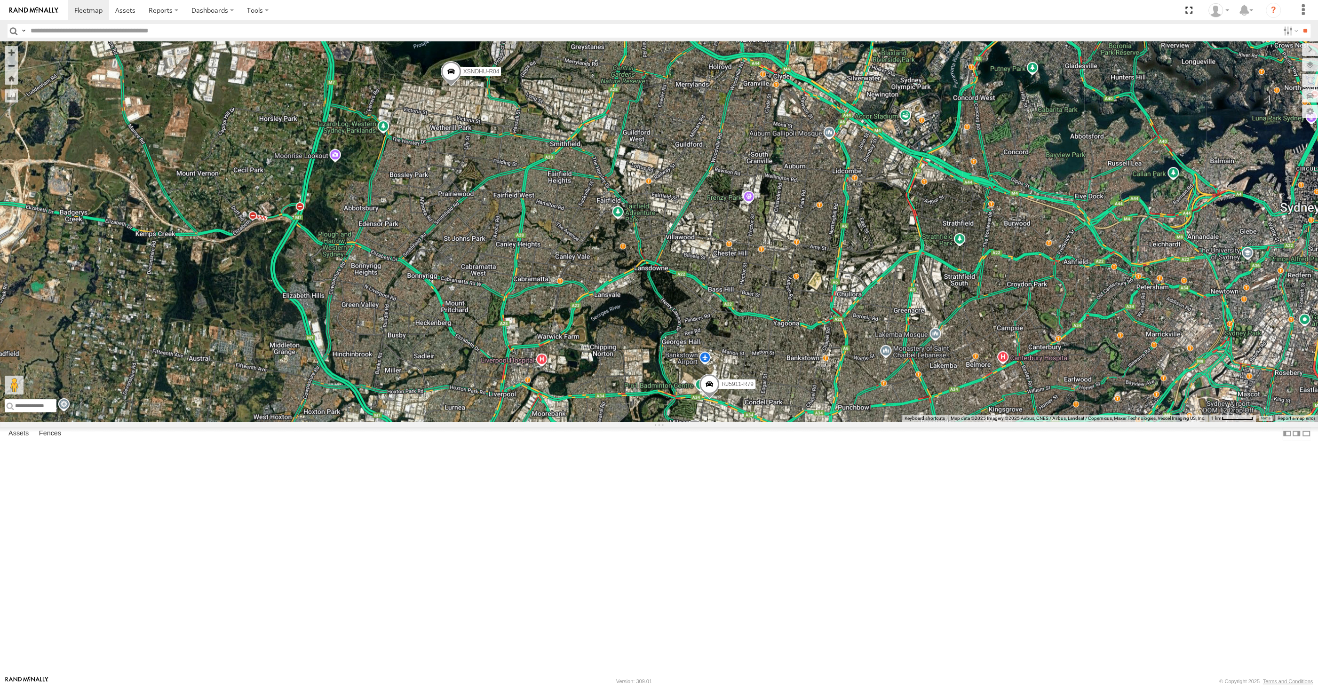
drag, startPoint x: 841, startPoint y: 588, endPoint x: 835, endPoint y: 581, distance: 9.3
click at [838, 422] on div "XP30JQ-R03 XSNDHU-R04 RJ5911-R79 XP81FE-R59 XO74GU-R69 Loading..." at bounding box center [659, 231] width 1318 height 380
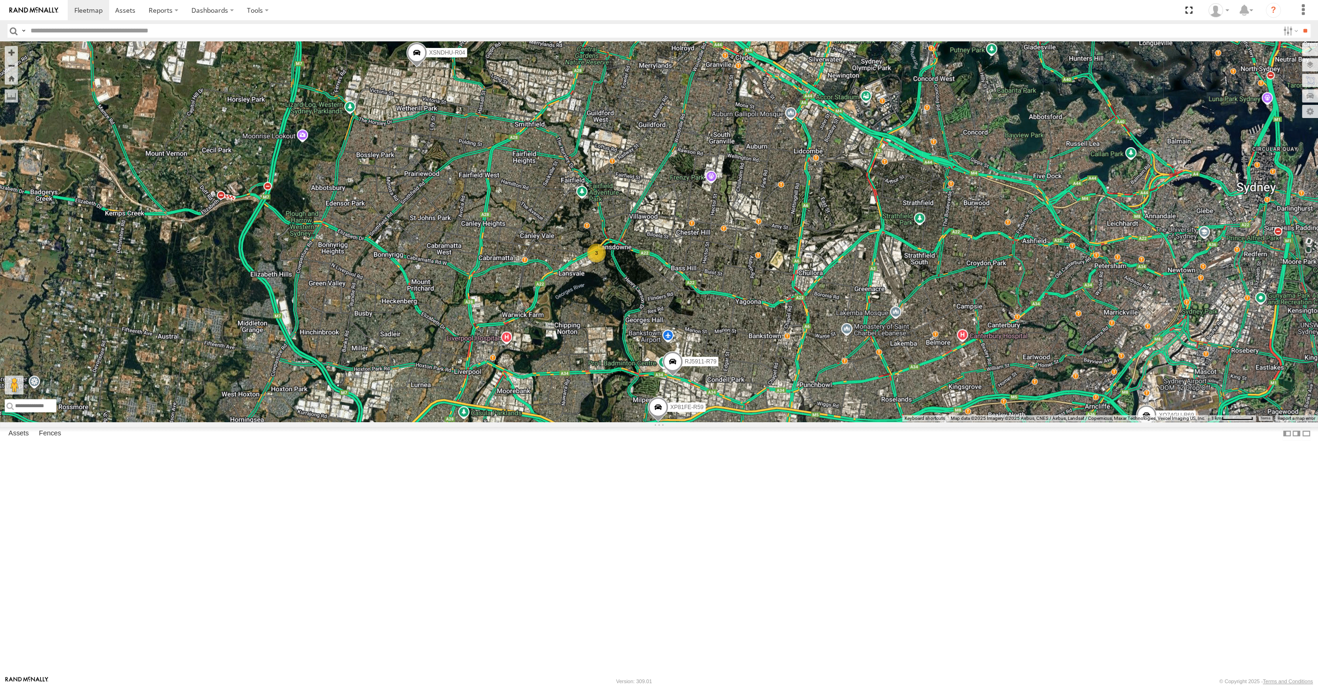
click at [1147, 430] on span at bounding box center [1146, 416] width 21 height 25
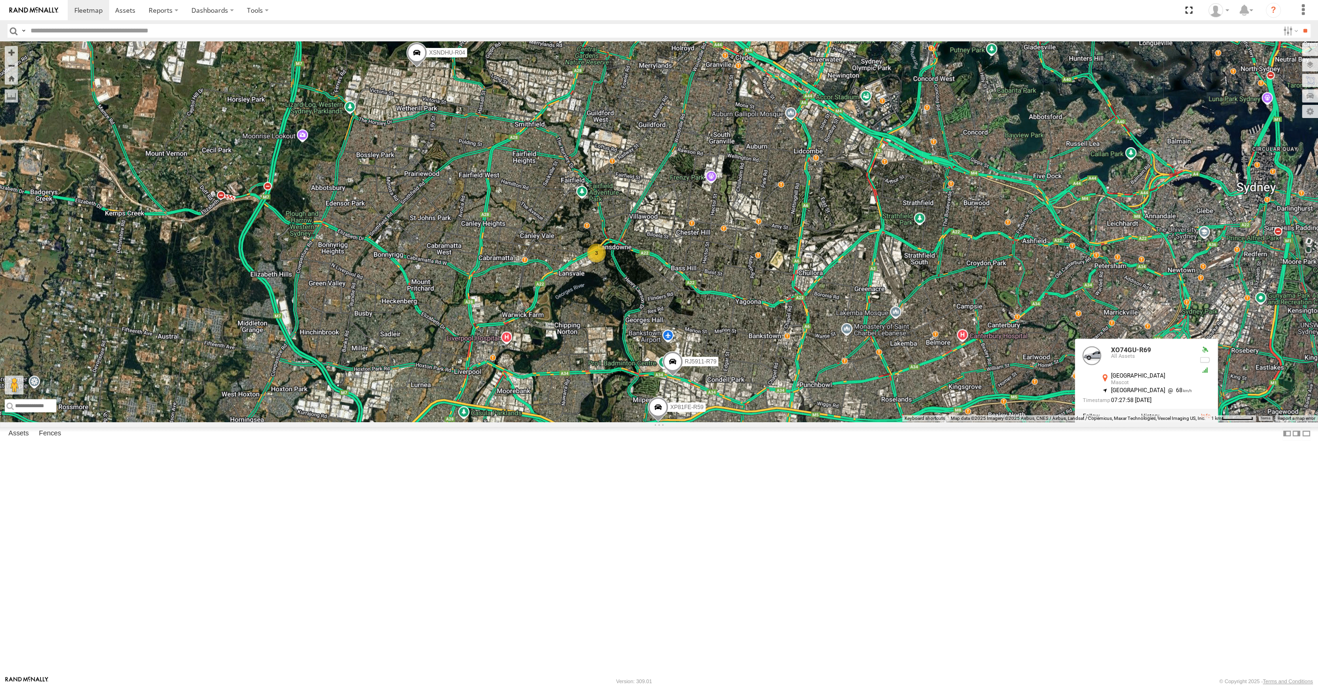
click at [1139, 422] on div "XP30JQ-R03 XSNDHU-R04 RJ5911-R79 XP81FE-R59 XO74GU-R69 3 XO74GU-R69 All Assets …" at bounding box center [659, 231] width 1318 height 380
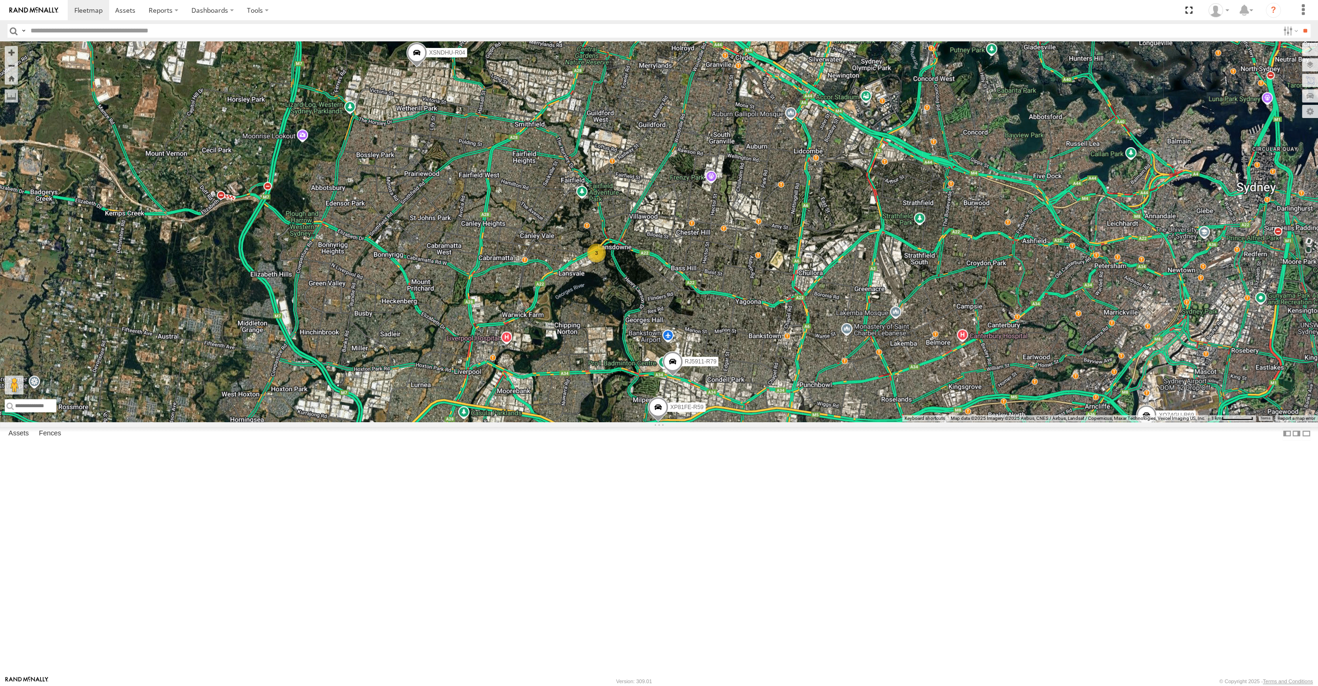
click at [1145, 430] on span at bounding box center [1146, 416] width 21 height 25
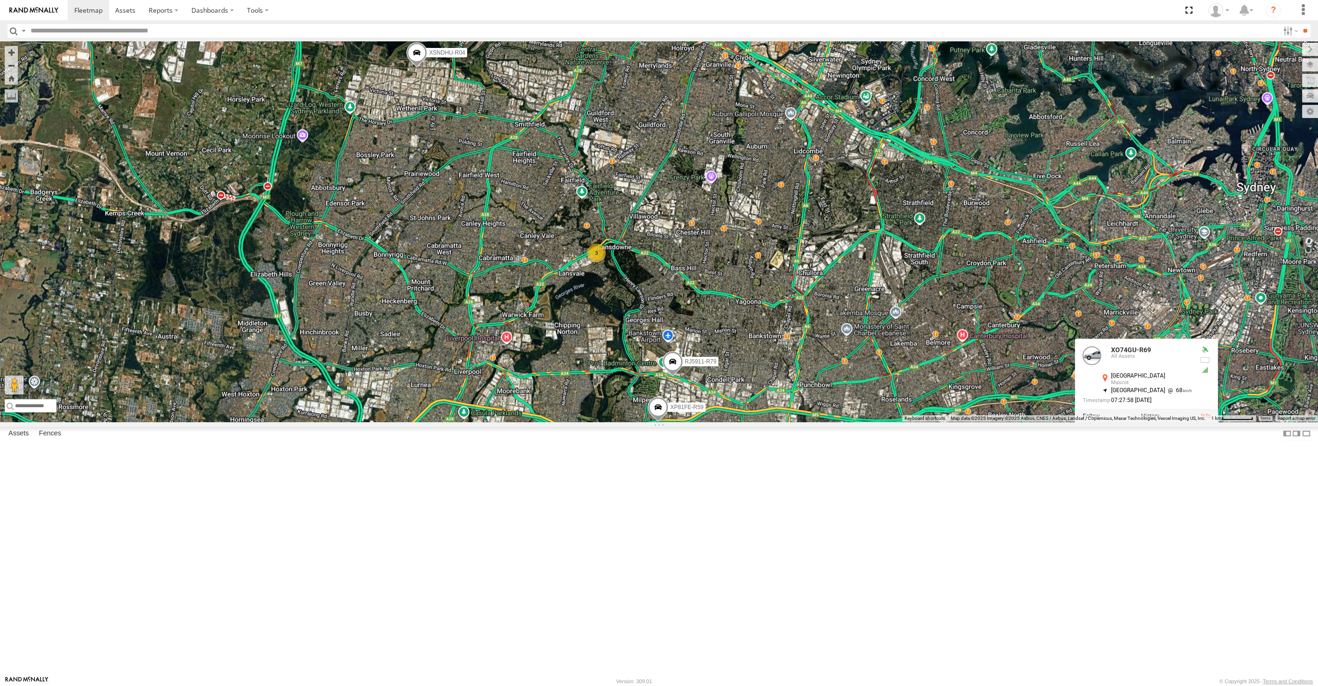
click at [1124, 422] on div "XP30JQ-R03 XSNDHU-R04 RJ5911-R79 XP81FE-R59 XO74GU-R69 3 XO74GU-R69 All Assets …" at bounding box center [659, 231] width 1318 height 380
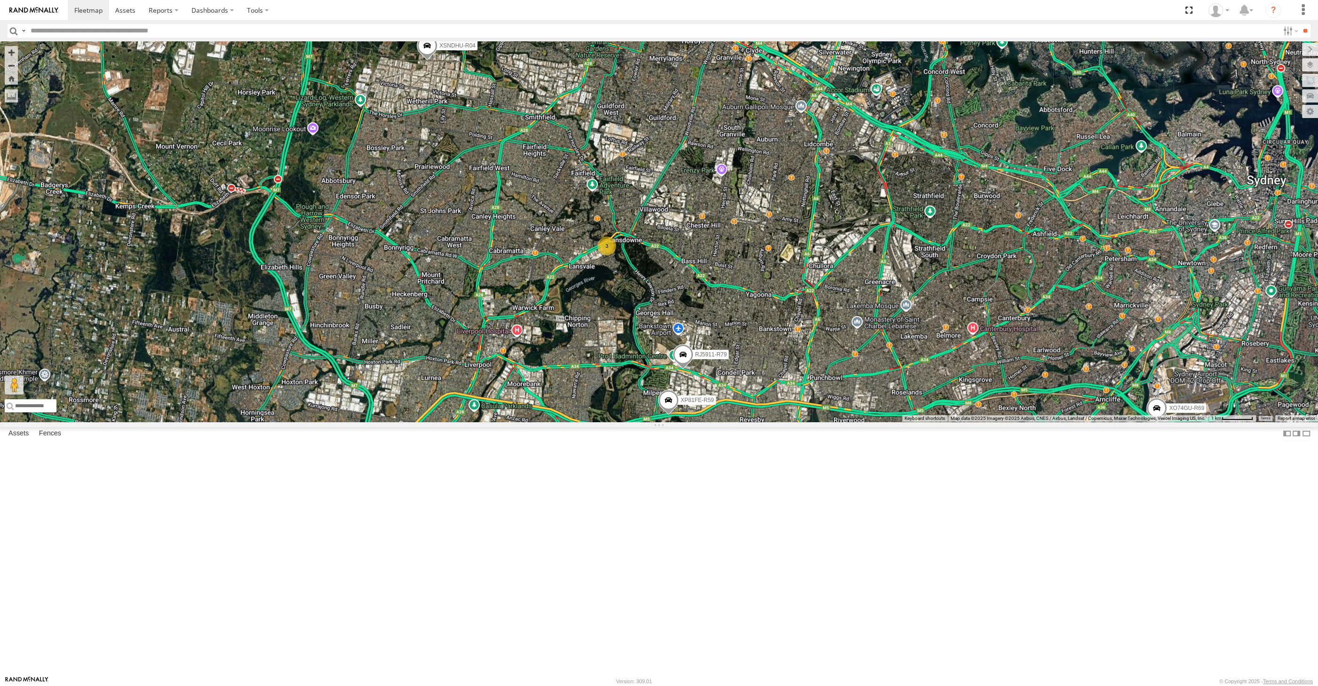
drag, startPoint x: 764, startPoint y: 600, endPoint x: 773, endPoint y: 593, distance: 11.1
click at [773, 422] on div "XP30JQ-R03 XSNDHU-R04 RJ5911-R79 XP81FE-R59 XO74GU-R69 3 Loading..." at bounding box center [659, 231] width 1318 height 380
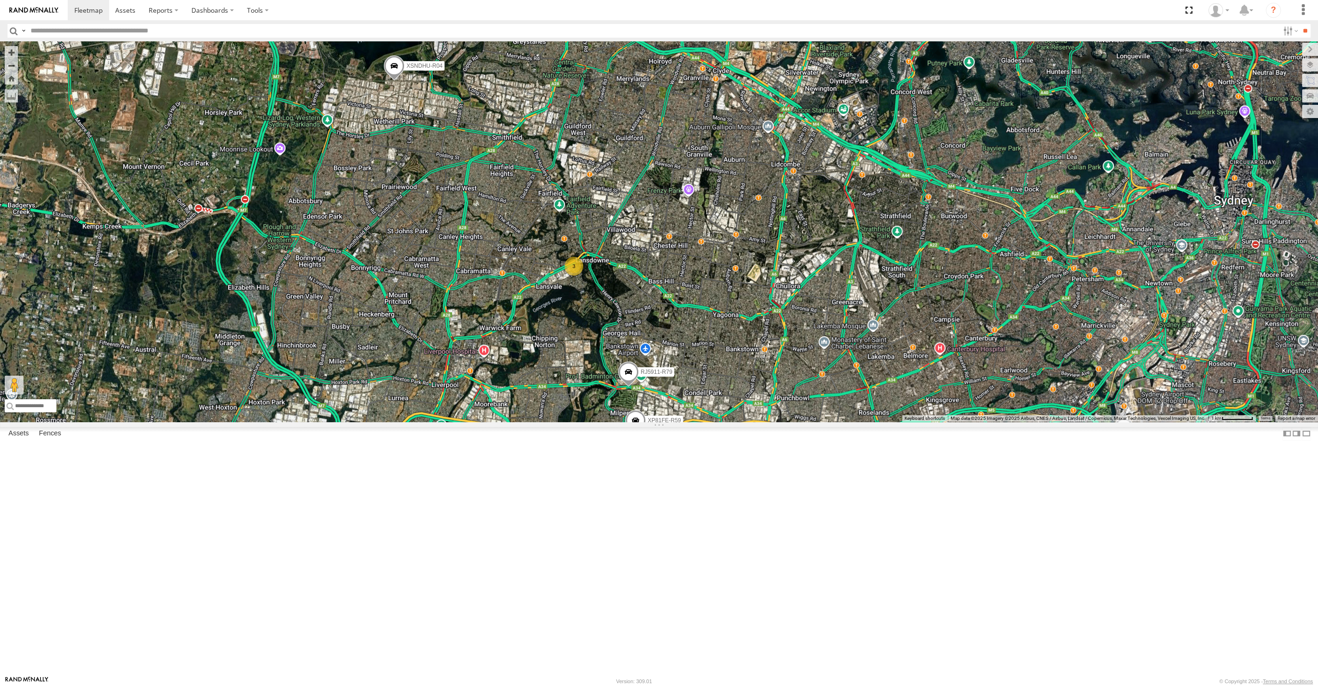
drag, startPoint x: 891, startPoint y: 581, endPoint x: 856, endPoint y: 602, distance: 40.5
click at [856, 422] on div "XP30JQ-R03 XSNDHU-R04 RJ5911-R79 XP81FE-R59 XO74GU-R69 3 Loading..." at bounding box center [659, 231] width 1318 height 380
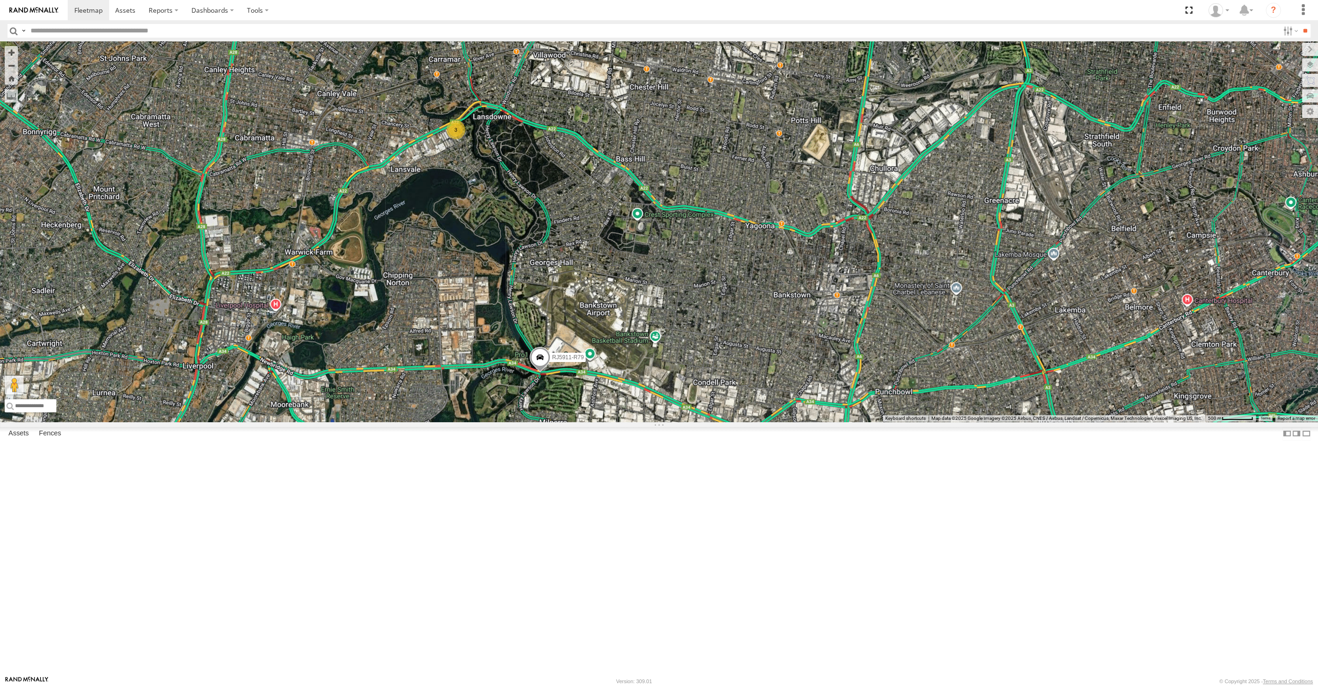
click at [982, 422] on div "XP30JQ-R03 XSNDHU-R04 RJ5911-R79 XP81FE-R59 XO74GU-R69 3 Loading..." at bounding box center [659, 231] width 1318 height 380
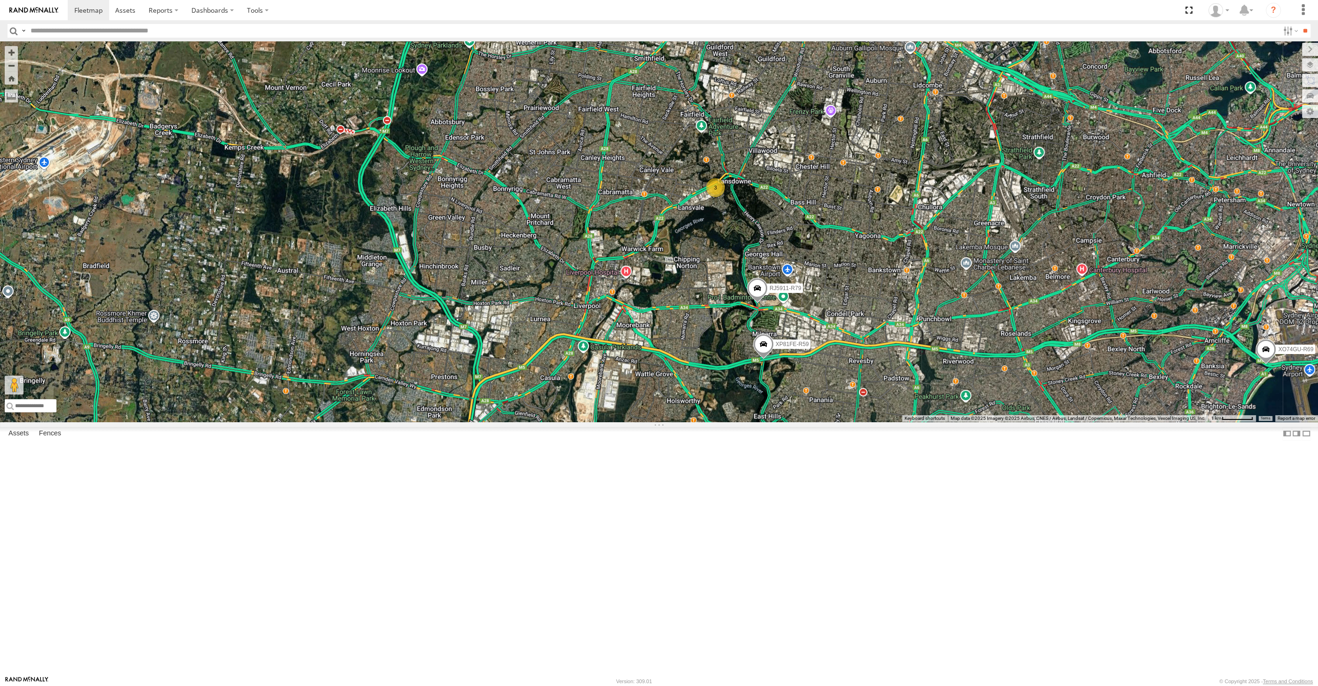
click at [762, 303] on span at bounding box center [757, 290] width 21 height 25
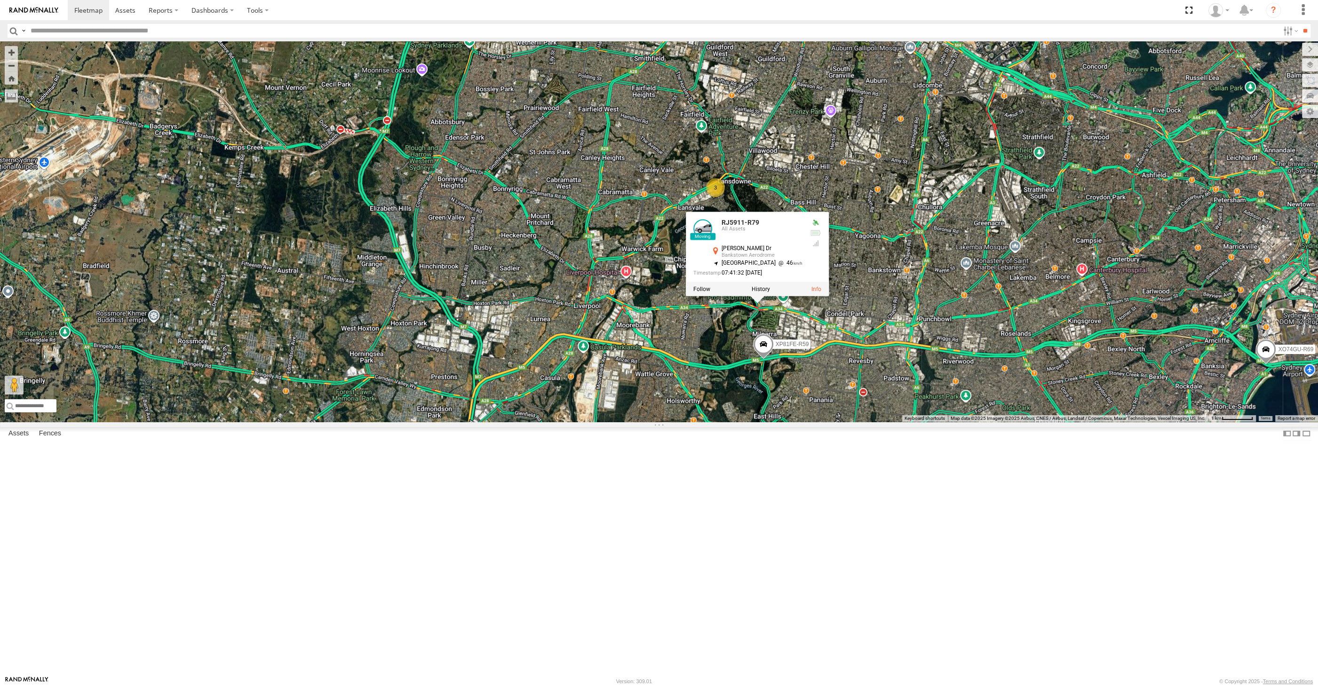
drag, startPoint x: 766, startPoint y: 459, endPoint x: 767, endPoint y: 478, distance: 18.9
click at [764, 422] on div "XP30JQ-R03 XSNDHU-R04 RJ5911-R79 XP81FE-R59 XO74GU-R69 3 RJ5911-R79 All Assets …" at bounding box center [659, 231] width 1318 height 380
click at [768, 359] on span at bounding box center [763, 346] width 21 height 25
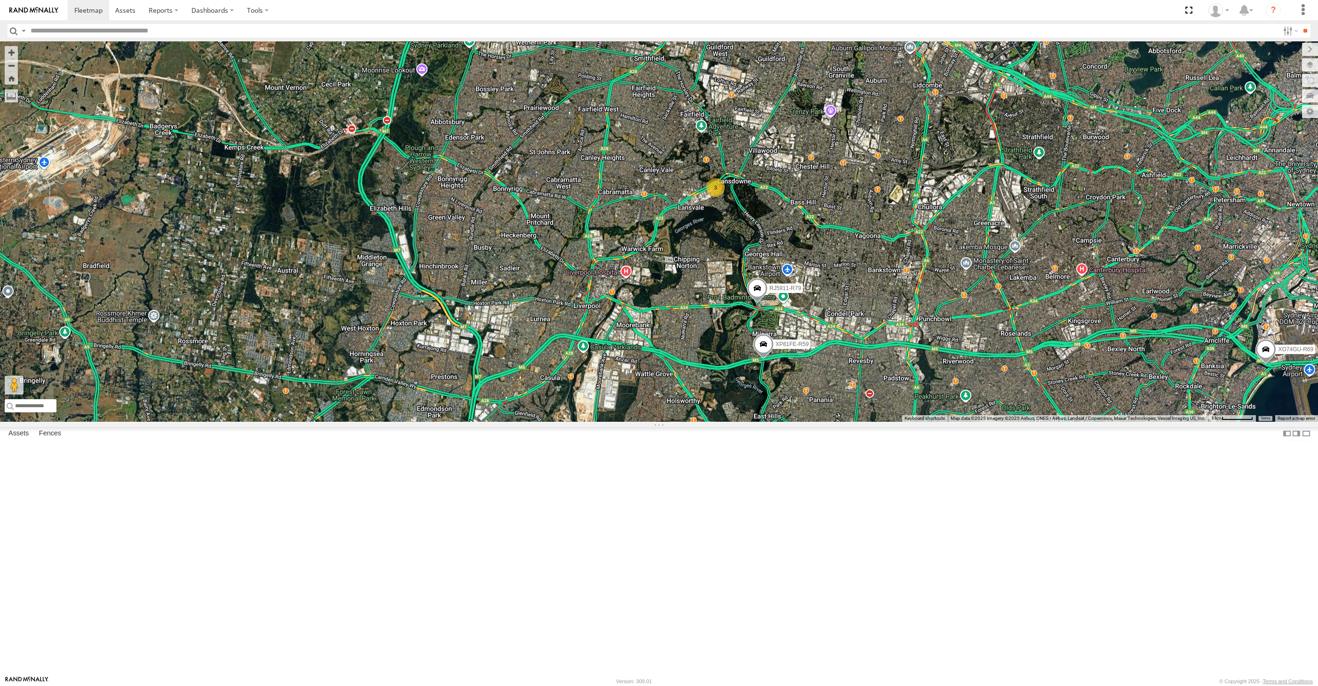
select select "**********"
click at [821, 289] on div "XP30JQ-R03 XSNDHU-R04 RJ5911-R79 XP81FE-R59 XO74GU-R69 3 Loading..." at bounding box center [659, 231] width 1318 height 380
drag, startPoint x: 599, startPoint y: 288, endPoint x: 678, endPoint y: 383, distance: 123.9
click at [674, 379] on div "XP30JQ-R03 XSNDHU-R04 RJ5911-R79 XP81FE-R59 XO74GU-R69 3 Loading..." at bounding box center [659, 231] width 1318 height 380
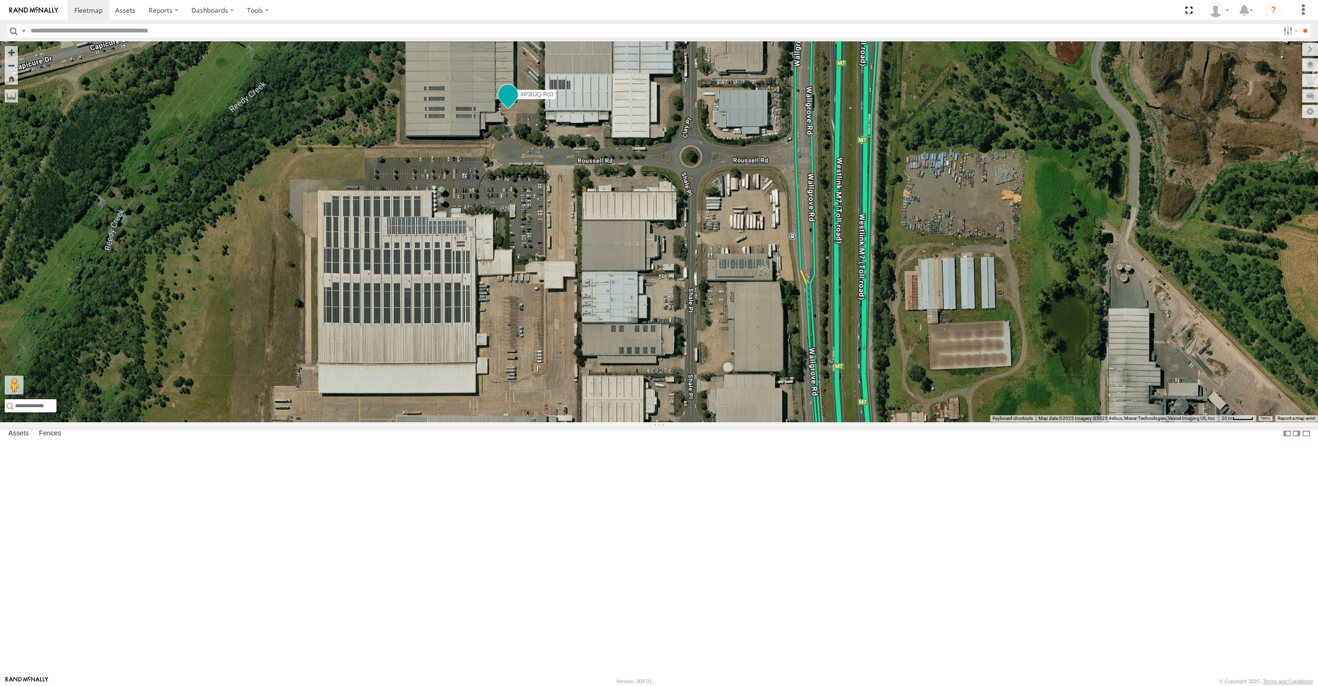
click at [512, 103] on span at bounding box center [507, 94] width 17 height 17
click at [511, 261] on div "XP30JQ-R03 XSNDHU-R04 RJ5911-R79 XP81FE-R59 XO74GU-R69 XP30JQ-R03 All Assets [P…" at bounding box center [659, 231] width 1318 height 380
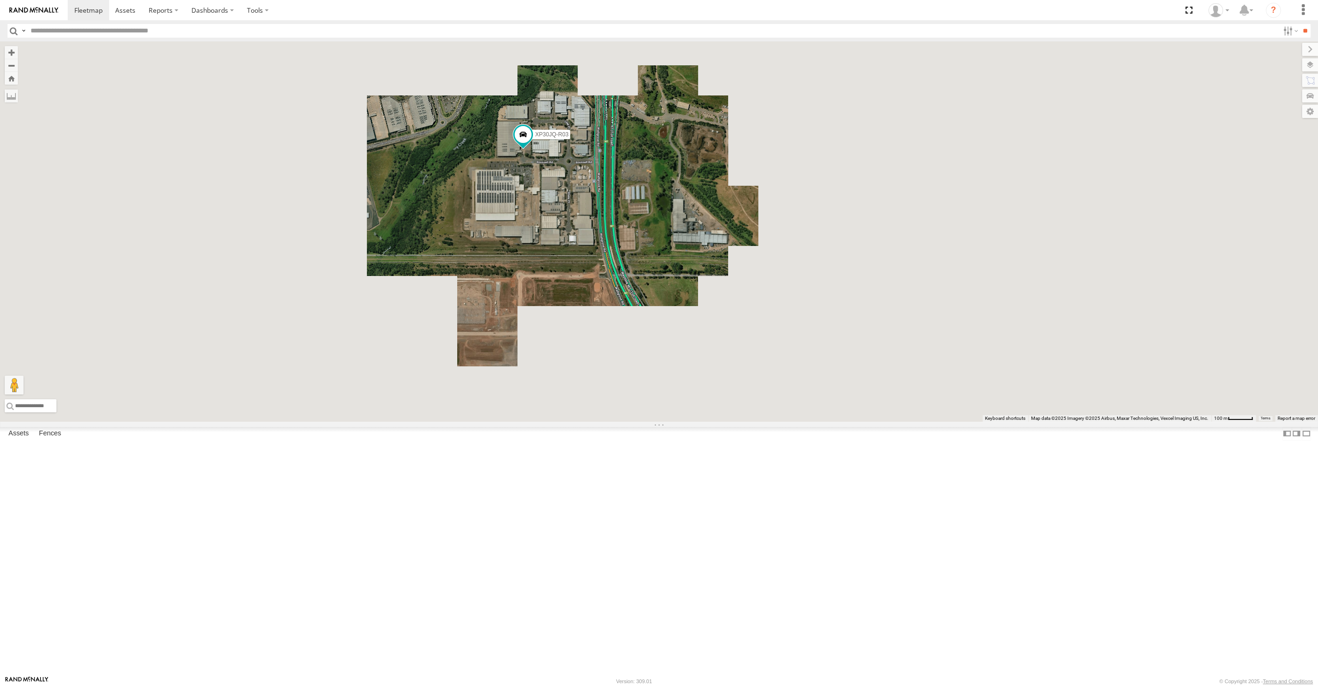
click at [643, 350] on div "XP30JQ-R03 XSNDHU-R04 RJ5911-R79 XP81FE-R59 XO74GU-R69 Loading..." at bounding box center [659, 231] width 1318 height 380
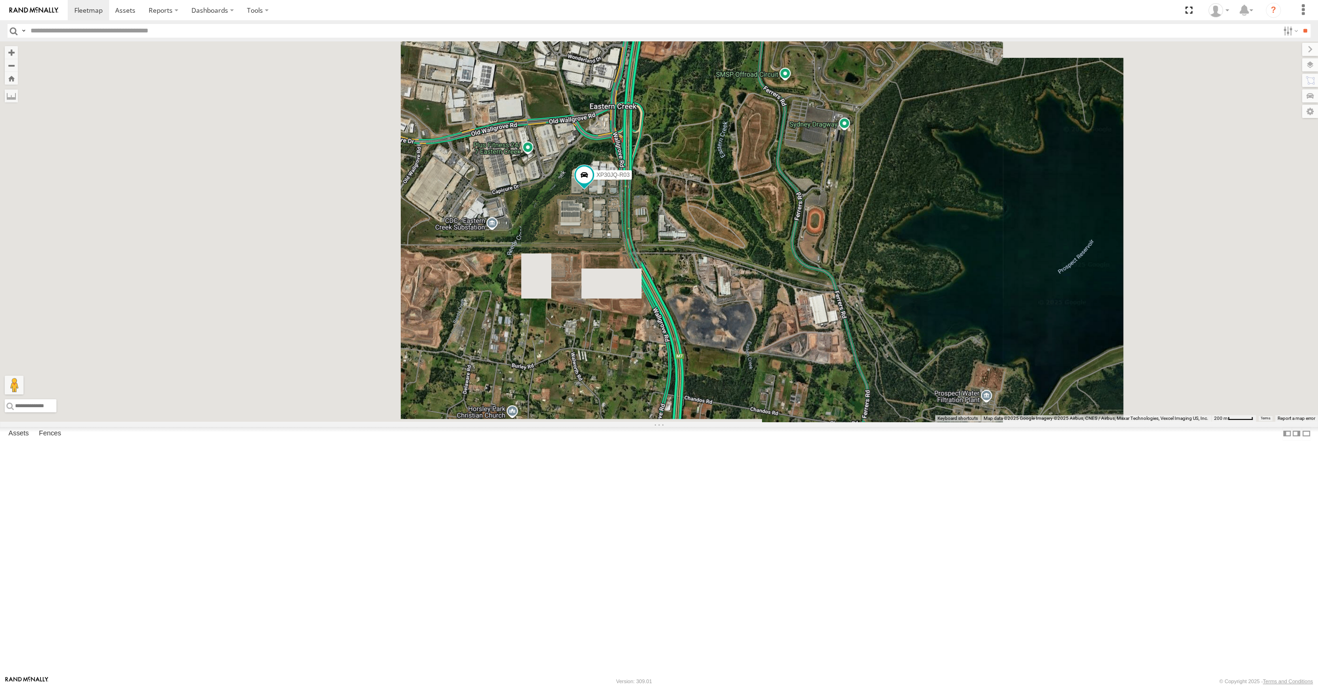
drag, startPoint x: 688, startPoint y: 358, endPoint x: 688, endPoint y: 387, distance: 28.7
click at [688, 386] on div "XP30JQ-R03 XSNDHU-R04 RJ5911-R79 XP81FE-R59 XO74GU-R69 Loading..." at bounding box center [659, 231] width 1318 height 380
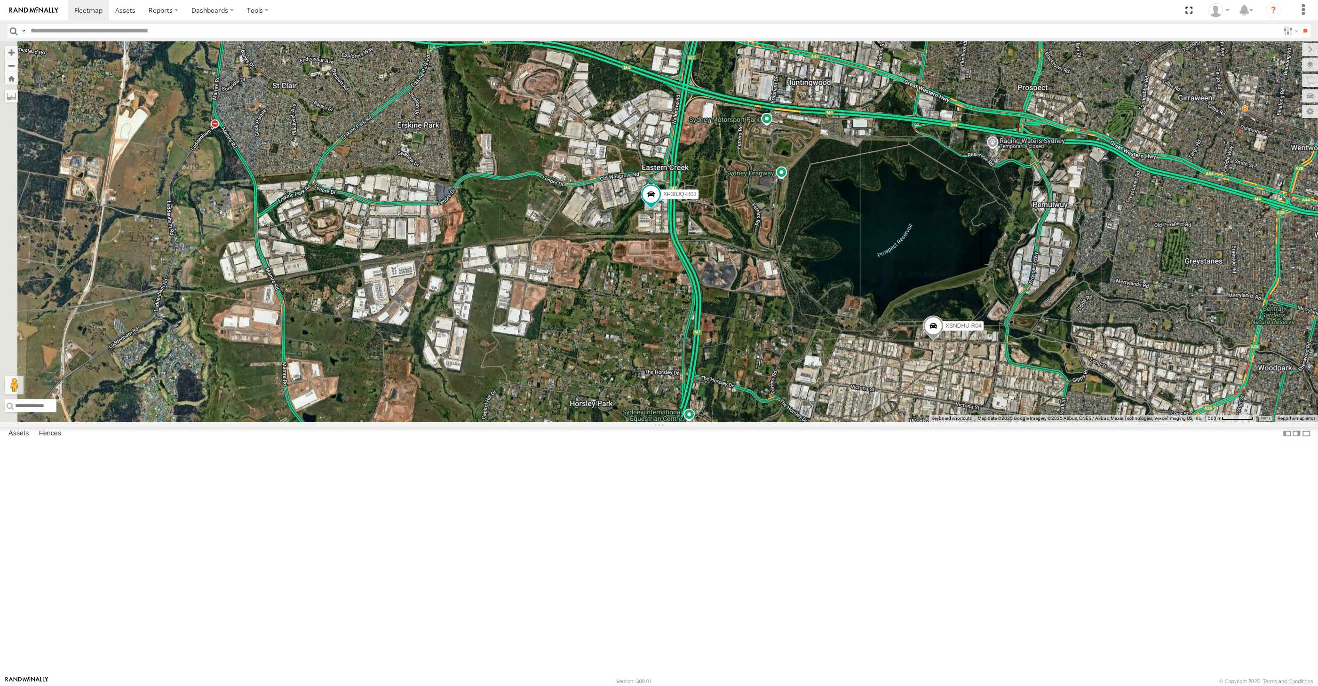
drag, startPoint x: 732, startPoint y: 393, endPoint x: 755, endPoint y: 377, distance: 28.7
click at [732, 395] on div "XP30JQ-R03 XSNDHU-R04 RJ5911-R79 XP81FE-R59 XO74GU-R69 Loading..." at bounding box center [659, 231] width 1318 height 380
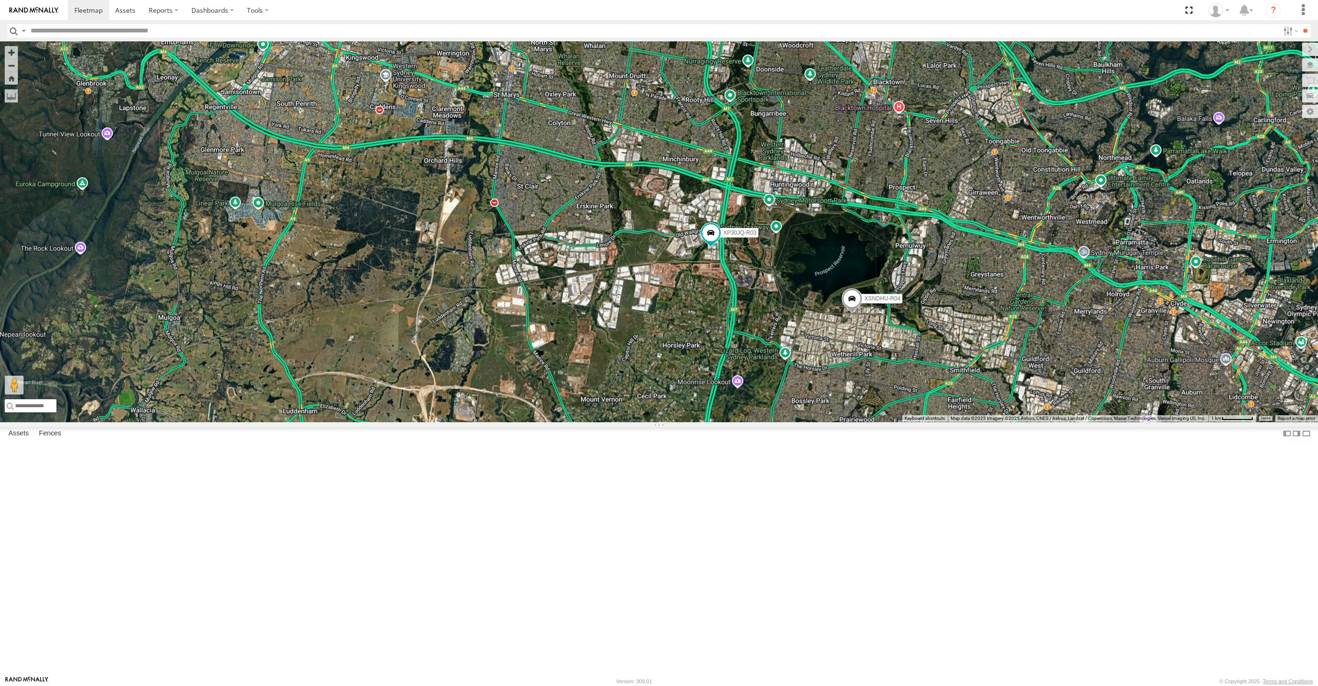
drag, startPoint x: 868, startPoint y: 473, endPoint x: 836, endPoint y: 501, distance: 42.3
click at [836, 422] on div "XP30JQ-R03 XSNDHU-R04 RJ5911-R79 XP81FE-R59 XO74GU-R69 3 Loading..." at bounding box center [659, 231] width 1318 height 380
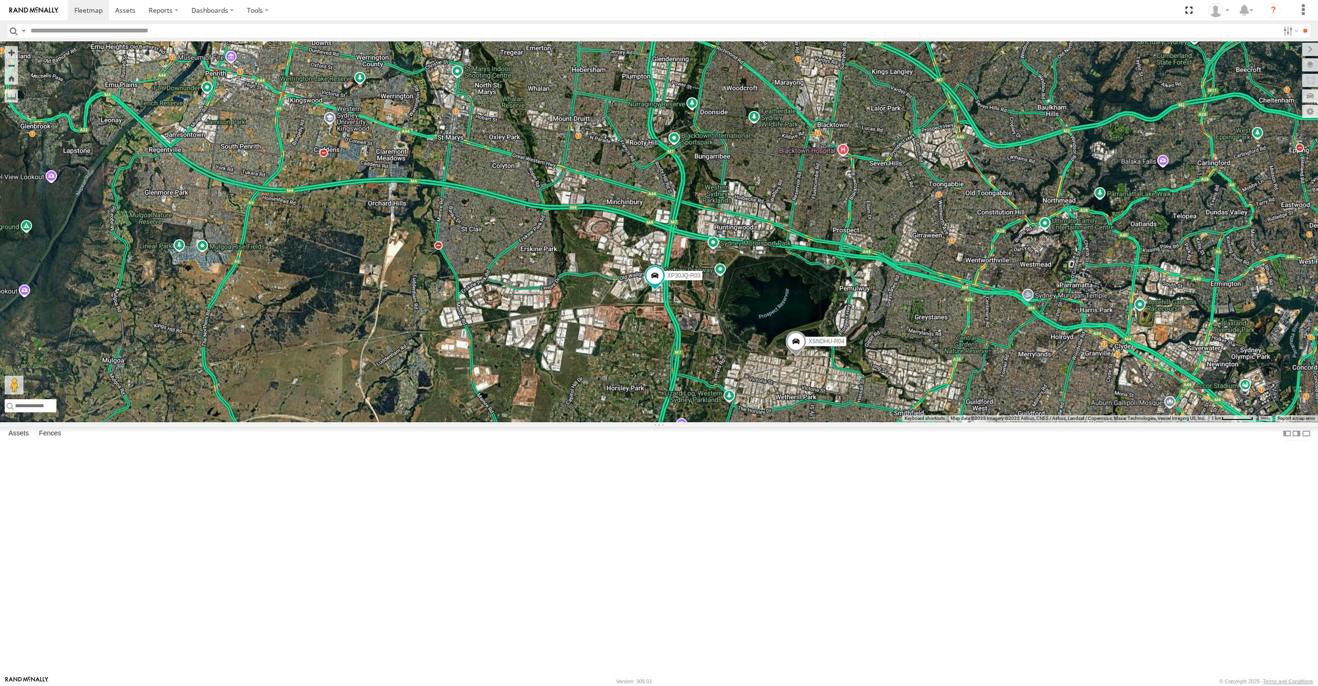
drag, startPoint x: 891, startPoint y: 559, endPoint x: 872, endPoint y: 525, distance: 38.5
click at [879, 422] on div "XP30JQ-R03 XSNDHU-R04 RJ5911-R79 XP81FE-R59 XO74GU-R69 3 Loading..." at bounding box center [659, 231] width 1318 height 380
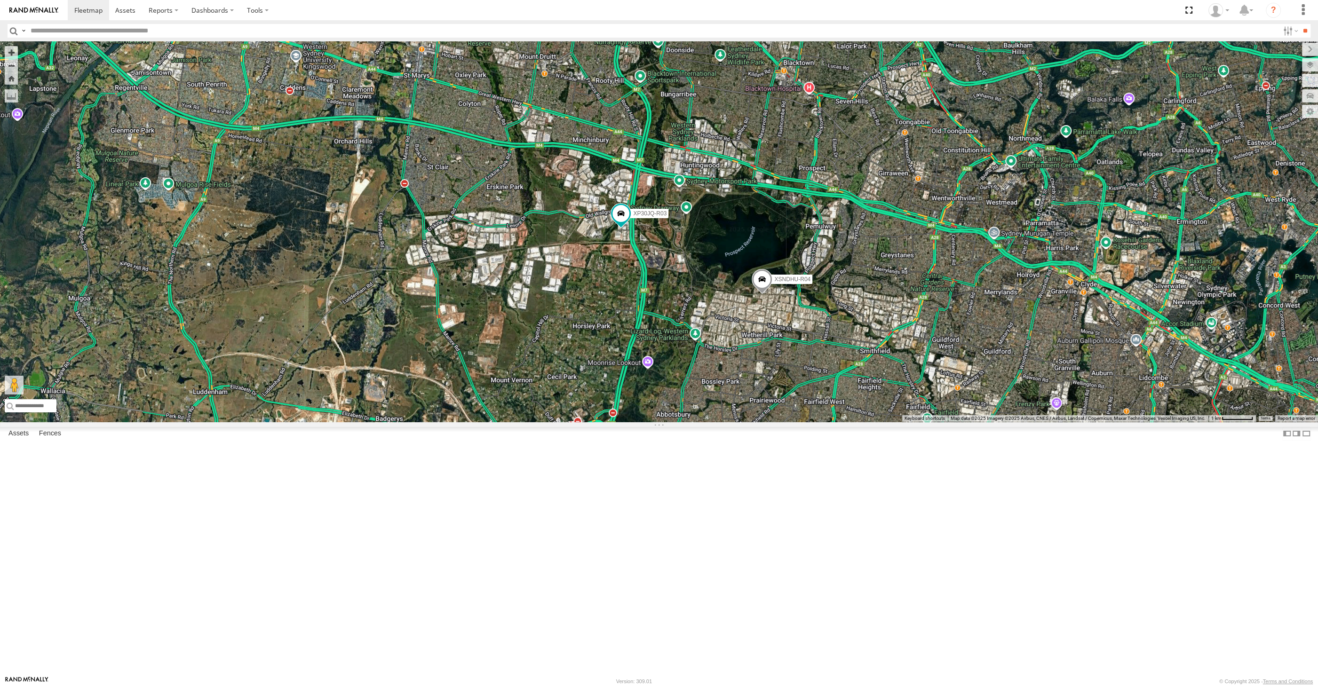
drag, startPoint x: 852, startPoint y: 514, endPoint x: 838, endPoint y: 484, distance: 32.4
click at [842, 422] on div "XP30JQ-R03 XSNDHU-R04 RJ5911-R79 XP81FE-R59 XO74GU-R69 3 Loading..." at bounding box center [659, 231] width 1318 height 380
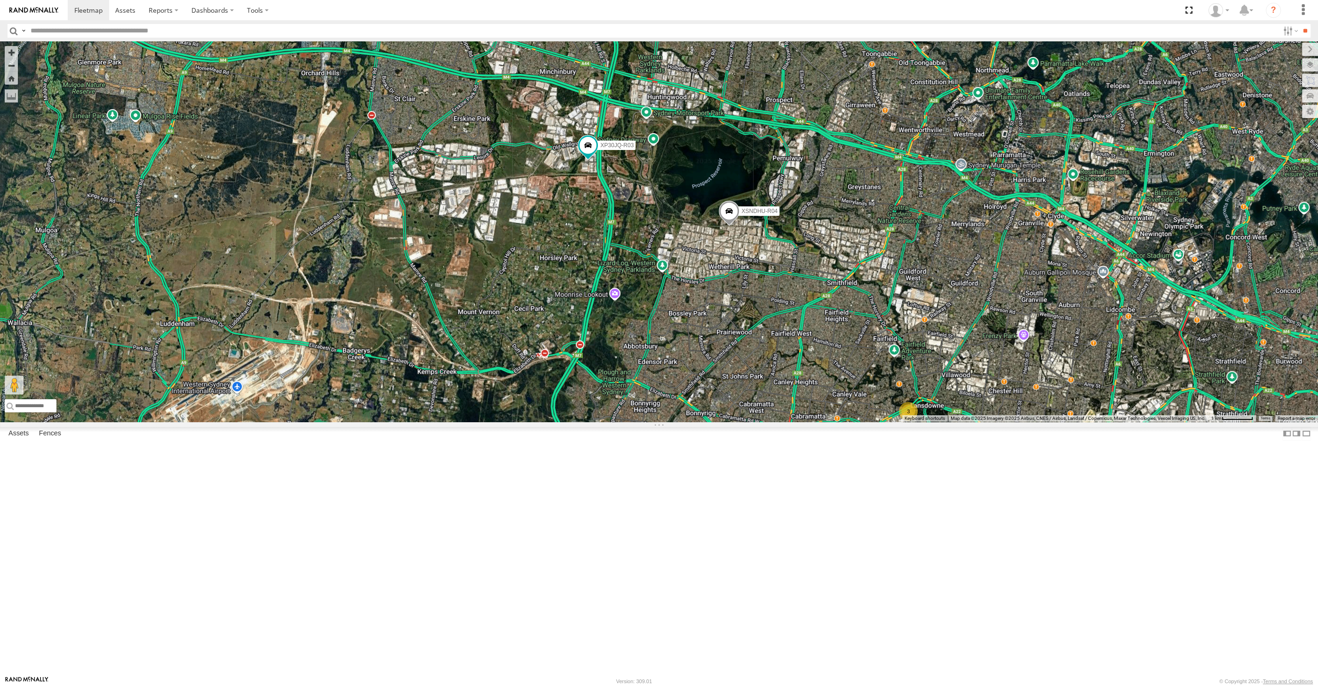
click at [1007, 422] on div "XP30JQ-R03 XSNDHU-R04 RJ5911-R79 XP81FE-R59 XO74GU-R69 3 Loading..." at bounding box center [659, 231] width 1318 height 380
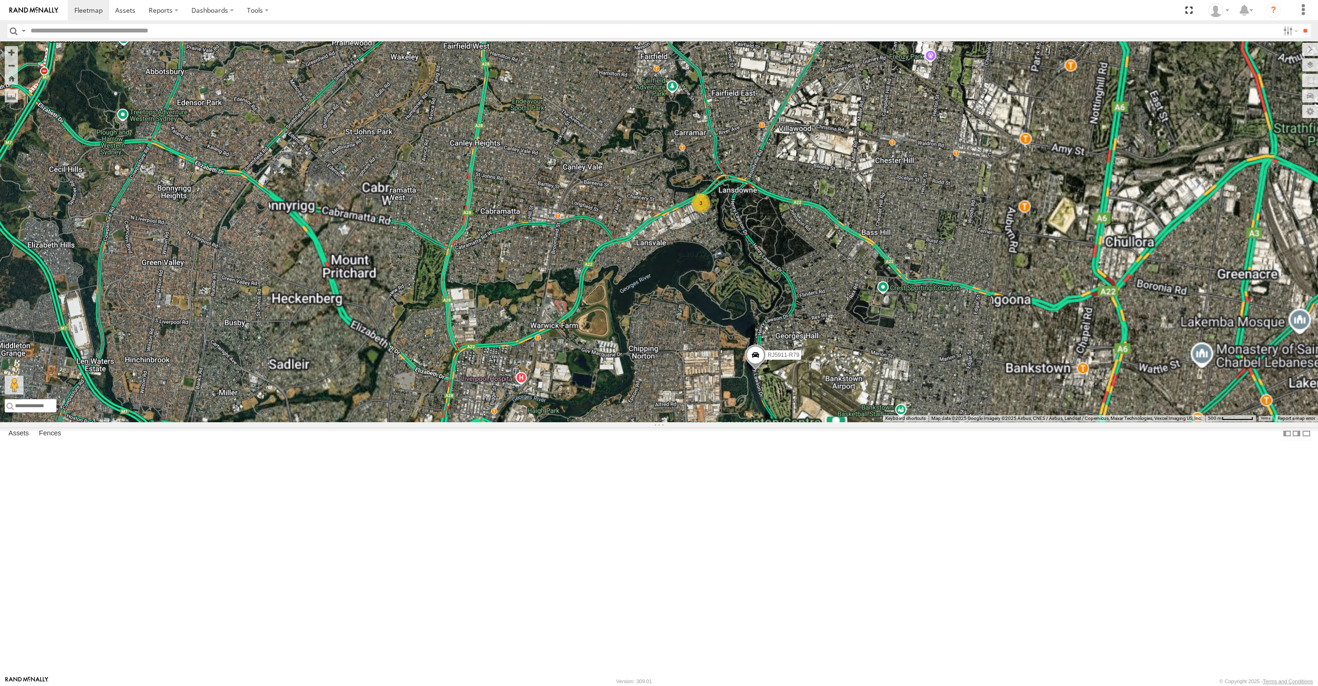
drag, startPoint x: 929, startPoint y: 563, endPoint x: 934, endPoint y: 507, distance: 55.8
click at [934, 422] on div "XP30JQ-R03 XSNDHU-R04 RJ5911-R79 XP81FE-R59 XO74GU-R69 3 Loading..." at bounding box center [659, 231] width 1318 height 380
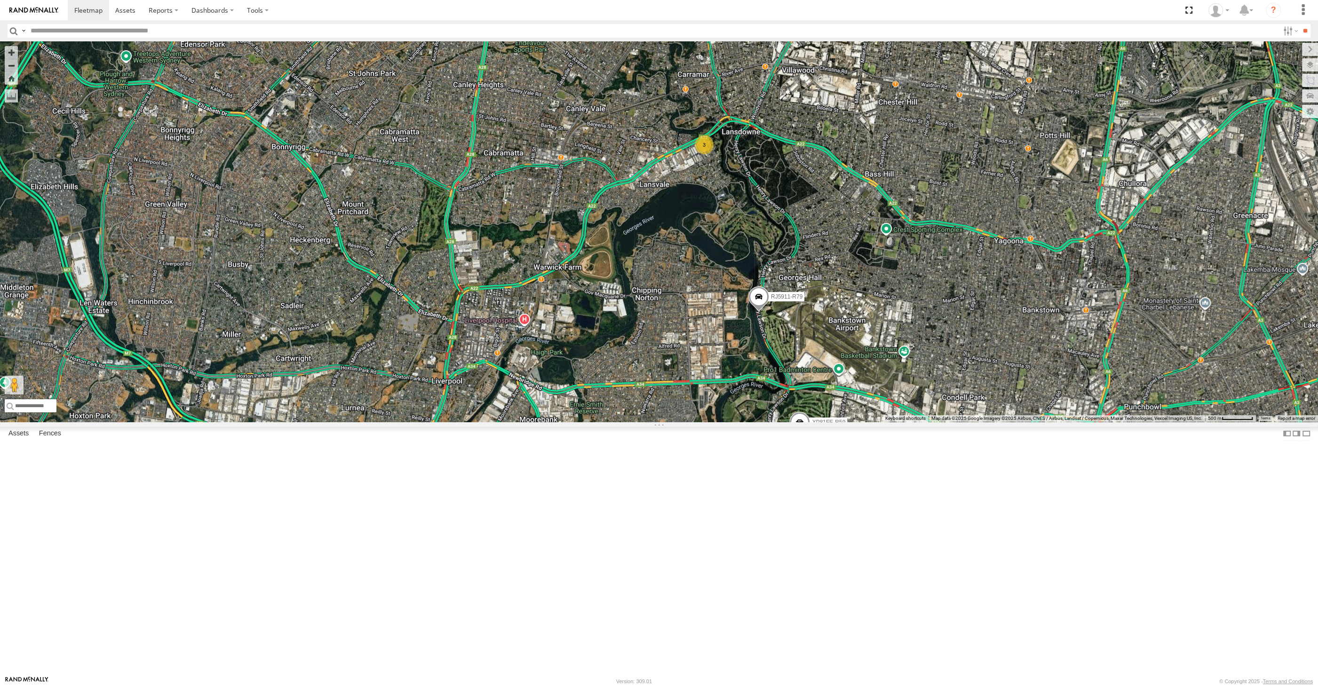
click at [759, 311] on span at bounding box center [758, 298] width 21 height 25
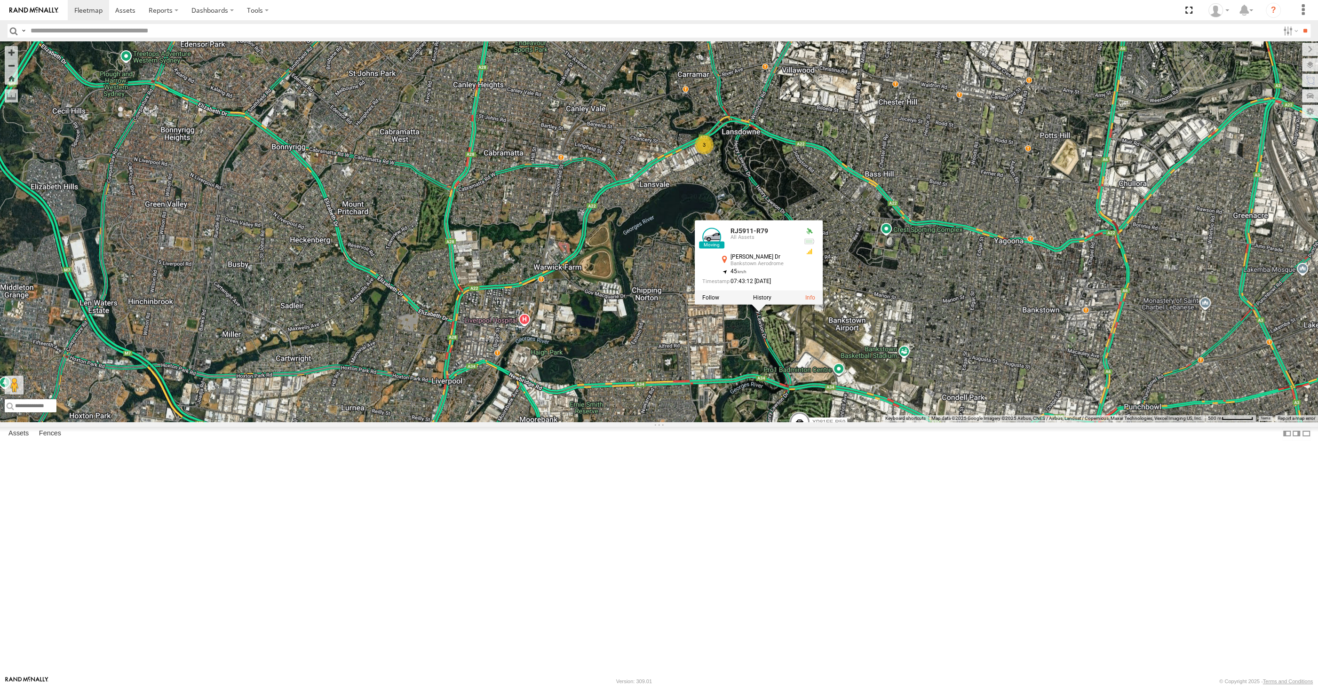
click at [910, 422] on div "XP30JQ-R03 XSNDHU-R04 RJ5911-R79 XP81FE-R59 XO74GU-R69 3 RJ5911-R79 All Assets …" at bounding box center [659, 231] width 1318 height 380
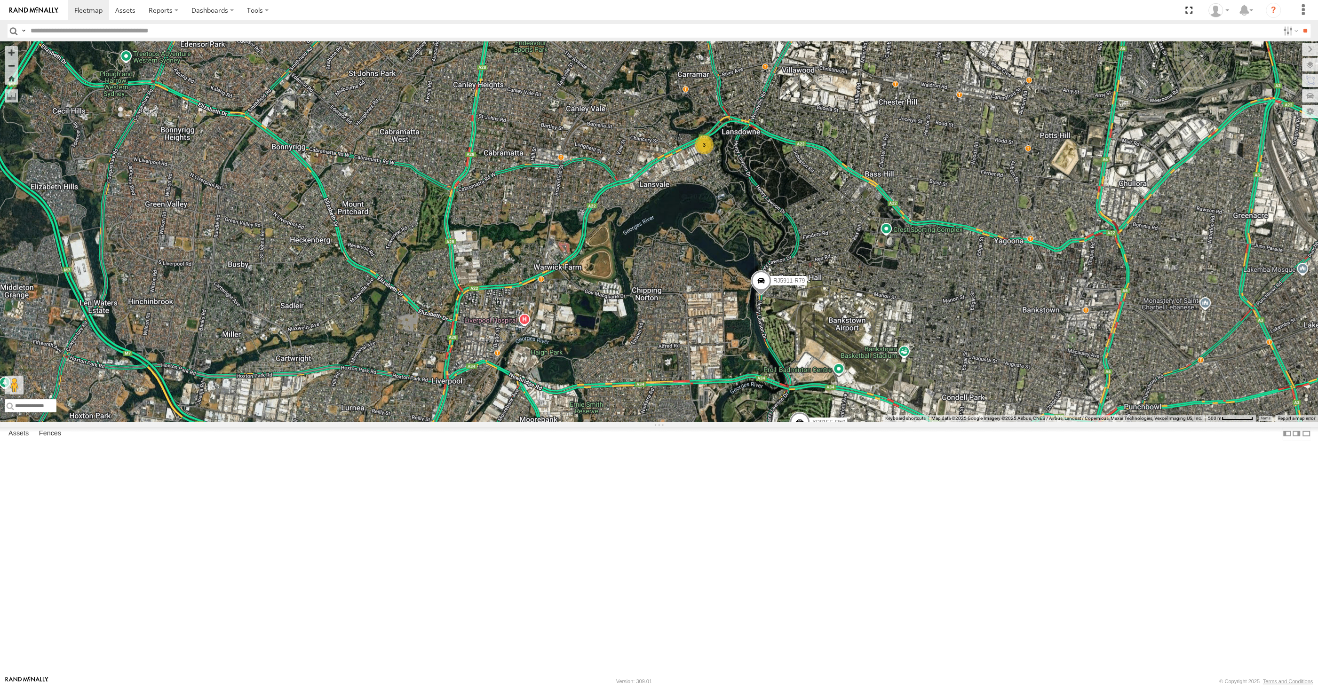
click at [762, 422] on div "XP30JQ-R03 XSNDHU-R04 RJ5911-R79 XP81FE-R59 XO74GU-R69 3 Loading..." at bounding box center [659, 231] width 1318 height 380
click at [872, 422] on div "XP30JQ-R03 XSNDHU-R04 RJ5911-R79 XP81FE-R59 XO74GU-R69 3 Loading..." at bounding box center [659, 231] width 1318 height 380
drag, startPoint x: 870, startPoint y: 364, endPoint x: 862, endPoint y: 396, distance: 32.9
click at [863, 395] on div "4 RJ5911-R79 XP81FE-R59 Loading..." at bounding box center [659, 231] width 1318 height 380
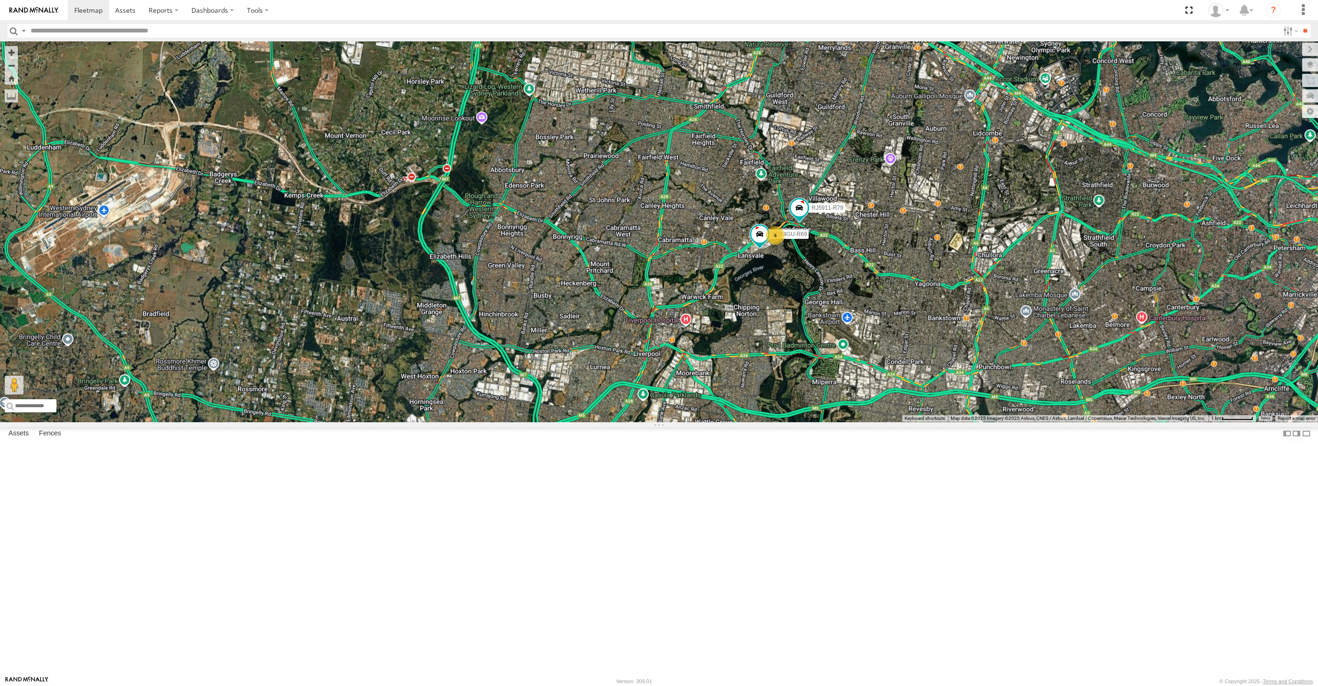
click at [875, 421] on div "RJ5911-R79 XP30JQ-R03 XSNDHU-R04 4 XO74GU-R69 Loading..." at bounding box center [659, 231] width 1318 height 380
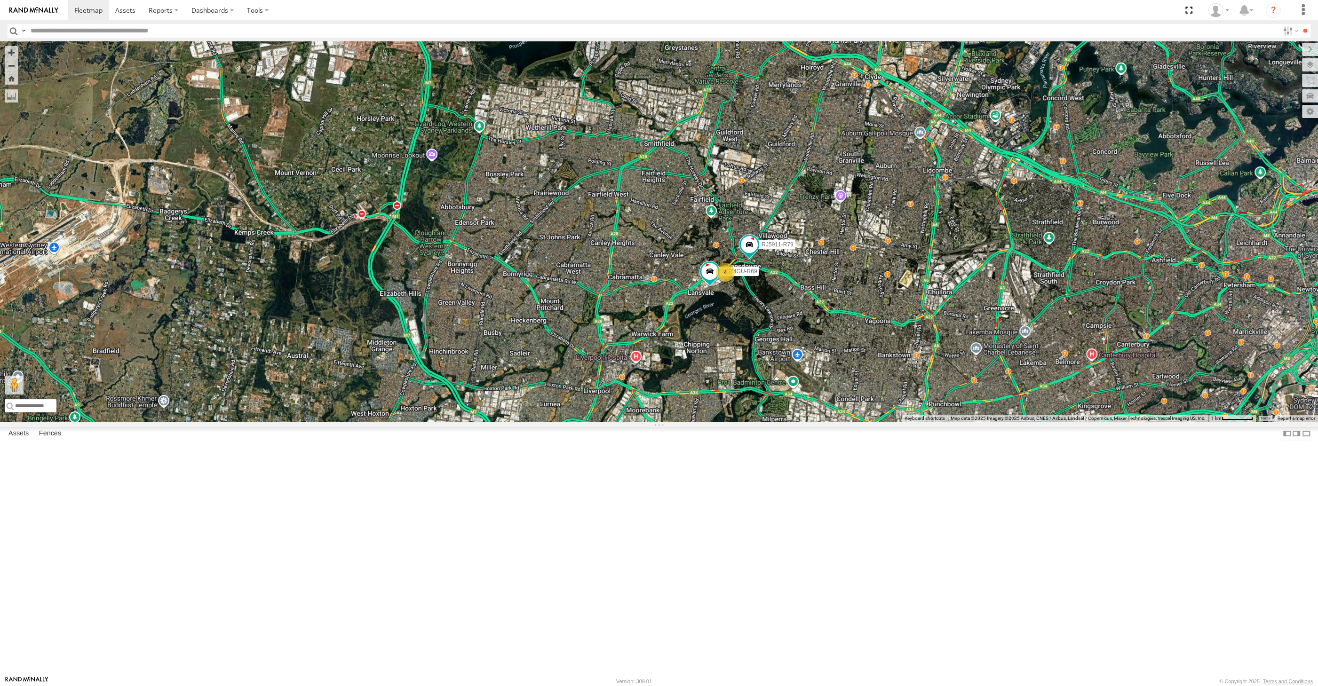
drag, startPoint x: 827, startPoint y: 429, endPoint x: 812, endPoint y: 454, distance: 29.1
click at [812, 422] on div "RJ5911-R79 XP30JQ-R03 XSNDHU-R04 4 XO74GU-R69 Loading..." at bounding box center [659, 231] width 1318 height 380
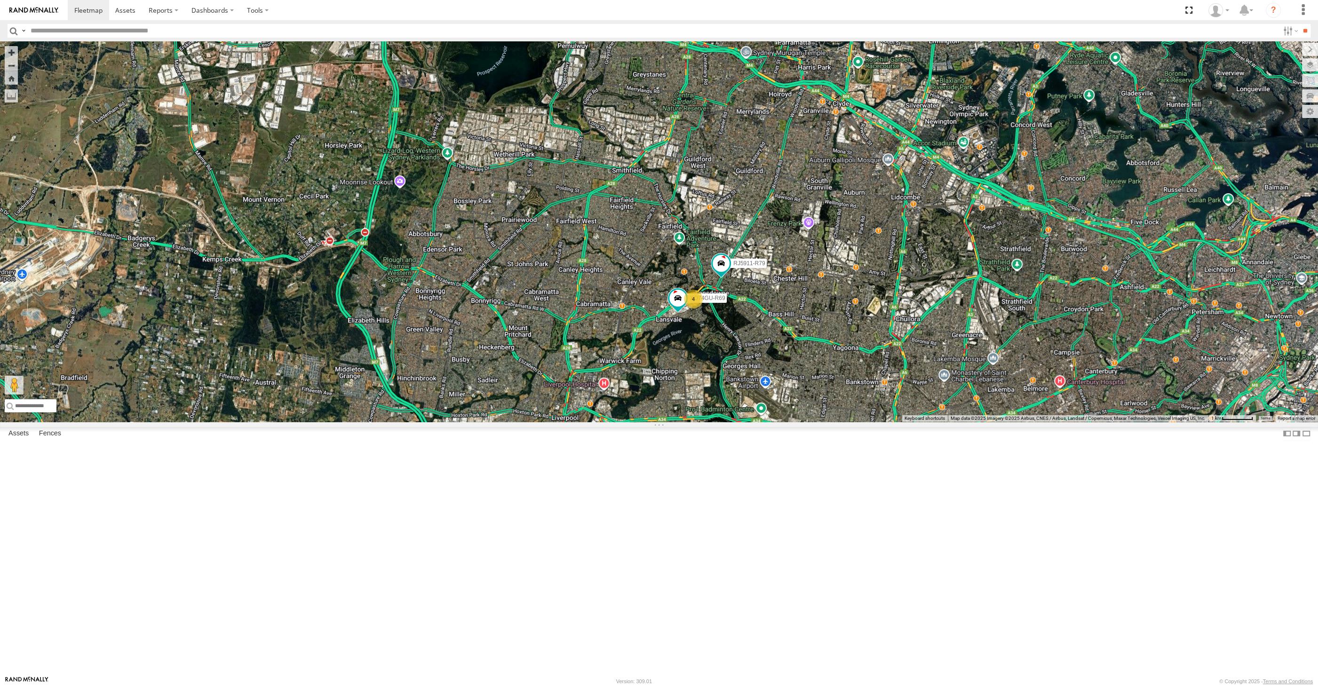
drag, startPoint x: 833, startPoint y: 458, endPoint x: 796, endPoint y: 460, distance: 37.7
click at [804, 422] on div "RJ5911-R79 XP30JQ-R03 XSNDHU-R04 4 XO74GU-R69 Loading..." at bounding box center [659, 231] width 1318 height 380
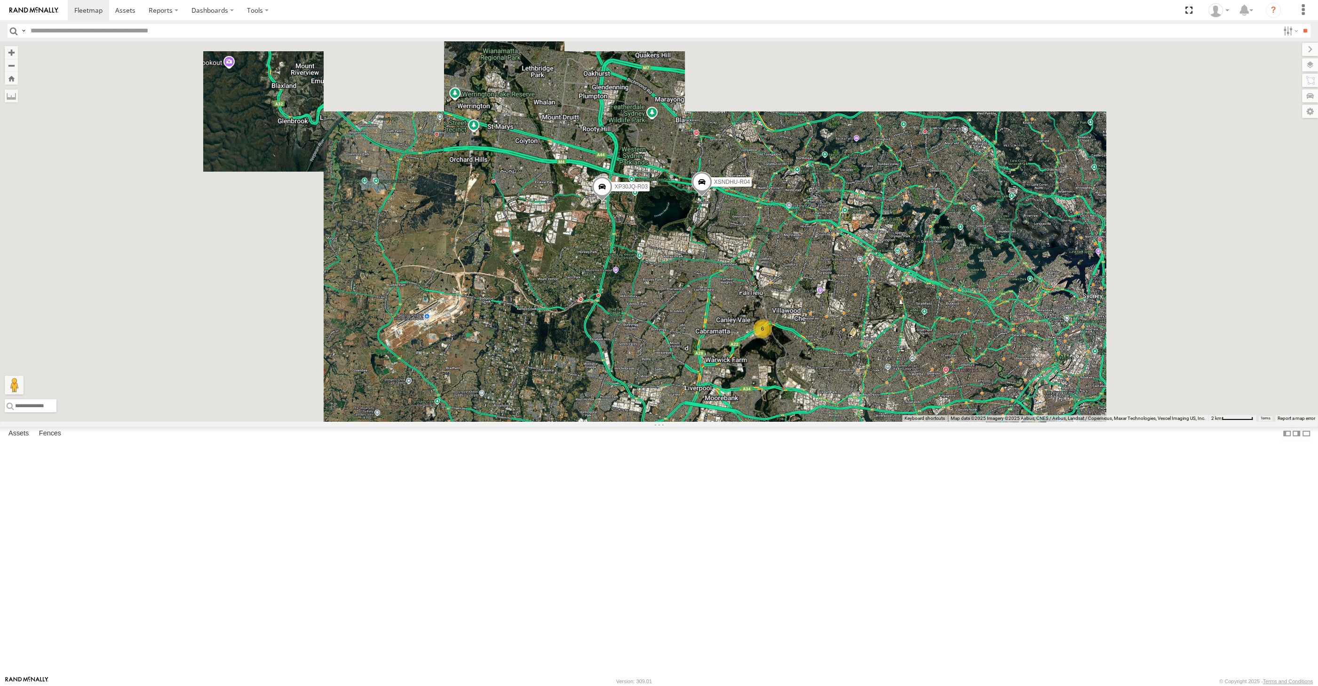
click at [889, 422] on div "XP30JQ-R03 XSNDHU-R04 6 Loading..." at bounding box center [659, 231] width 1318 height 380
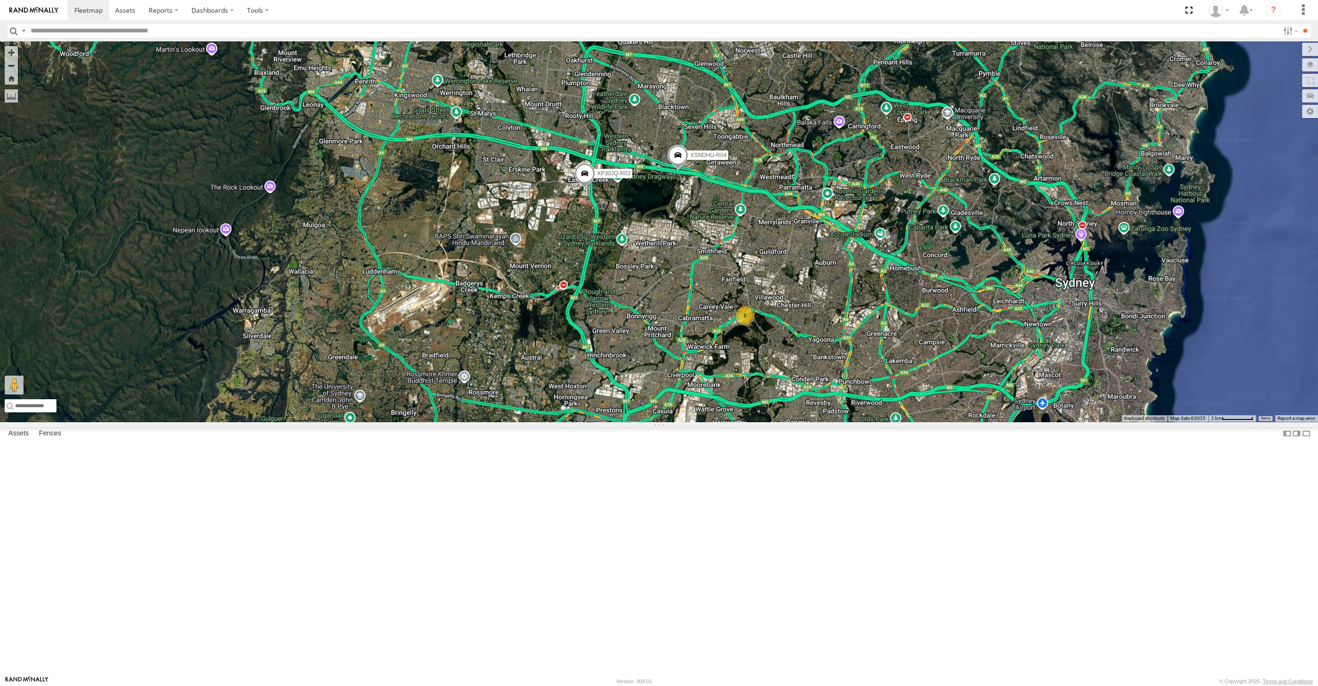
drag, startPoint x: 753, startPoint y: 379, endPoint x: 746, endPoint y: 369, distance: 12.1
click at [747, 370] on div "XP30JQ-R03 XSNDHU-R04 6 Loading..." at bounding box center [659, 231] width 1318 height 380
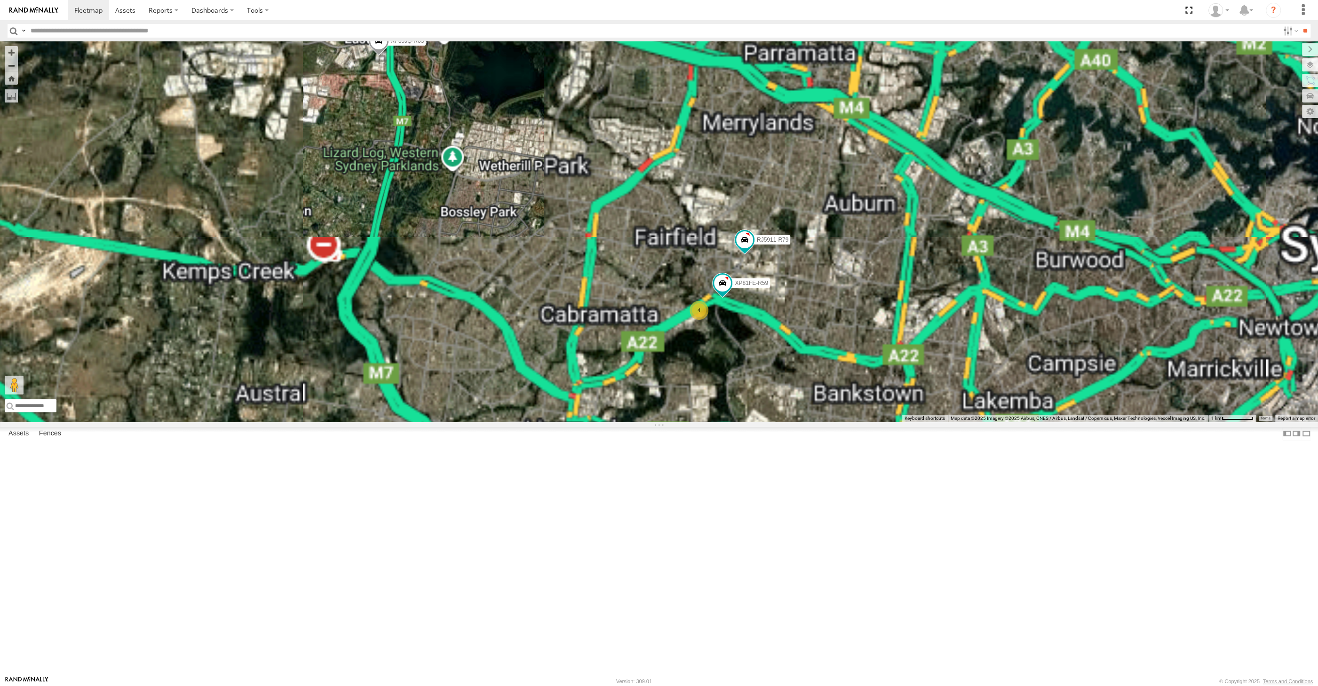
click at [817, 416] on div "XP30JQ-R03 XSNDHU-R04 4 RJ5911-R79 XP81FE-R59 Loading..." at bounding box center [659, 231] width 1318 height 380
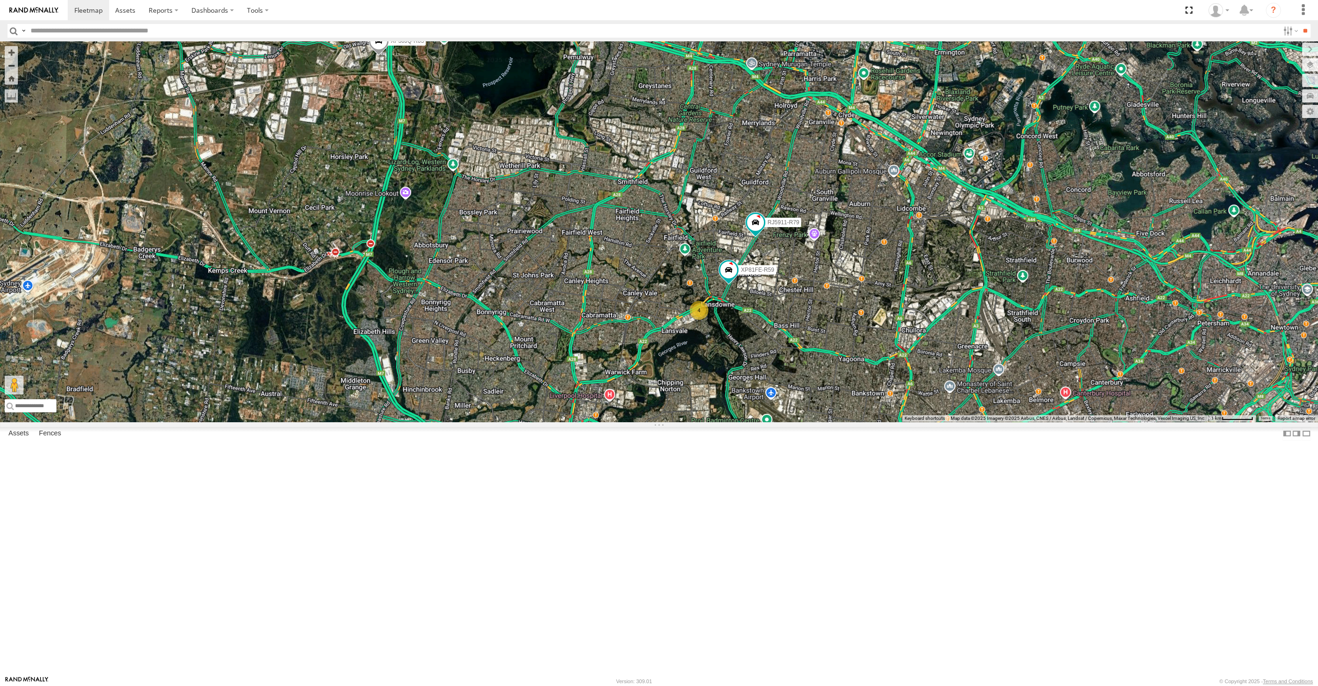
drag, startPoint x: 923, startPoint y: 521, endPoint x: 901, endPoint y: 523, distance: 21.3
click at [901, 422] on div "XP30JQ-R03 XSNDHU-R04 4 RJ5911-R79 XP81FE-R59 Loading..." at bounding box center [659, 231] width 1318 height 380
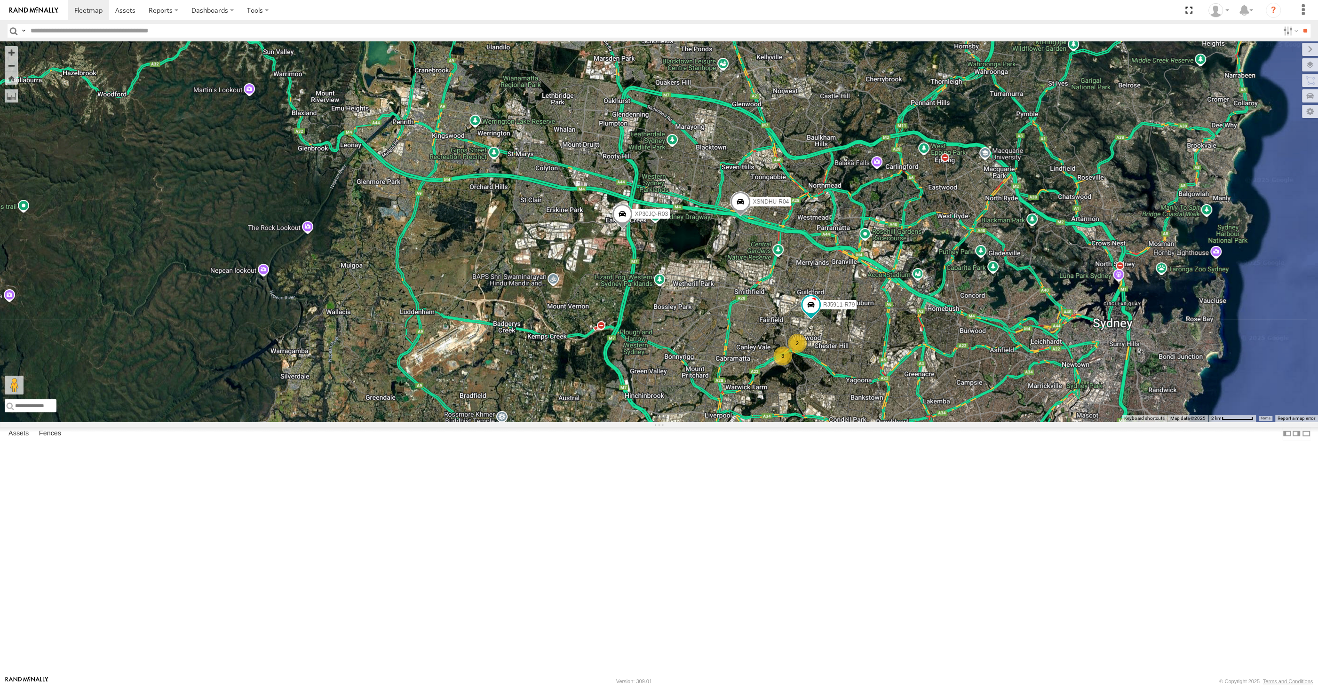
drag, startPoint x: 984, startPoint y: 550, endPoint x: 968, endPoint y: 532, distance: 24.3
click at [980, 422] on div "XP30JQ-R03 XSNDHU-R04 RJ5911-R79 3 2 Loading..." at bounding box center [659, 231] width 1318 height 380
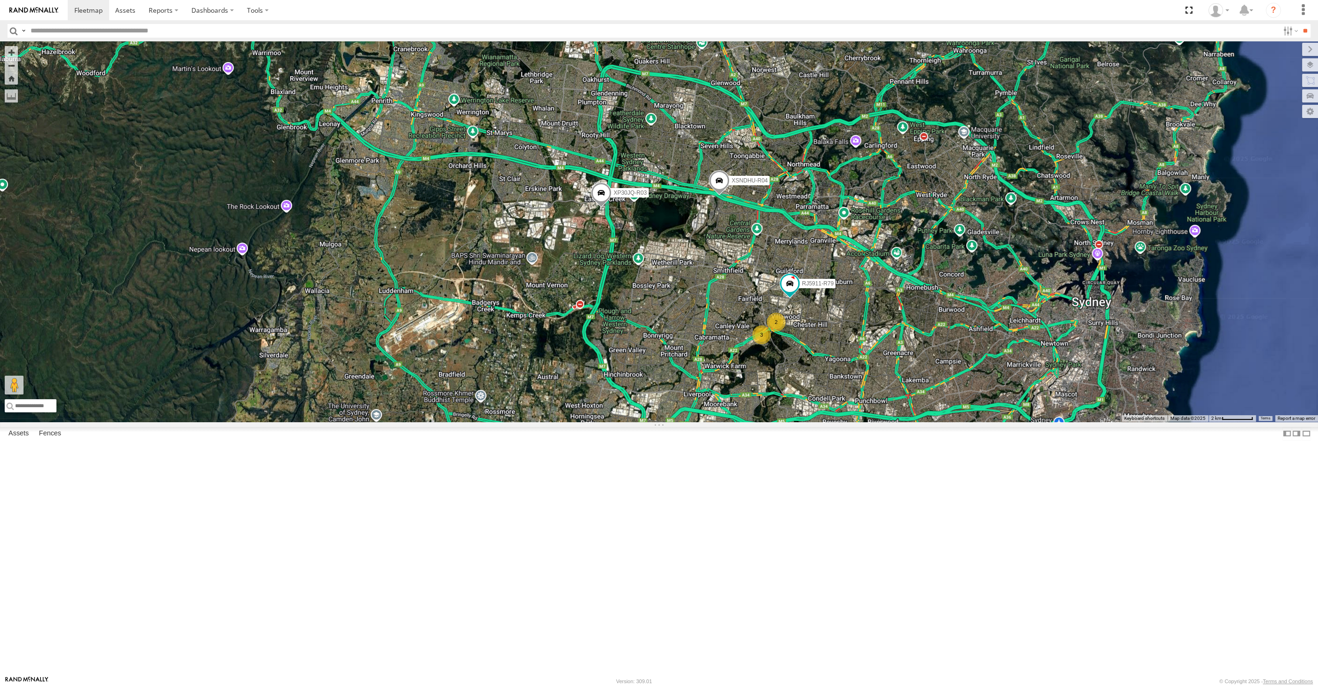
drag, startPoint x: 964, startPoint y: 541, endPoint x: 942, endPoint y: 516, distance: 32.6
click at [952, 422] on div "XP30JQ-R03 XSNDHU-R04 RJ5911-R79 3 2 Loading..." at bounding box center [659, 231] width 1318 height 380
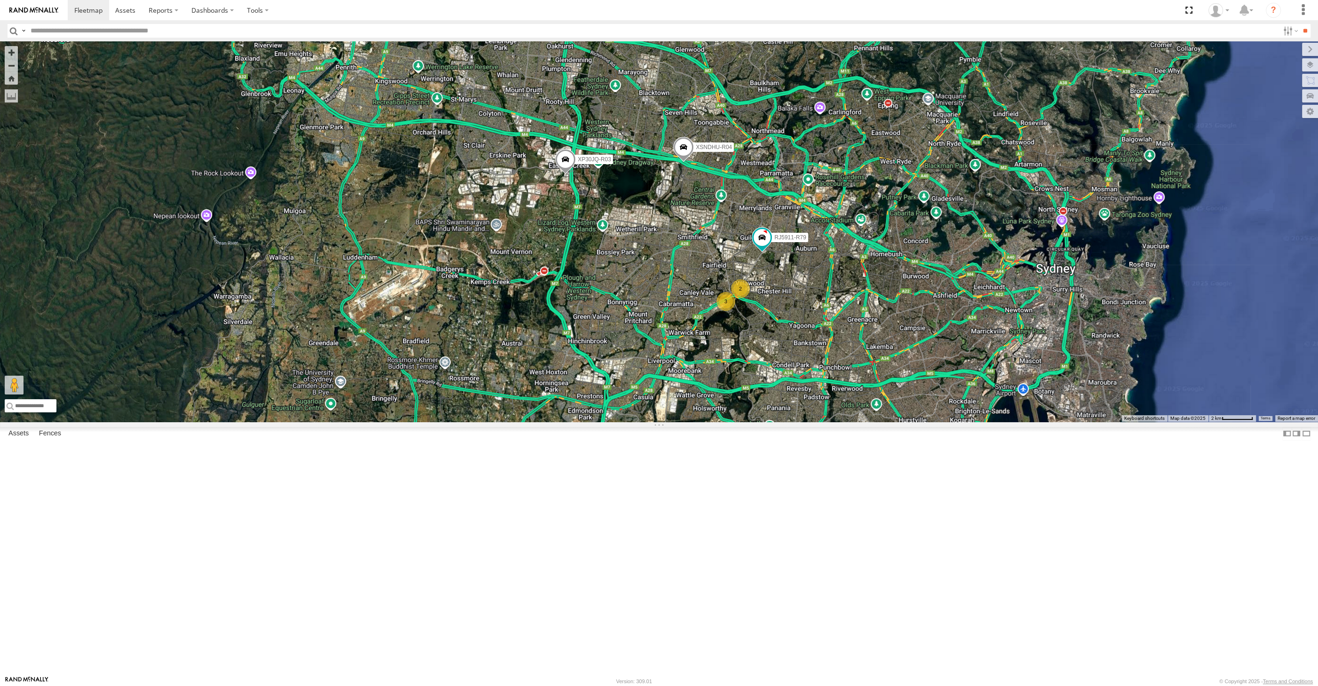
drag, startPoint x: 973, startPoint y: 465, endPoint x: 967, endPoint y: 455, distance: 11.6
click at [967, 422] on div "XP30JQ-R03 XSNDHU-R04 RJ5911-R79 3 2 Loading..." at bounding box center [659, 231] width 1318 height 380
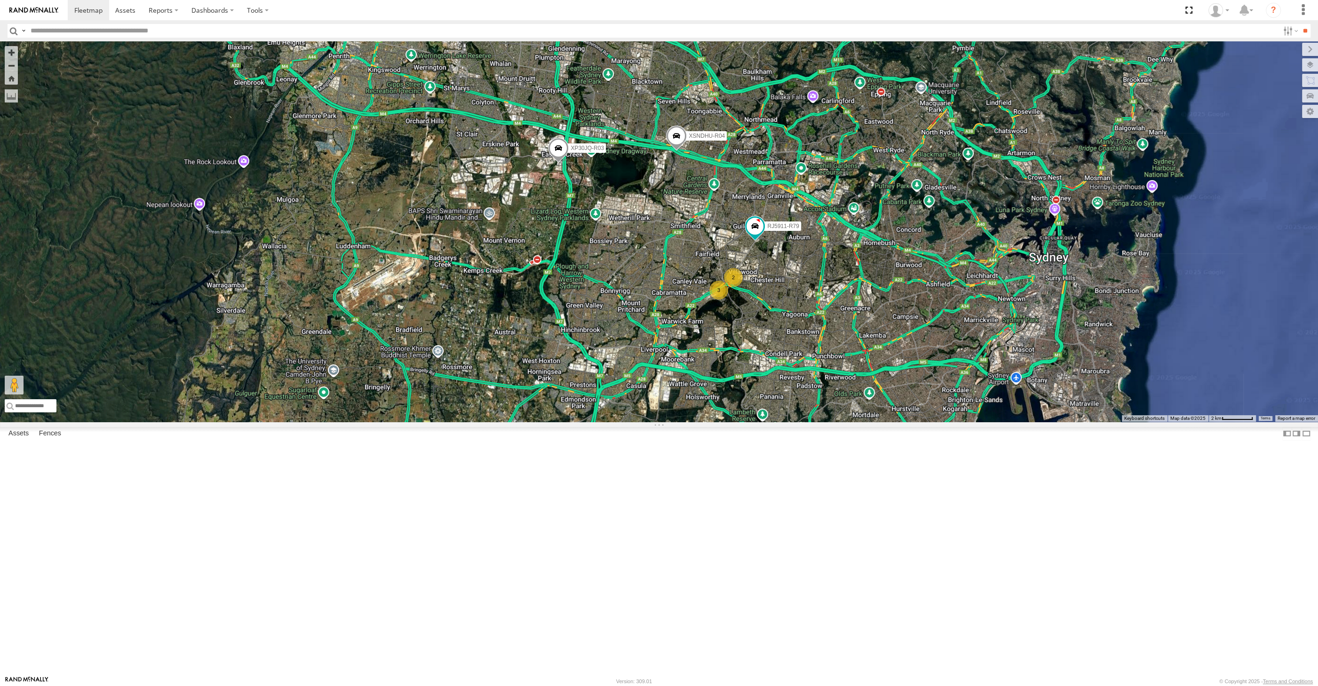
click at [951, 288] on div "XP30JQ-R03 XSNDHU-R04 RJ5911-R79 3 2 Loading..." at bounding box center [659, 231] width 1318 height 380
click at [949, 410] on div "XP30JQ-R03 XSNDHU-R04 RJ5911-R79 3 2 Loading..." at bounding box center [659, 231] width 1318 height 380
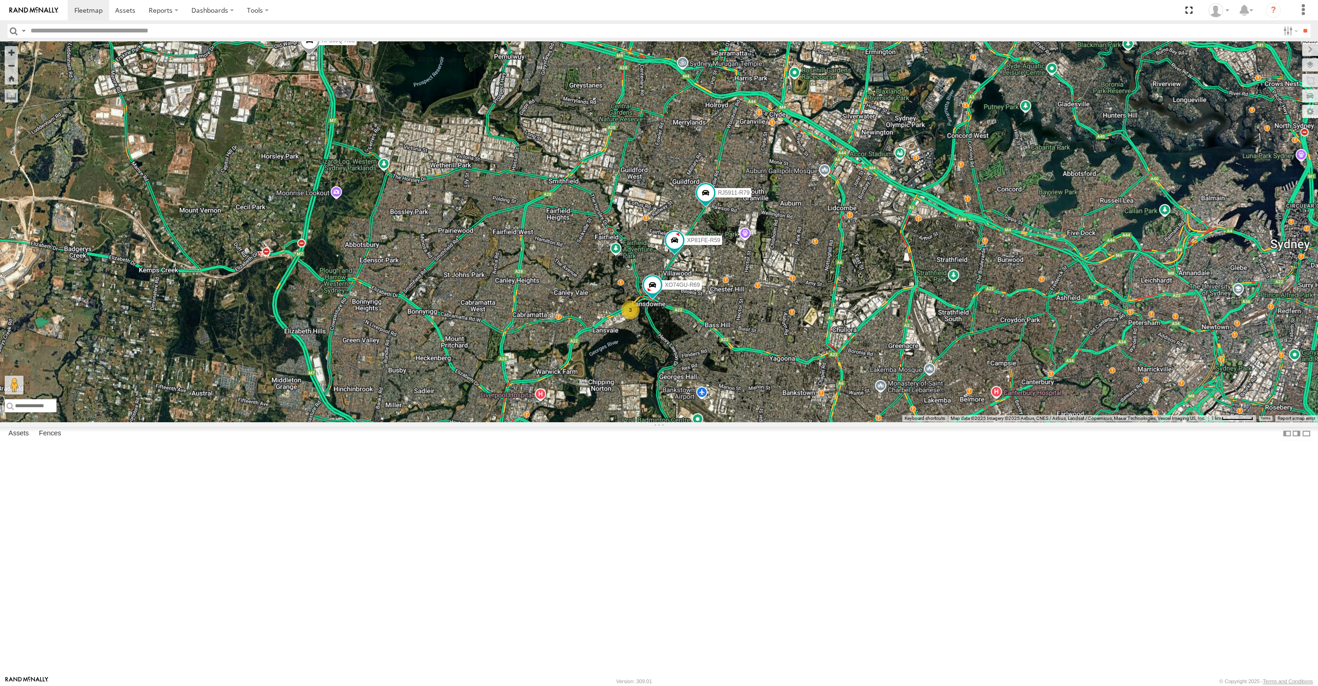
drag, startPoint x: 749, startPoint y: 379, endPoint x: 811, endPoint y: 424, distance: 76.8
click at [809, 422] on div "XP30JQ-R03 XSNDHU-R04 RJ5911-R79 3 XP81FE-R59 XO74GU-R69 Loading..." at bounding box center [659, 231] width 1318 height 380
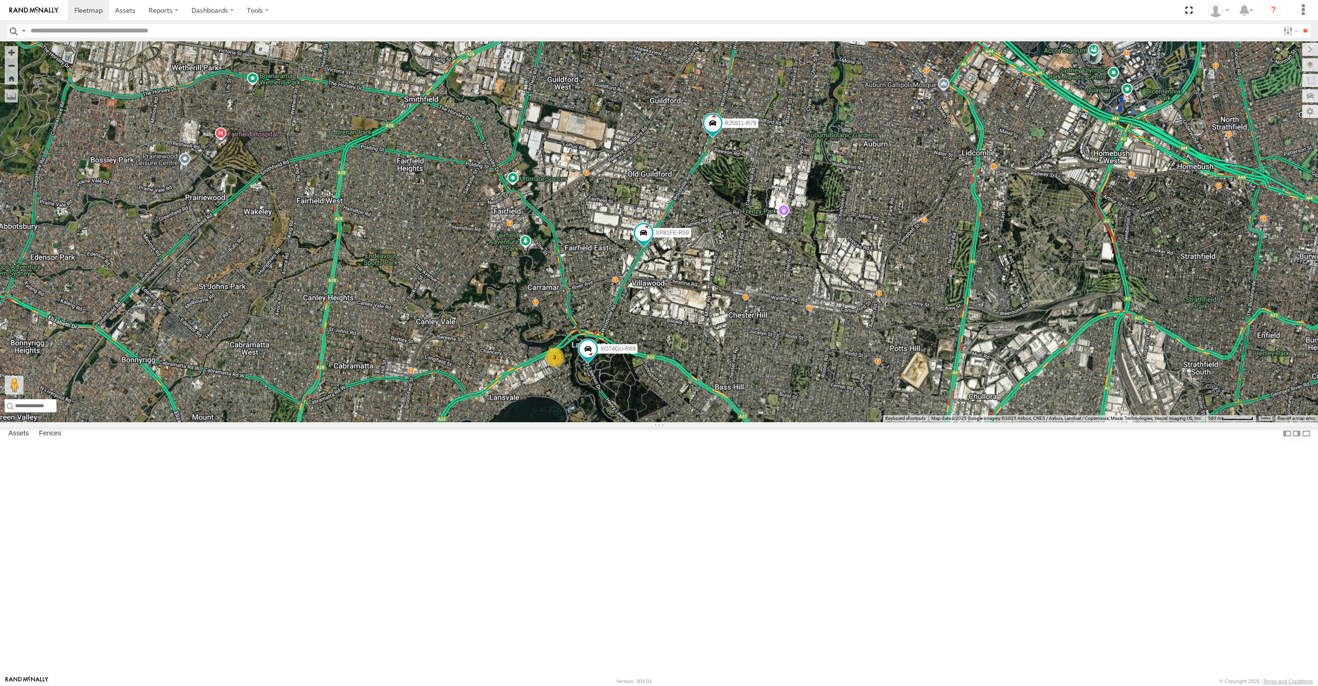
drag, startPoint x: 949, startPoint y: 509, endPoint x: 891, endPoint y: 446, distance: 85.2
click at [909, 422] on div "XP30JQ-R03 XSNDHU-R04 RJ5911-R79 XP81FE-R59 XO74GU-R69 3 Loading..." at bounding box center [659, 231] width 1318 height 380
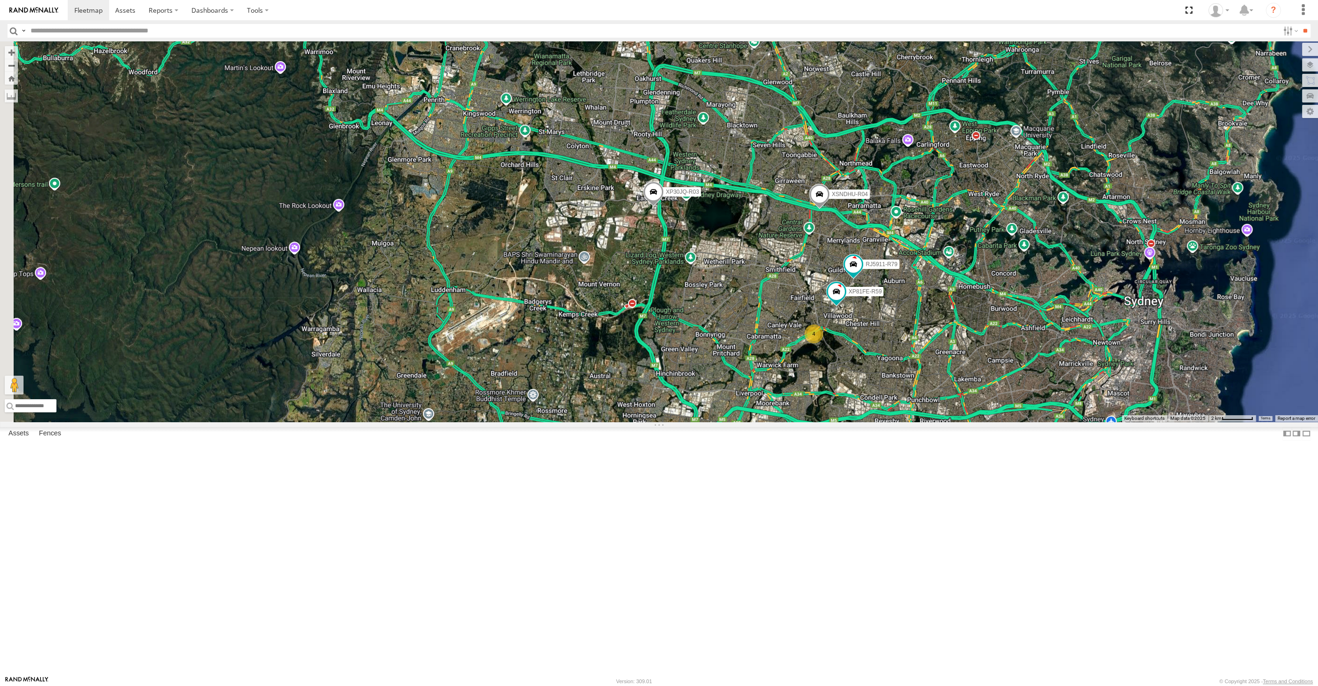
drag, startPoint x: 967, startPoint y: 493, endPoint x: 988, endPoint y: 504, distance: 23.3
click at [991, 422] on div "XP30JQ-R03 XSNDHU-R04 RJ5911-R79 XP81FE-R59 4 Loading..." at bounding box center [659, 231] width 1318 height 380
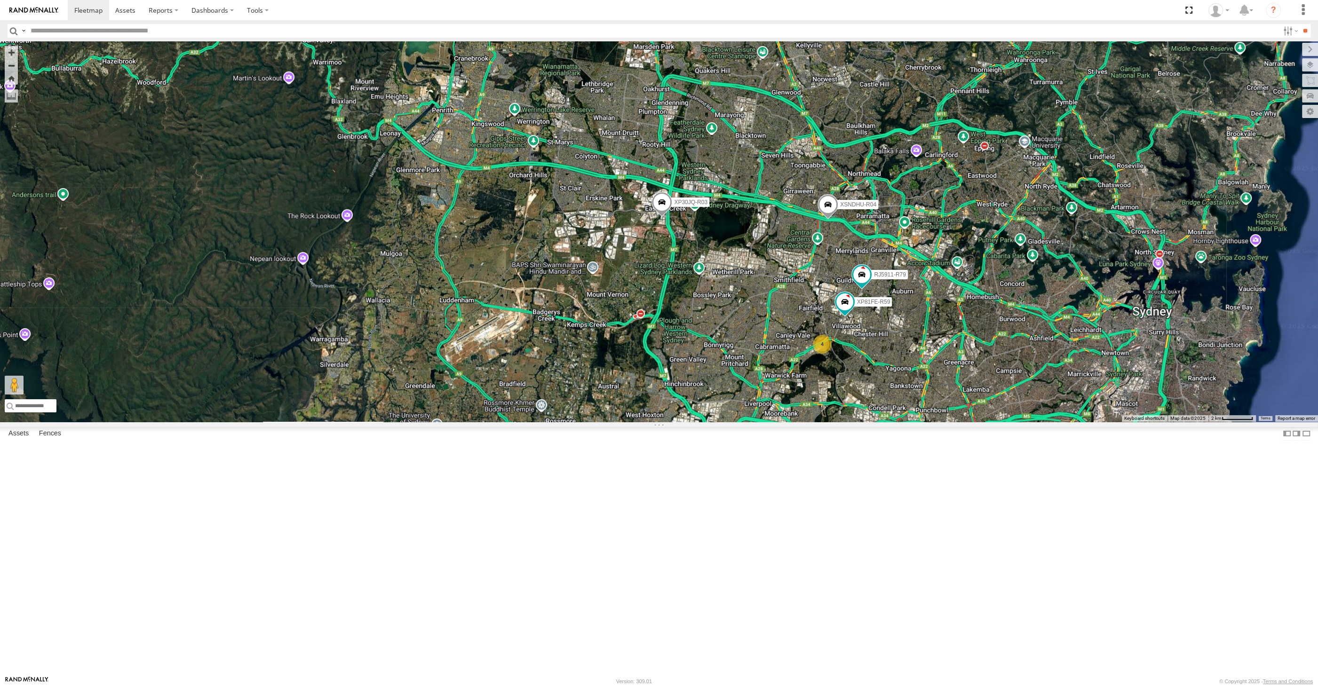
drag, startPoint x: 943, startPoint y: 451, endPoint x: 956, endPoint y: 459, distance: 14.9
click at [956, 422] on div "XP30JQ-R03 XSNDHU-R04 RJ5911-R79 XP81FE-R59 4 Loading..." at bounding box center [659, 231] width 1318 height 380
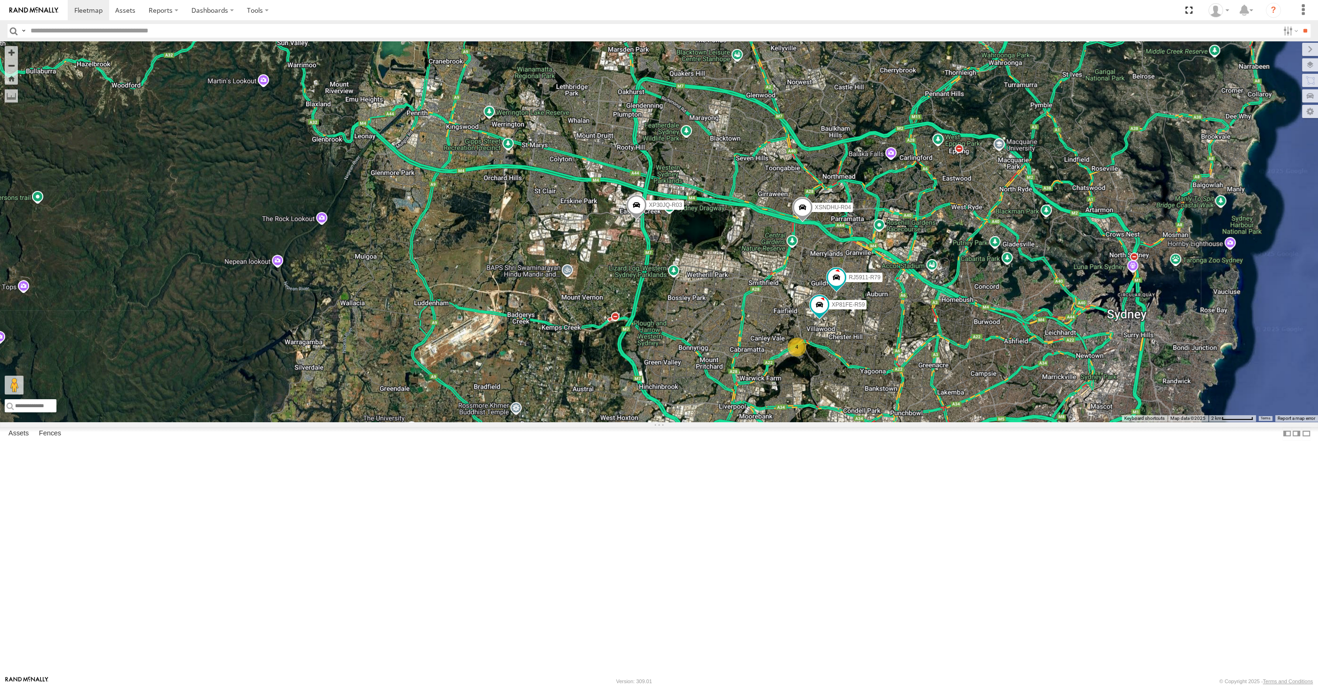
drag, startPoint x: 967, startPoint y: 514, endPoint x: 925, endPoint y: 505, distance: 43.0
click at [925, 422] on div "XP30JQ-R03 XSNDHU-R04 RJ5911-R79 XP81FE-R59 4 Loading..." at bounding box center [659, 231] width 1318 height 380
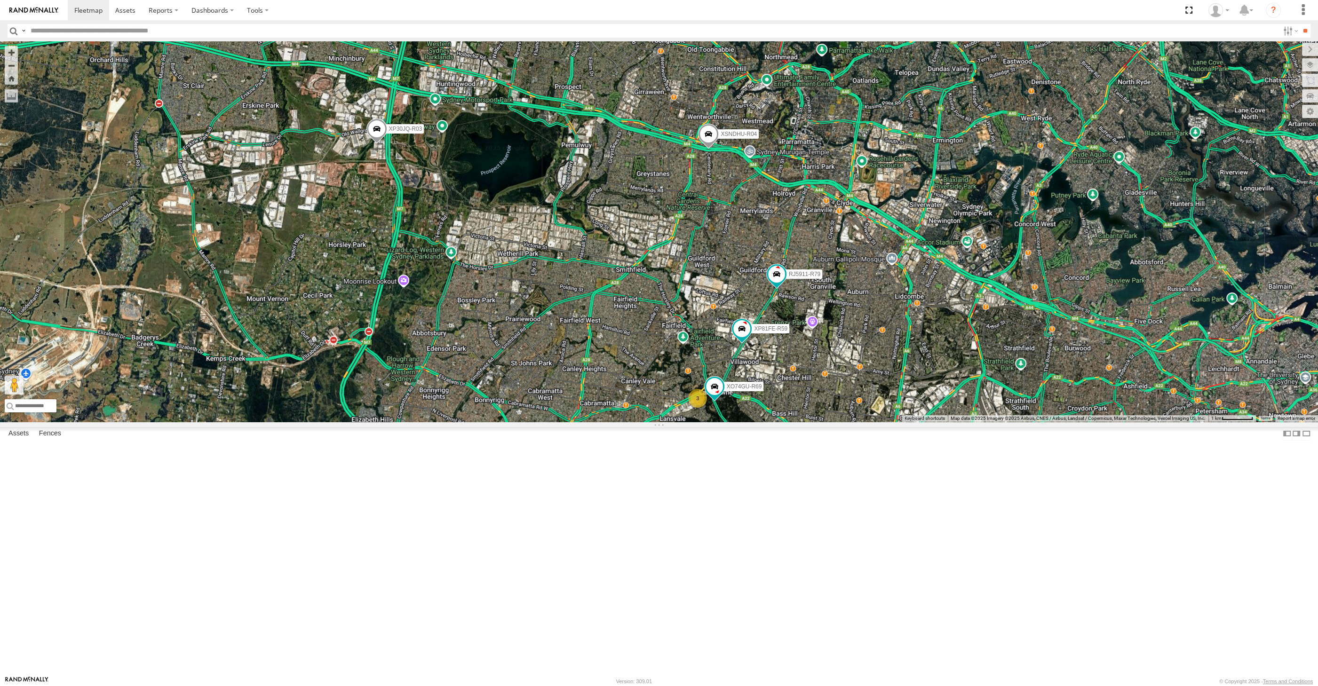
drag, startPoint x: 900, startPoint y: 449, endPoint x: 1010, endPoint y: 472, distance: 112.4
click at [1007, 422] on div "XP30JQ-R03 XSNDHU-R04 RJ5911-R79 XP81FE-R59 3 XO74GU-R69 Loading..." at bounding box center [659, 231] width 1318 height 380
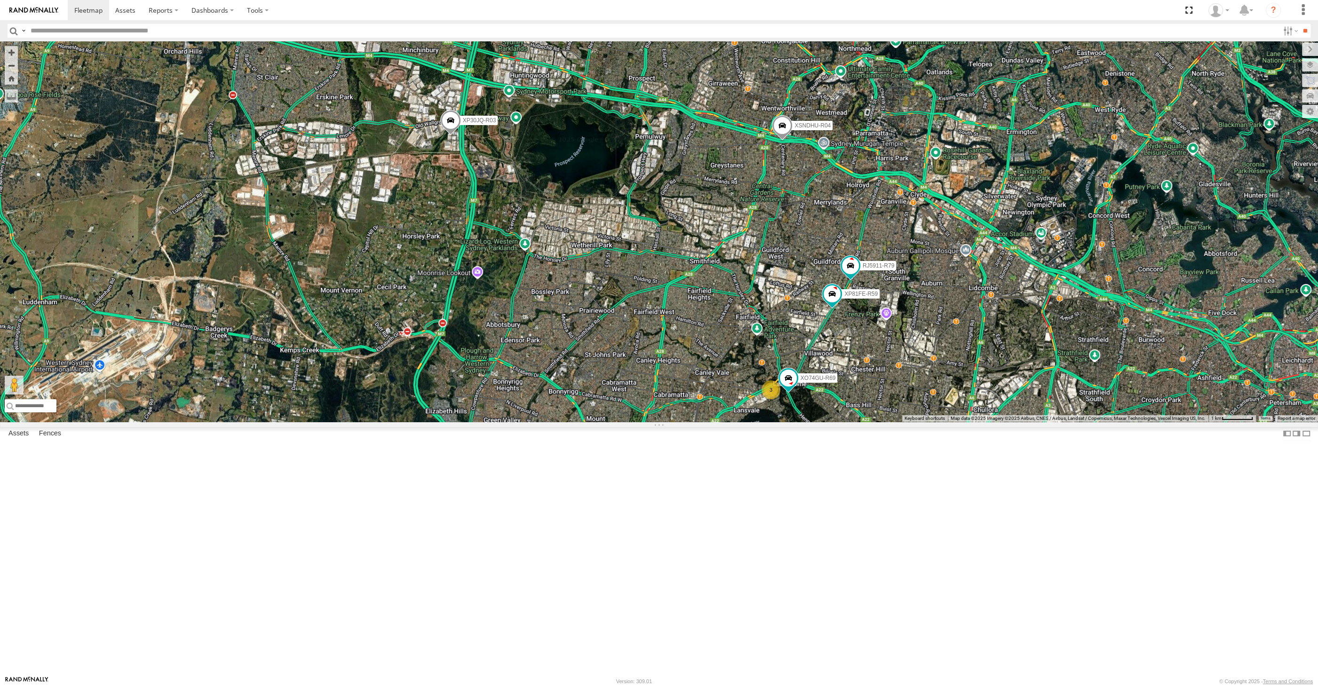
click at [911, 308] on div "XP30JQ-R03 XSNDHU-R04 RJ5911-R79 XP81FE-R59 3 XO74GU-R69 Loading..." at bounding box center [659, 231] width 1318 height 380
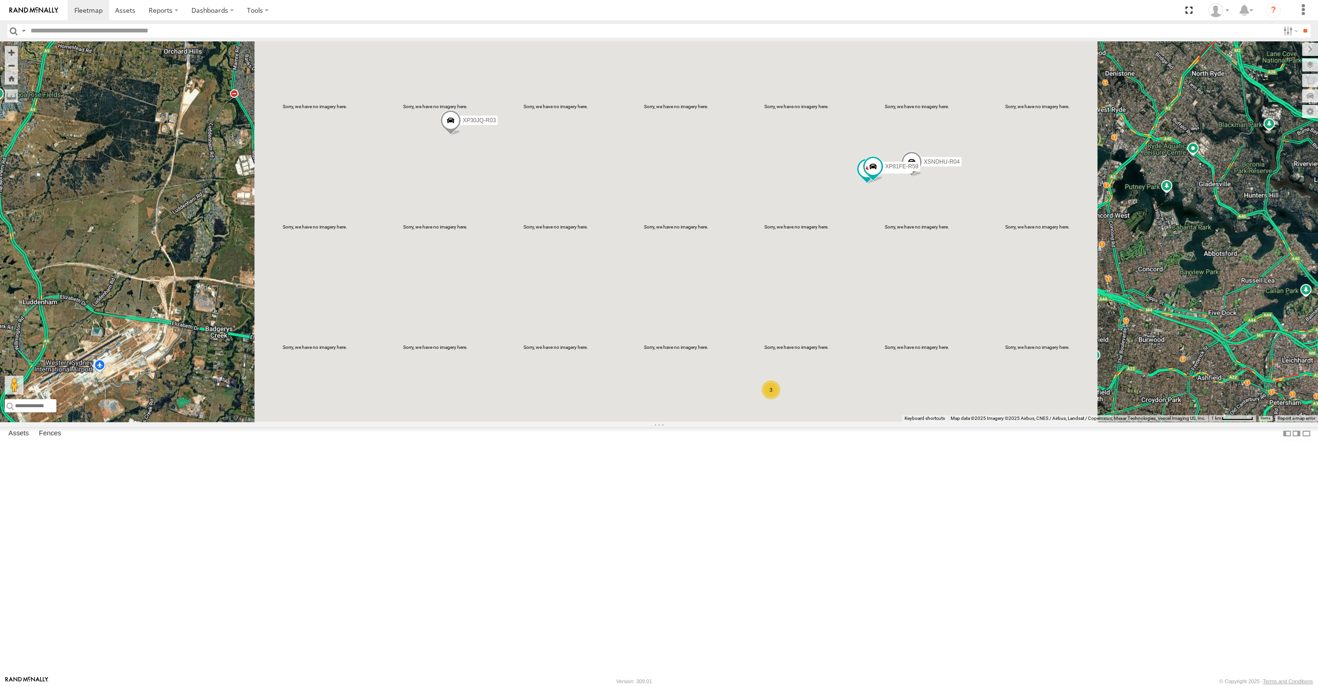
drag, startPoint x: 933, startPoint y: 455, endPoint x: 883, endPoint y: 451, distance: 49.6
click at [915, 422] on div "XP30JQ-R03 XSNDHU-R04 RJ5911-R79 XP81FE-R59 XO74GU-R69 3 Loading..." at bounding box center [659, 231] width 1318 height 380
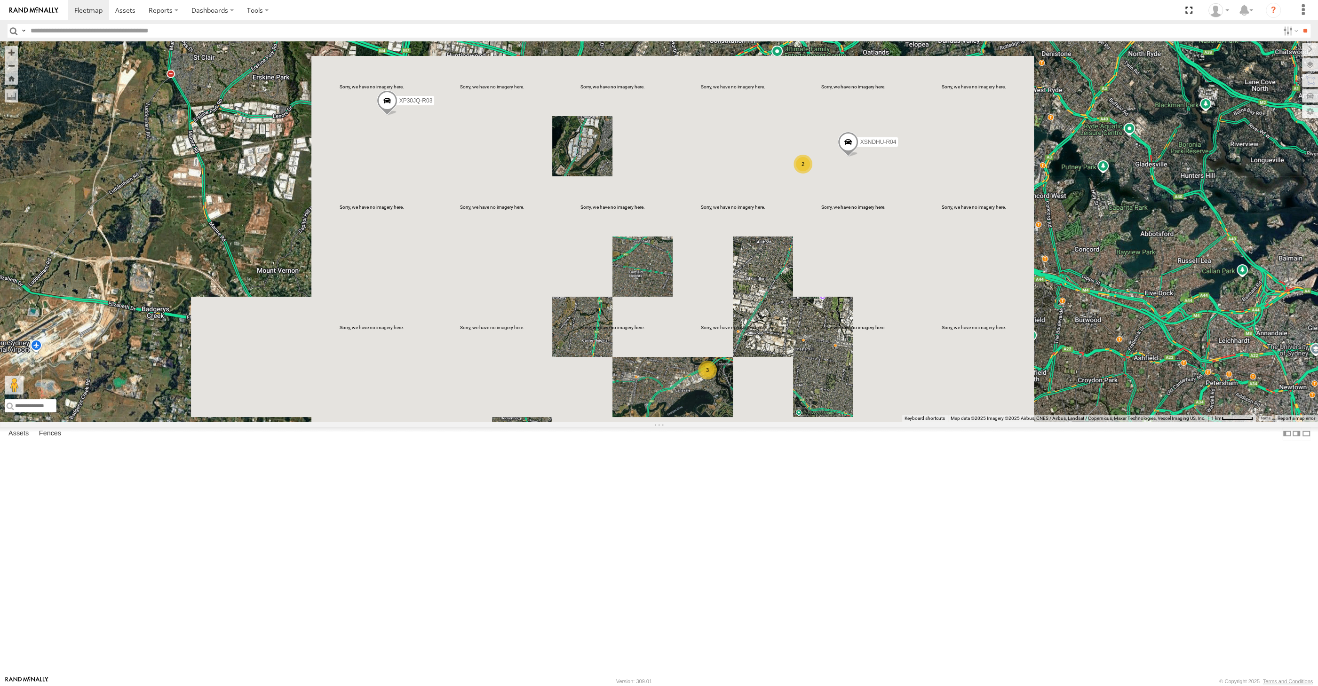
click at [838, 422] on div "XP30JQ-R03 XSNDHU-R04 XO74GU-R69 3 2 Loading..." at bounding box center [659, 231] width 1318 height 380
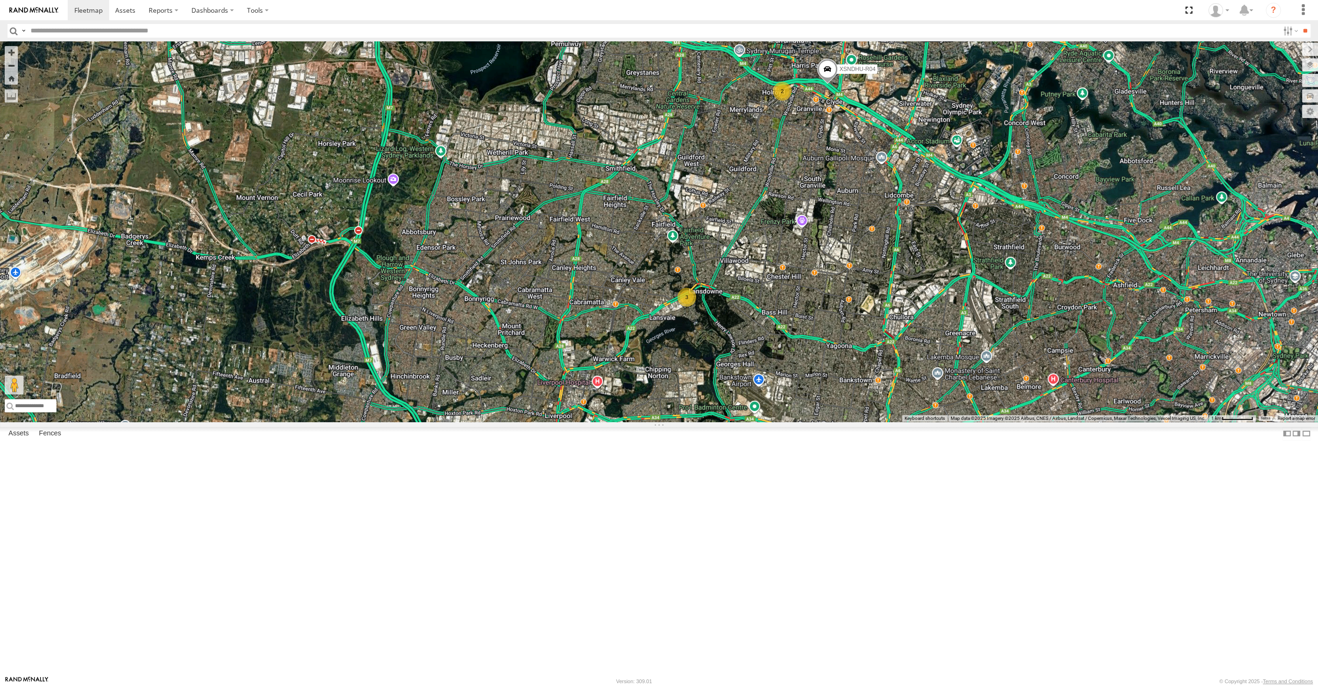
drag, startPoint x: 825, startPoint y: 535, endPoint x: 820, endPoint y: 529, distance: 7.7
click at [822, 422] on div "XP30JQ-R03 XSNDHU-R04 XO74GU-R69 3 2 Loading..." at bounding box center [659, 231] width 1318 height 380
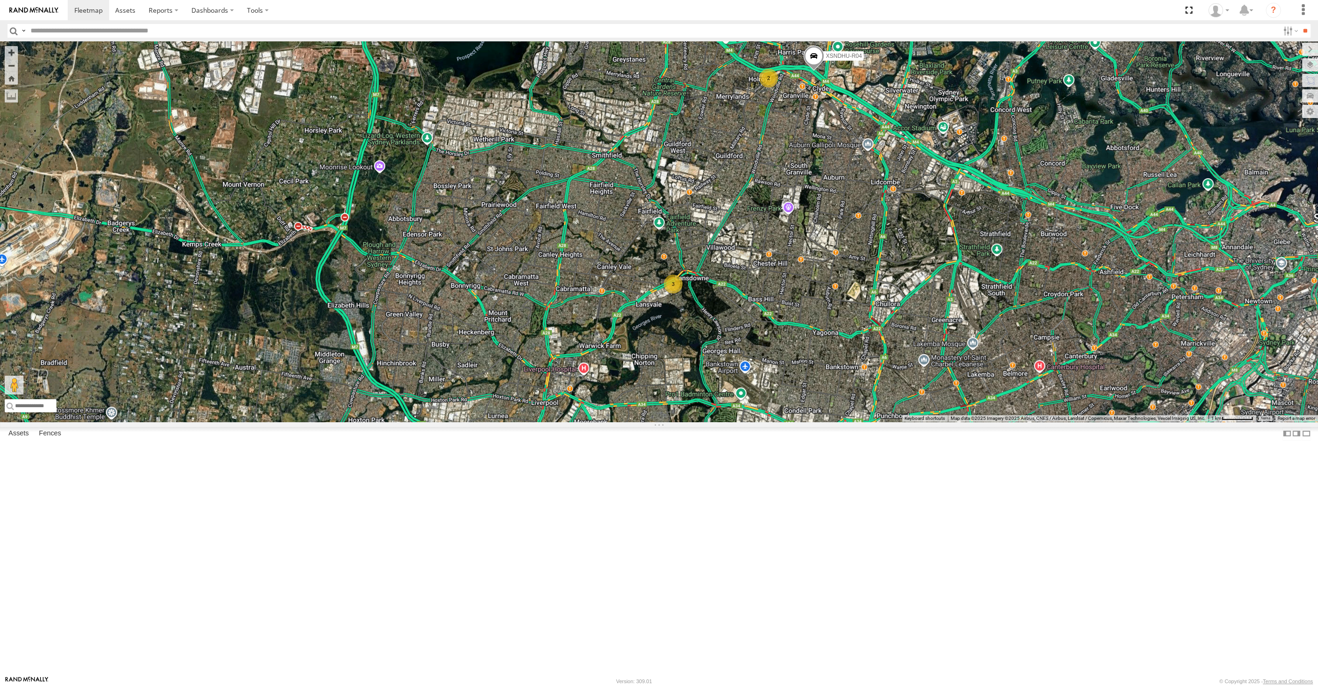
drag, startPoint x: 921, startPoint y: 536, endPoint x: 884, endPoint y: 521, distance: 40.3
click at [887, 422] on div "XP30JQ-R03 XSNDHU-R04 XO74GU-R69 3 2 Loading..." at bounding box center [659, 231] width 1318 height 380
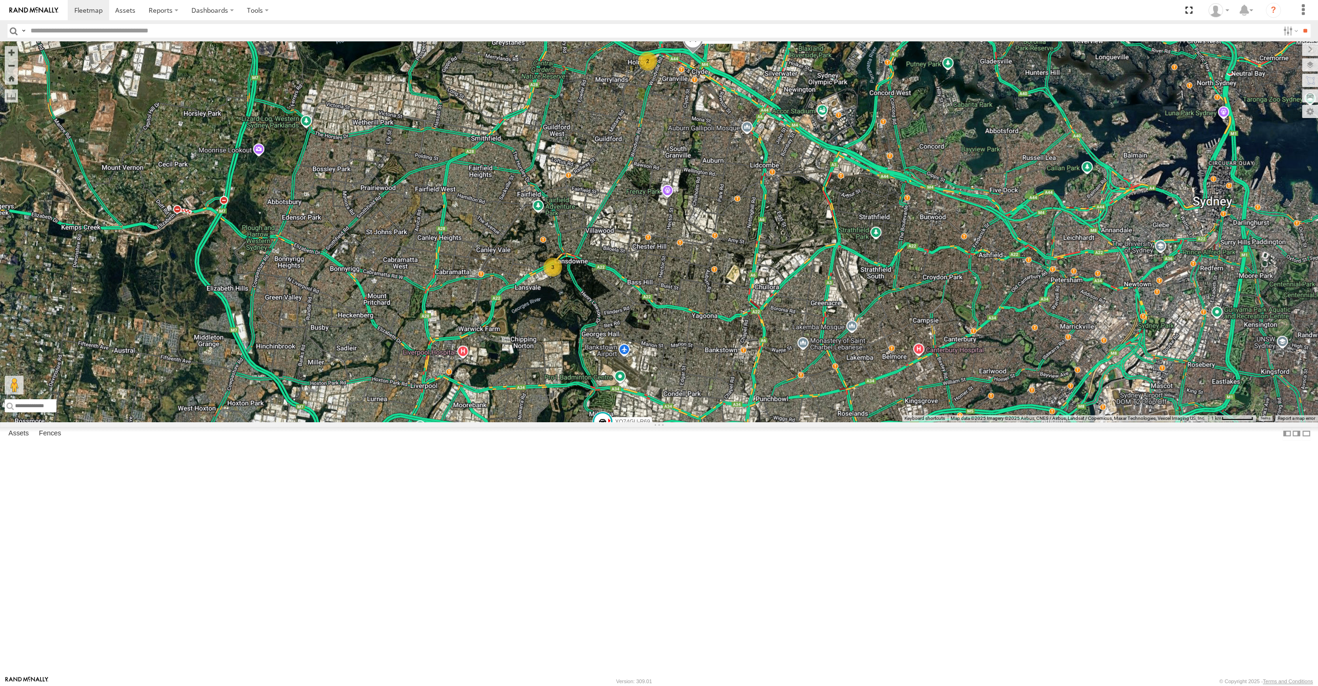
drag, startPoint x: 925, startPoint y: 553, endPoint x: 890, endPoint y: 571, distance: 40.0
click at [890, 422] on div "XP30JQ-R03 XSNDHU-R04 XO74GU-R69 3 2 Loading..." at bounding box center [659, 231] width 1318 height 380
click at [903, 422] on div "XP30JQ-R03 XSNDHU-R04 XO74GU-R69 3 2 Loading..." at bounding box center [659, 231] width 1318 height 380
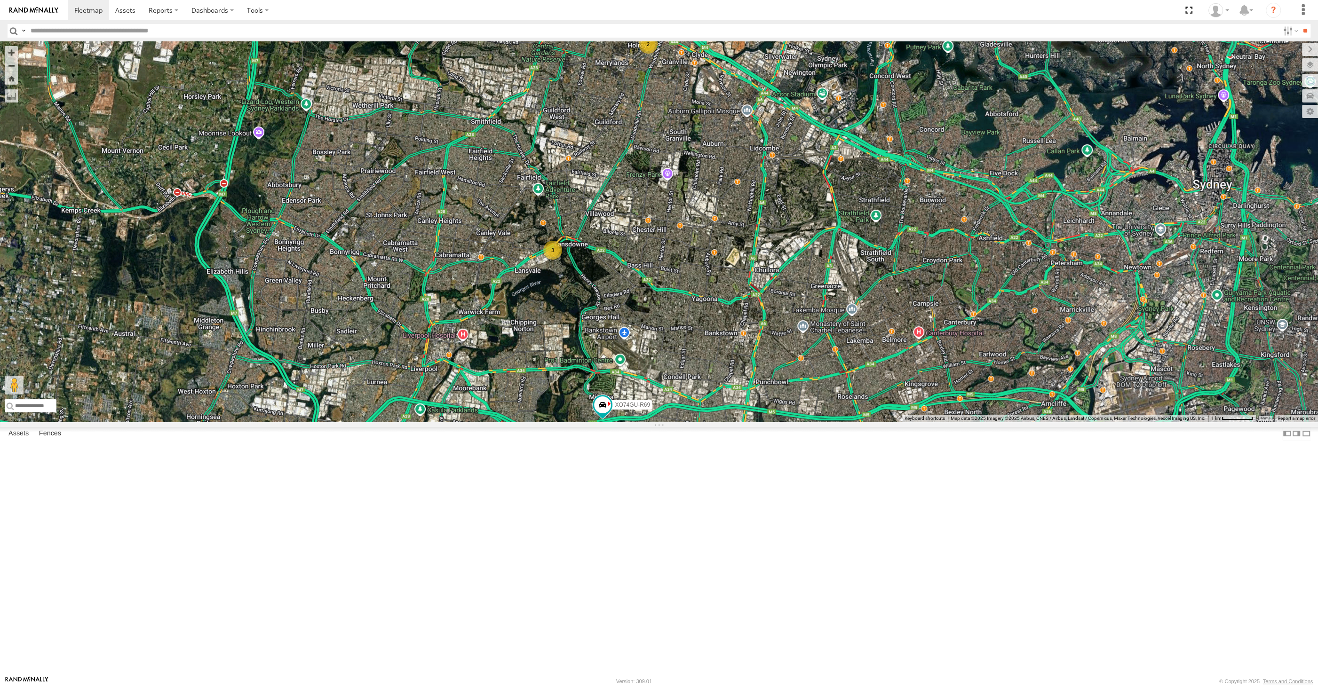
drag, startPoint x: 891, startPoint y: 504, endPoint x: 886, endPoint y: 499, distance: 6.0
click at [889, 422] on div "XP30JQ-R03 XSNDHU-R04 XO74GU-R69 3 2 Loading..." at bounding box center [659, 231] width 1318 height 380
drag, startPoint x: 852, startPoint y: 565, endPoint x: 768, endPoint y: 536, distance: 88.8
click at [768, 422] on div "XP30JQ-R03 XSNDHU-R04 XO74GU-R69 3 2 Loading..." at bounding box center [659, 231] width 1318 height 380
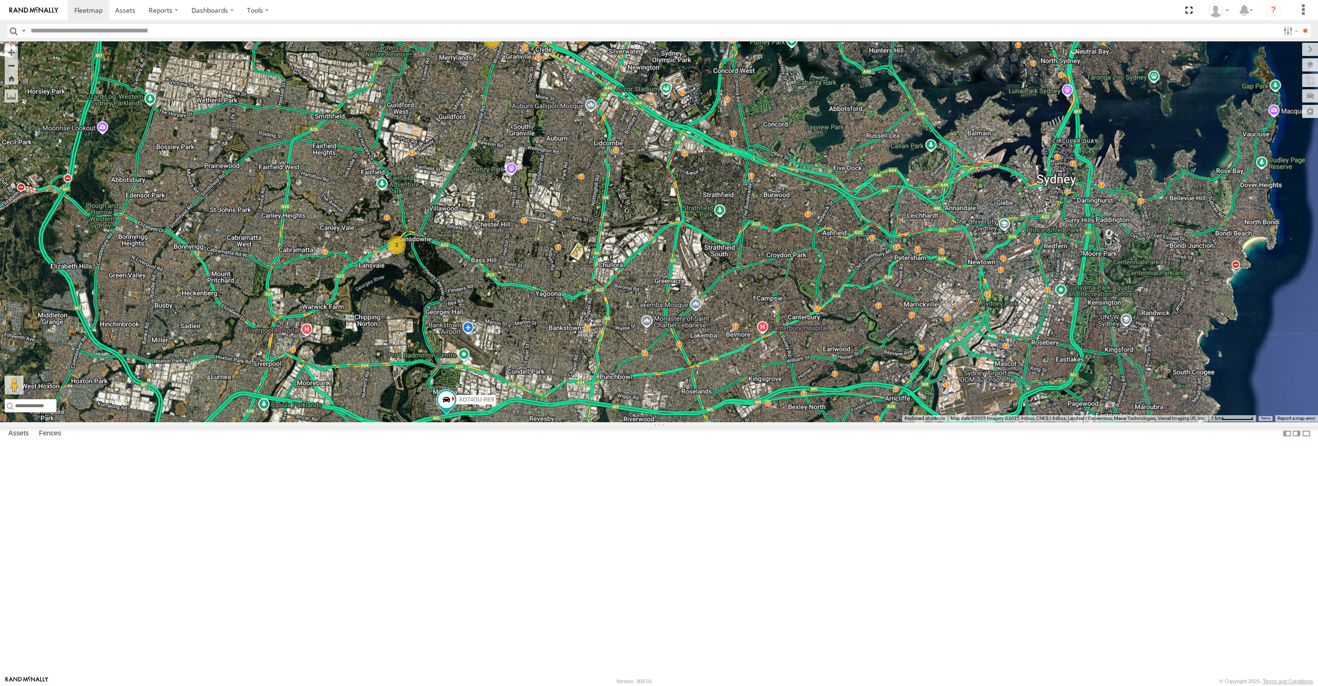
drag, startPoint x: 938, startPoint y: 571, endPoint x: 782, endPoint y: 566, distance: 156.2
click at [782, 422] on div "XP30JQ-R03 XSNDHU-R04 XO74GU-R69 3 2 Loading..." at bounding box center [659, 231] width 1318 height 380
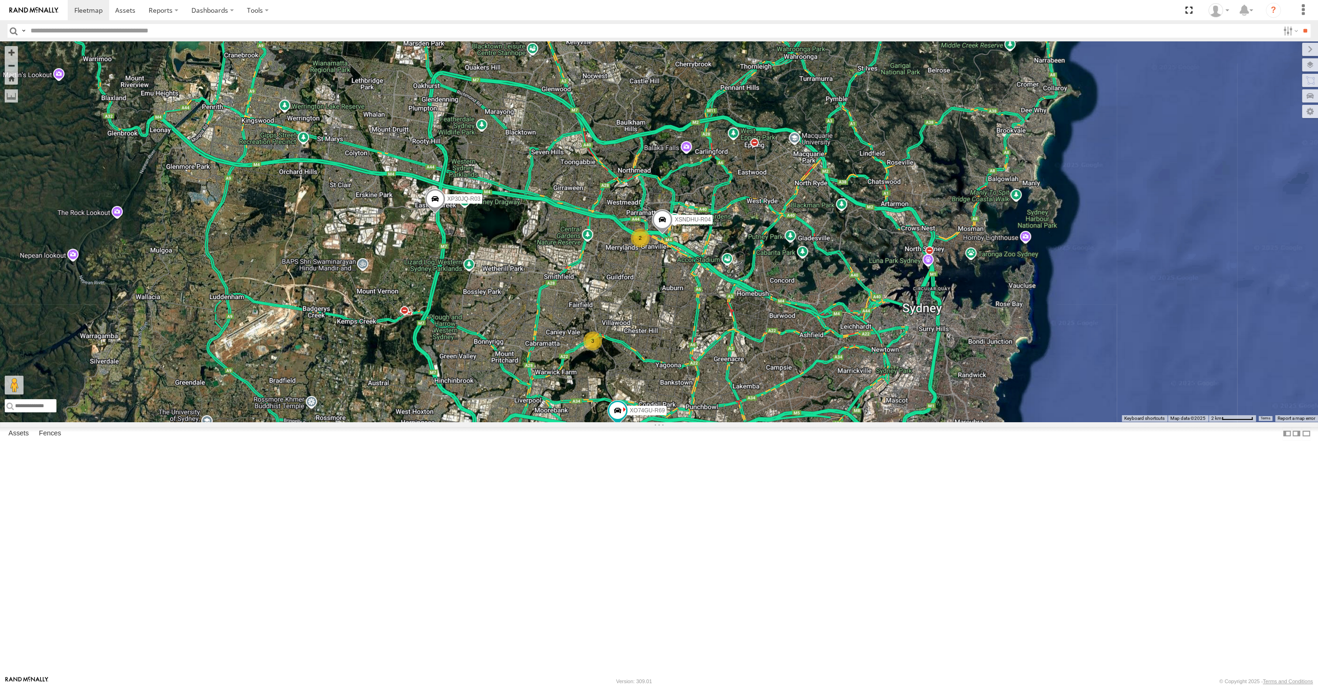
drag, startPoint x: 789, startPoint y: 537, endPoint x: 790, endPoint y: 524, distance: 12.7
click at [790, 422] on div "XP30JQ-R03 XSNDHU-R04 XO74GU-R69 3 2 Loading..." at bounding box center [659, 231] width 1318 height 380
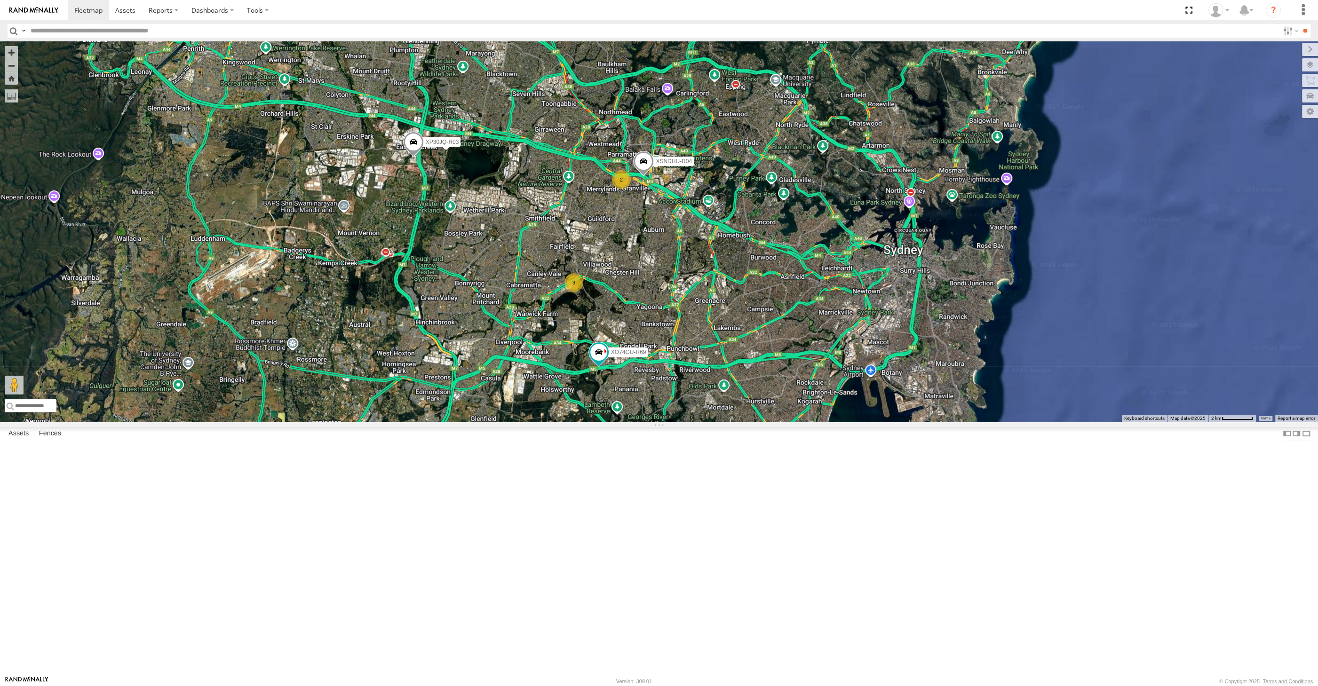
drag, startPoint x: 823, startPoint y: 530, endPoint x: 817, endPoint y: 514, distance: 17.6
click at [823, 422] on div "XP30JQ-R03 XSNDHU-R04 XO74GU-R69 3 2 Loading..." at bounding box center [659, 231] width 1318 height 380
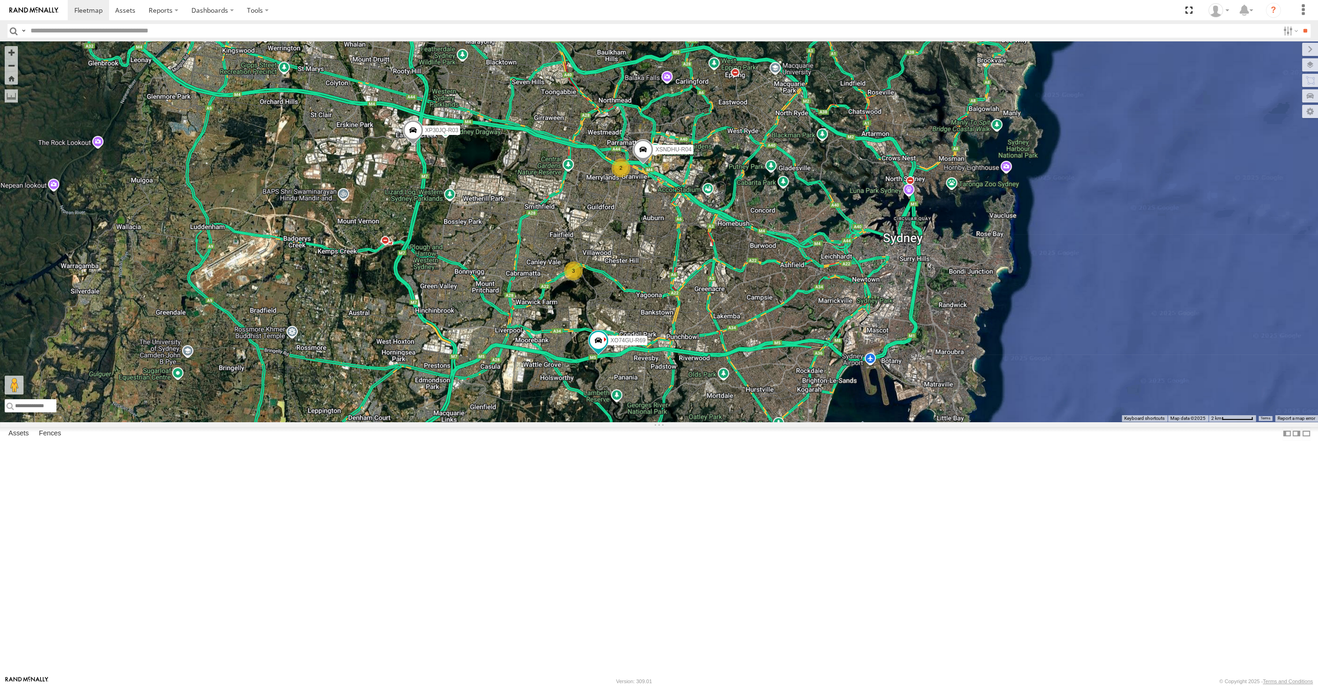
click at [779, 422] on div "XP30JQ-R03 XSNDHU-R04 XO74GU-R69 3 2 Loading..." at bounding box center [659, 231] width 1318 height 380
click at [991, 368] on div "XP30JQ-R03 XSNDHU-R04 XO74GU-R69 3 2 Loading..." at bounding box center [659, 231] width 1318 height 380
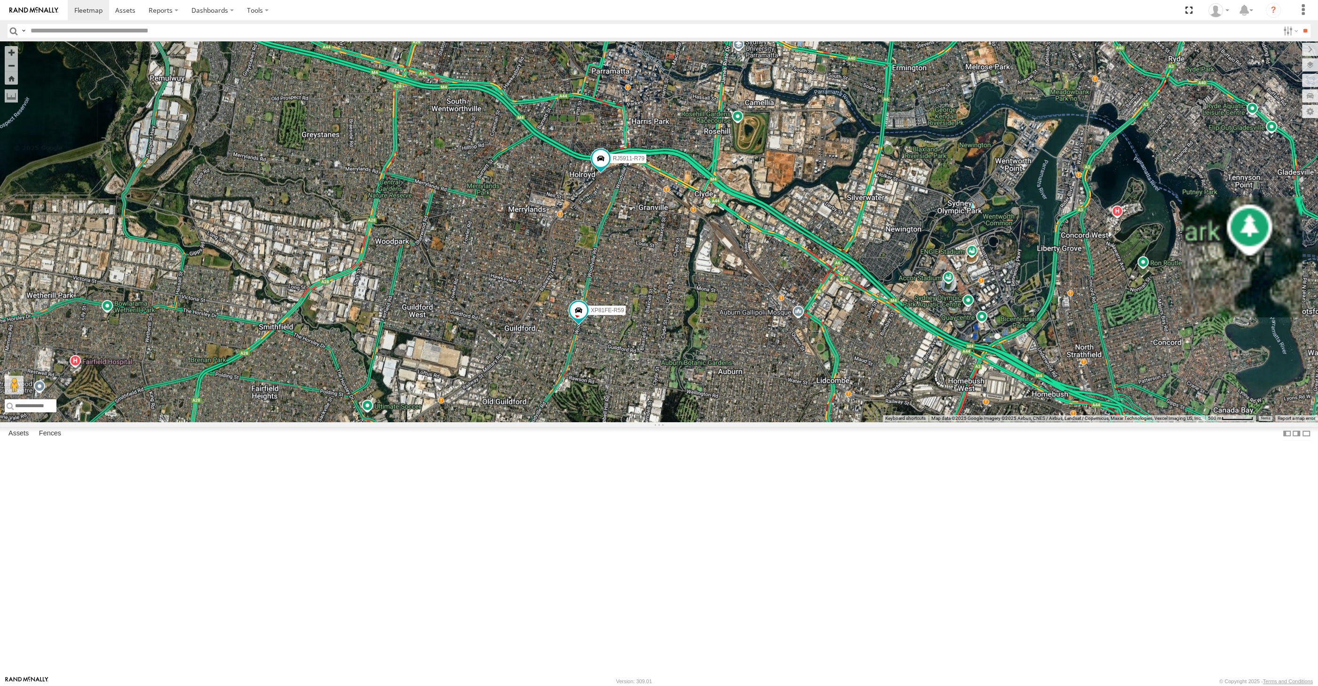
click at [686, 422] on div "XP30JQ-R03 XSNDHU-R04 XO74GU-R69 RJ5911-R79 XP81FE-R59 Loading..." at bounding box center [659, 231] width 1318 height 380
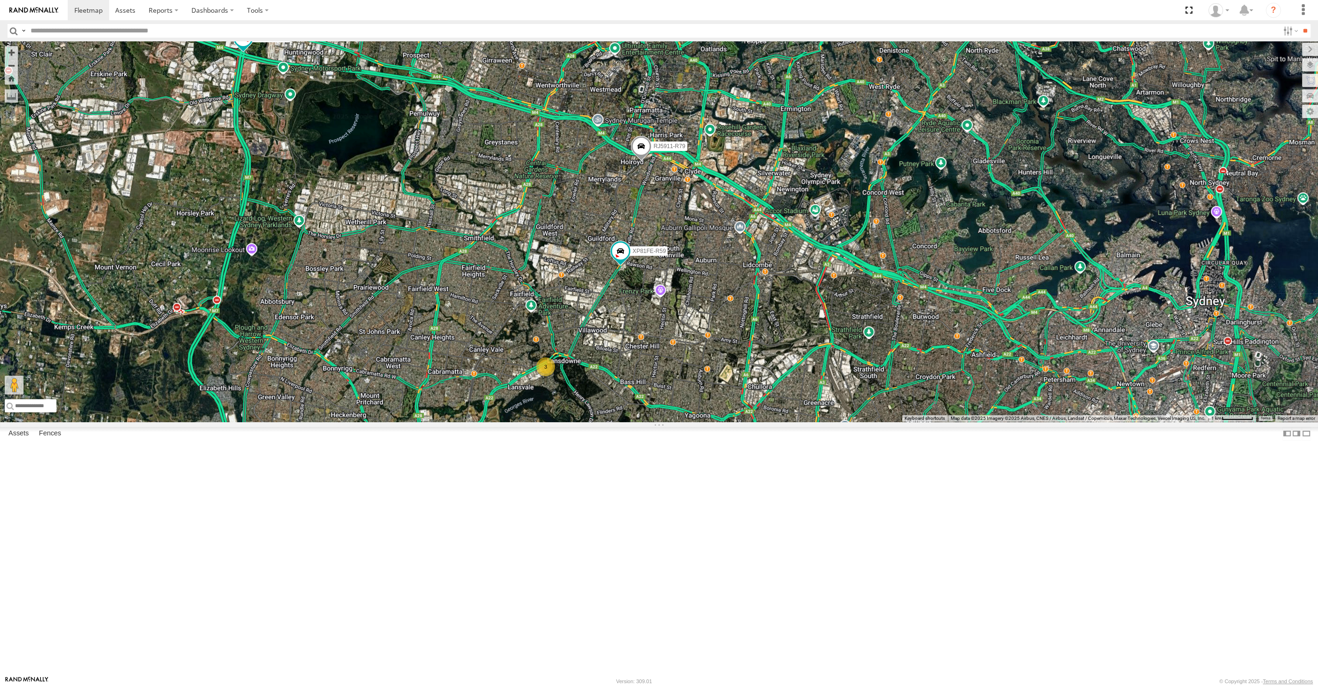
drag, startPoint x: 720, startPoint y: 462, endPoint x: 723, endPoint y: 445, distance: 17.2
click at [722, 422] on div "XP30JQ-R03 XSNDHU-R04 3 RJ5911-R79 XP81FE-R59 Loading..." at bounding box center [659, 231] width 1318 height 380
drag, startPoint x: 743, startPoint y: 490, endPoint x: 720, endPoint y: 470, distance: 30.6
click at [722, 422] on div "XP30JQ-R03 XSNDHU-R04 3 RJ5911-R79 XP81FE-R59 Loading..." at bounding box center [659, 231] width 1318 height 380
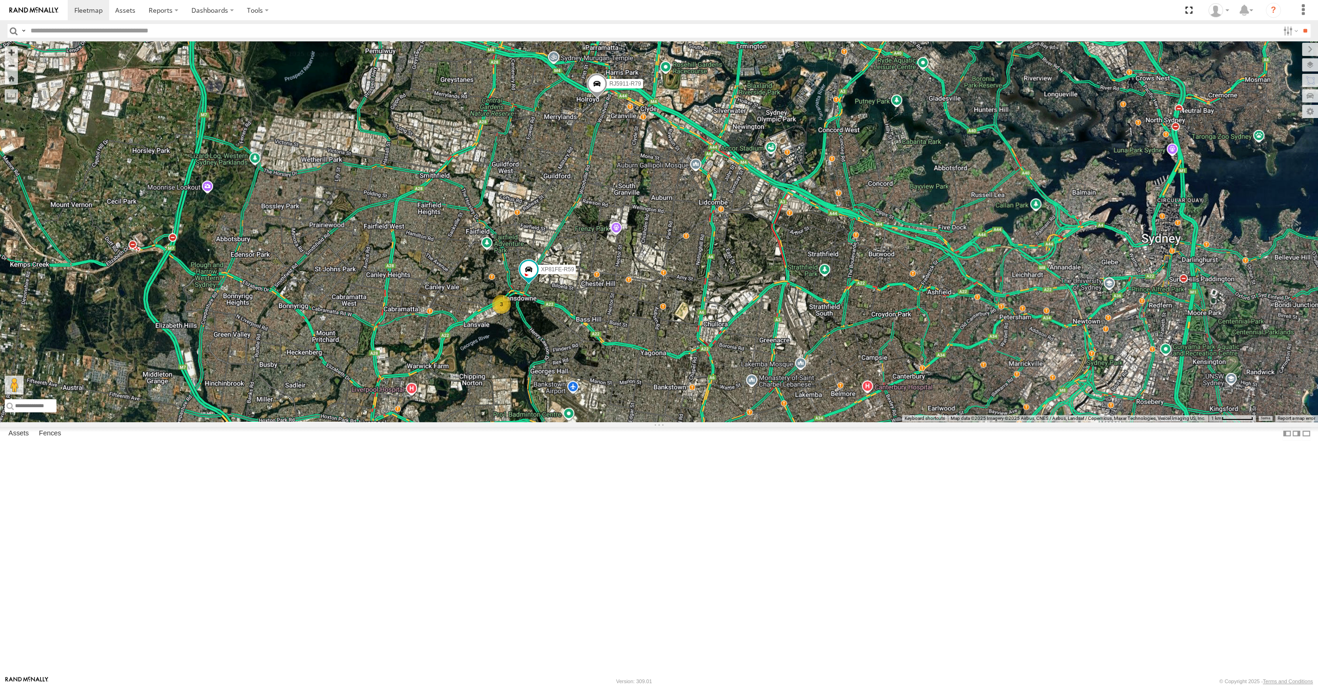
drag, startPoint x: 593, startPoint y: 504, endPoint x: 593, endPoint y: 480, distance: 23.5
click at [593, 422] on div "XP30JQ-R03 XSNDHU-R04 RJ5911-R79 XP81FE-R59 XO74GU-R69 3 Loading..." at bounding box center [659, 231] width 1318 height 380
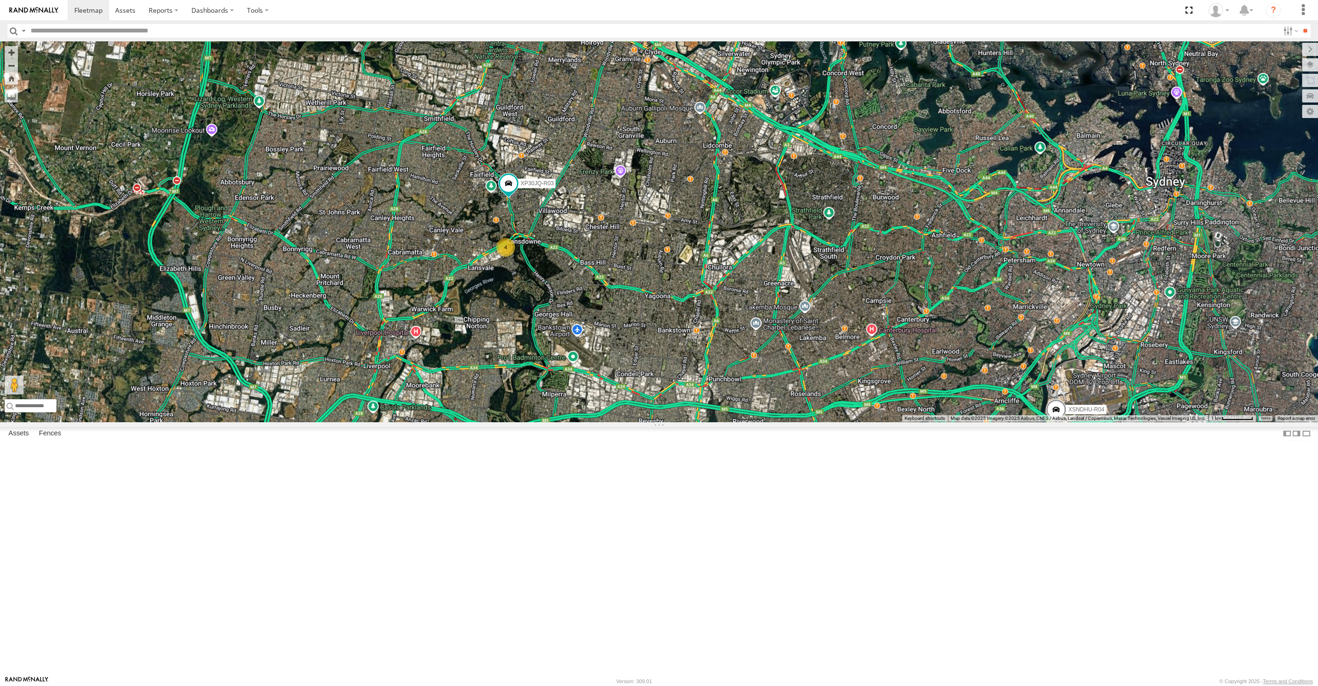
drag, startPoint x: 800, startPoint y: 569, endPoint x: 793, endPoint y: 532, distance: 36.8
click at [799, 422] on div "XP30JQ-R03 XSNDHU-R04 4 RJ5911-R79 XO74GU-R69 Loading..." at bounding box center [659, 231] width 1318 height 380
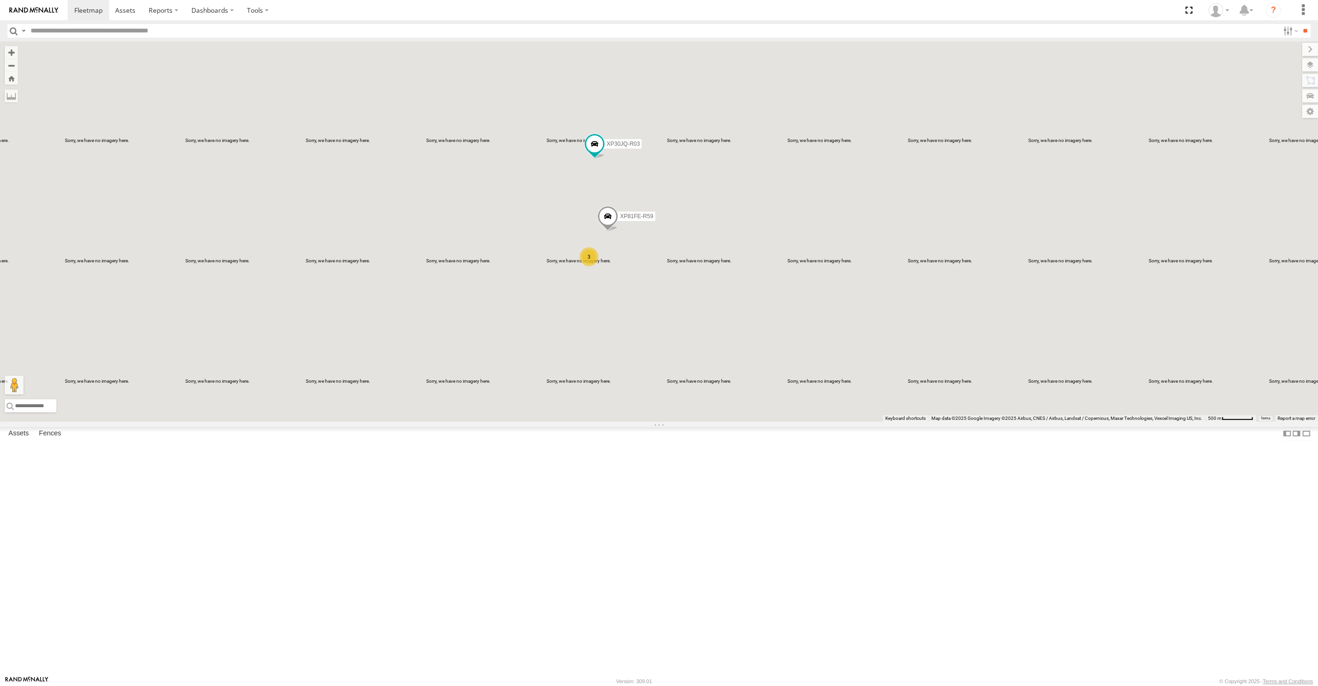
drag, startPoint x: 508, startPoint y: 366, endPoint x: 490, endPoint y: 352, distance: 23.4
click at [495, 357] on div "XP30JQ-R03 XSNDHU-R04 RJ5911-R79 XO74GU-R69 3 XP81FE-R59 Loading..." at bounding box center [659, 231] width 1318 height 380
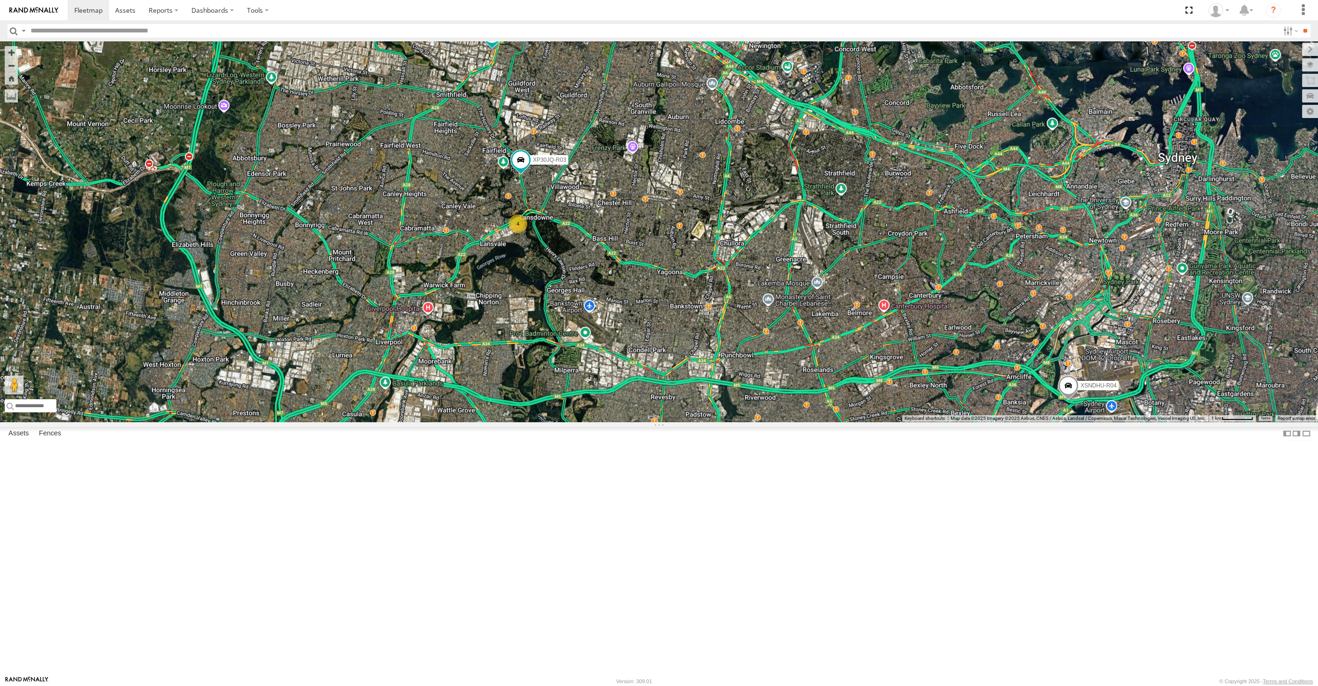
drag, startPoint x: 591, startPoint y: 403, endPoint x: 602, endPoint y: 392, distance: 16.3
click at [602, 392] on div "XP30JQ-R03 XSNDHU-R04 RJ5911-R79 XO74GU-R69 4 Loading..." at bounding box center [659, 231] width 1318 height 380
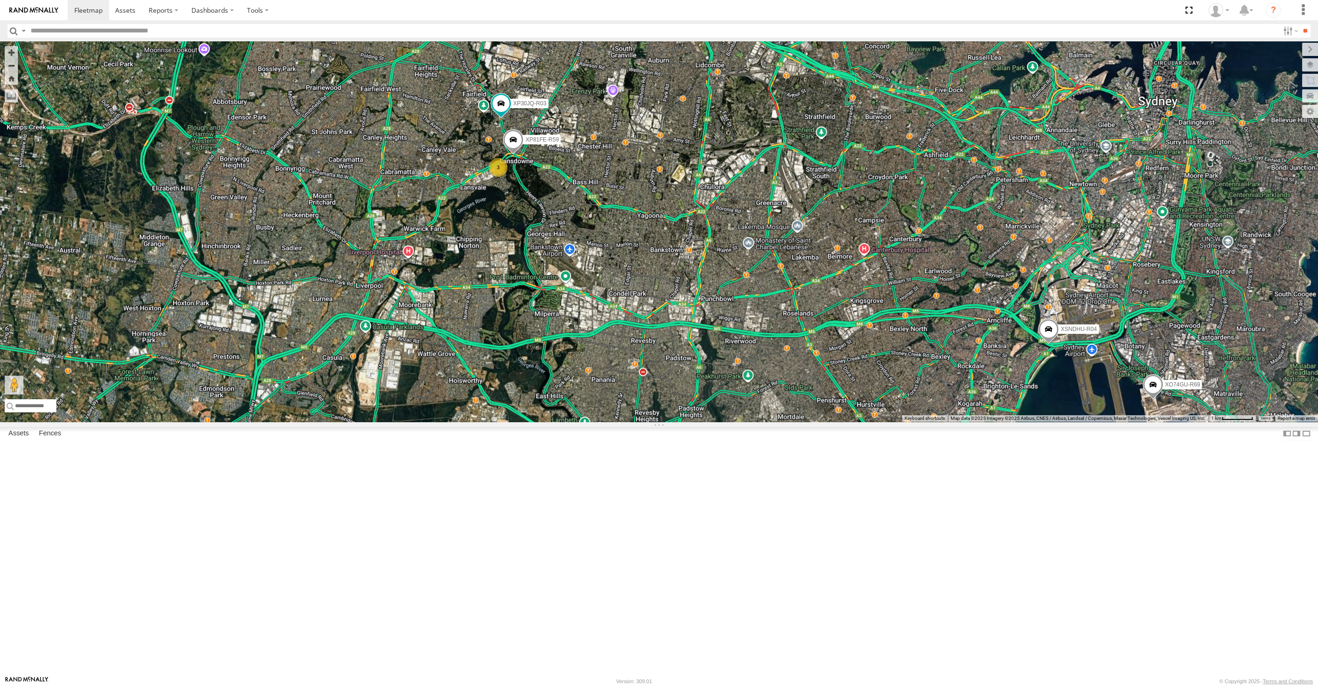
drag, startPoint x: 693, startPoint y: 360, endPoint x: 679, endPoint y: 395, distance: 37.1
click at [679, 395] on div "XP30JQ-R03 XSNDHU-R04 RJ5911-R79 XO74GU-R69 3 XP81FE-R59 Loading..." at bounding box center [659, 231] width 1318 height 380
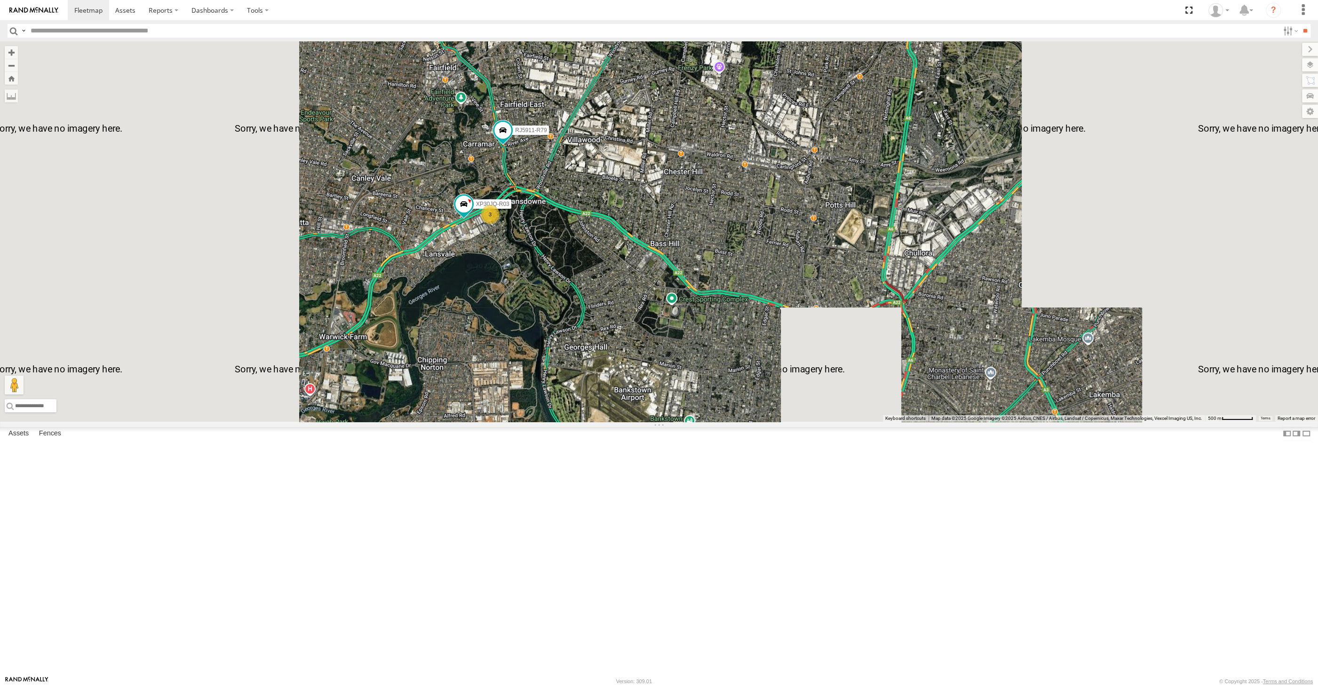
click at [517, 350] on div "XSNDHU-R04 RJ5911-R79 XP81FE-R59 XO74GU-R69 XP30JQ-R03 3 Loading..." at bounding box center [659, 231] width 1318 height 380
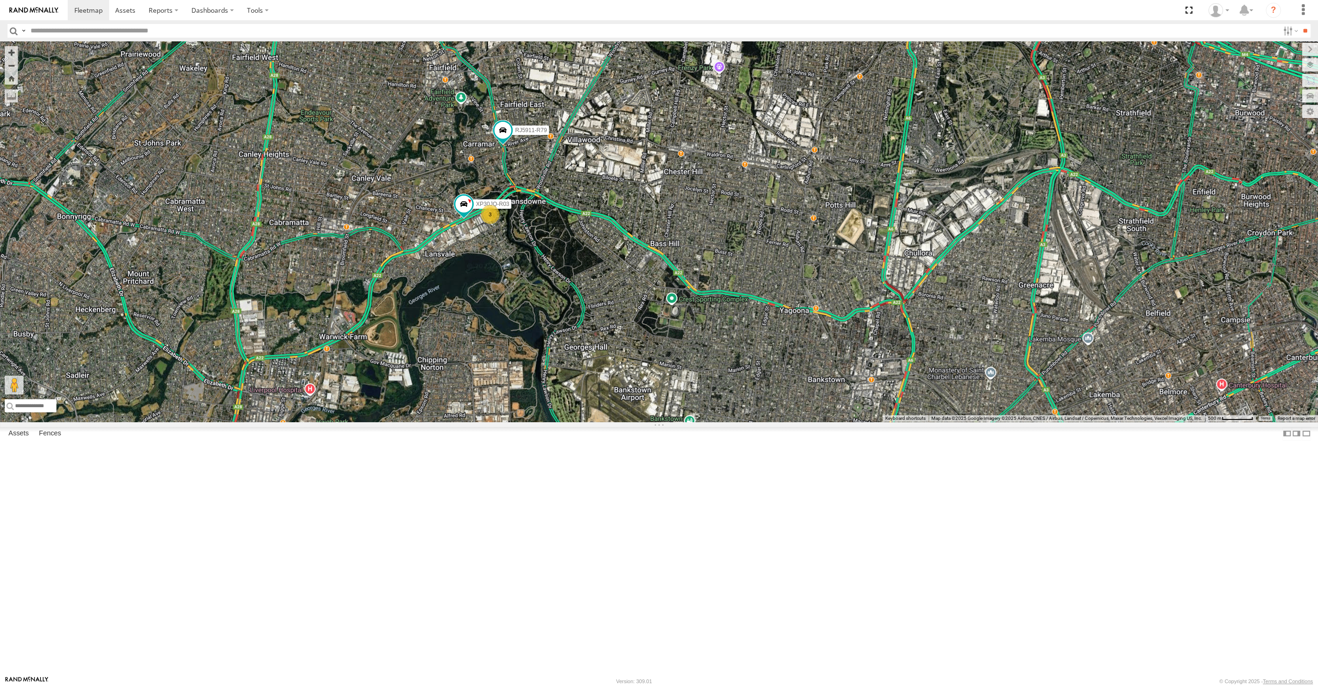
click at [514, 405] on div "XSNDHU-R04 RJ5911-R79 XP81FE-R59 XO74GU-R69 XP30JQ-R03 3 Loading..." at bounding box center [659, 231] width 1318 height 380
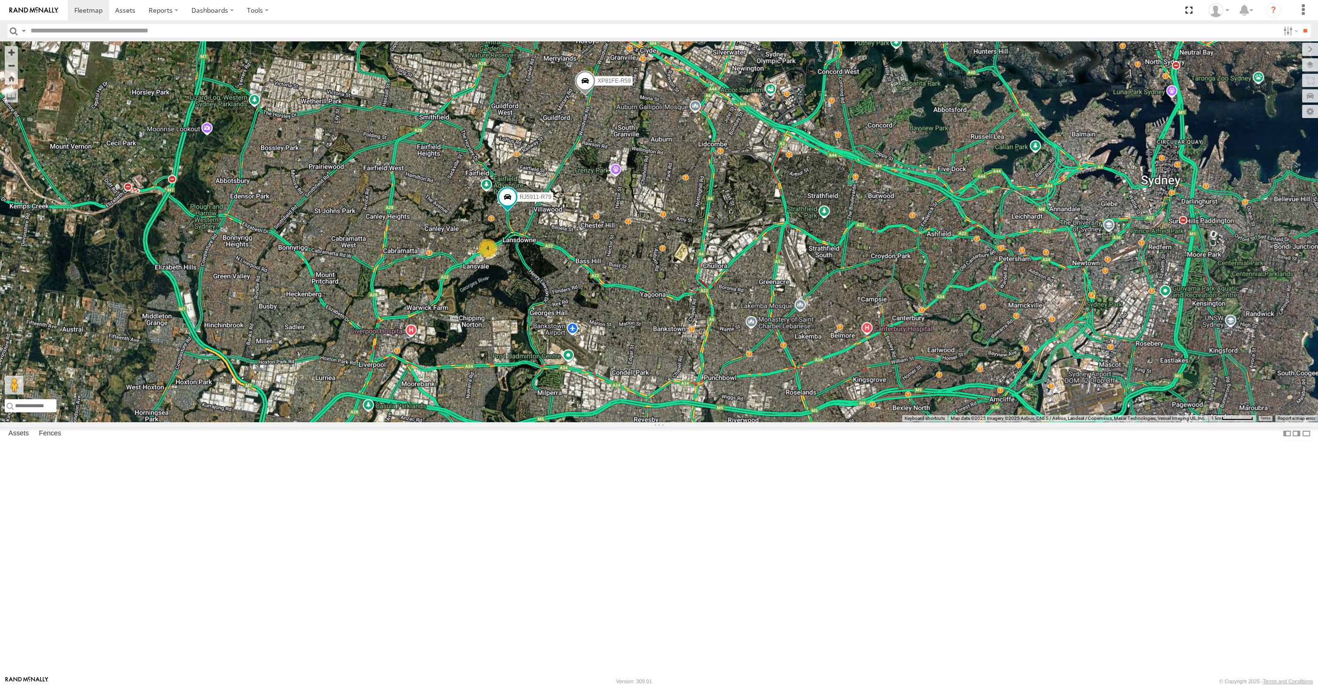
click at [512, 418] on div "XSNDHU-R04 RJ5911-R79 XP81FE-R59 XO74GU-R69 4 Loading..." at bounding box center [659, 231] width 1318 height 380
click at [577, 416] on div "XSNDHU-R04 RJ5911-R79 XP81FE-R59 XO74GU-R69 4 Loading..." at bounding box center [659, 231] width 1318 height 380
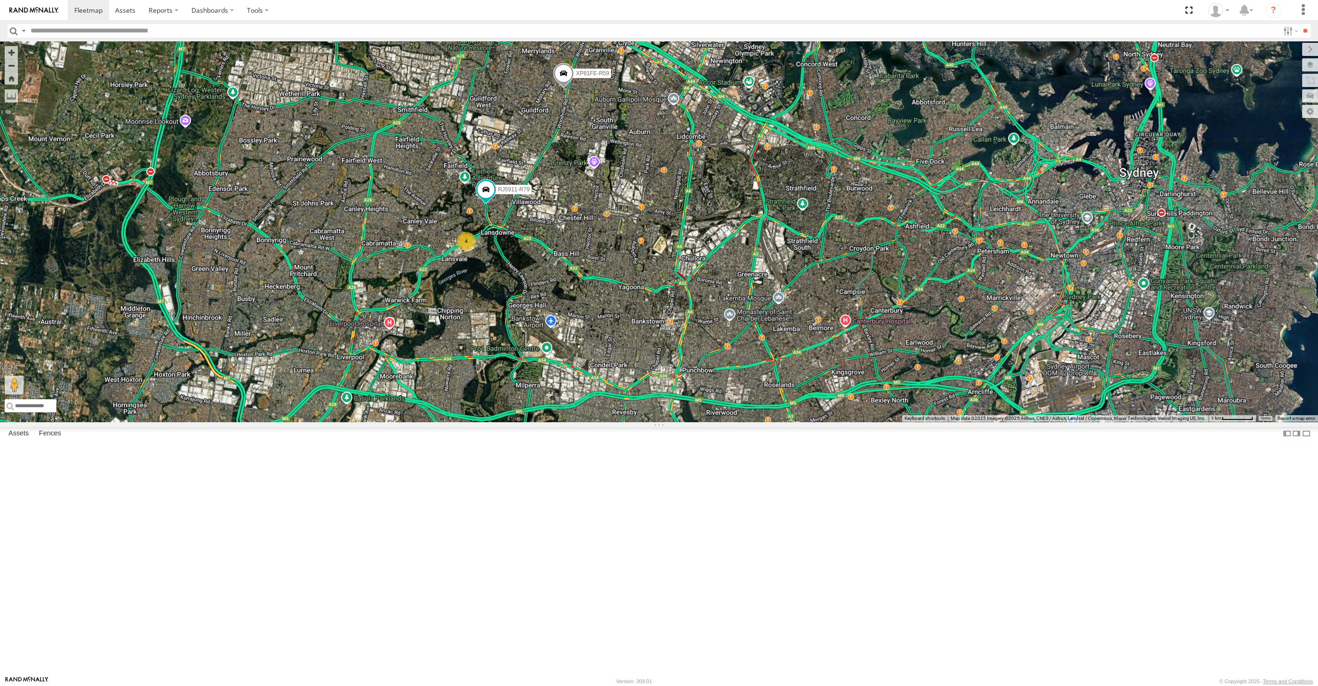
drag, startPoint x: 632, startPoint y: 332, endPoint x: 634, endPoint y: 320, distance: 12.5
click at [634, 327] on div "XSNDHU-R04 RJ5911-R79 XP81FE-R59 XO74GU-R69 4 Loading..." at bounding box center [659, 231] width 1318 height 380
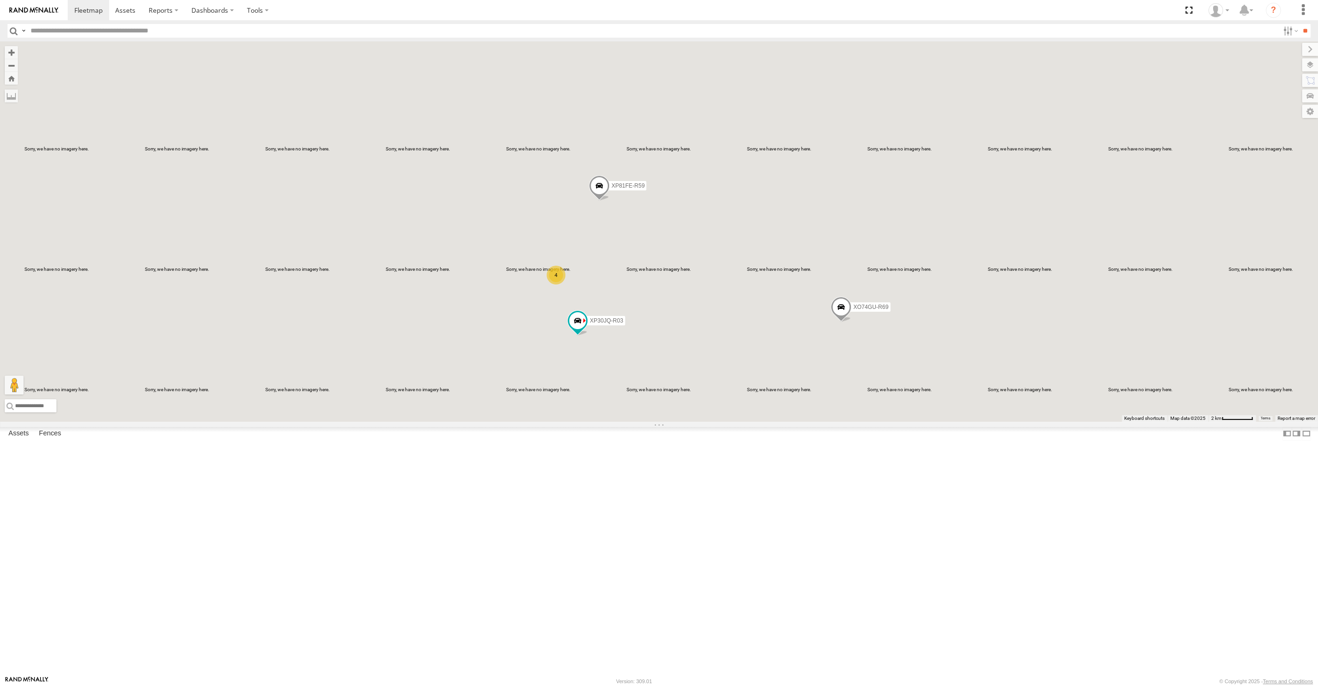
click at [642, 422] on div "XP30JQ-R03 XP81FE-R59 XO74GU-R69 XSNDHU-R04 4 Loading..." at bounding box center [659, 231] width 1318 height 380
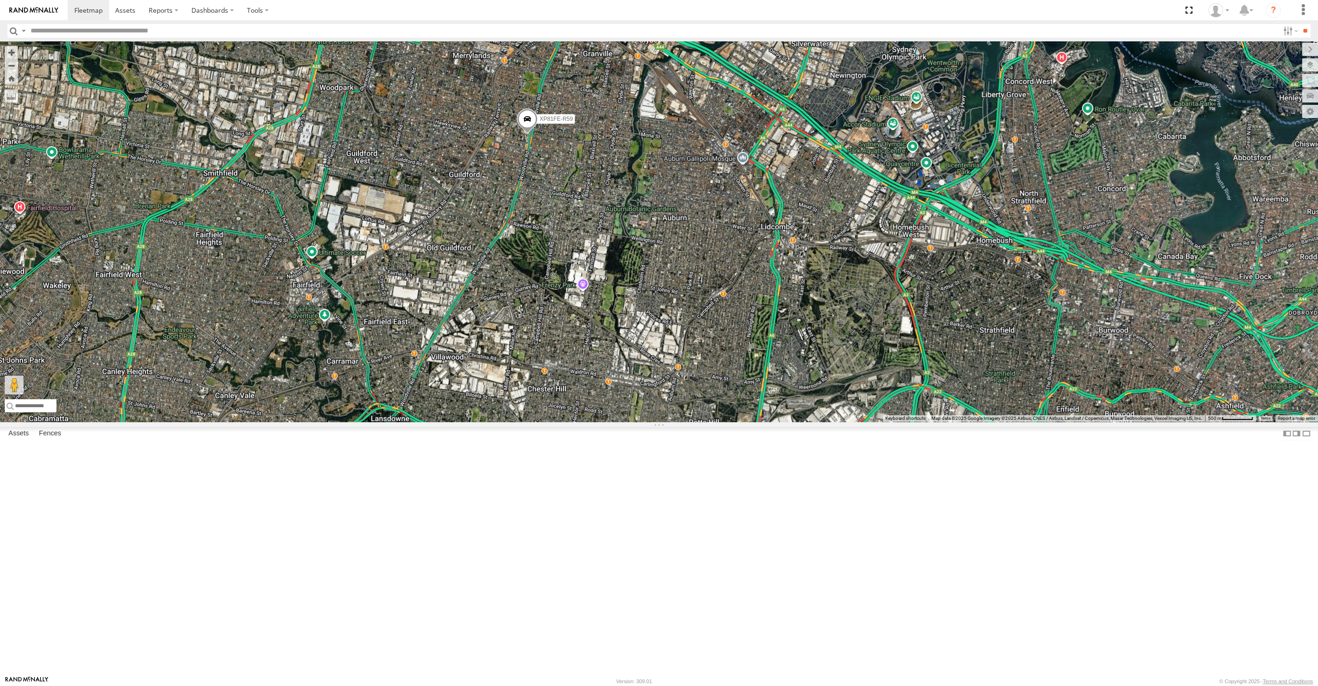
click at [523, 134] on span at bounding box center [527, 121] width 21 height 25
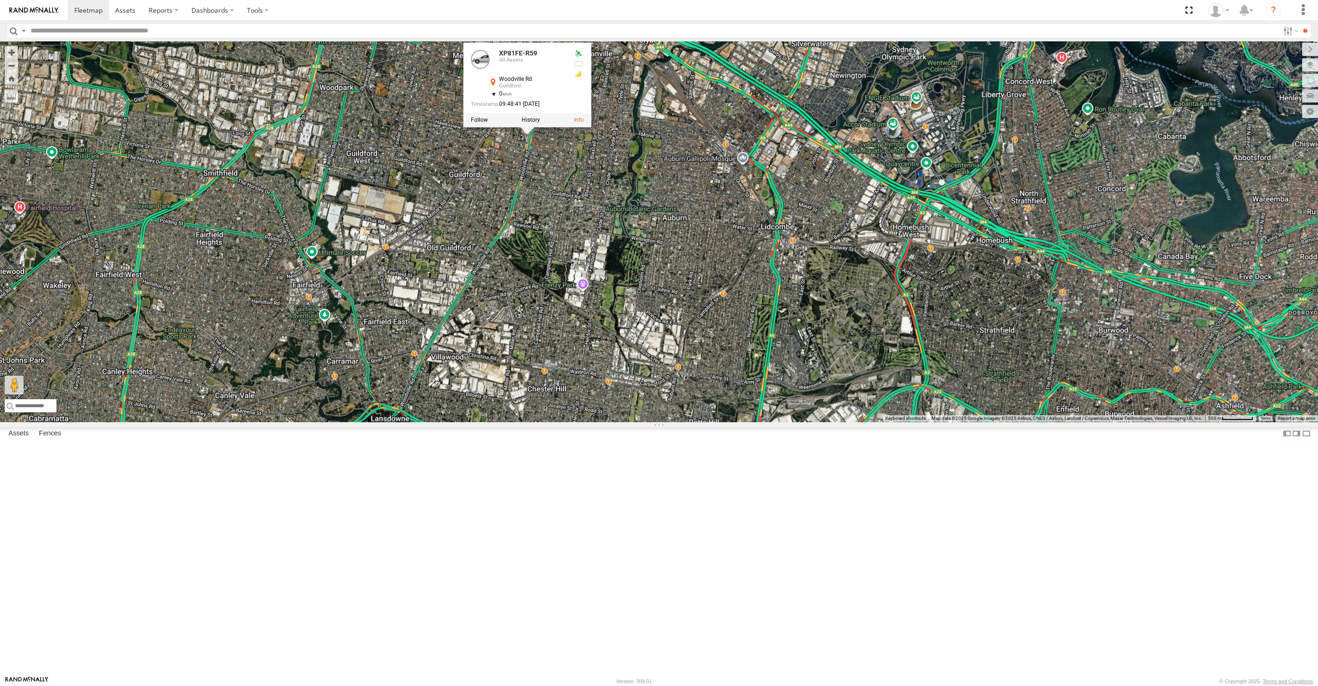
click at [600, 345] on div "XP30JQ-R03 XP81FE-R59 XO74GU-R69 XSNDHU-R04 4 XP81FE-R59 All Assets Woodville R…" at bounding box center [659, 231] width 1318 height 380
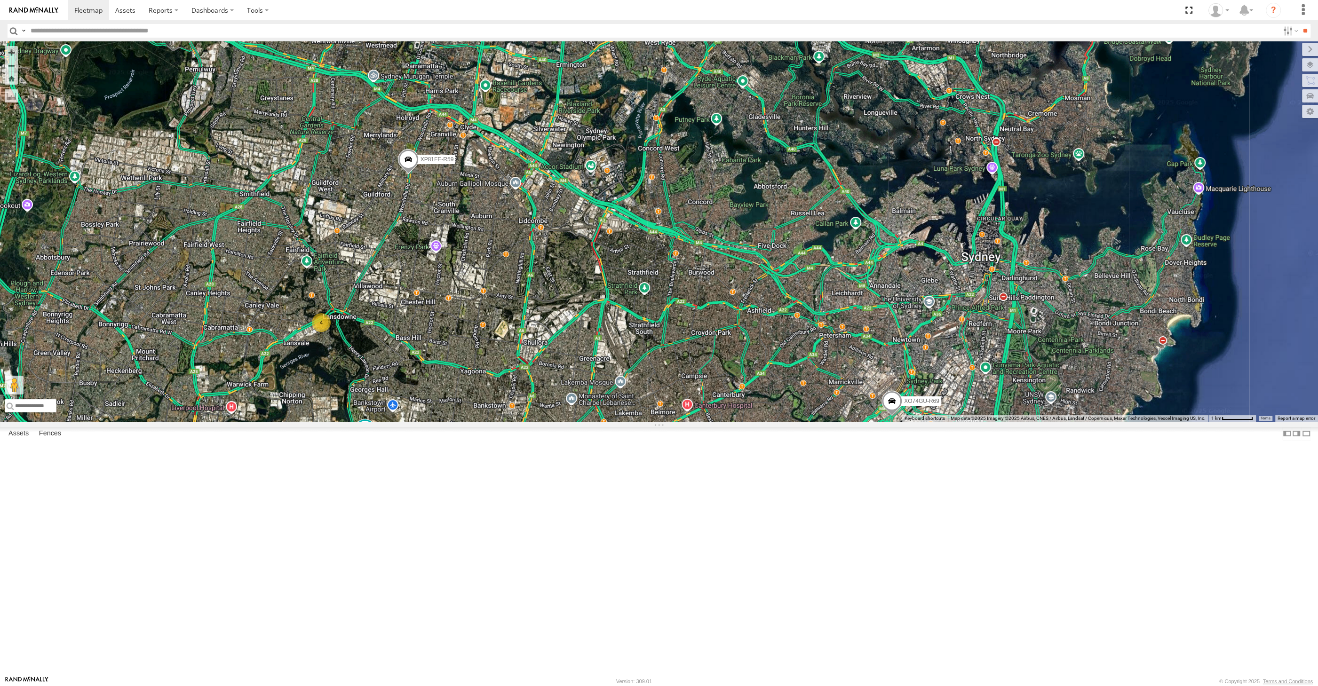
drag, startPoint x: 548, startPoint y: 470, endPoint x: 522, endPoint y: 445, distance: 35.9
click at [533, 422] on div "XP30JQ-R03 XP81FE-R59 XO74GU-R69 XSNDHU-R04 4 Loading..." at bounding box center [659, 231] width 1318 height 380
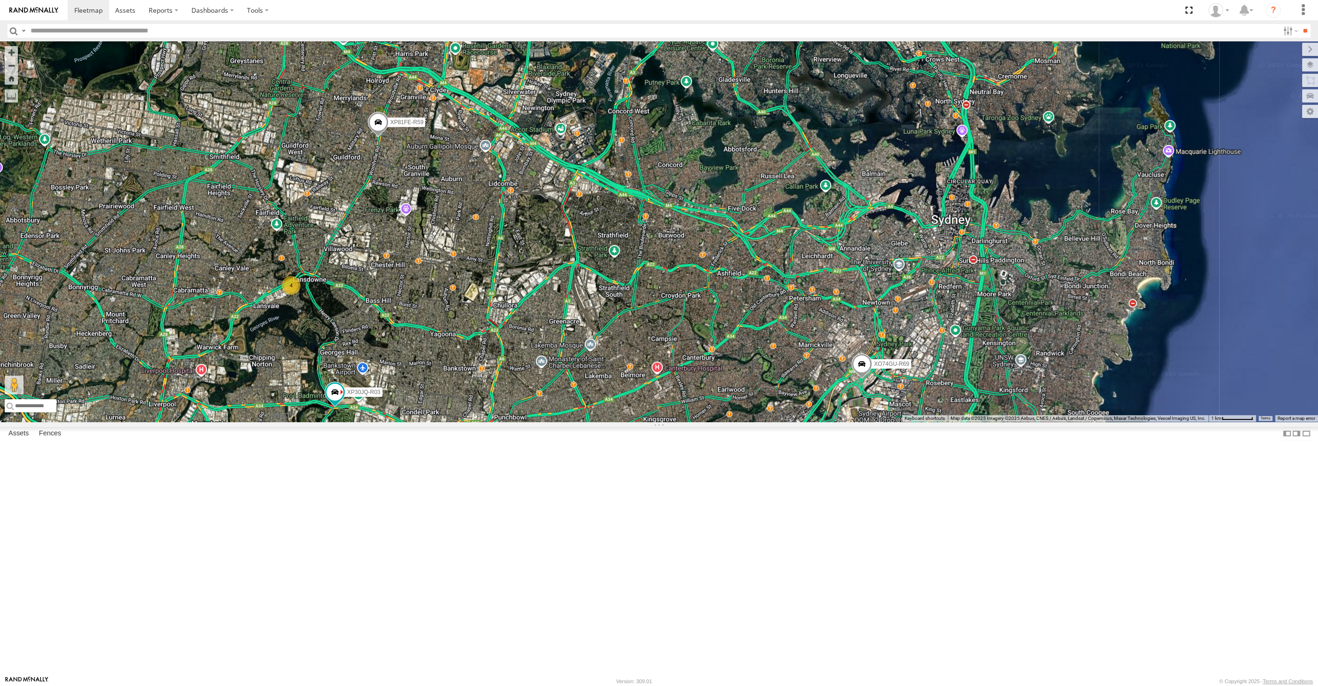
drag, startPoint x: 688, startPoint y: 499, endPoint x: 648, endPoint y: 447, distance: 65.7
click at [664, 422] on div "XP30JQ-R03 XP81FE-R59 XO74GU-R69 XSNDHU-R04 4 Loading..." at bounding box center [659, 231] width 1318 height 380
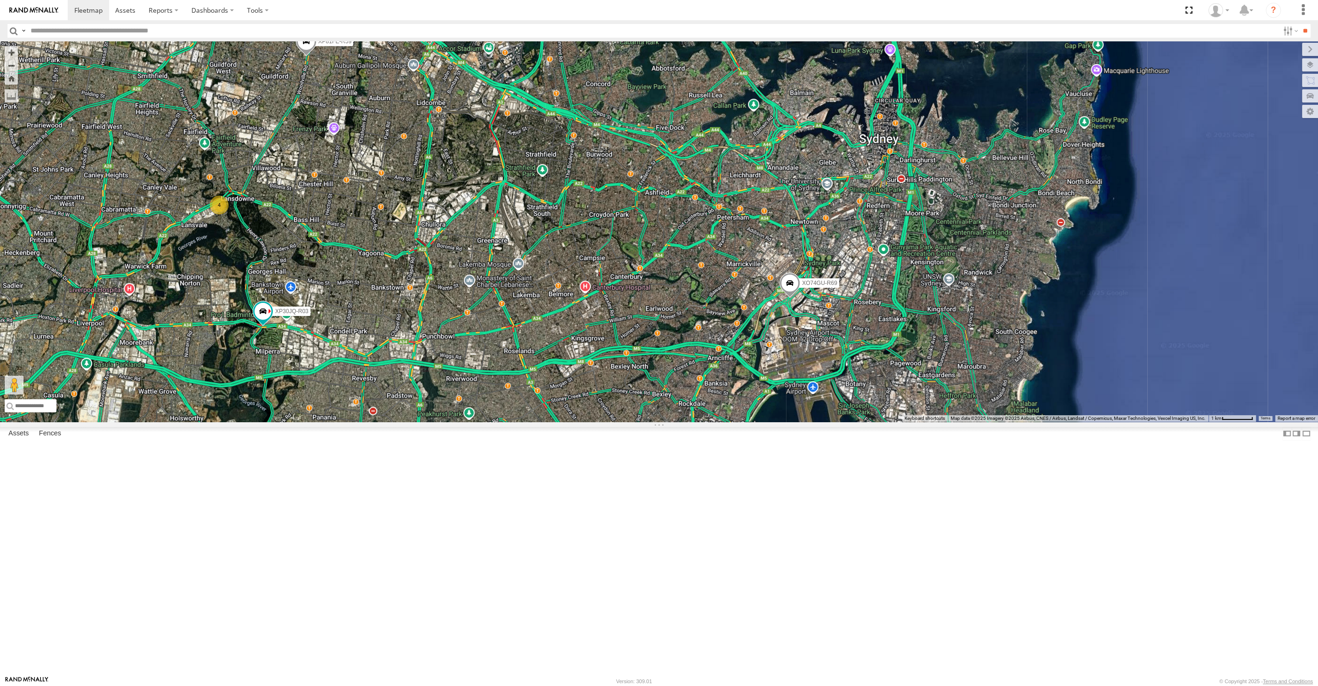
drag, startPoint x: 581, startPoint y: 446, endPoint x: 588, endPoint y: 419, distance: 27.1
click at [588, 422] on div "XP30JQ-R03 XP81FE-R59 XO74GU-R69 XSNDHU-R04 4 Loading..." at bounding box center [659, 231] width 1318 height 380
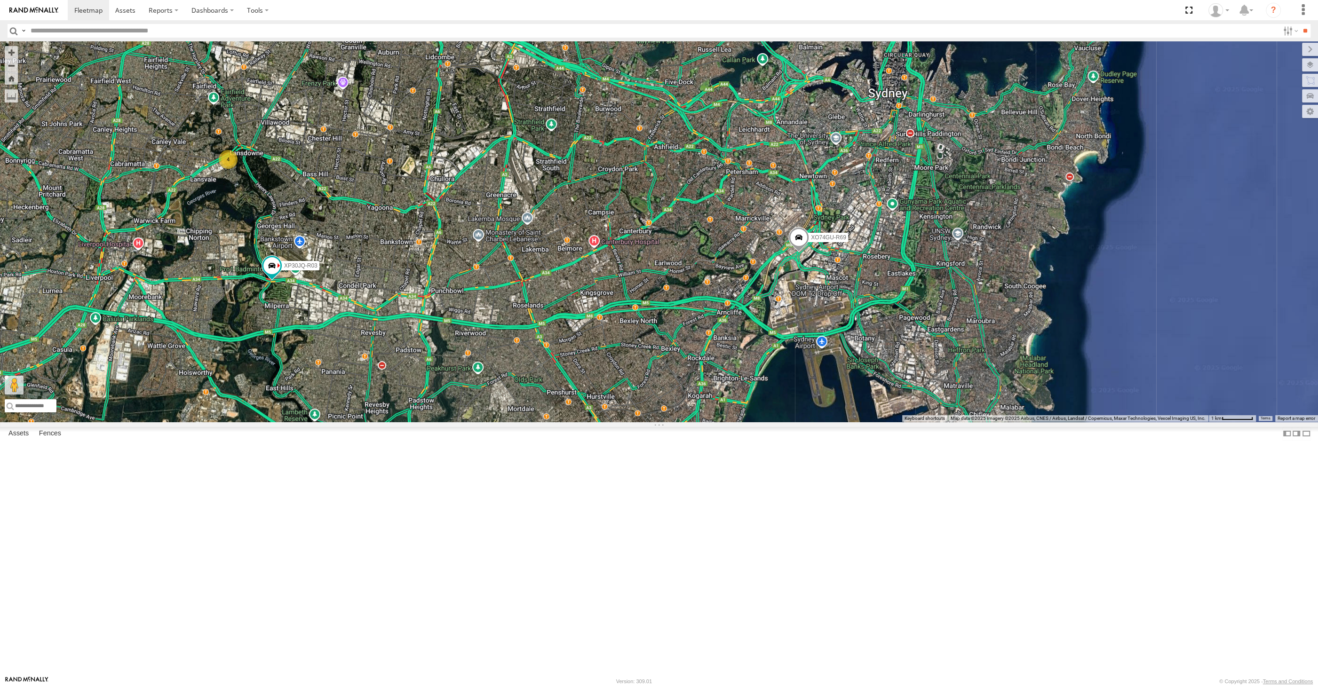
drag, startPoint x: 447, startPoint y: 445, endPoint x: 467, endPoint y: 433, distance: 23.6
click at [467, 422] on div "XP30JQ-R03 XP81FE-R59 XO74GU-R69 XSNDHU-R04 4 Loading..." at bounding box center [659, 231] width 1318 height 380
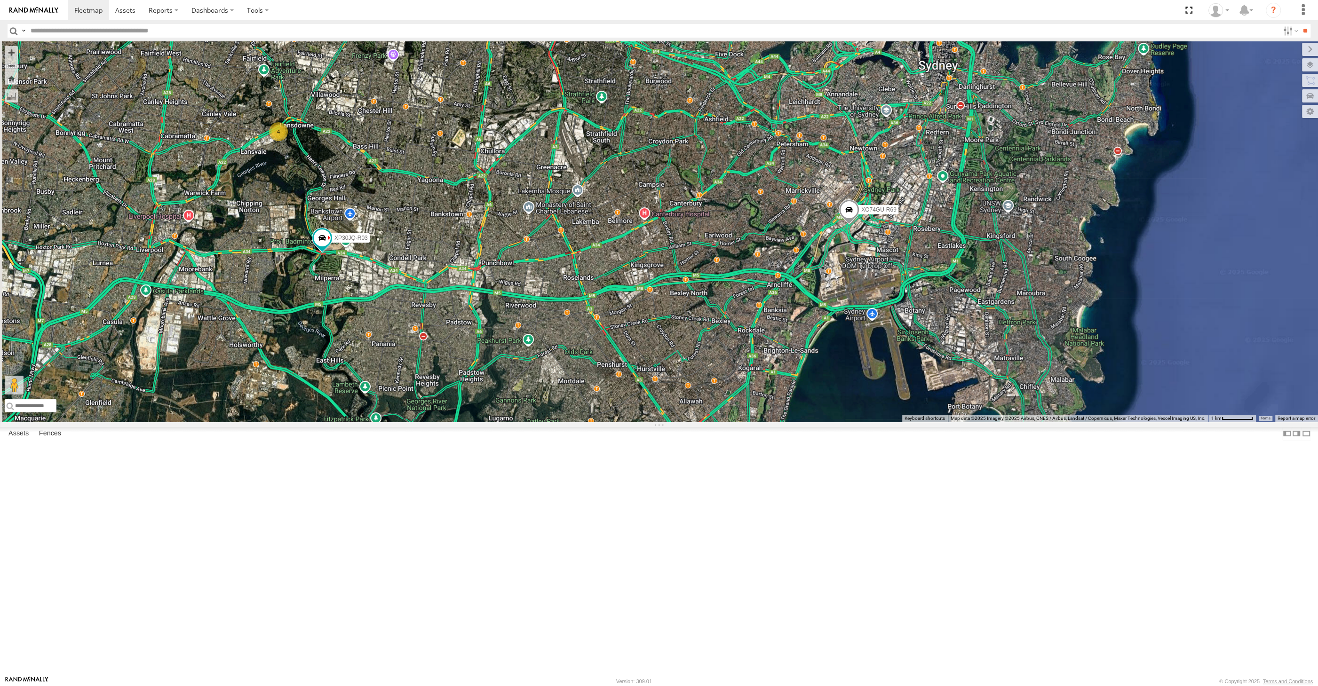
click at [693, 422] on div "XP30JQ-R03 XP81FE-R59 XO74GU-R69 4 Loading..." at bounding box center [659, 231] width 1318 height 380
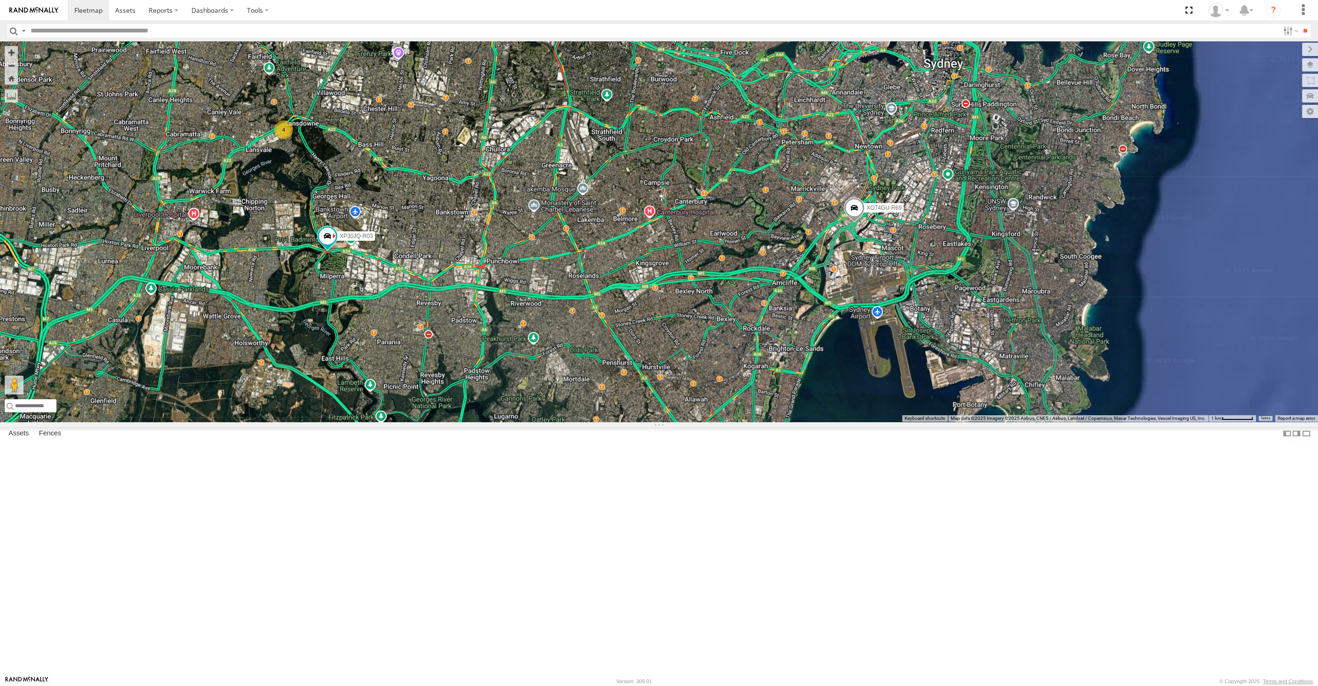
click at [667, 422] on div "XP30JQ-R03 XP81FE-R59 XO74GU-R69 XSNDHU-R04 4 Loading..." at bounding box center [659, 231] width 1318 height 380
click at [812, 422] on div "XP30JQ-R03 XP81FE-R59 XO74GU-R69 XSNDHU-R04 4 Loading..." at bounding box center [659, 231] width 1318 height 380
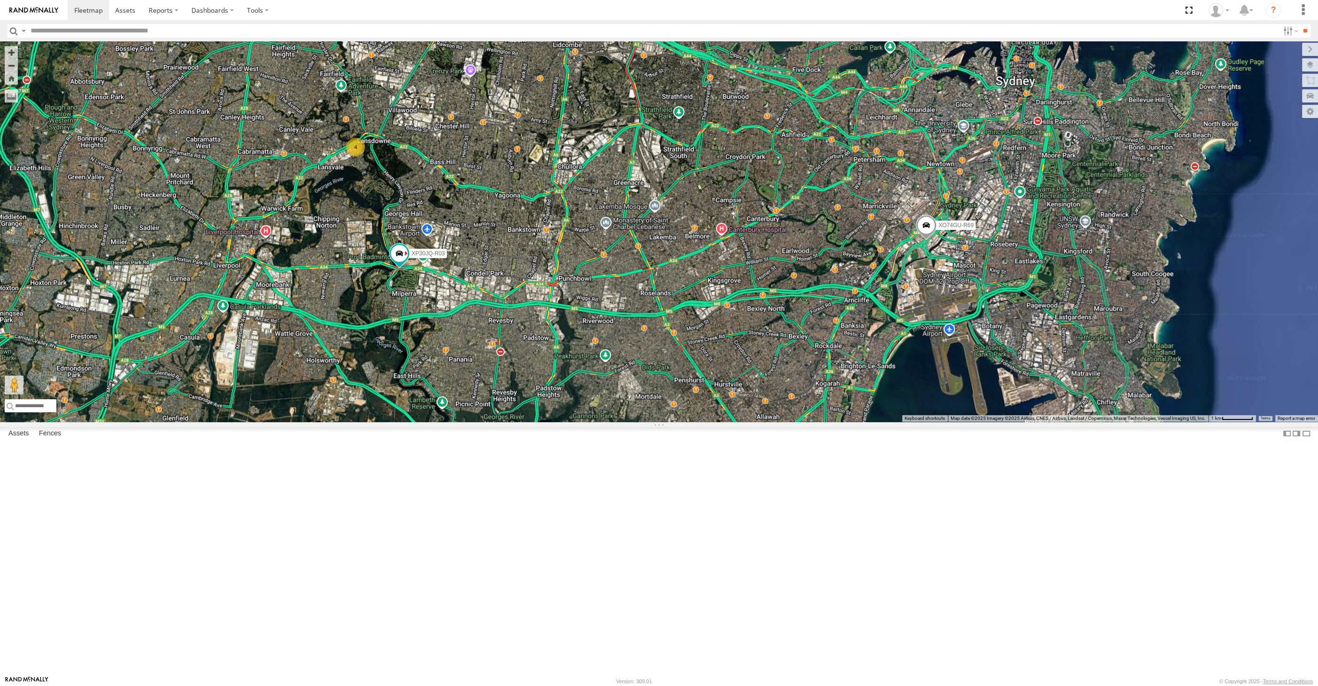
drag, startPoint x: 741, startPoint y: 462, endPoint x: 771, endPoint y: 500, distance: 48.3
click at [771, 422] on div "XP30JQ-R03 XP81FE-R59 XO74GU-R69 XSNDHU-R04 4 Loading..." at bounding box center [659, 231] width 1318 height 380
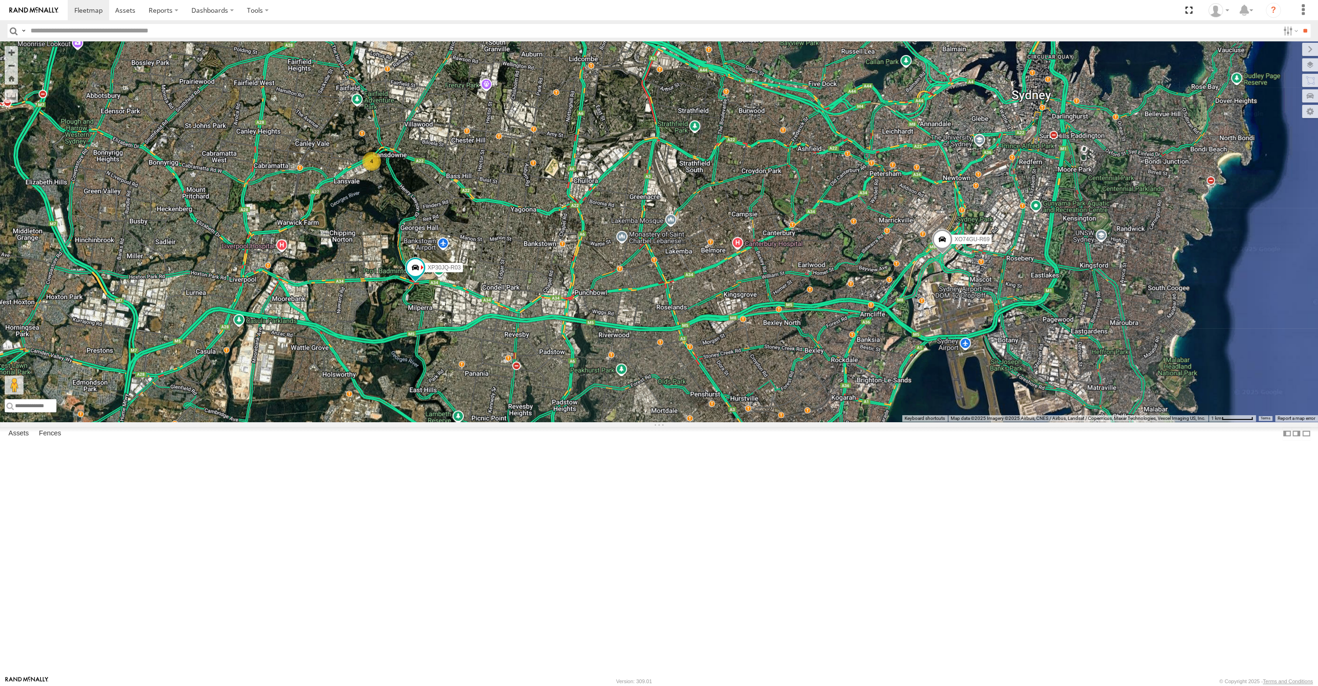
click at [725, 422] on div "XP30JQ-R03 XP81FE-R59 XO74GU-R69 XSNDHU-R04 4 Loading..." at bounding box center [659, 231] width 1318 height 380
click at [798, 368] on div "XP30JQ-R03 XP81FE-R59 XO74GU-R69 XSNDHU-R04 4 Loading..." at bounding box center [659, 231] width 1318 height 380
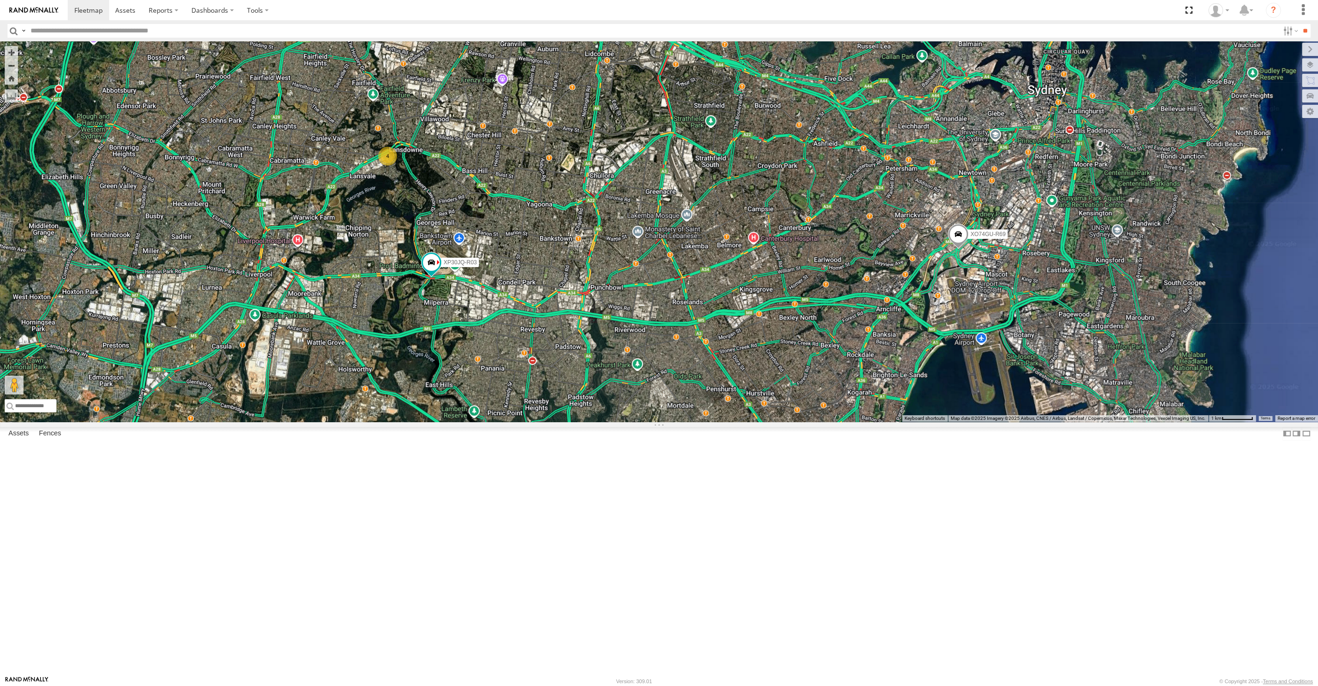
drag, startPoint x: 471, startPoint y: 529, endPoint x: 491, endPoint y: 523, distance: 21.4
click at [490, 422] on div "XP30JQ-R03 XP81FE-R59 XO74GU-R69 XSNDHU-R04 4 Loading..." at bounding box center [659, 231] width 1318 height 380
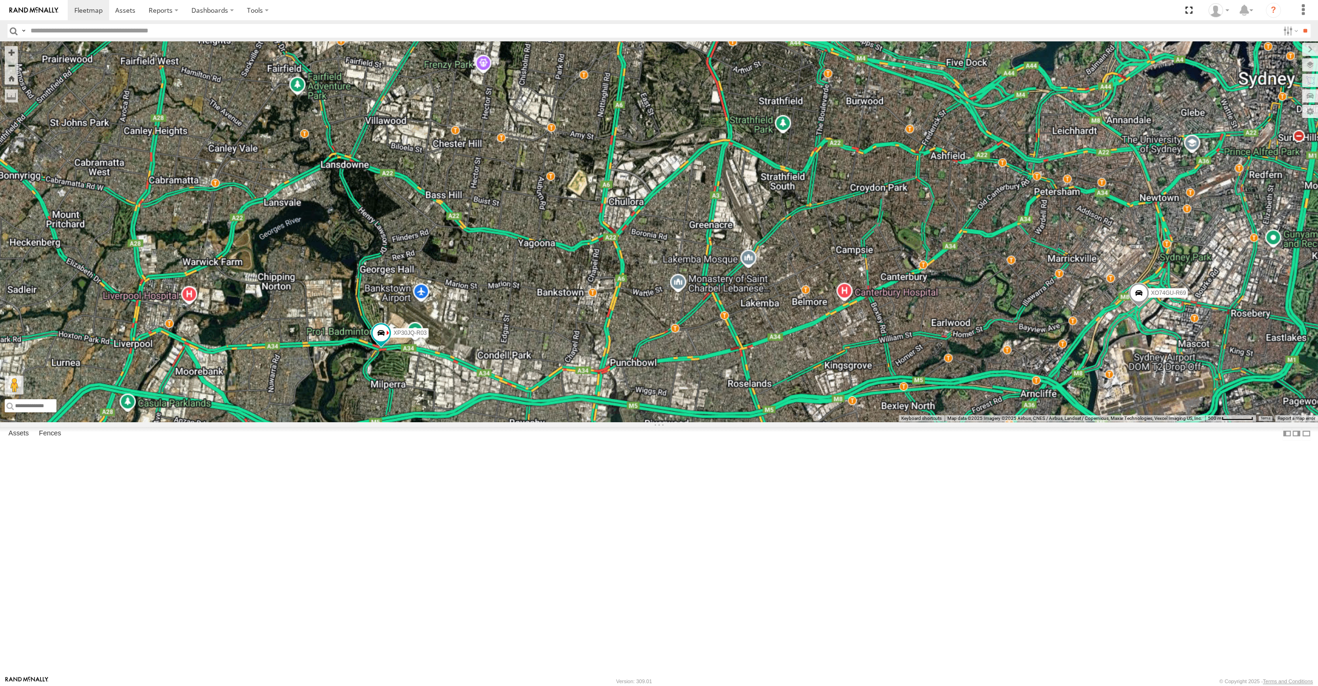
drag, startPoint x: 544, startPoint y: 259, endPoint x: 547, endPoint y: 458, distance: 198.5
click at [548, 422] on div "XP30JQ-R03 XP81FE-R59 XO74GU-R69 XSNDHU-R04 Loading..." at bounding box center [659, 231] width 1318 height 380
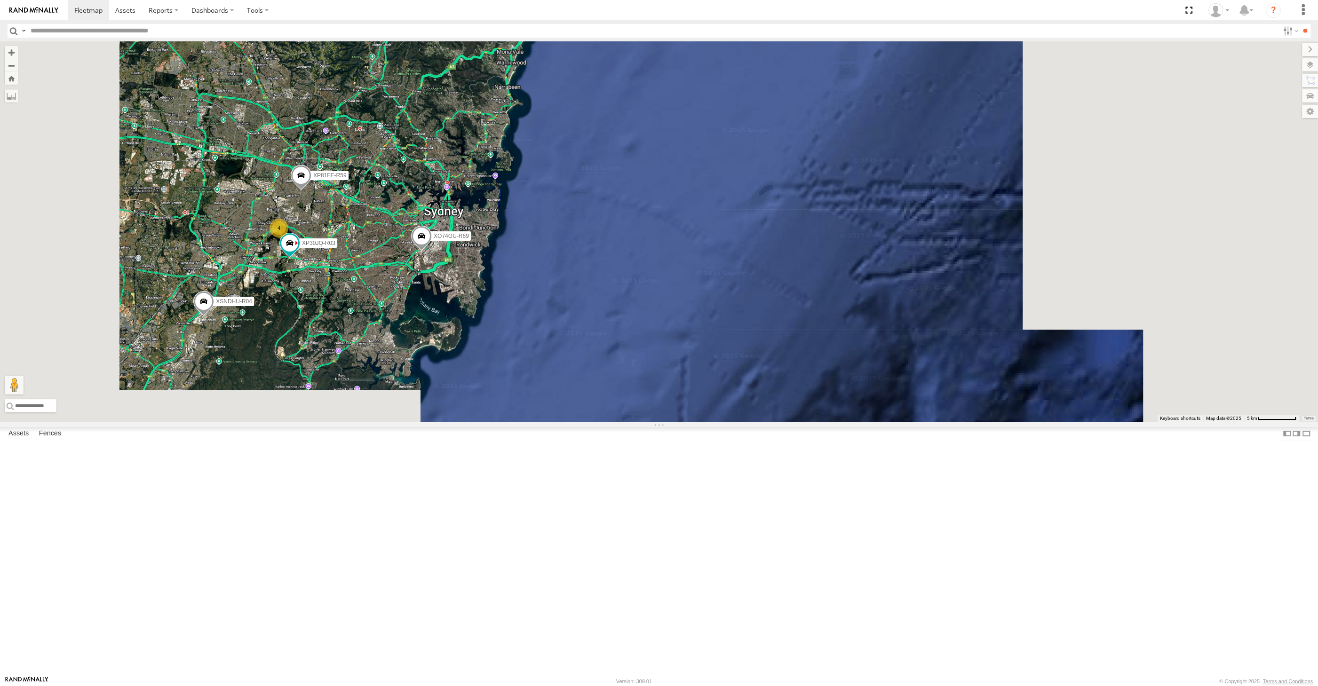
drag, startPoint x: 385, startPoint y: 396, endPoint x: 454, endPoint y: 400, distance: 69.2
click at [451, 400] on div "XP30JQ-R03 XP81FE-R59 XO74GU-R69 XSNDHU-R04 4 Loading..." at bounding box center [659, 231] width 1318 height 380
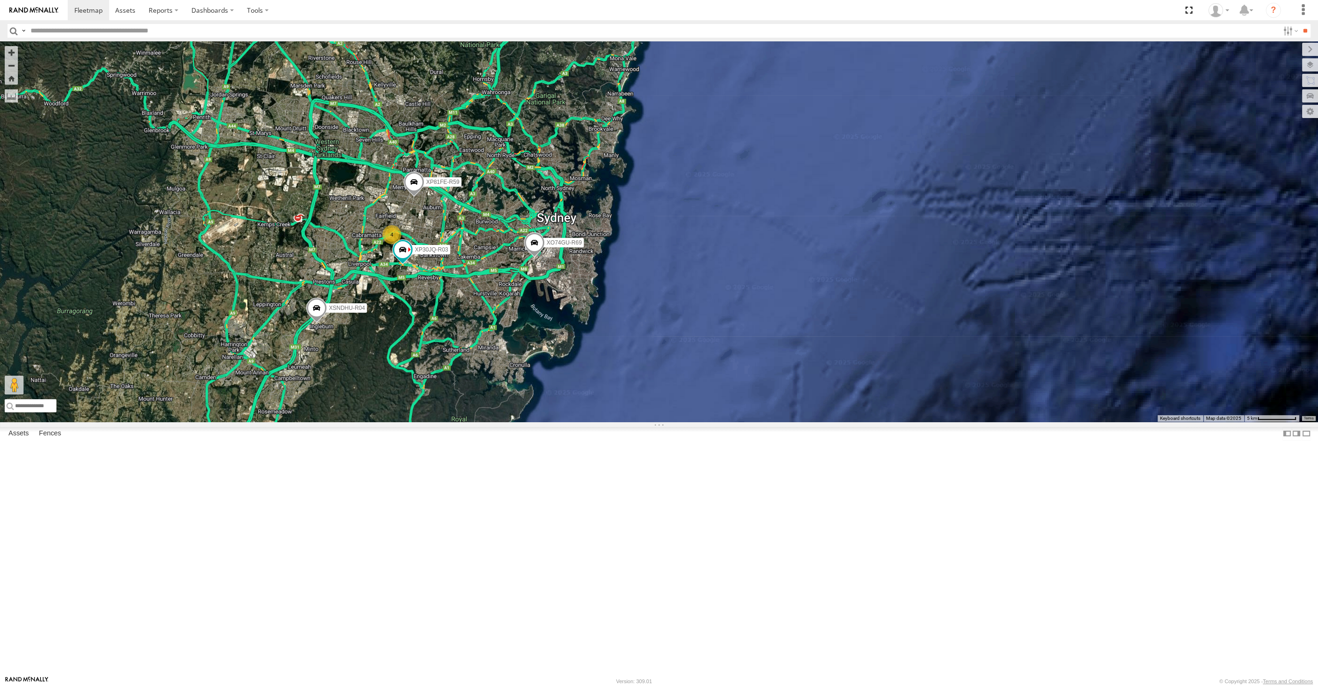
drag, startPoint x: 531, startPoint y: 450, endPoint x: 556, endPoint y: 457, distance: 26.5
click at [555, 422] on div "XP30JQ-R03 XP81FE-R59 XO74GU-R69 XSNDHU-R04 4 Loading..." at bounding box center [659, 231] width 1318 height 380
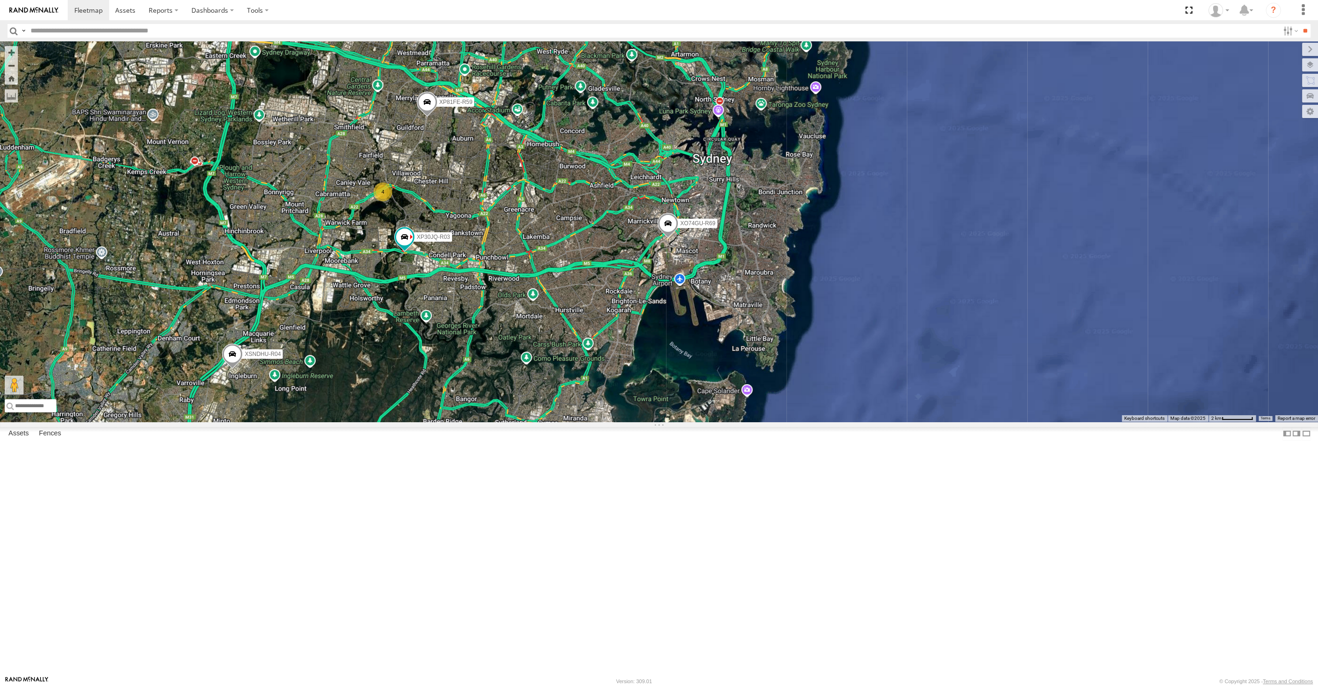
drag, startPoint x: 537, startPoint y: 449, endPoint x: 558, endPoint y: 449, distance: 20.7
click at [556, 422] on div "XP30JQ-R03 XP81FE-R59 XO74GU-R69 XSNDHU-R04 4 Loading..." at bounding box center [659, 231] width 1318 height 380
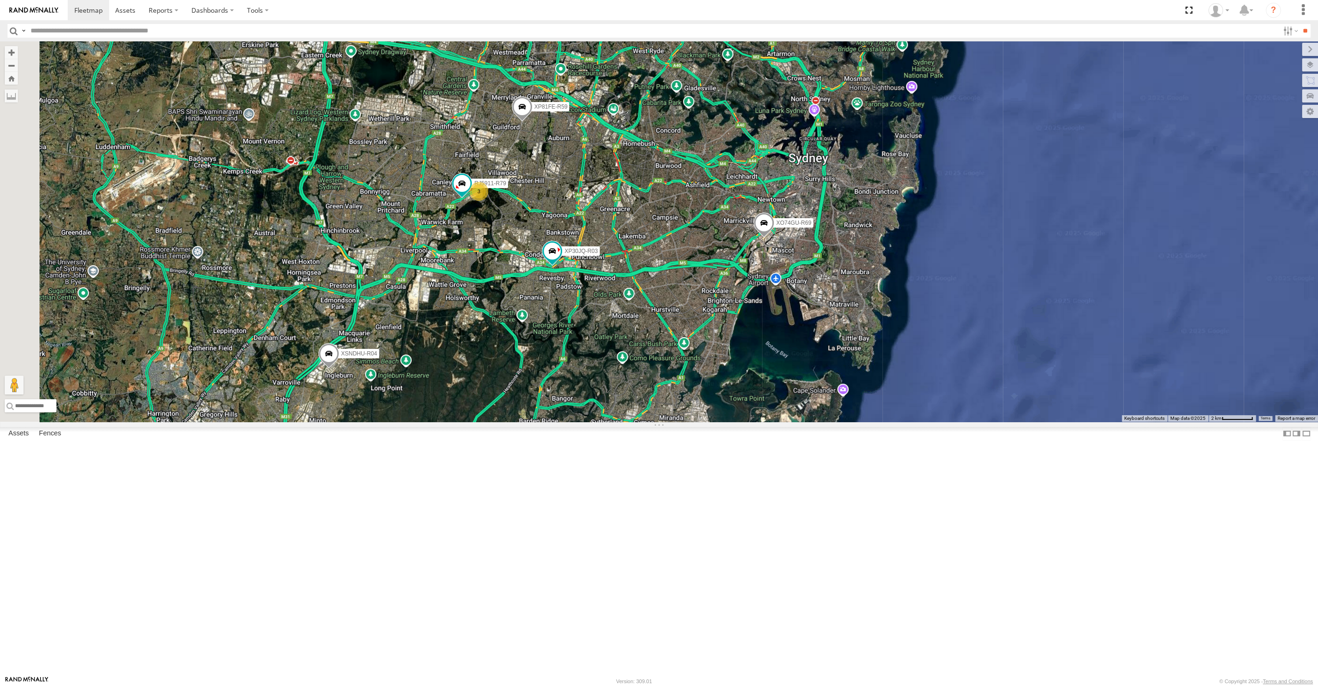
drag, startPoint x: 639, startPoint y: 491, endPoint x: 701, endPoint y: 490, distance: 61.6
click at [701, 422] on div "XP30JQ-R03 XSNDHU-R04 RJ5911-R79 XP81FE-R59 XO74GU-R69 3 Loading..." at bounding box center [659, 231] width 1318 height 380
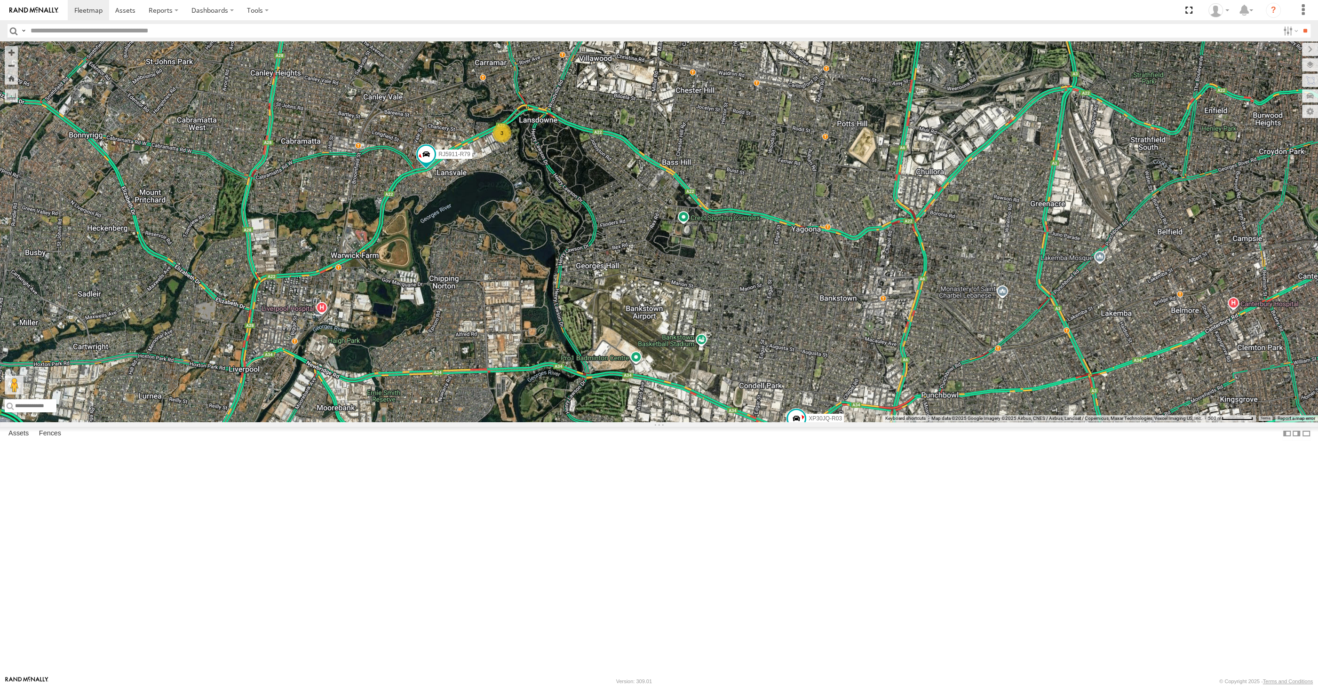
drag, startPoint x: 384, startPoint y: 302, endPoint x: 414, endPoint y: 303, distance: 30.6
click at [414, 303] on div "XP30JQ-R03 XSNDHU-R04 RJ5911-R79 XP81FE-R59 XO74GU-R69 3 Loading..." at bounding box center [659, 231] width 1318 height 380
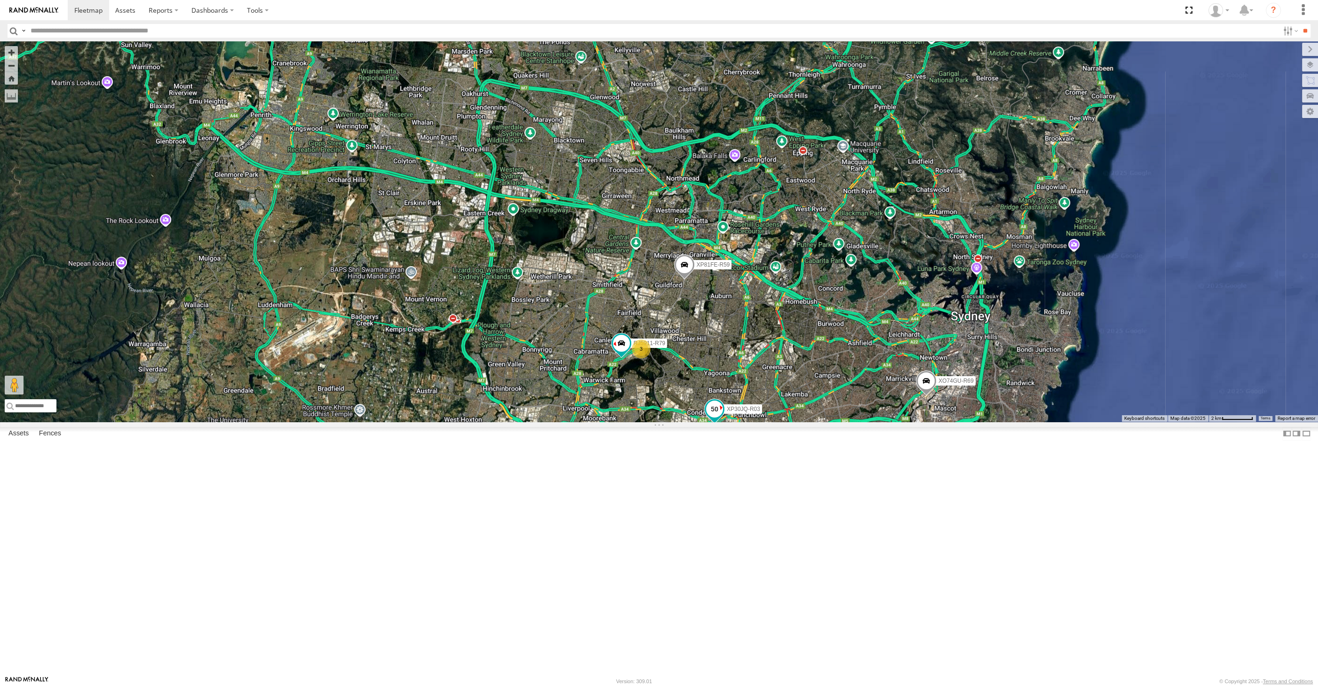
drag, startPoint x: 752, startPoint y: 532, endPoint x: 730, endPoint y: 516, distance: 26.9
click at [730, 412] on span "XP30JQ-R03" at bounding box center [743, 409] width 33 height 7
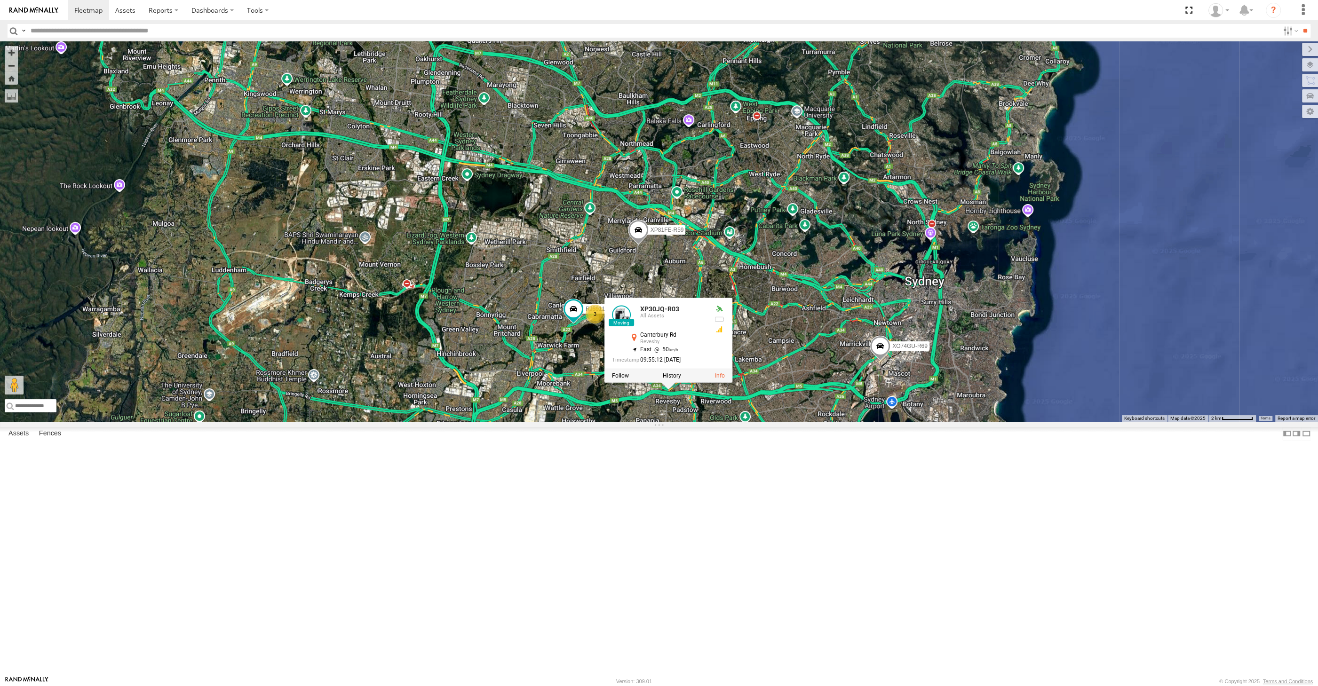
click at [855, 422] on div "XP30JQ-R03 XSNDHU-R04 RJ5911-R79 XP81FE-R59 XO74GU-R69 3 XP30JQ-R03 All Assets …" at bounding box center [659, 231] width 1318 height 380
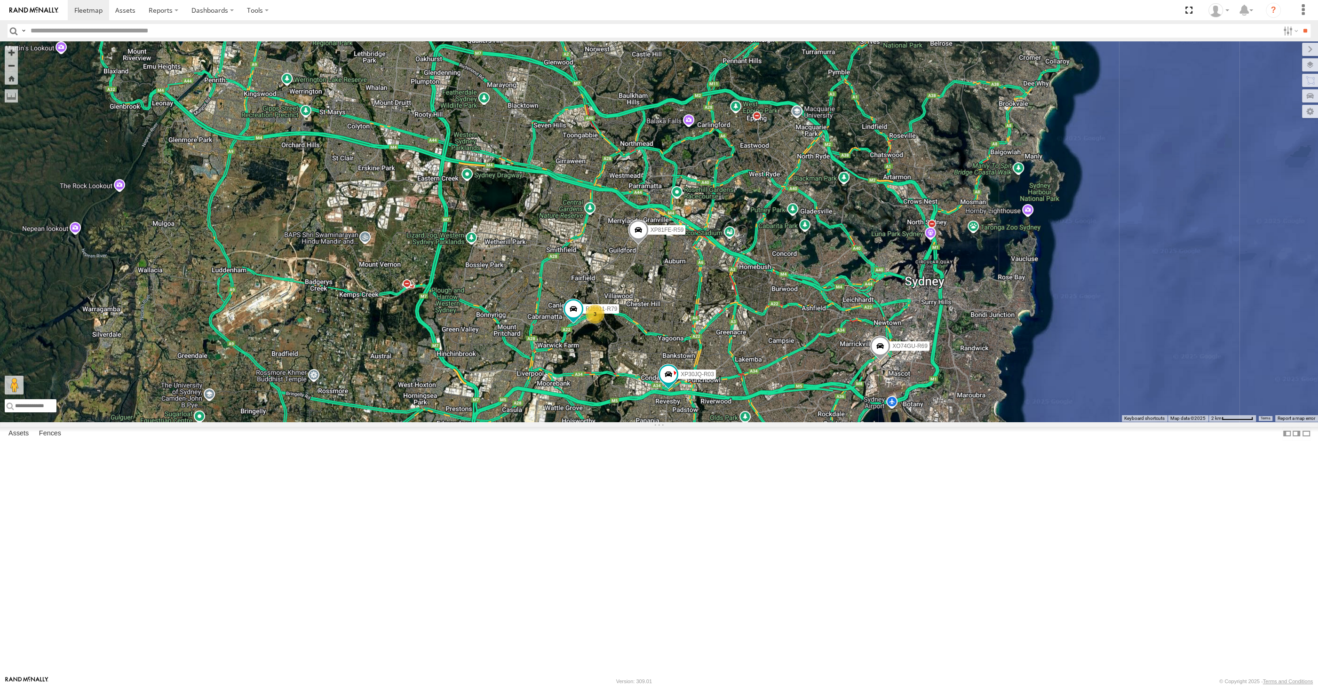
click at [840, 422] on div "XP30JQ-R03 XSNDHU-R04 RJ5911-R79 XP81FE-R59 XO74GU-R69 3 Loading..." at bounding box center [659, 231] width 1318 height 380
click at [1310, 60] on label at bounding box center [1300, 64] width 34 height 13
click at [977, 159] on div "XP30JQ-R03 XSNDHU-R04 RJ5911-R79 XP81FE-R59 XO74GU-R69 3 Loading..." at bounding box center [659, 231] width 1318 height 380
click at [881, 361] on span at bounding box center [880, 347] width 21 height 25
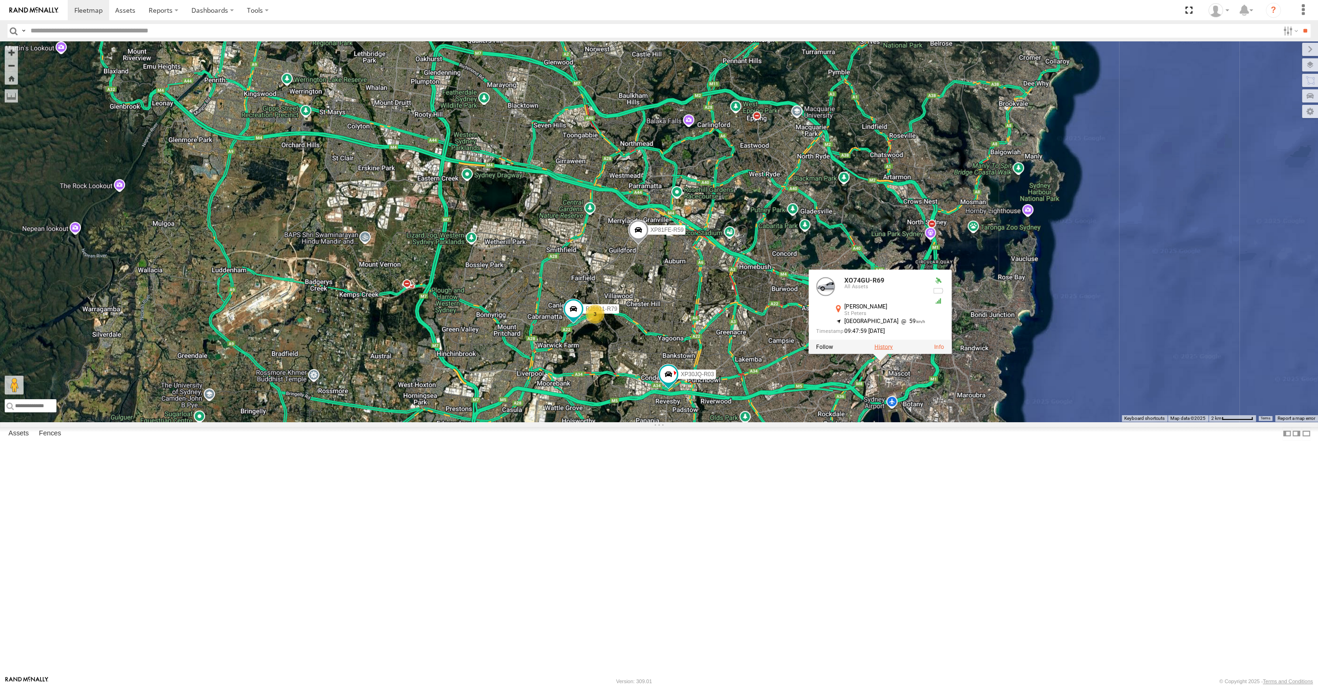
click at [883, 350] on label at bounding box center [883, 346] width 18 height 7
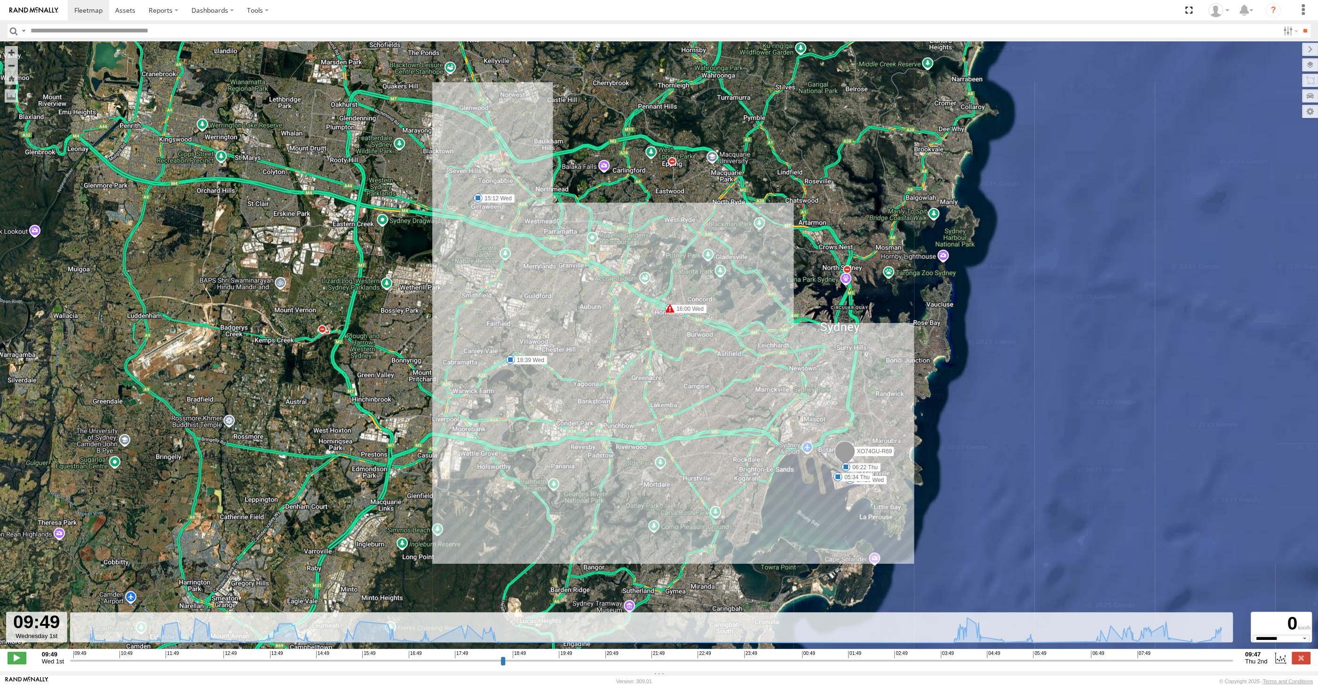
click at [161, 656] on div "09:49 10:49 11:49 12:49 13:49 14:49 15:49 16:49 17:49 18:49 19:49 20:49 21:49 2…" at bounding box center [651, 654] width 1156 height 7
click at [153, 662] on input "range" at bounding box center [651, 660] width 1162 height 9
click at [136, 661] on input "range" at bounding box center [651, 660] width 1162 height 9
click at [109, 663] on input "range" at bounding box center [651, 660] width 1162 height 9
click at [147, 662] on input "range" at bounding box center [651, 660] width 1162 height 9
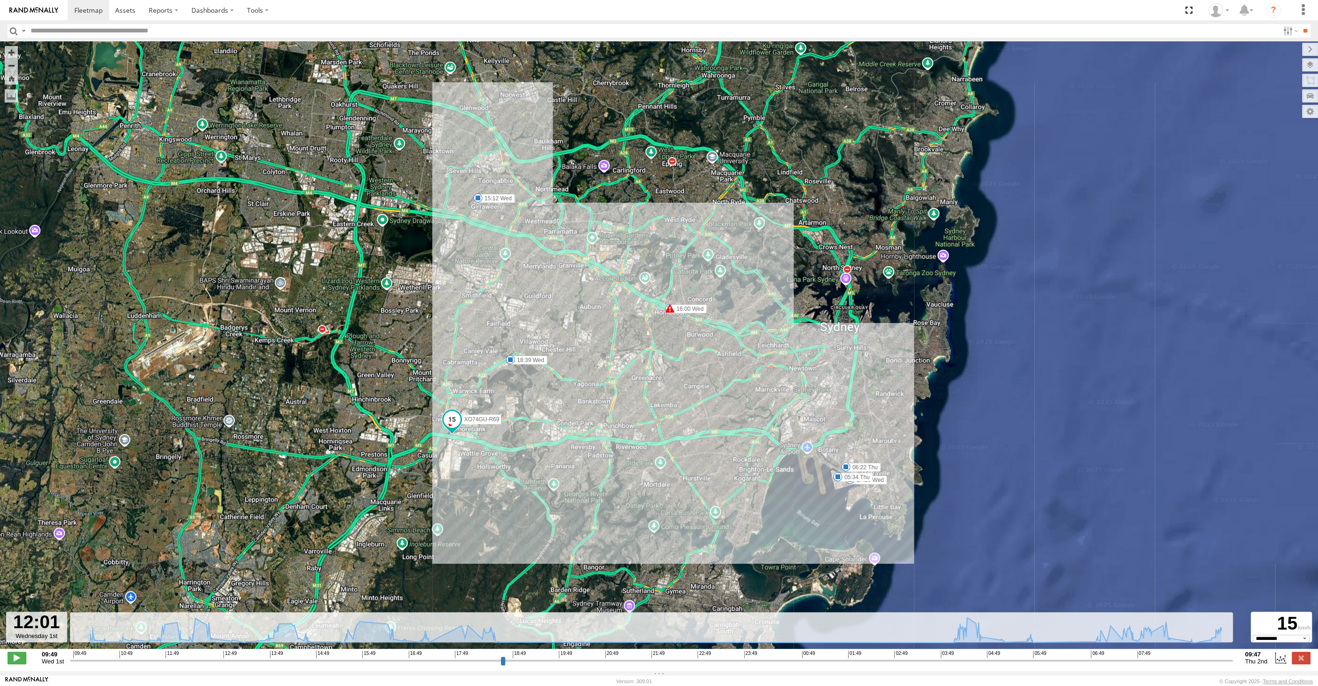
click at [178, 664] on input "range" at bounding box center [651, 660] width 1162 height 9
click at [212, 667] on div "**********" at bounding box center [659, 659] width 1318 height 20
click at [253, 662] on input "range" at bounding box center [651, 660] width 1162 height 9
click at [293, 662] on input "range" at bounding box center [651, 660] width 1162 height 9
click at [341, 662] on input "range" at bounding box center [651, 660] width 1162 height 9
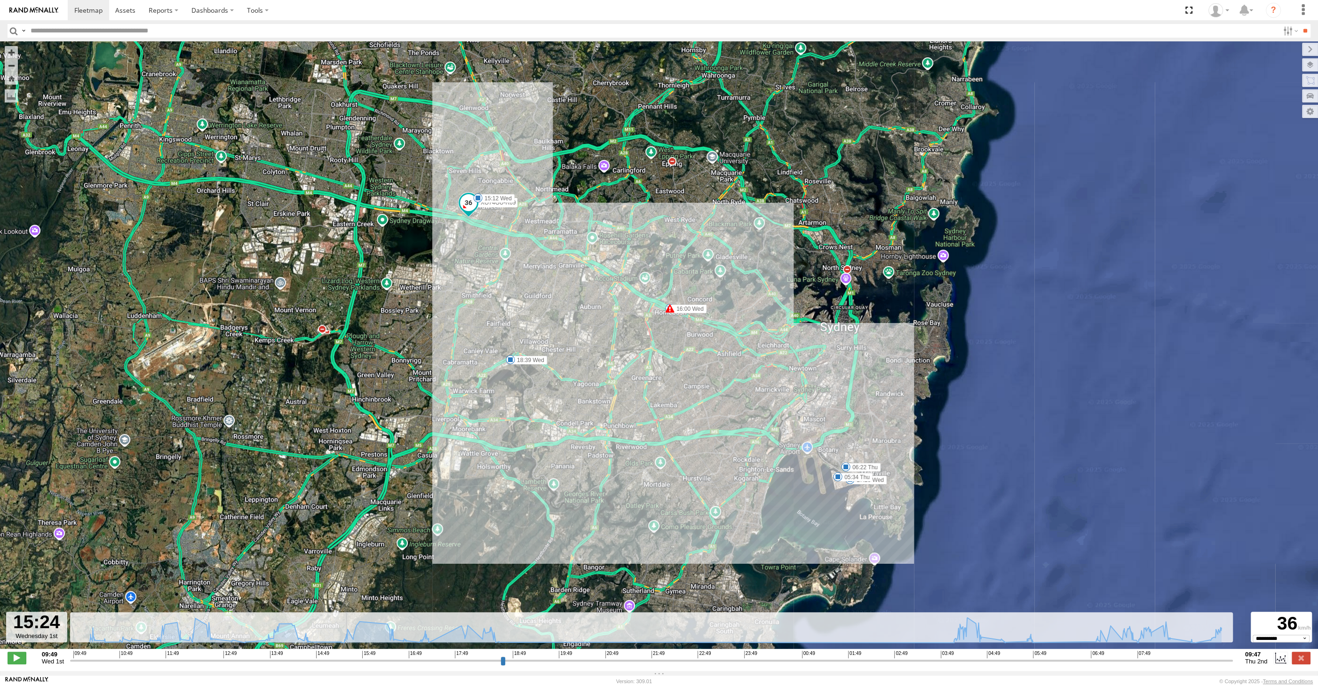
click at [371, 661] on input "range" at bounding box center [651, 660] width 1162 height 9
drag, startPoint x: 400, startPoint y: 659, endPoint x: 409, endPoint y: 657, distance: 9.6
click at [400, 659] on input "range" at bounding box center [651, 660] width 1162 height 9
click at [423, 657] on input "range" at bounding box center [651, 660] width 1162 height 9
click at [472, 658] on input "range" at bounding box center [651, 660] width 1162 height 9
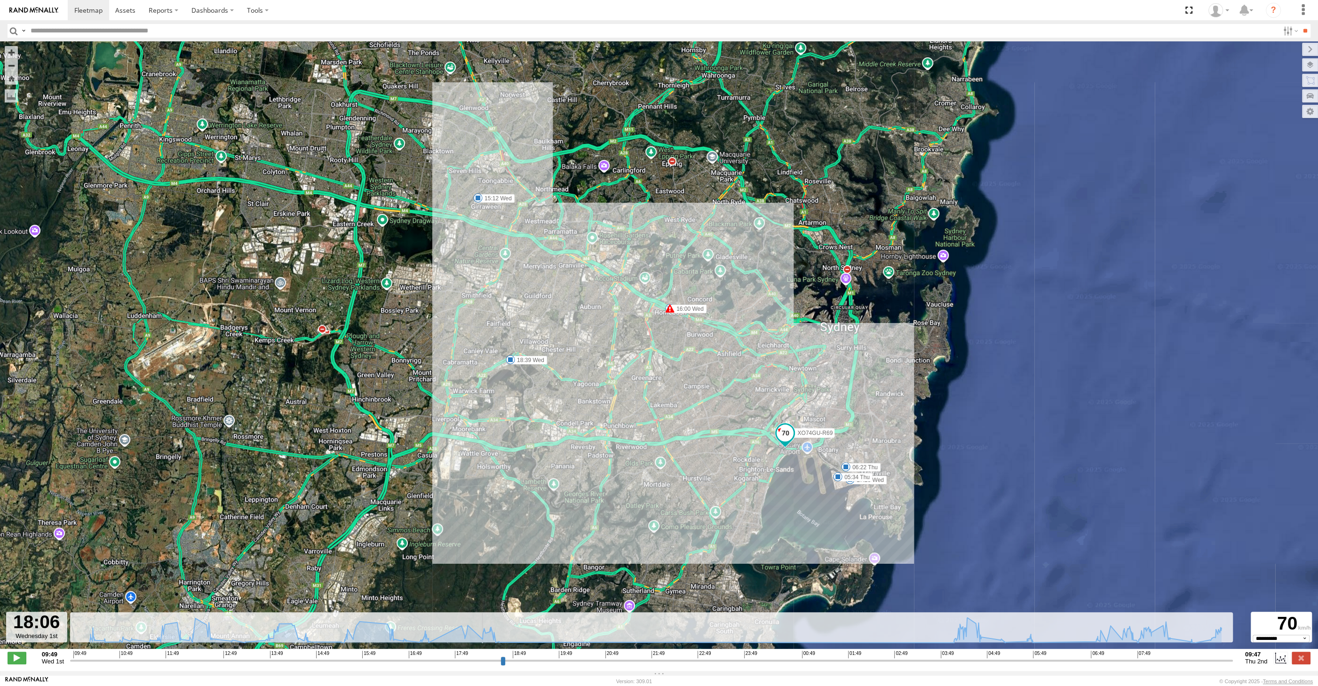
click at [492, 658] on input "range" at bounding box center [651, 660] width 1162 height 9
click at [418, 655] on span "16:49" at bounding box center [415, 655] width 13 height 8
drag, startPoint x: 360, startPoint y: 658, endPoint x: 347, endPoint y: 658, distance: 13.2
click at [360, 657] on input "range" at bounding box center [651, 660] width 1162 height 9
click at [337, 658] on input "range" at bounding box center [651, 660] width 1162 height 9
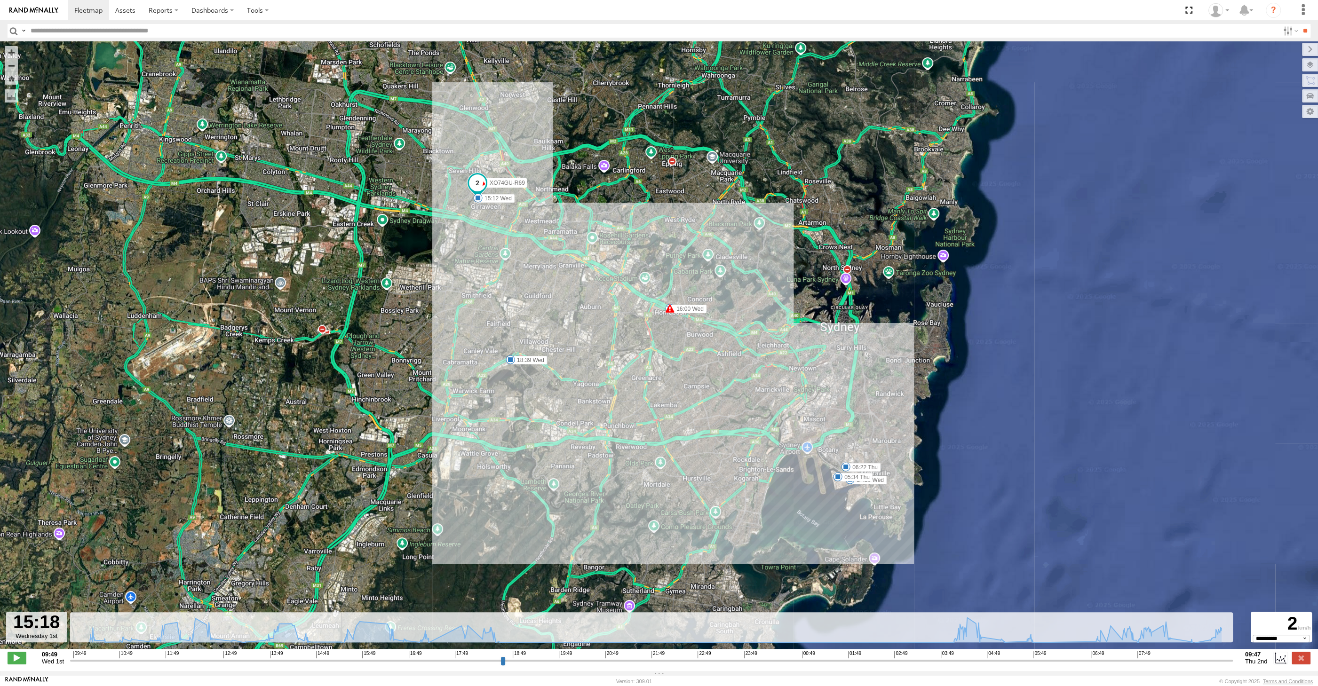
click at [331, 658] on input "range" at bounding box center [651, 660] width 1162 height 9
click at [324, 659] on input "range" at bounding box center [651, 660] width 1162 height 9
click at [313, 659] on input "range" at bounding box center [651, 660] width 1162 height 9
click at [309, 659] on input "range" at bounding box center [651, 660] width 1162 height 9
click at [301, 657] on input "range" at bounding box center [651, 660] width 1162 height 9
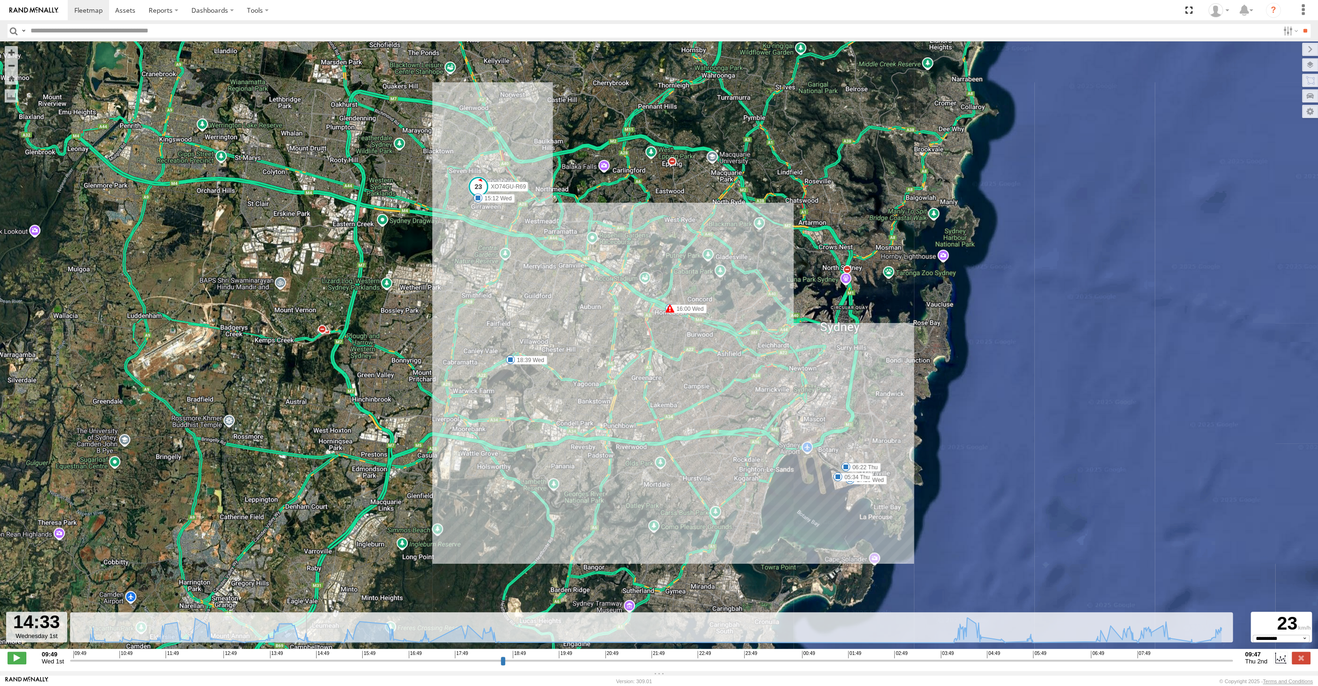
click at [297, 661] on input "range" at bounding box center [651, 660] width 1162 height 9
click at [300, 661] on input "range" at bounding box center [651, 660] width 1162 height 9
click at [302, 660] on input "range" at bounding box center [651, 660] width 1162 height 9
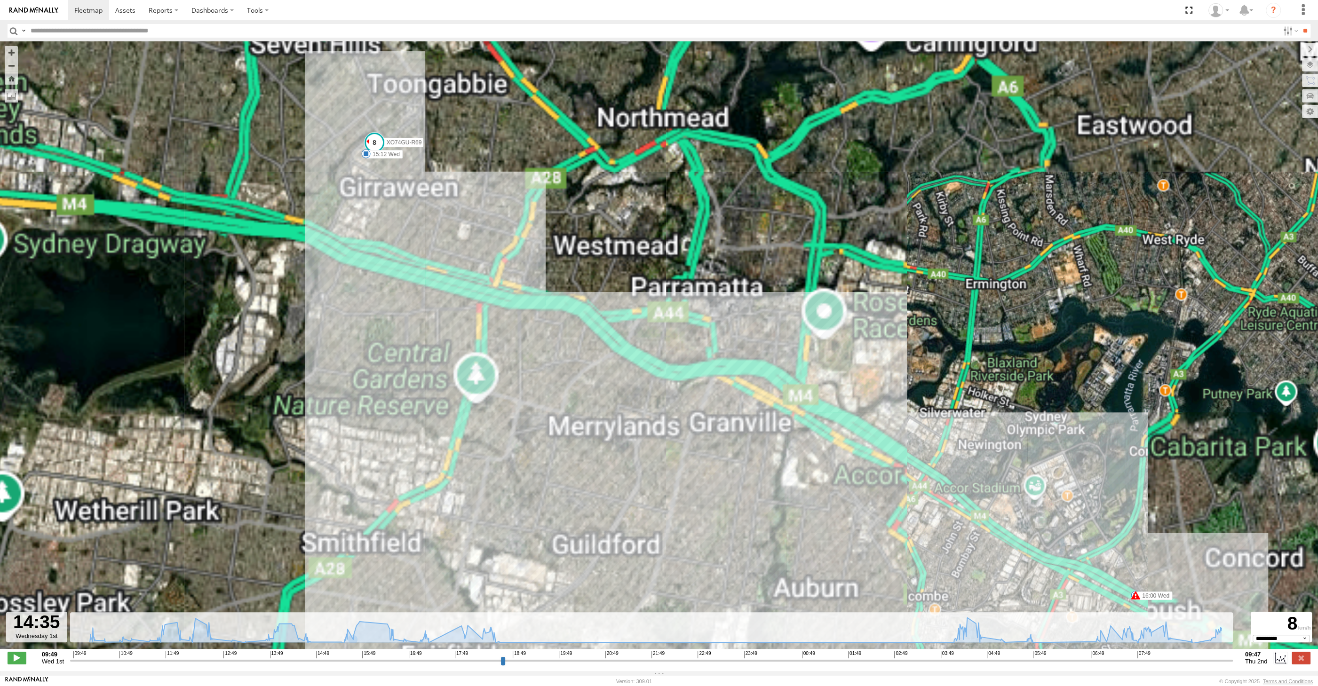
drag, startPoint x: 432, startPoint y: 206, endPoint x: 523, endPoint y: 293, distance: 126.1
click at [523, 293] on div "XO74GU-R69 15:12 Wed 15:59 Wed 16:00 Wed 17:28 Wed 18:39 Wed 05:34 Thu 06:22 Th…" at bounding box center [659, 349] width 1318 height 617
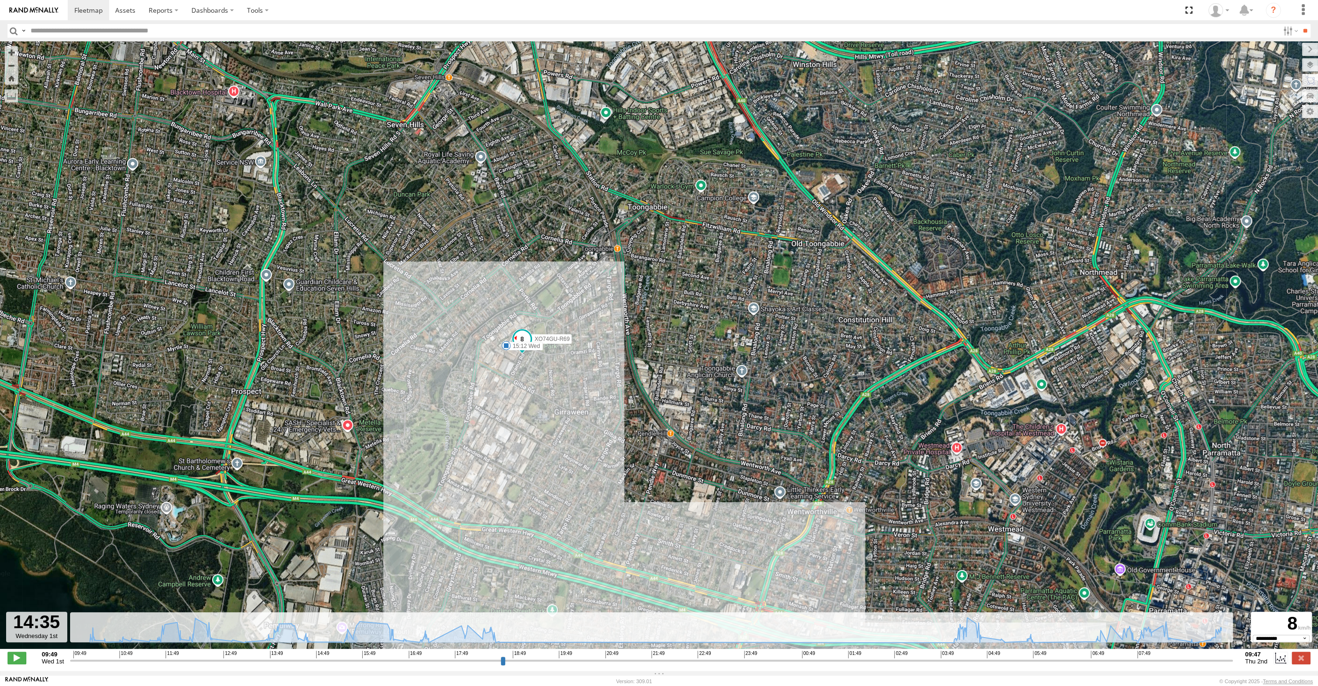
drag, startPoint x: 590, startPoint y: 360, endPoint x: 591, endPoint y: 387, distance: 26.8
click at [591, 386] on div "XO74GU-R69 15:12 Wed 15:59 Wed 16:00 Wed 17:28 Wed 18:39 Wed 05:34 Thu 06:22 Th…" at bounding box center [659, 349] width 1318 height 617
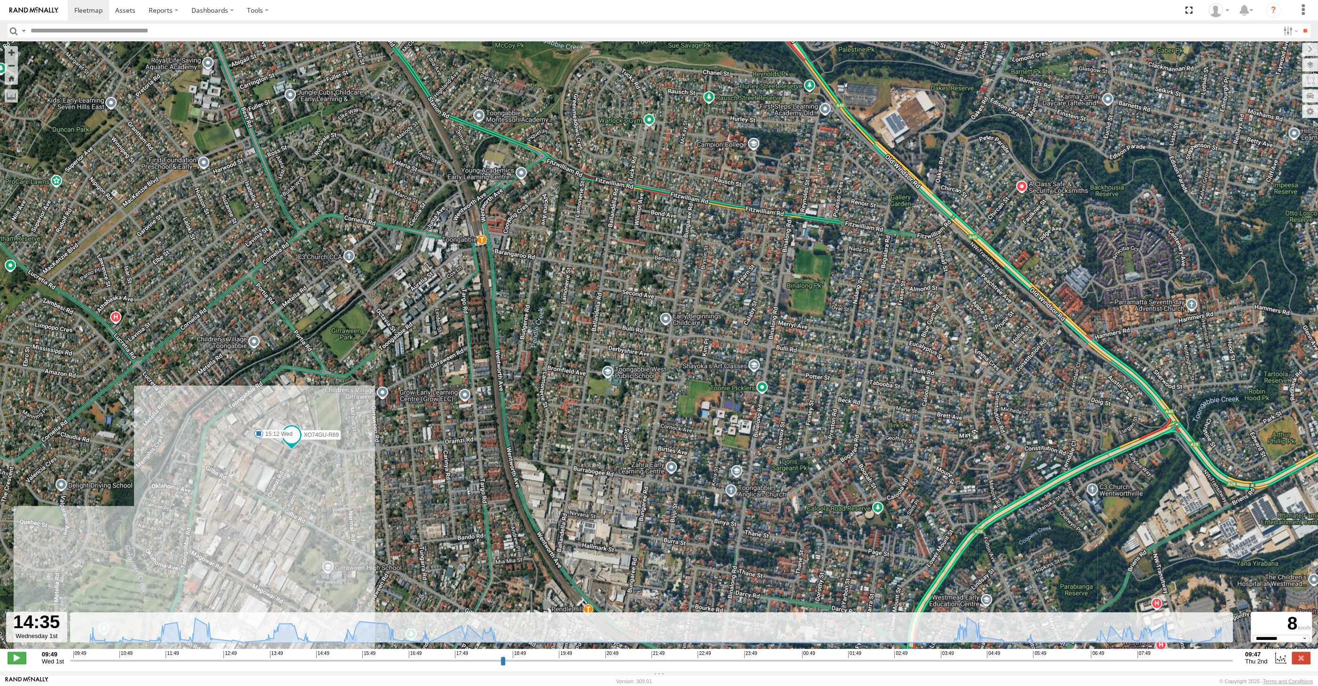
drag, startPoint x: 611, startPoint y: 407, endPoint x: 429, endPoint y: 497, distance: 203.2
click at [429, 497] on div "XO74GU-R69 15:12 Wed 15:59 Wed 16:00 Wed 17:28 Wed 18:39 Wed 05:34 Thu 06:22 Th…" at bounding box center [659, 349] width 1318 height 617
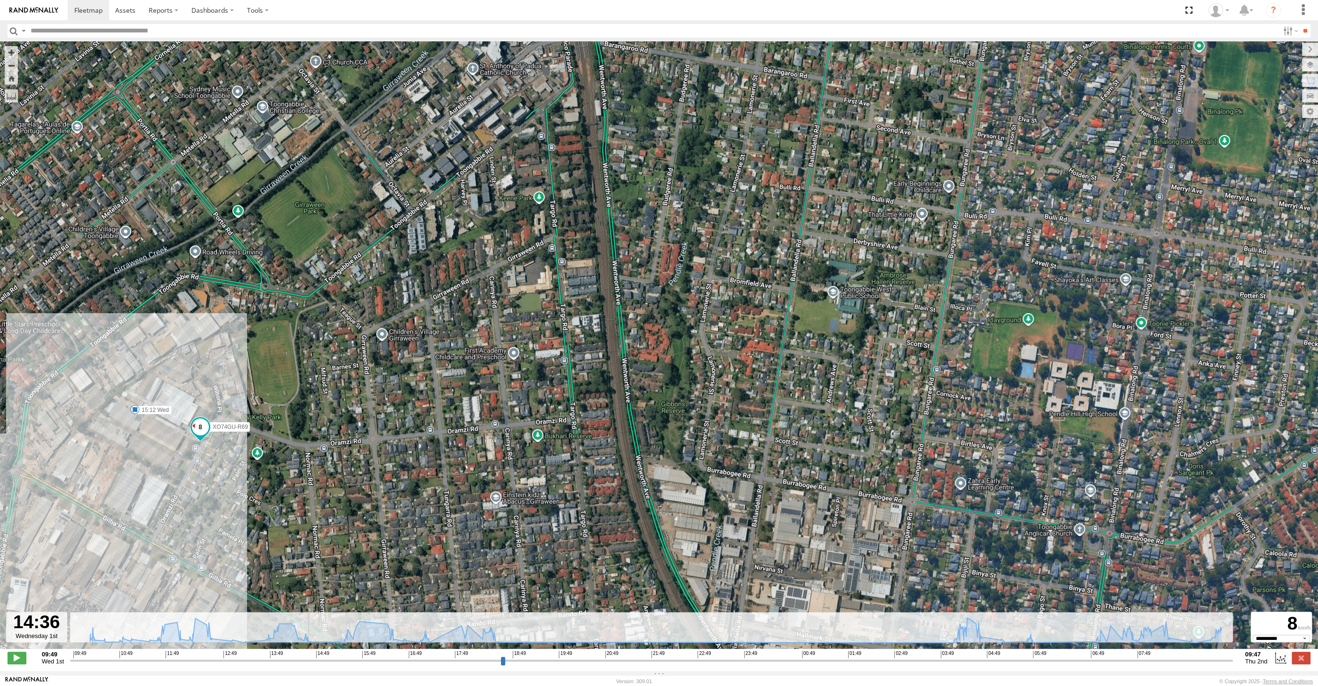
click at [303, 660] on input "range" at bounding box center [651, 660] width 1162 height 9
click at [307, 660] on input "range" at bounding box center [651, 660] width 1162 height 9
click at [306, 657] on input "range" at bounding box center [651, 660] width 1162 height 9
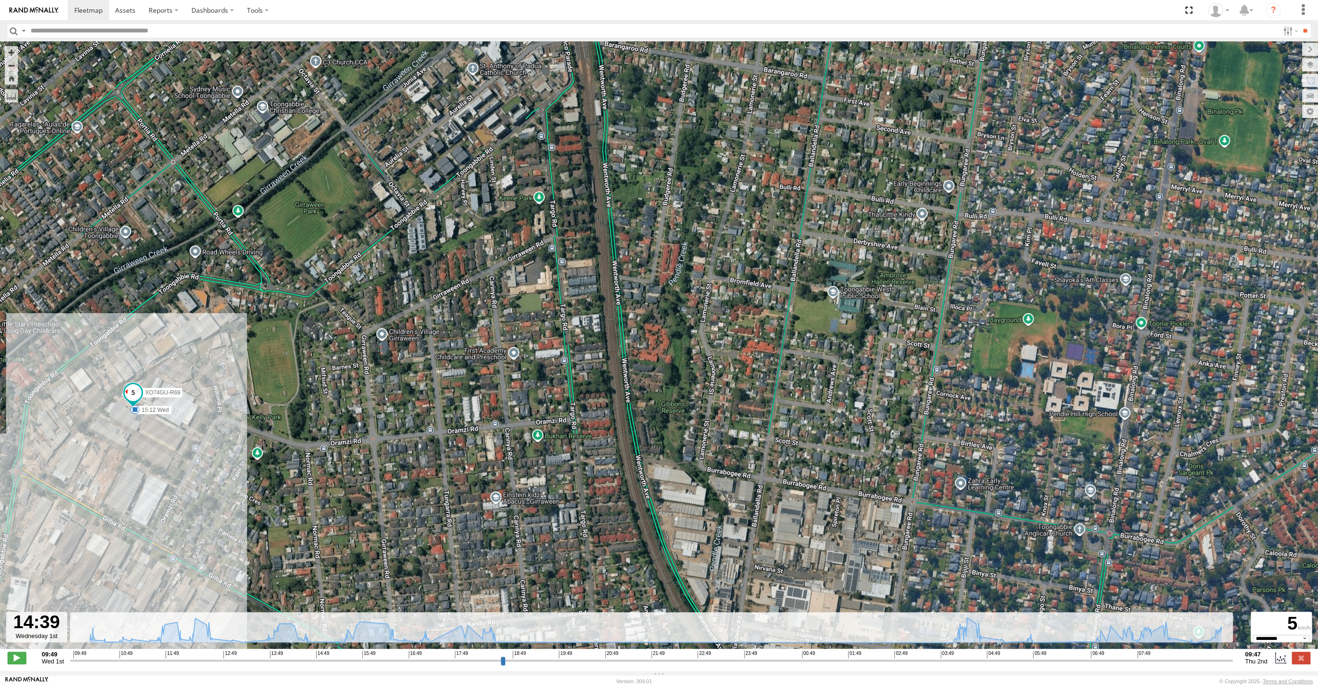
click at [303, 657] on input "range" at bounding box center [651, 660] width 1162 height 9
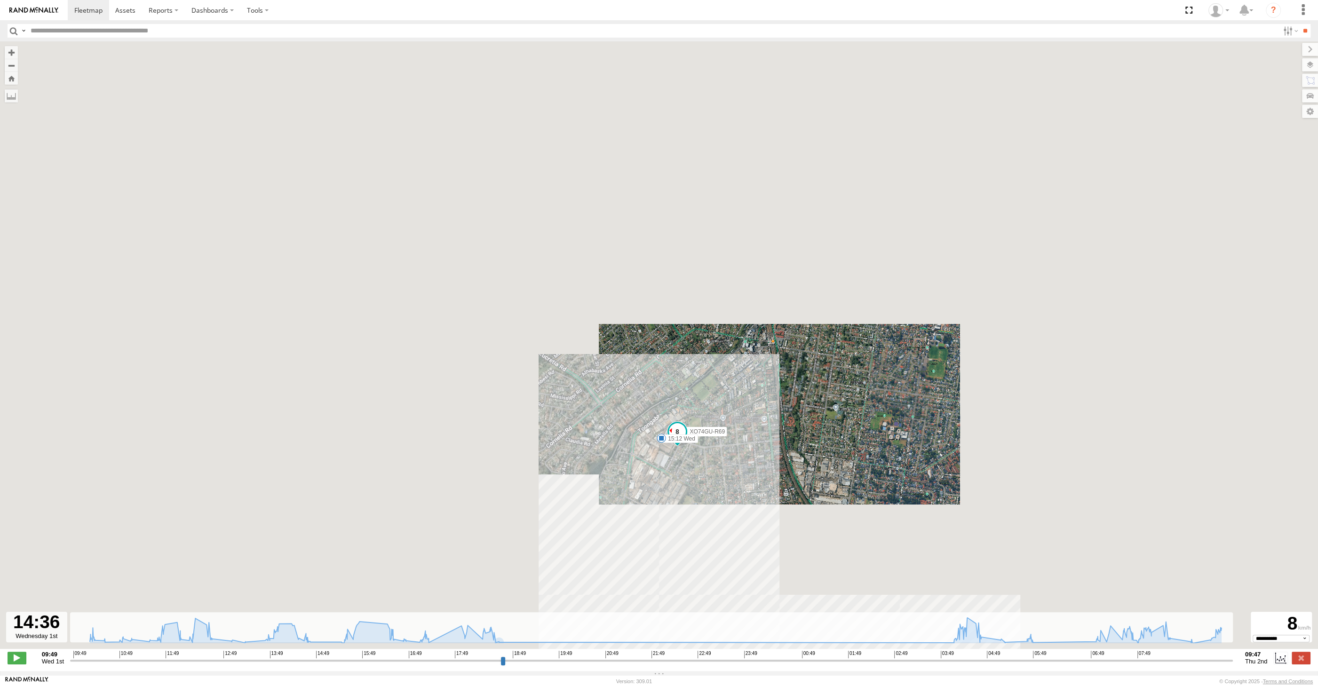
click at [787, 414] on div "XO74GU-R69 15:12 Wed 15:59 Wed 16:00 Wed 17:28 Wed 18:39 Wed 05:34 Thu 06:22 Th…" at bounding box center [659, 349] width 1318 height 617
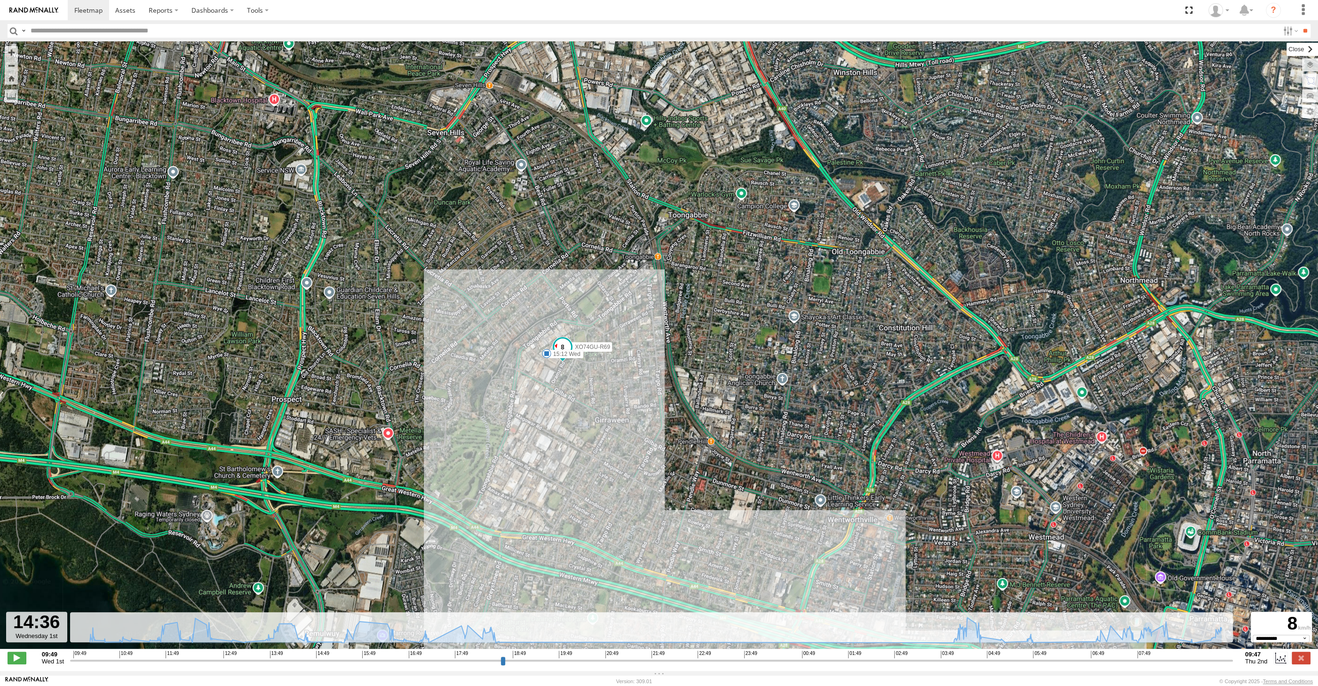
click at [1286, 50] on label at bounding box center [1302, 49] width 32 height 13
click at [1297, 661] on label at bounding box center [1300, 658] width 19 height 12
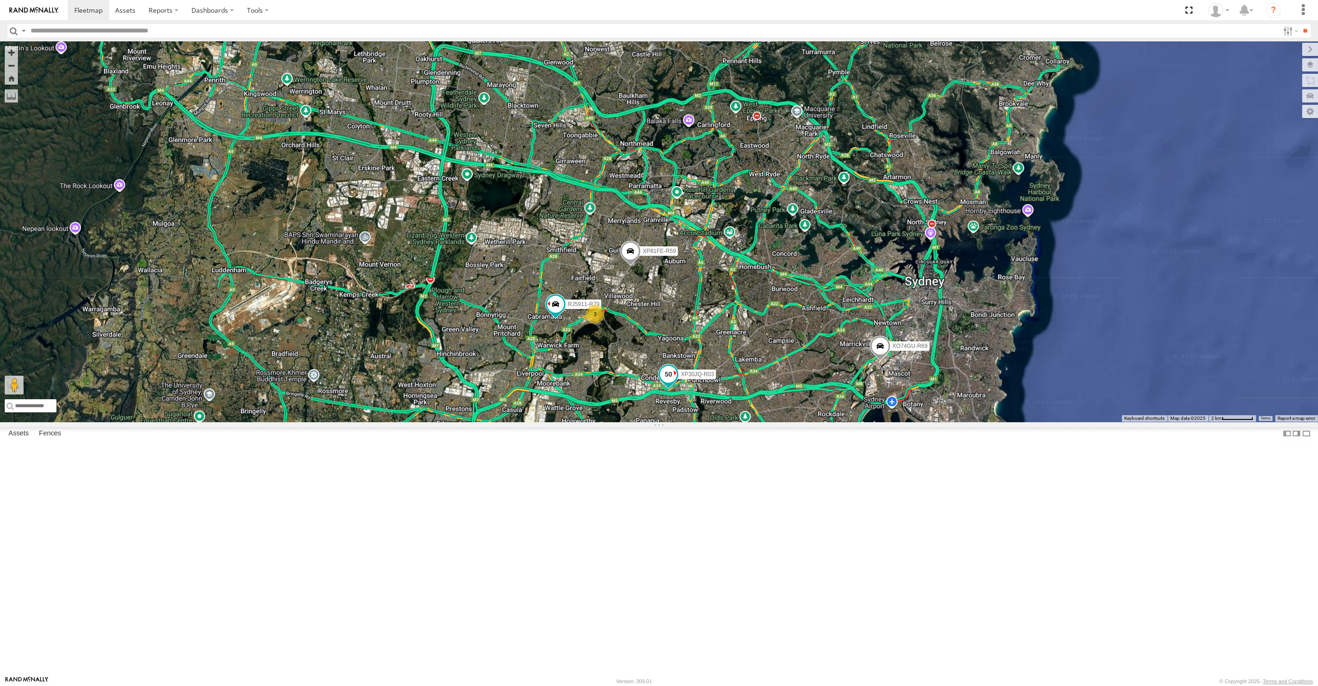
click at [670, 383] on span at bounding box center [668, 374] width 17 height 17
click at [671, 383] on span at bounding box center [668, 374] width 17 height 17
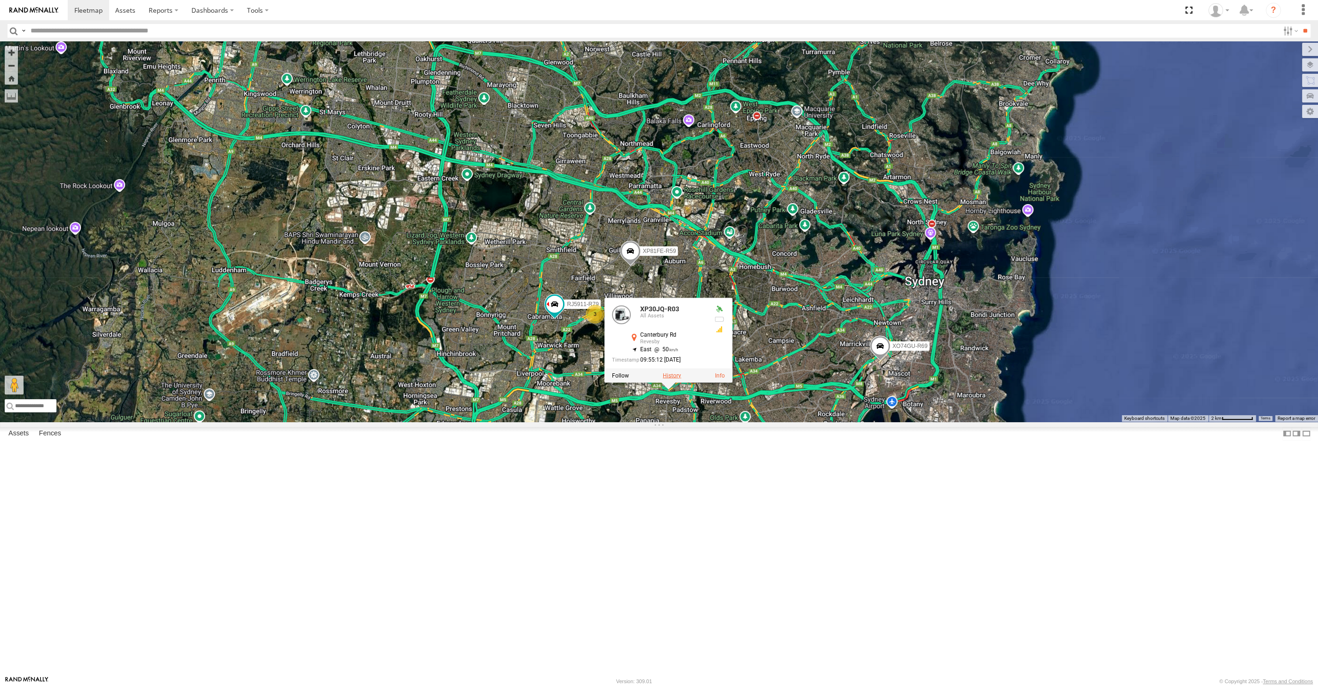
click at [669, 379] on label at bounding box center [672, 375] width 18 height 7
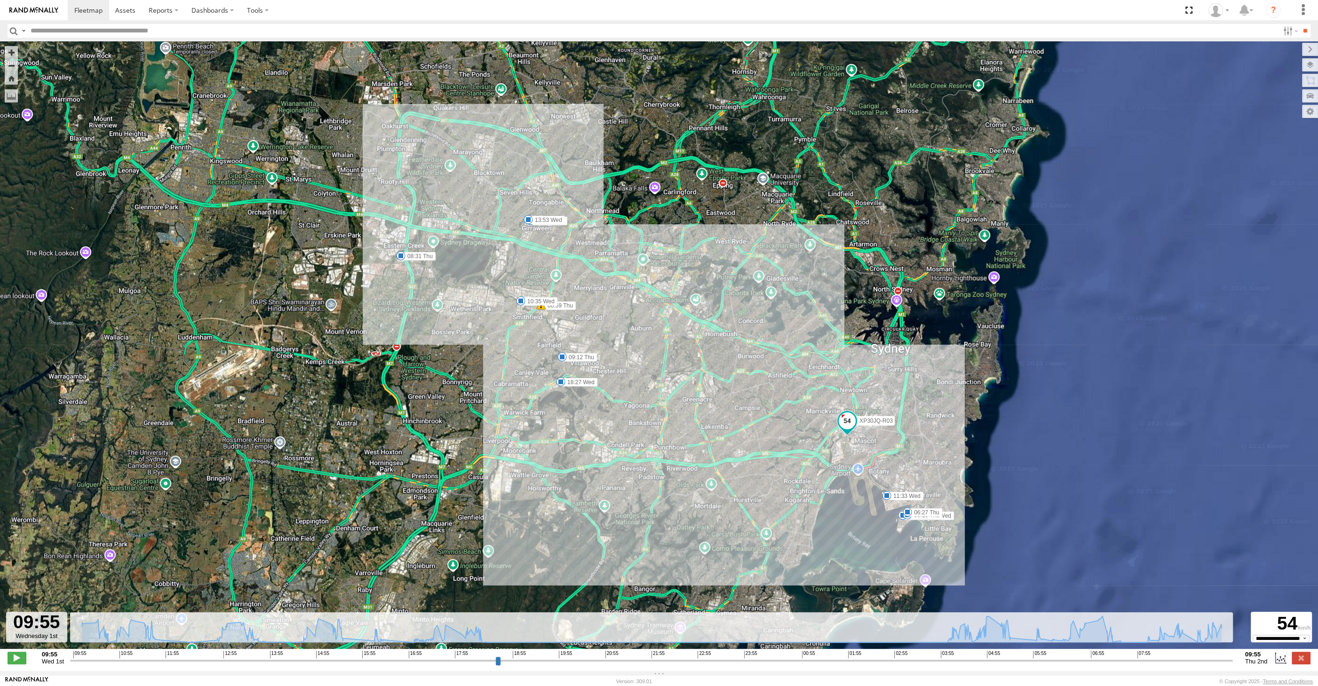
click at [581, 660] on input "range" at bounding box center [651, 660] width 1162 height 9
click at [605, 660] on input "range" at bounding box center [651, 660] width 1162 height 9
click at [506, 657] on input "range" at bounding box center [651, 660] width 1162 height 9
click at [449, 659] on input "range" at bounding box center [651, 660] width 1162 height 9
click at [388, 663] on input "range" at bounding box center [651, 660] width 1162 height 9
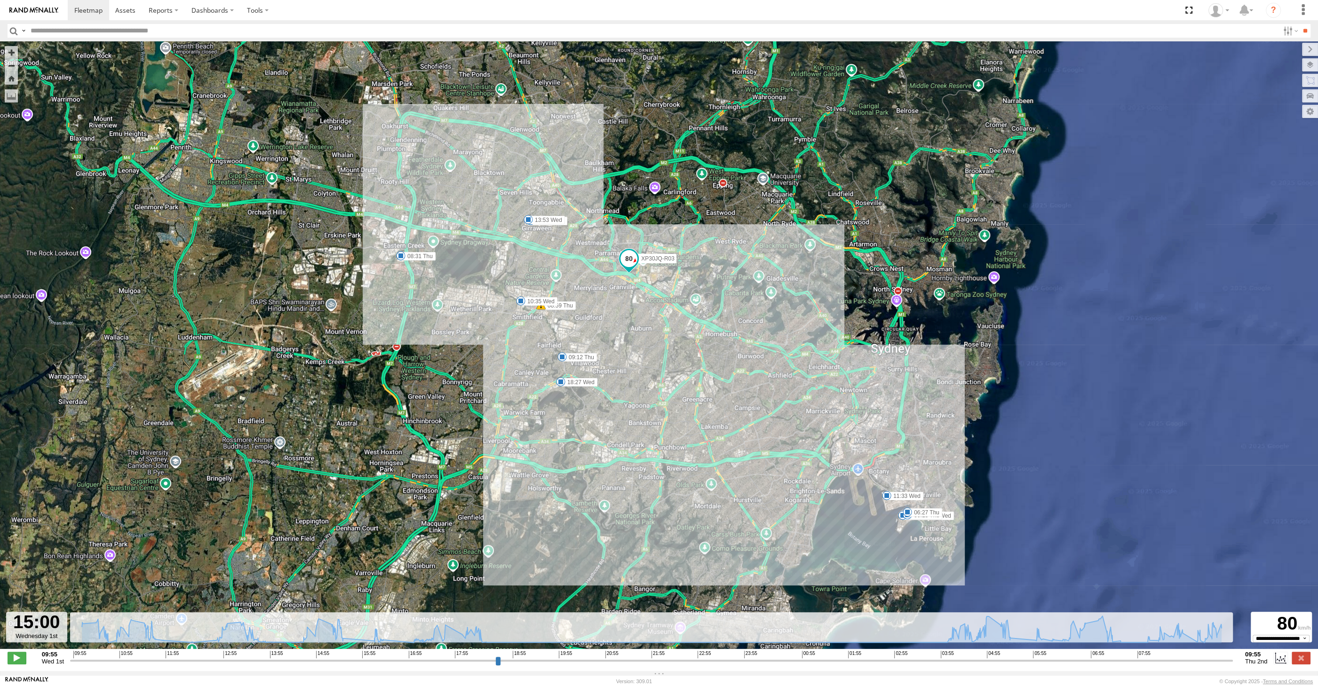
click at [317, 661] on input "range" at bounding box center [651, 660] width 1162 height 9
click at [304, 660] on input "range" at bounding box center [651, 660] width 1162 height 9
click at [308, 661] on input "range" at bounding box center [651, 660] width 1162 height 9
click at [292, 660] on input "range" at bounding box center [651, 660] width 1162 height 9
click at [281, 660] on input "range" at bounding box center [651, 660] width 1162 height 9
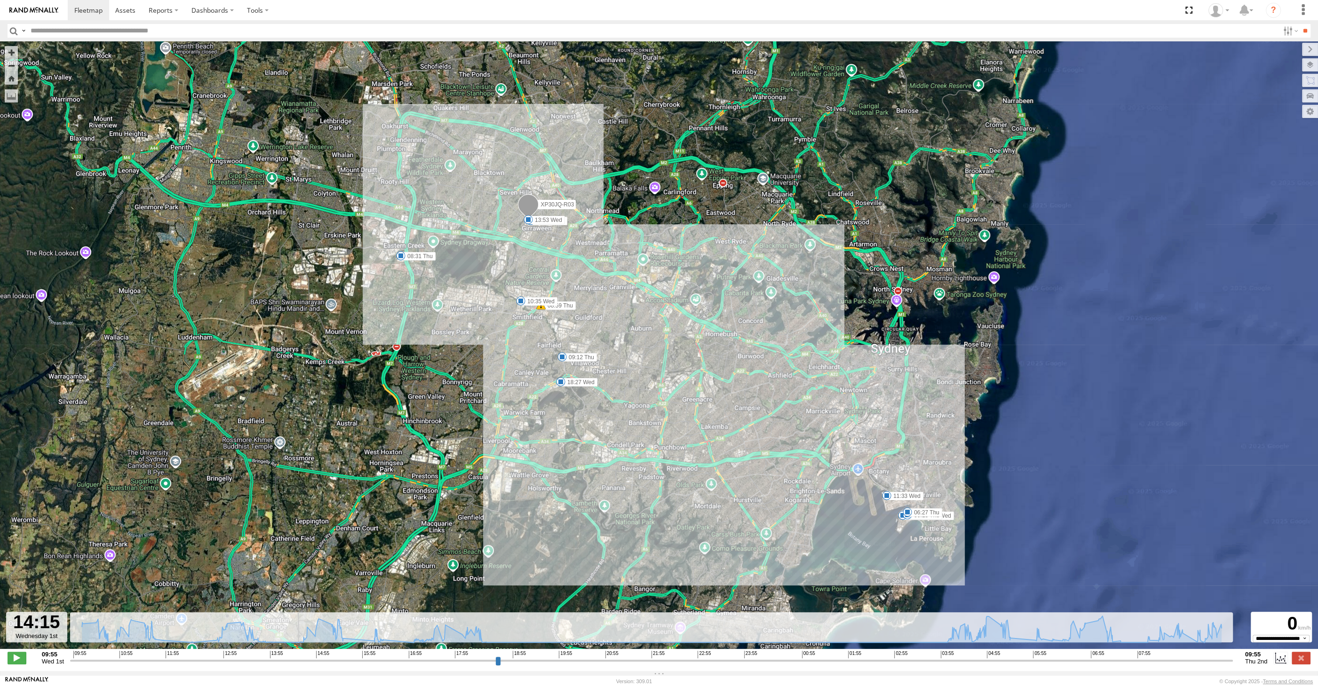
click at [276, 660] on input "range" at bounding box center [651, 660] width 1162 height 9
click at [266, 657] on input "range" at bounding box center [651, 660] width 1162 height 9
click at [257, 660] on input "range" at bounding box center [651, 660] width 1162 height 9
click at [247, 660] on input "range" at bounding box center [651, 660] width 1162 height 9
type input "**********"
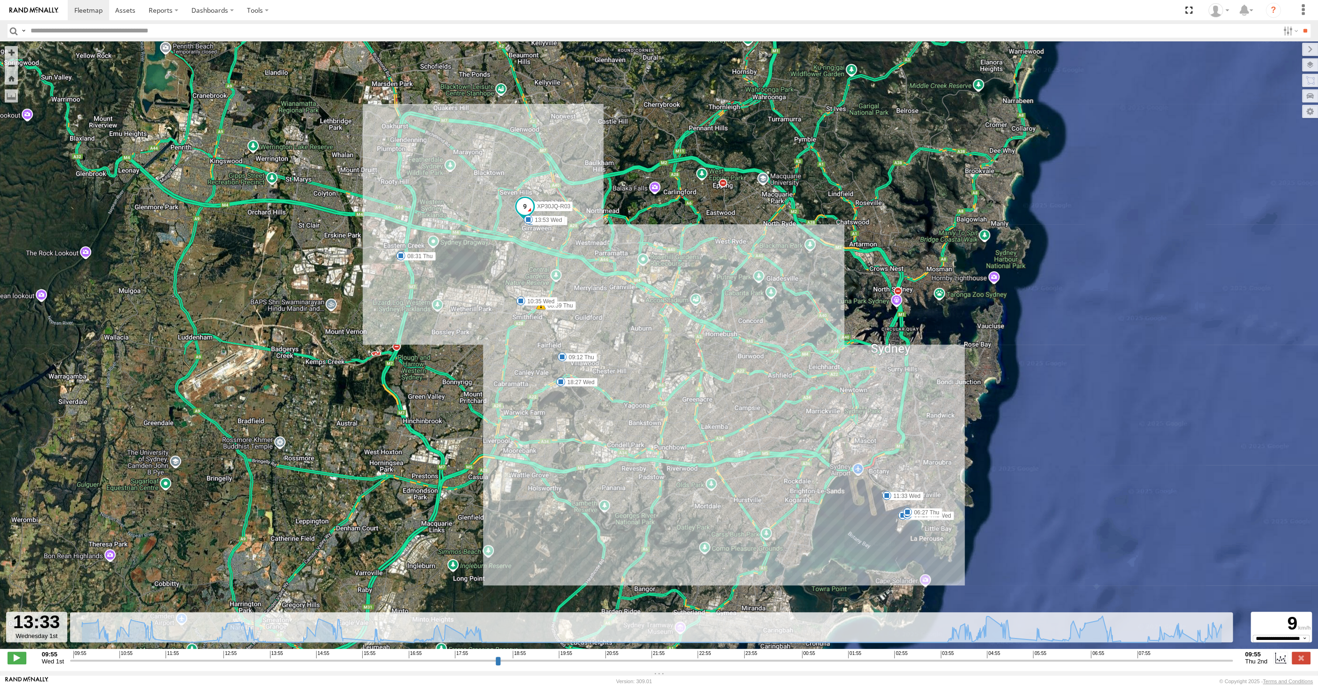
click at [245, 660] on input "range" at bounding box center [651, 660] width 1162 height 9
click at [1300, 653] on label at bounding box center [1300, 658] width 19 height 12
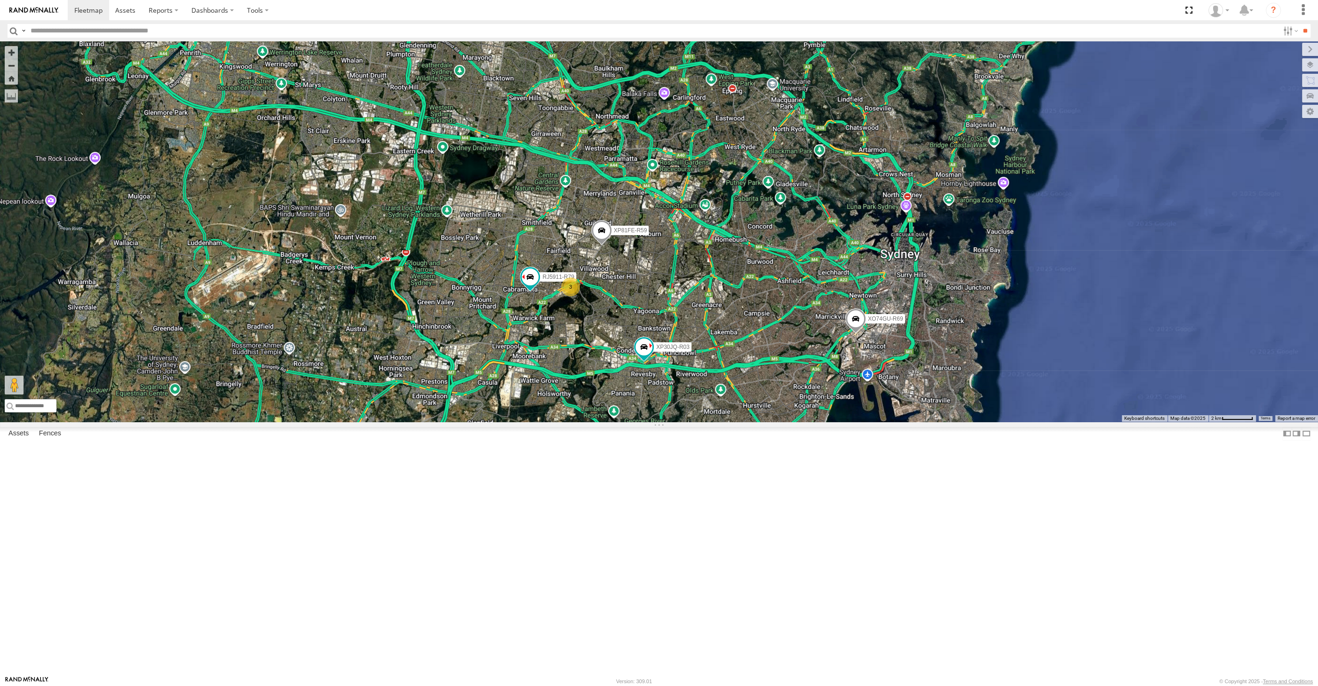
drag, startPoint x: 759, startPoint y: 531, endPoint x: 751, endPoint y: 510, distance: 23.4
click at [754, 422] on div "XP30JQ-R03 XSNDHU-R04 RJ5911-R79 XP81FE-R59 XO74GU-R69 3 Loading..." at bounding box center [659, 231] width 1318 height 380
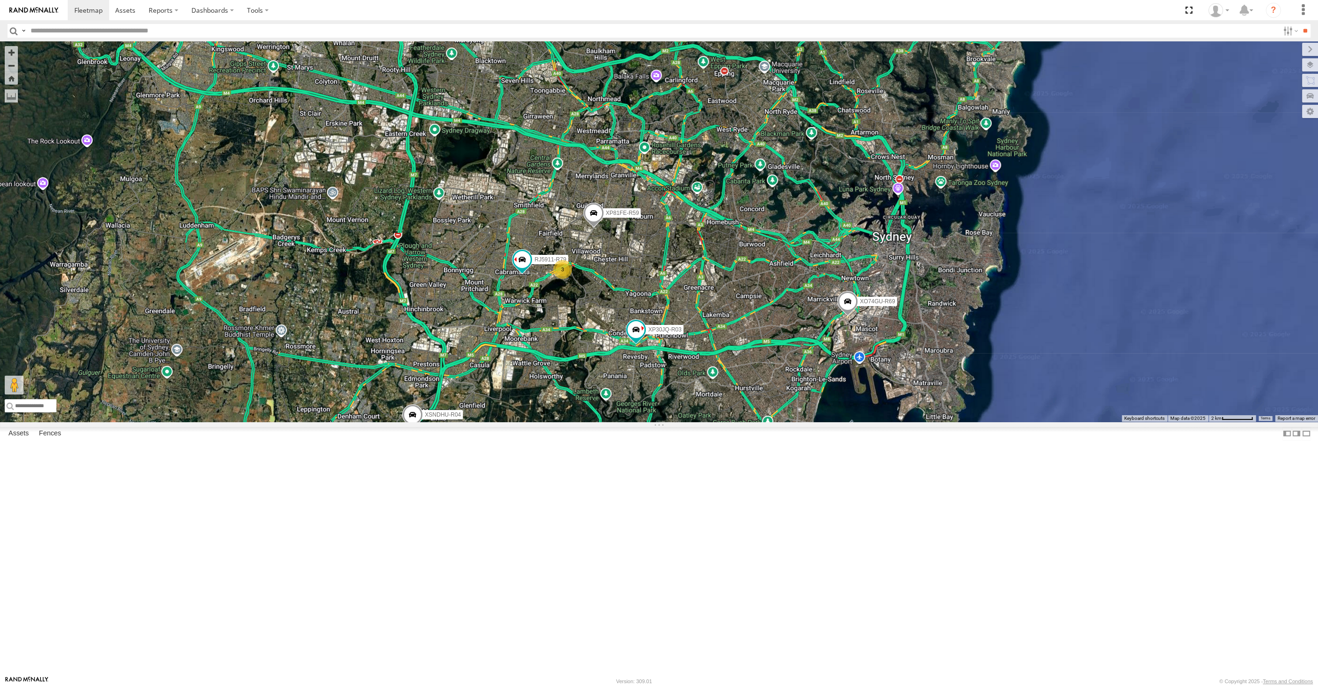
click at [786, 422] on div "XP30JQ-R03 XSNDHU-R04 RJ5911-R79 XP81FE-R59 XO74GU-R69 3 Loading..." at bounding box center [659, 231] width 1318 height 380
select select "**********"
drag, startPoint x: 856, startPoint y: 539, endPoint x: 857, endPoint y: 527, distance: 12.2
click at [857, 422] on div "XP30JQ-R03 XSNDHU-R04 RJ5911-R79 XP81FE-R59 XO74GU-R69 3 Loading..." at bounding box center [659, 231] width 1318 height 380
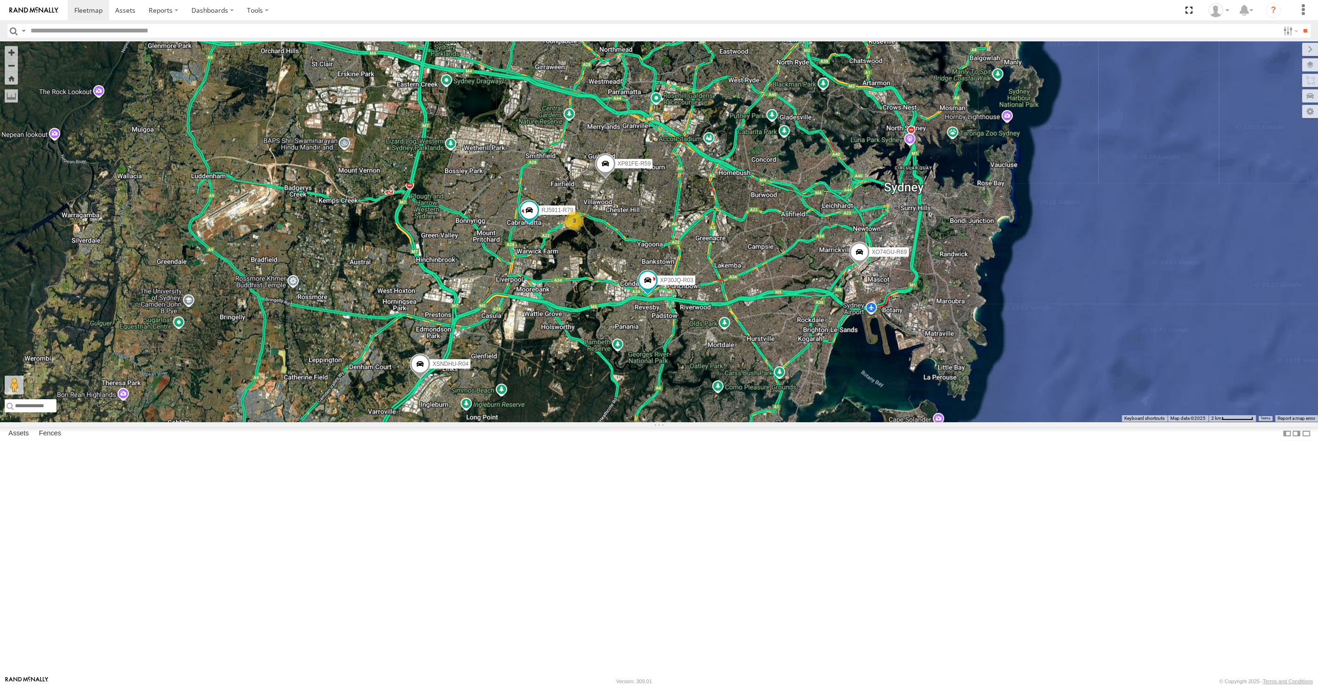
click at [601, 422] on div "XP30JQ-R03 XSNDHU-R04 RJ5911-R79 XP81FE-R59 XO74GU-R69 3 Loading..." at bounding box center [659, 231] width 1318 height 380
drag, startPoint x: 575, startPoint y: 537, endPoint x: 560, endPoint y: 536, distance: 15.1
click at [560, 422] on div "XP30JQ-R03 XSNDHU-R04 RJ5911-R79 XP81FE-R59 XO74GU-R69 3 Loading..." at bounding box center [659, 231] width 1318 height 380
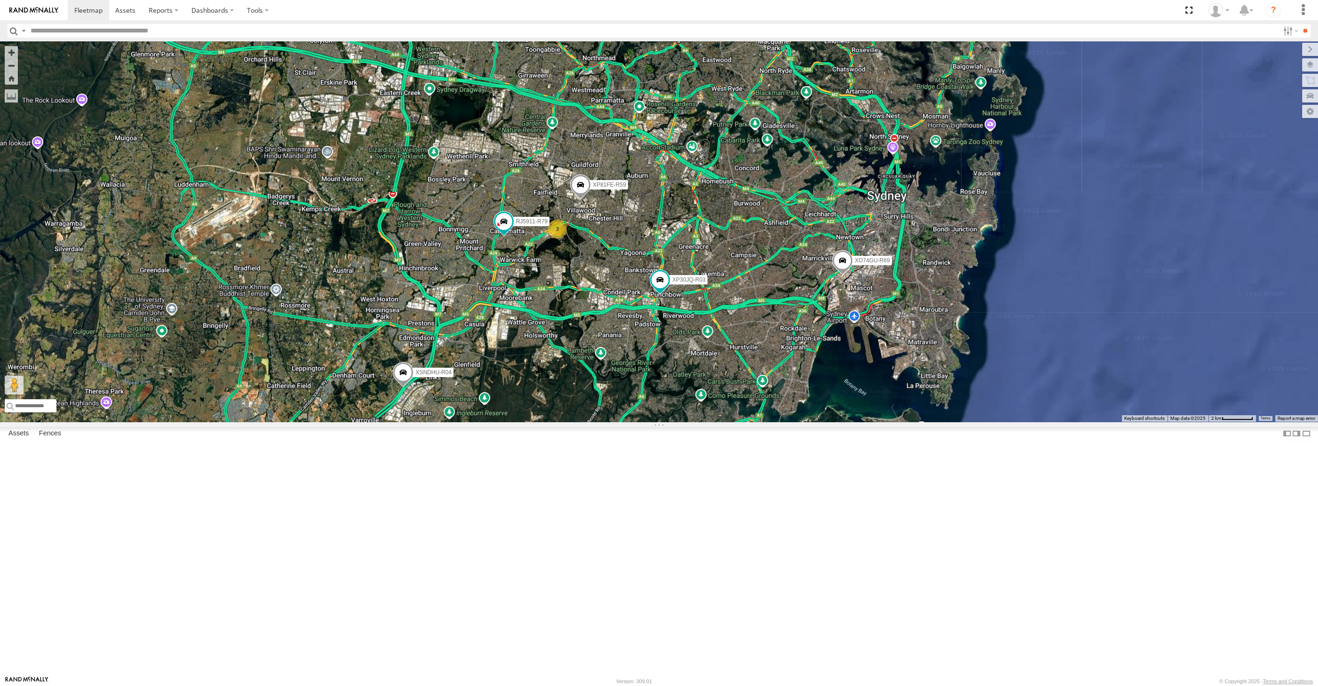
drag, startPoint x: 578, startPoint y: 437, endPoint x: 593, endPoint y: 448, distance: 18.4
click at [593, 422] on div "XP30JQ-R03 XSNDHU-R04 RJ5911-R79 XP81FE-R59 XO74GU-R69 3 Loading..." at bounding box center [659, 231] width 1318 height 380
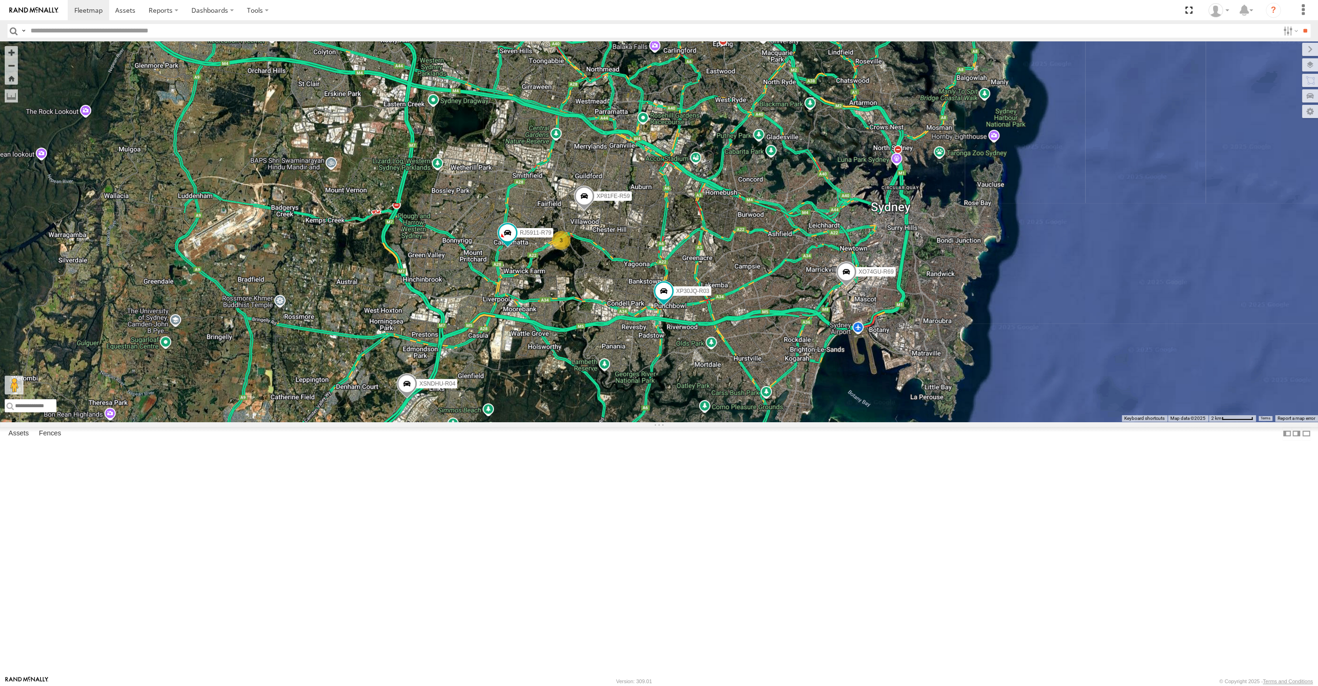
drag, startPoint x: 689, startPoint y: 499, endPoint x: 686, endPoint y: 510, distance: 11.0
click at [686, 422] on div "XP30JQ-R03 XSNDHU-R04 RJ5911-R79 XP81FE-R59 XO74GU-R69 3 Loading..." at bounding box center [659, 231] width 1318 height 380
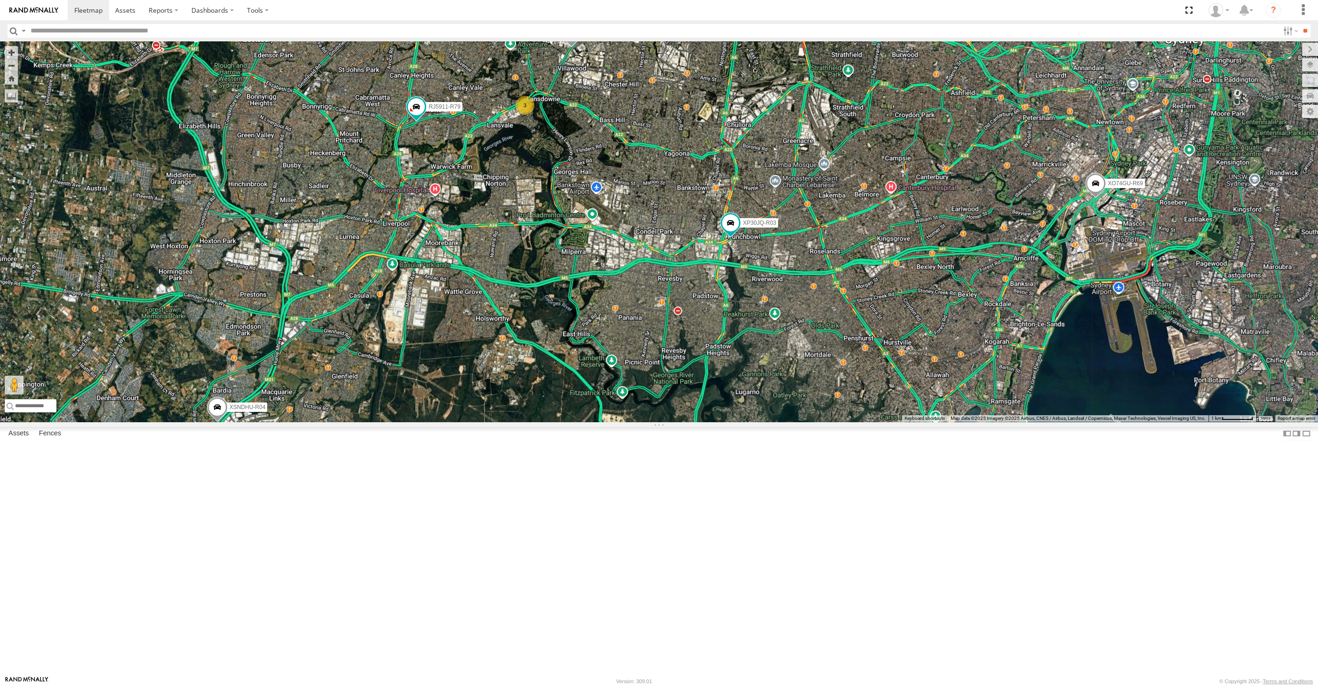
drag, startPoint x: 739, startPoint y: 505, endPoint x: 888, endPoint y: 500, distance: 149.2
click at [888, 422] on div "XP30JQ-R03 XSNDHU-R04 RJ5911-R79 XP81FE-R59 XO74GU-R69 3 Loading..." at bounding box center [659, 231] width 1318 height 380
drag, startPoint x: 805, startPoint y: 564, endPoint x: 796, endPoint y: 554, distance: 13.6
click at [798, 422] on div "XP30JQ-R03 XSNDHU-R04 RJ5911-R79 XP81FE-R59 XO74GU-R69 3 Loading..." at bounding box center [659, 231] width 1318 height 380
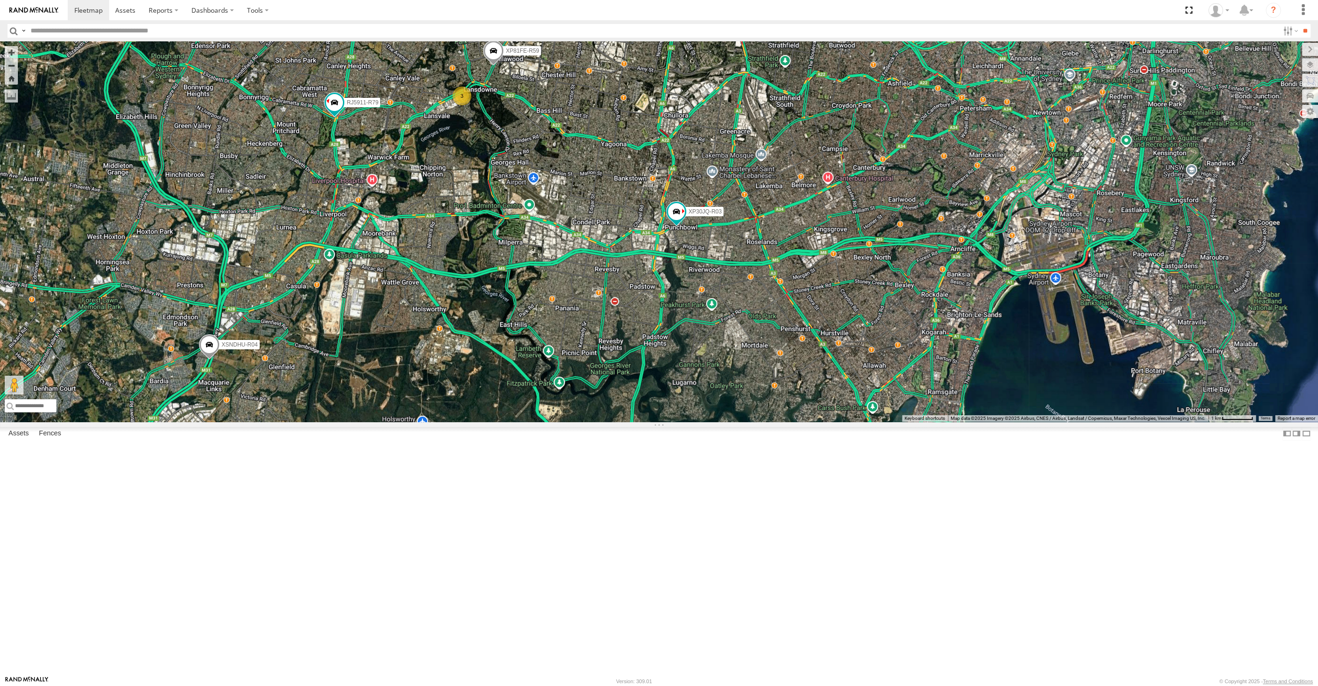
drag, startPoint x: 1018, startPoint y: 575, endPoint x: 958, endPoint y: 572, distance: 59.3
click at [960, 422] on div "XP30JQ-R03 XSNDHU-R04 RJ5911-R79 XP81FE-R59 XO74GU-R69 3 Loading..." at bounding box center [659, 231] width 1318 height 380
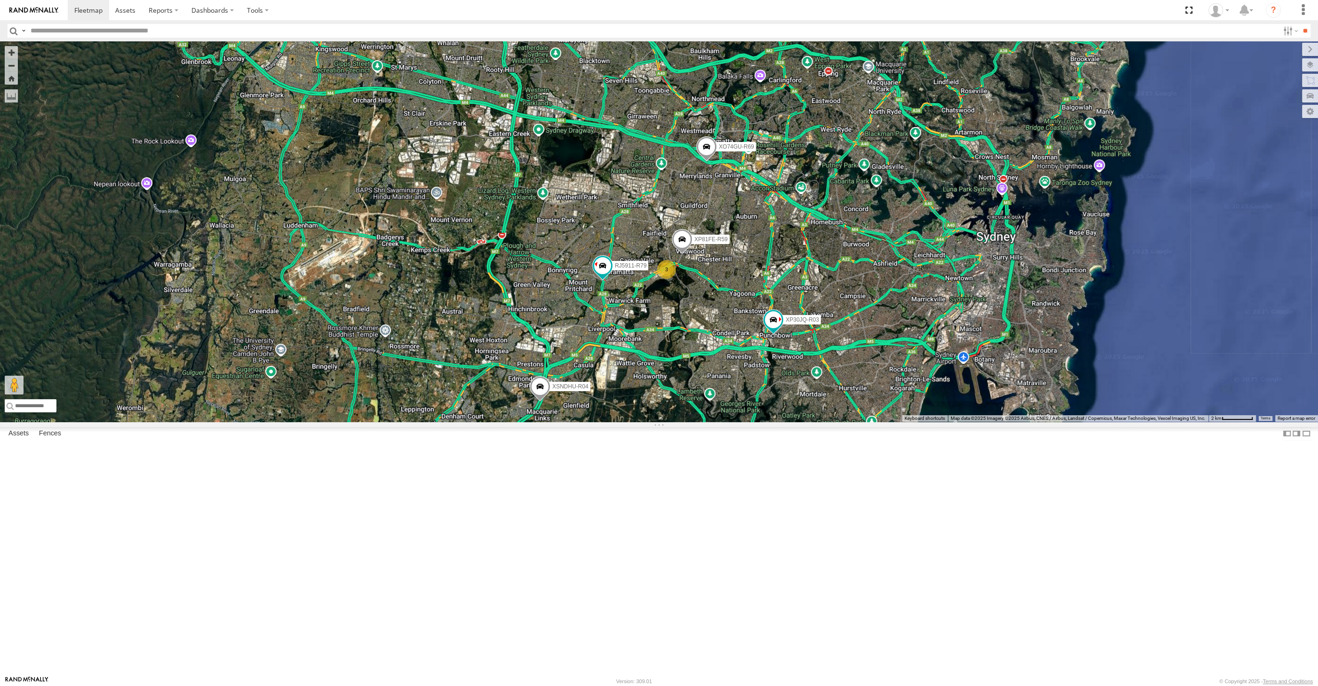
drag, startPoint x: 845, startPoint y: 453, endPoint x: 884, endPoint y: 460, distance: 39.6
click at [884, 422] on div "XP30JQ-R03 XSNDHU-R04 RJ5911-R79 XP81FE-R59 XO74GU-R69 3 Loading..." at bounding box center [659, 231] width 1318 height 380
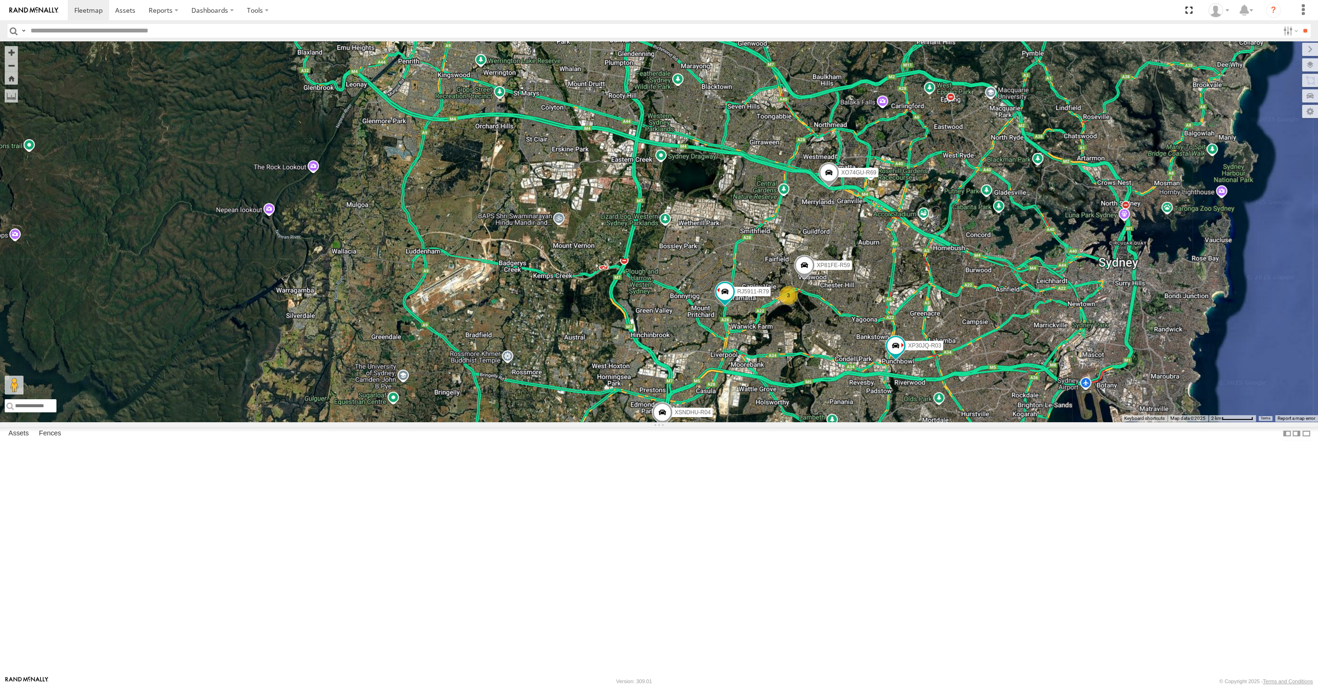
click at [870, 402] on div "XP30JQ-R03 XSNDHU-R04 RJ5911-R79 XP81FE-R59 XO74GU-R69 3 Loading..." at bounding box center [659, 231] width 1318 height 380
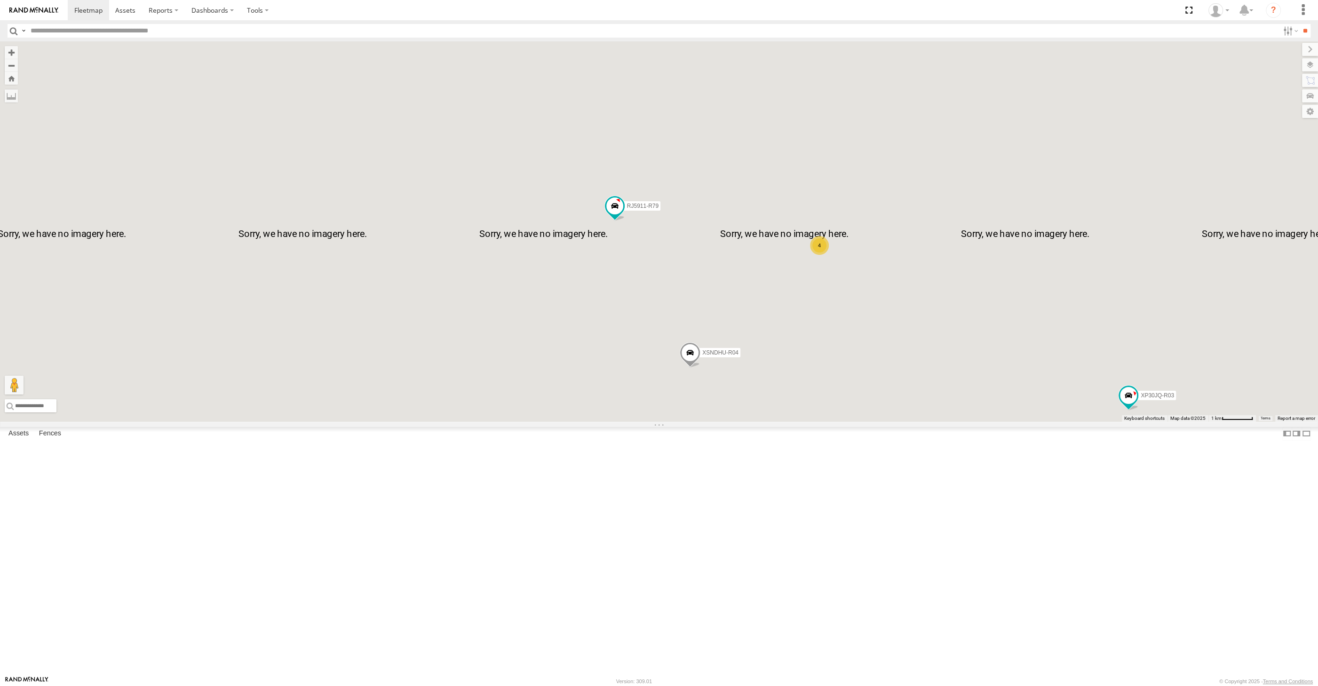
drag, startPoint x: 852, startPoint y: 467, endPoint x: 780, endPoint y: 463, distance: 72.1
click at [783, 422] on div "XP30JQ-R03 XSNDHU-R04 RJ5911-R79 XO74GU-R69 4 Loading..." at bounding box center [659, 231] width 1318 height 380
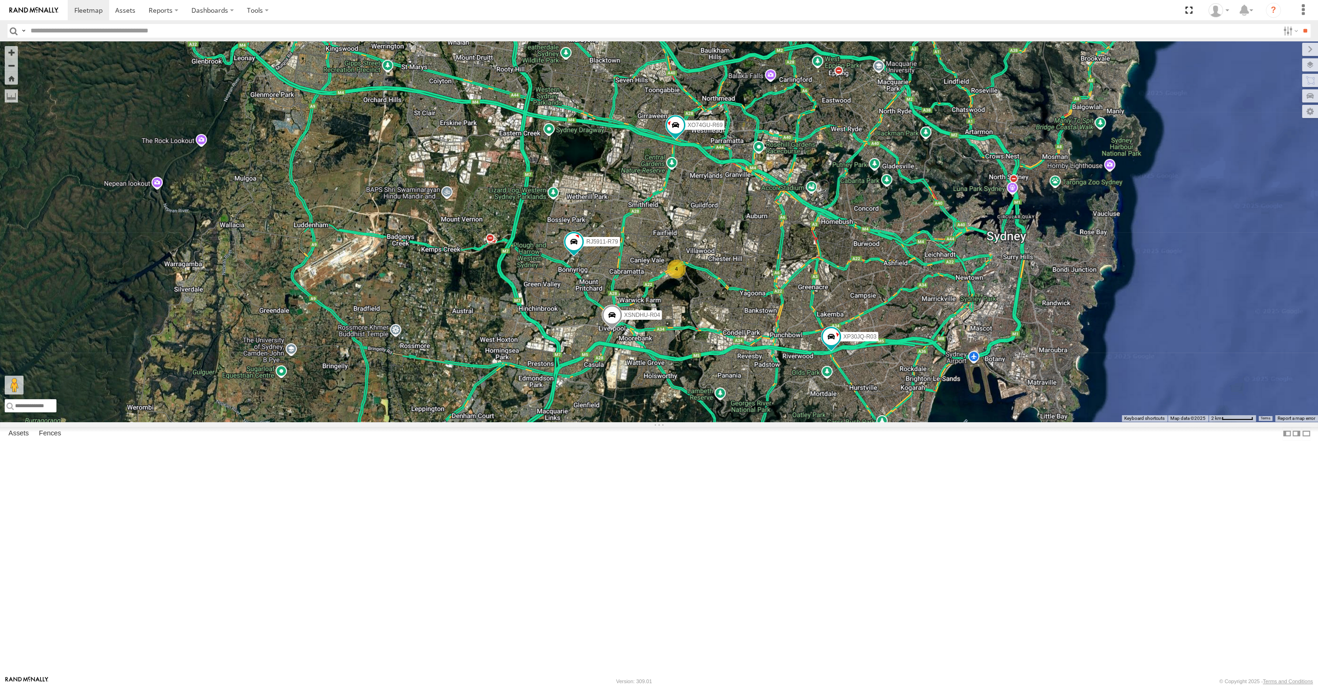
drag, startPoint x: 776, startPoint y: 487, endPoint x: 764, endPoint y: 466, distance: 24.8
click at [764, 422] on div "XP30JQ-R03 XSNDHU-R04 RJ5911-R79 XO74GU-R69 4 Loading..." at bounding box center [659, 231] width 1318 height 380
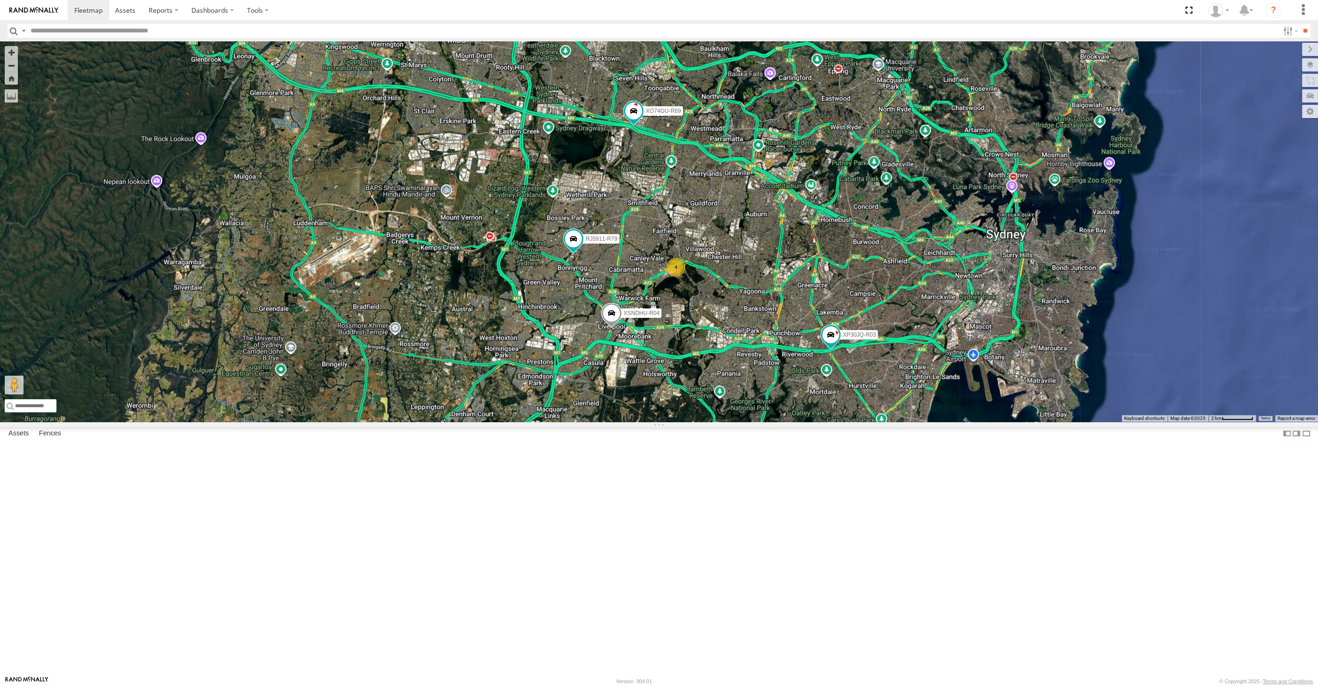
drag, startPoint x: 708, startPoint y: 522, endPoint x: 692, endPoint y: 514, distance: 17.9
click at [692, 422] on div "XP30JQ-R03 XSNDHU-R04 RJ5911-R79 XO74GU-R69 4 Loading..." at bounding box center [659, 231] width 1318 height 380
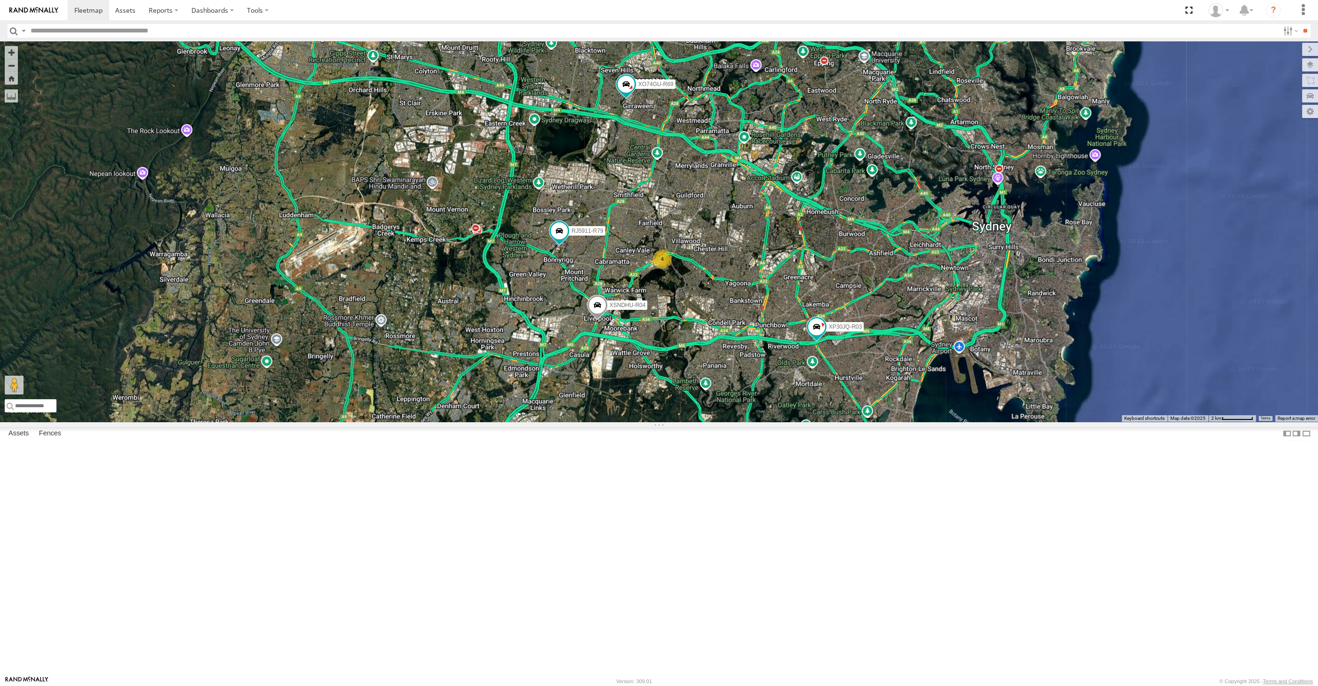
click at [707, 422] on div "XP30JQ-R03 XSNDHU-R04 RJ5911-R79 XO74GU-R69 4 Loading..." at bounding box center [659, 231] width 1318 height 380
click at [760, 422] on div "XP30JQ-R03 XSNDHU-R04 RJ5911-R79 XO74GU-R69 4 Loading..." at bounding box center [659, 231] width 1318 height 380
